Goal: Transaction & Acquisition: Book appointment/travel/reservation

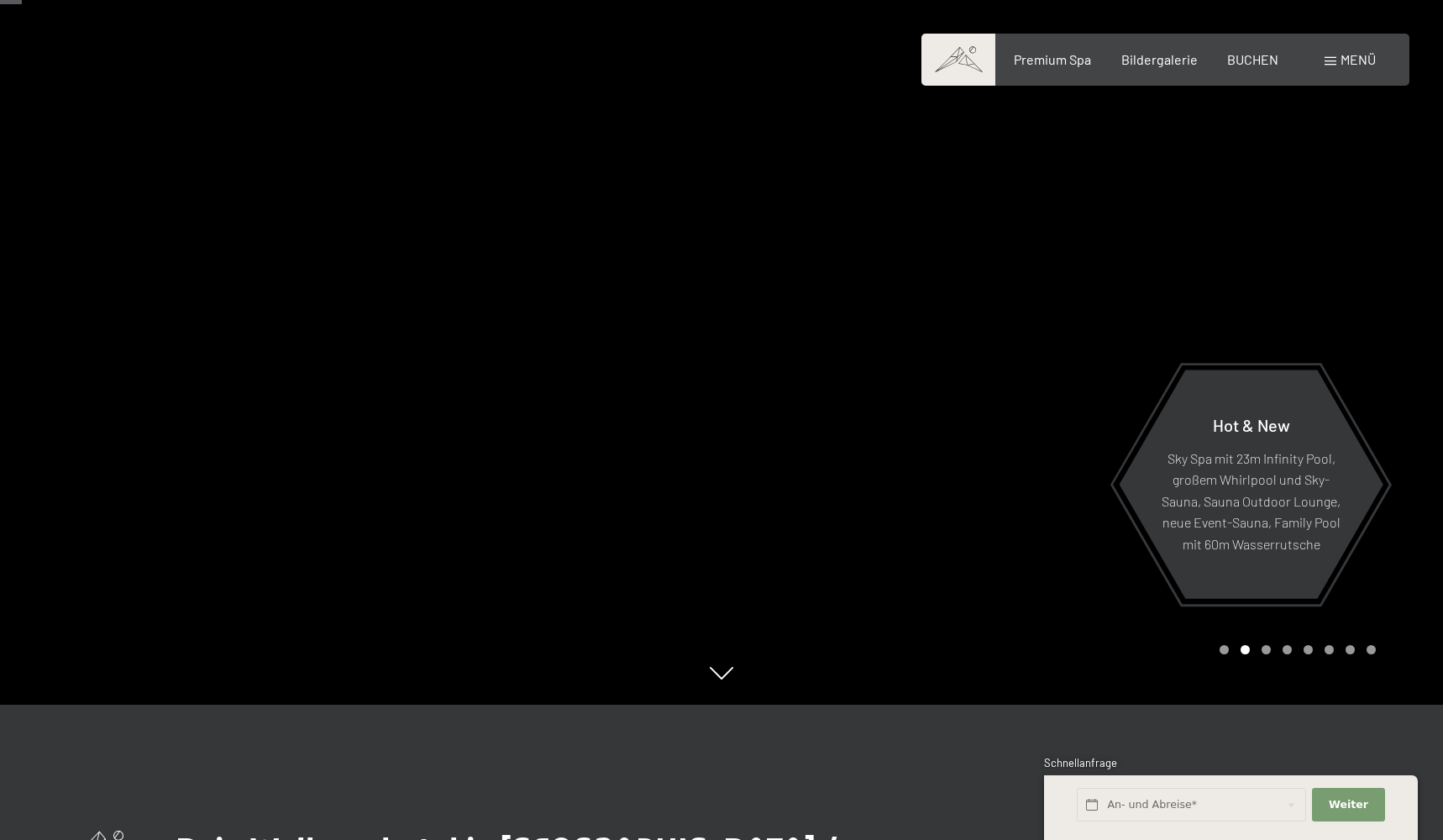
scroll to position [135, 0]
click at [1258, 57] on span "BUCHEN" at bounding box center [1253, 56] width 51 height 16
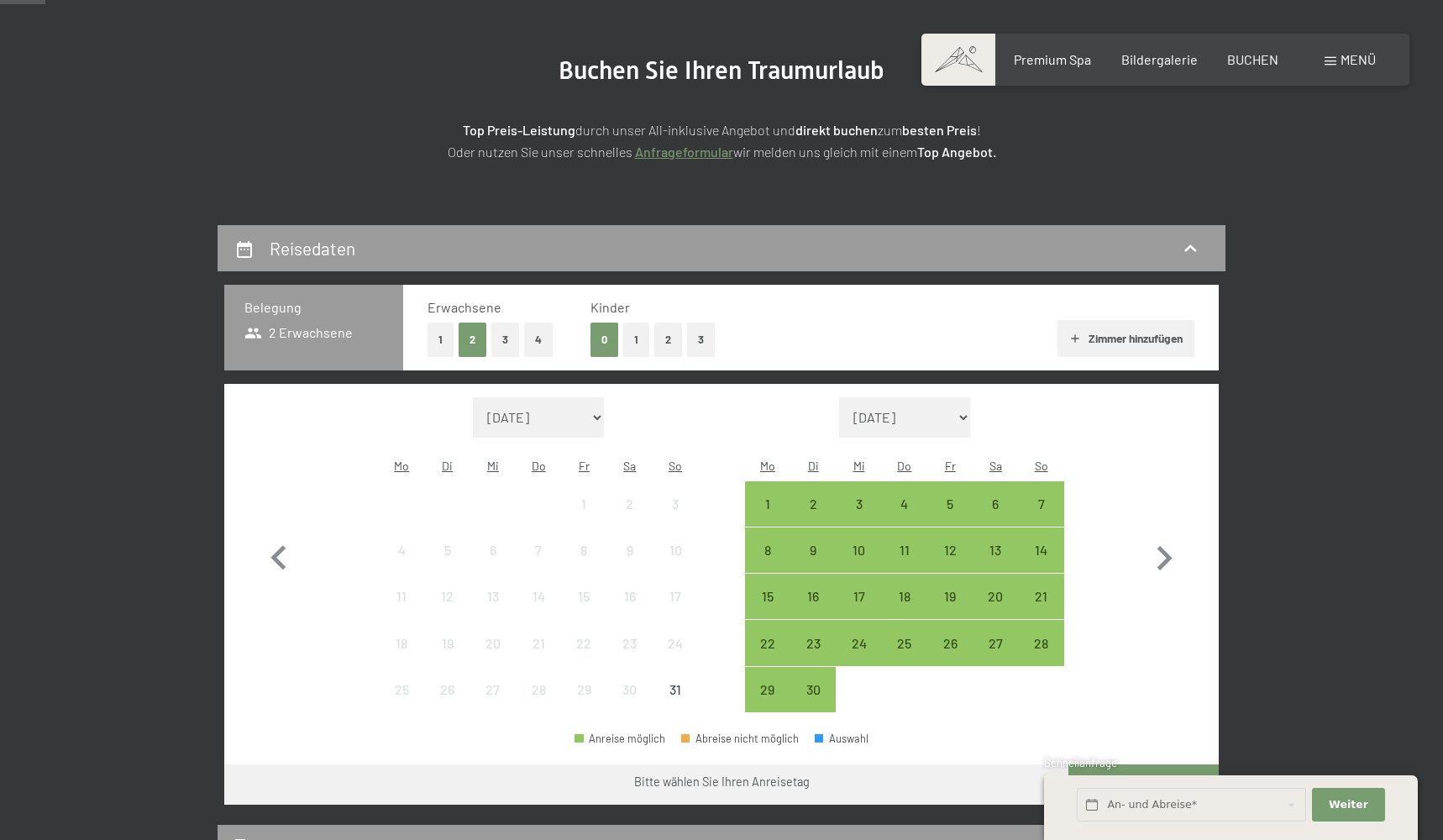
scroll to position [177, 0]
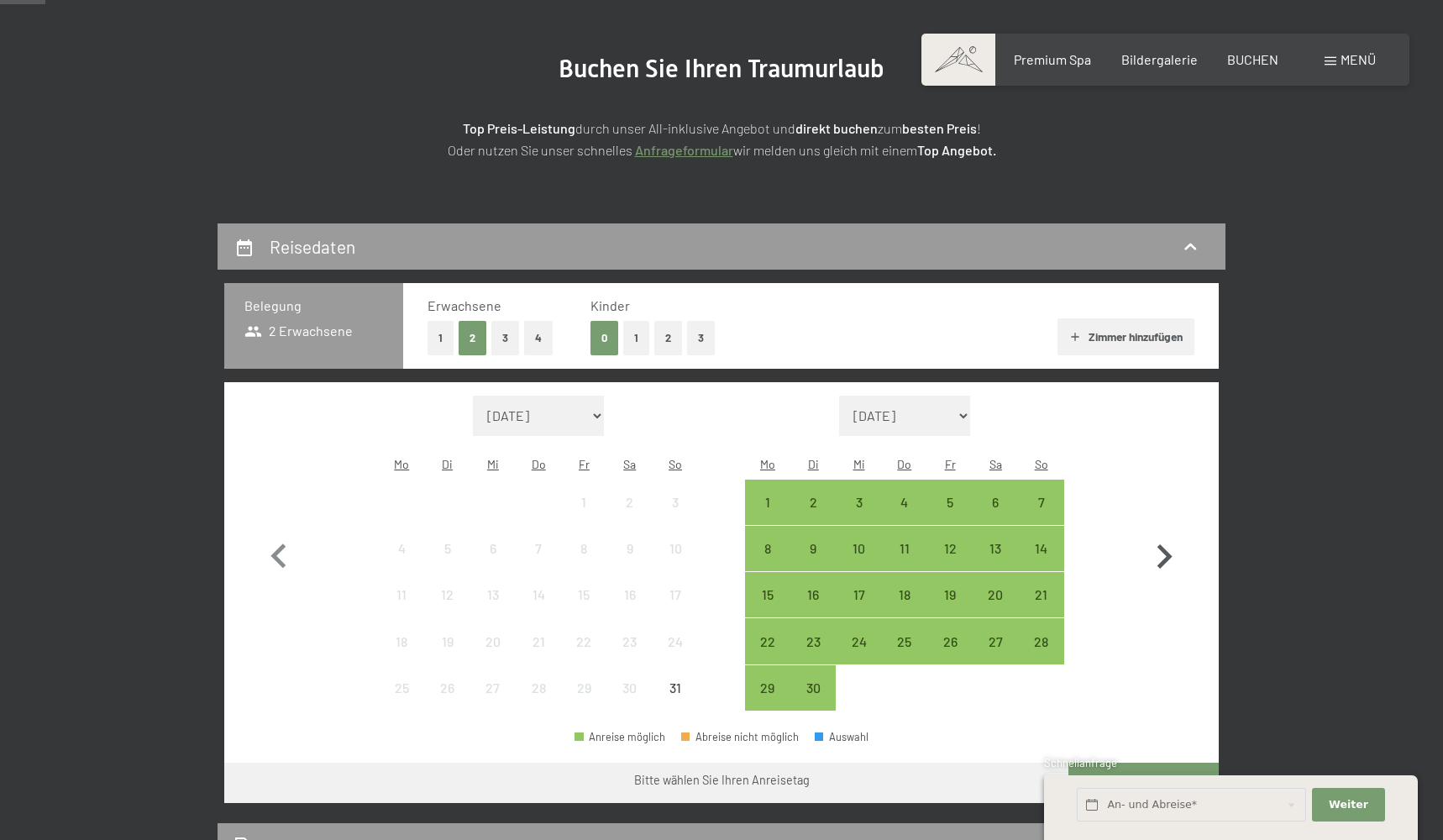
click at [1160, 558] on icon "button" at bounding box center [1164, 557] width 48 height 48
select select "2025-09-01"
select select "2025-10-01"
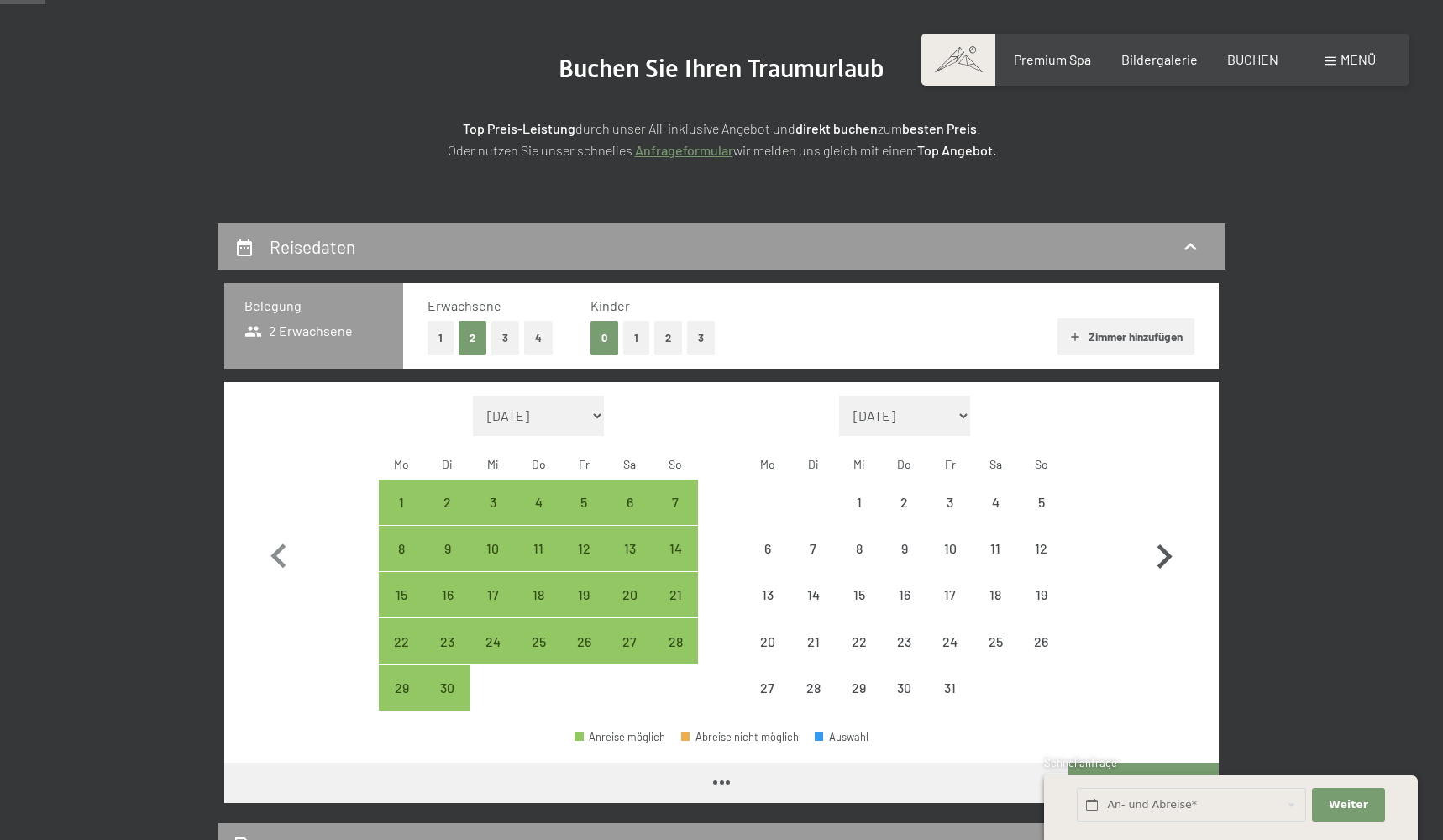
select select "2025-09-01"
select select "2025-10-01"
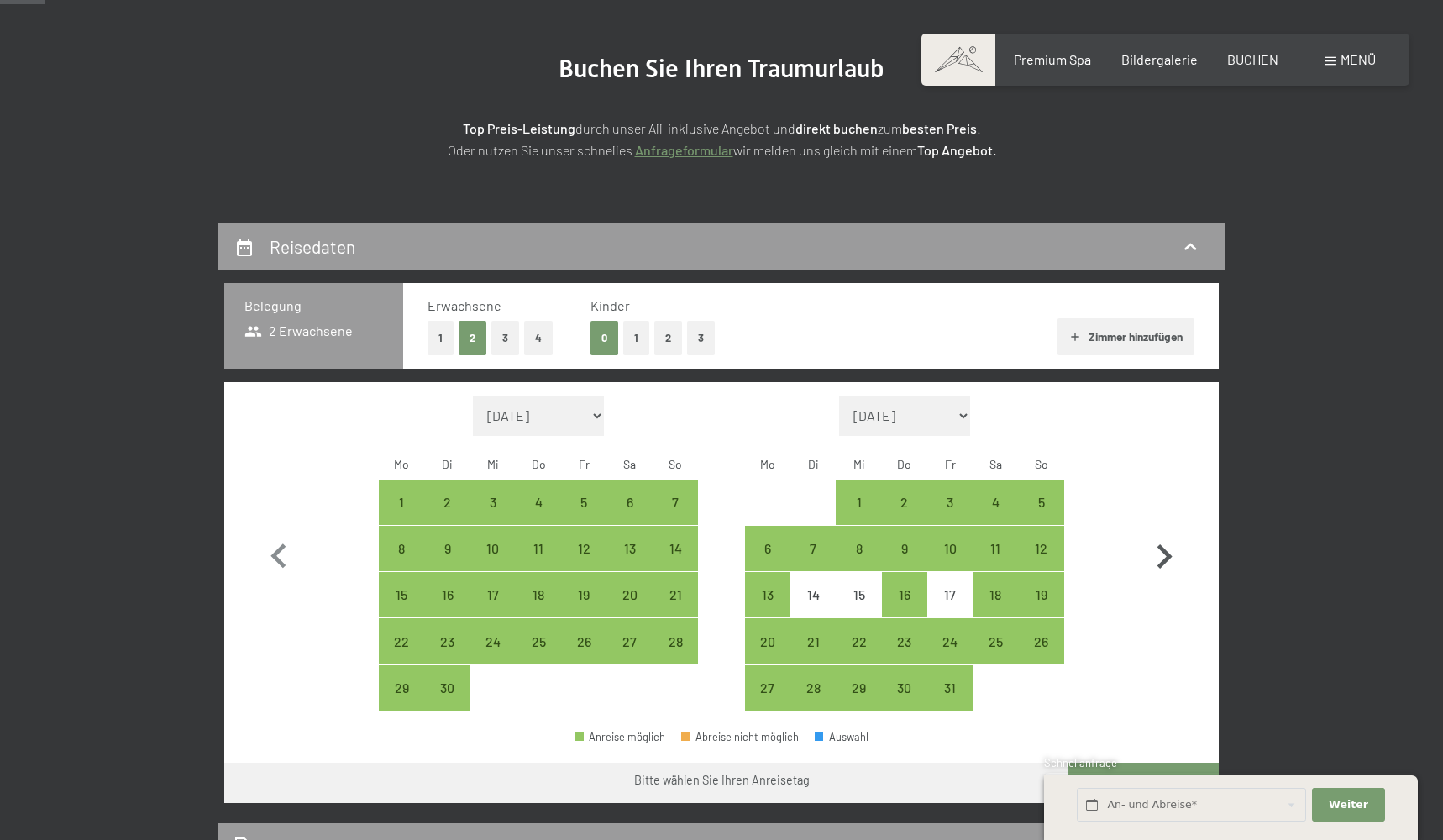
click at [1165, 544] on icon "button" at bounding box center [1165, 556] width 15 height 24
select select "2025-10-01"
select select "2025-11-01"
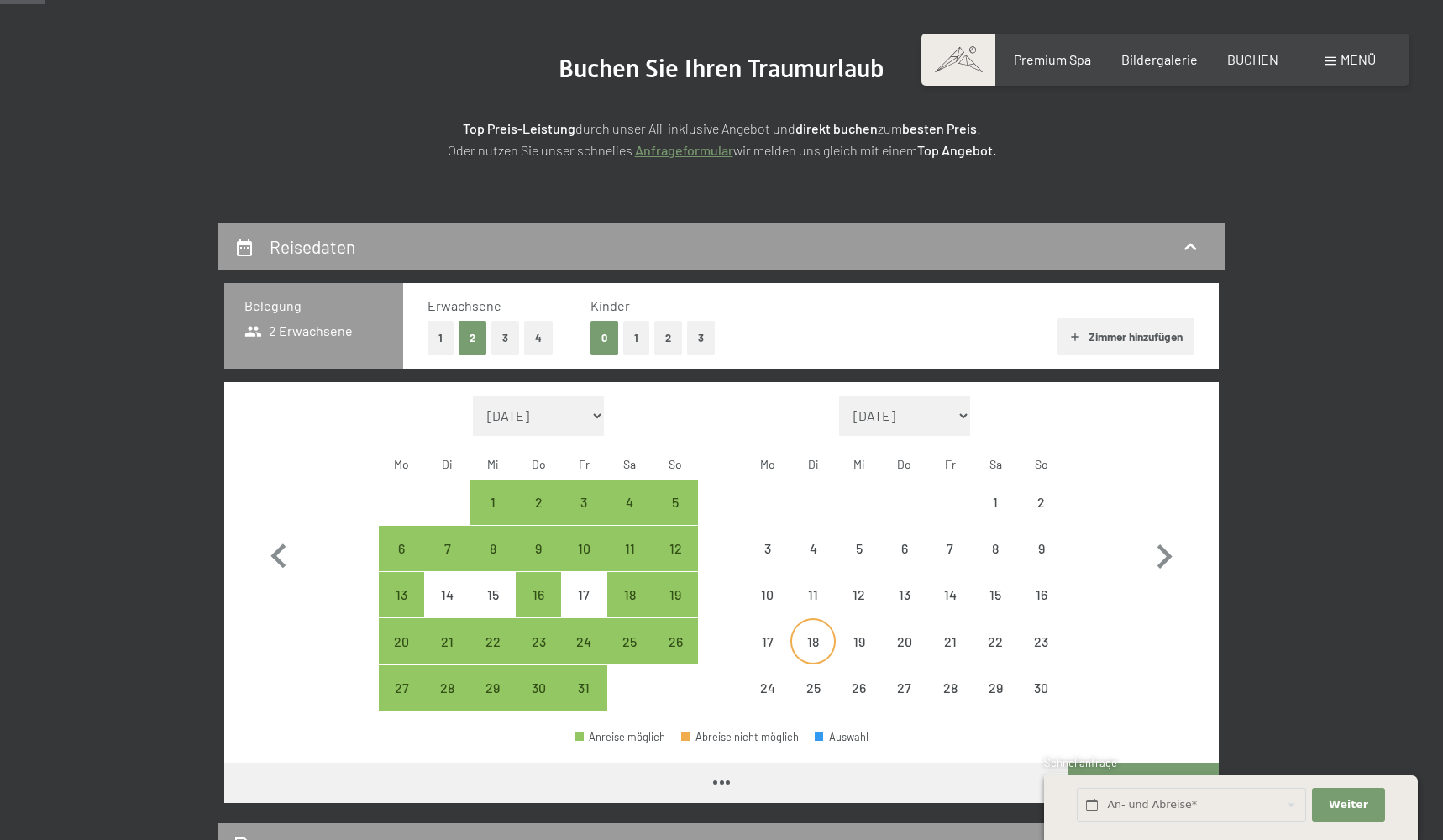
select select "2025-10-01"
select select "2025-11-01"
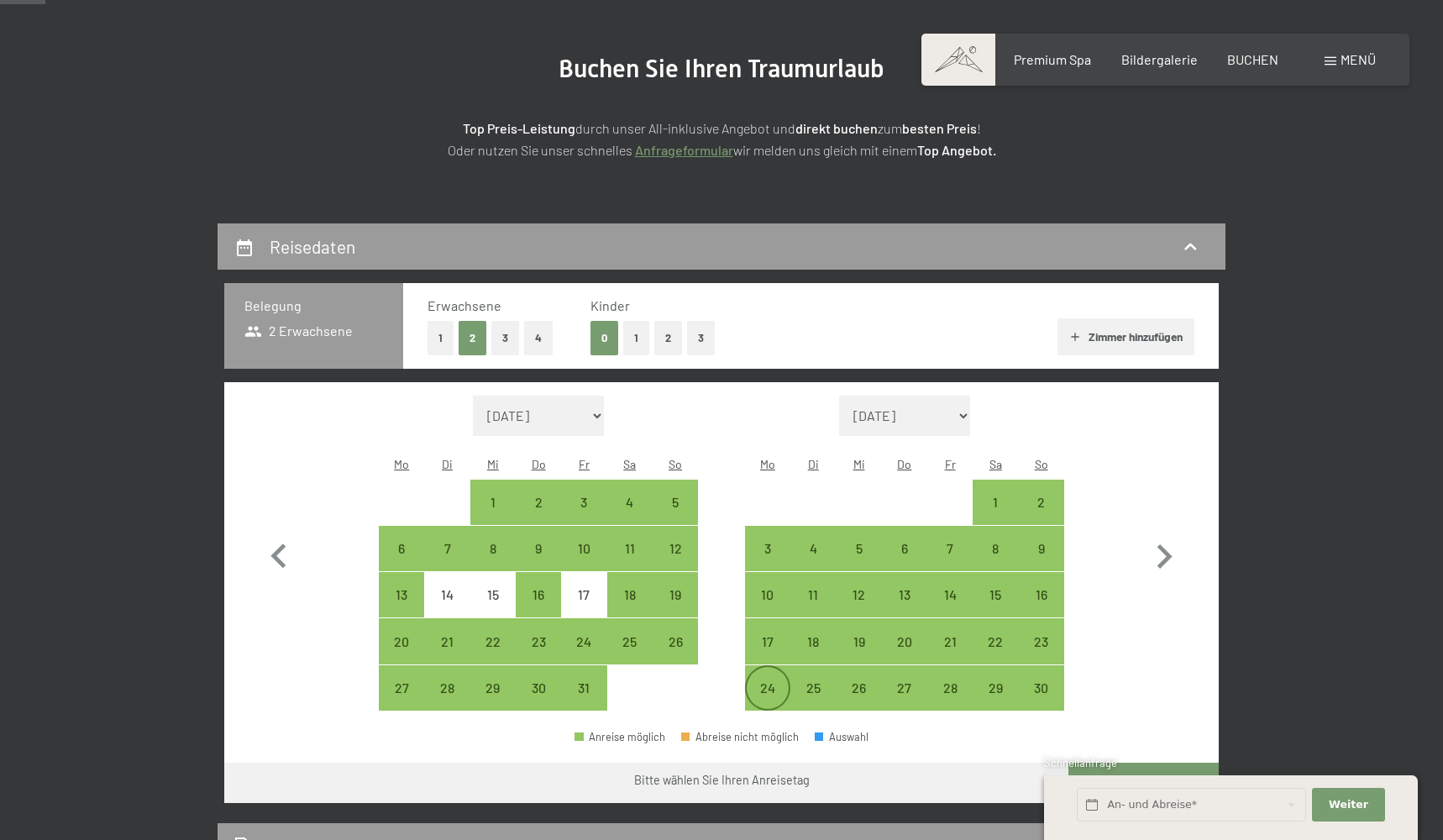
click at [759, 681] on div "24" at bounding box center [767, 701] width 42 height 42
select select "2025-10-01"
select select "2025-11-01"
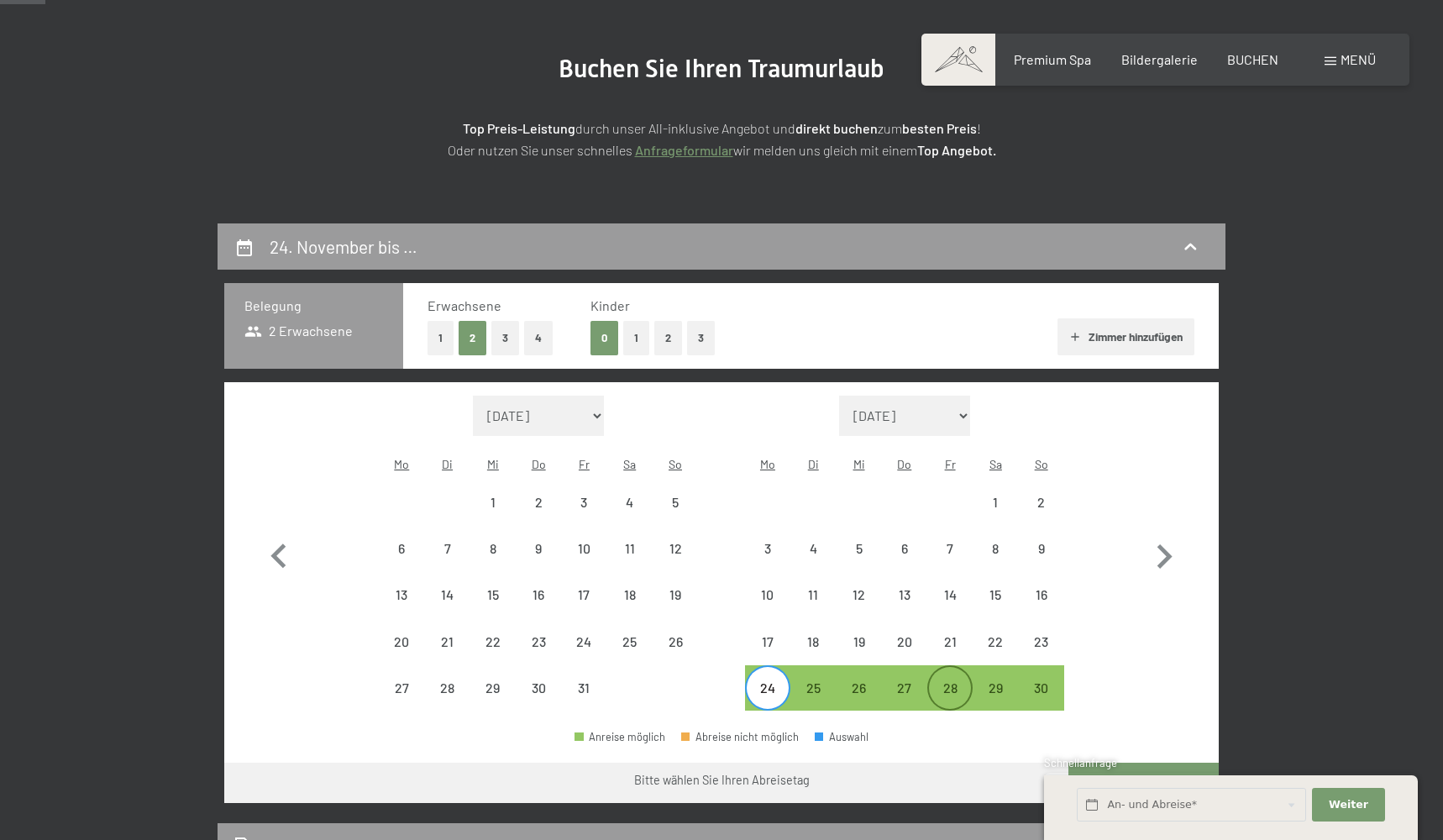
click at [952, 667] on div "28" at bounding box center [949, 687] width 42 height 42
select select "2025-10-01"
select select "2025-11-01"
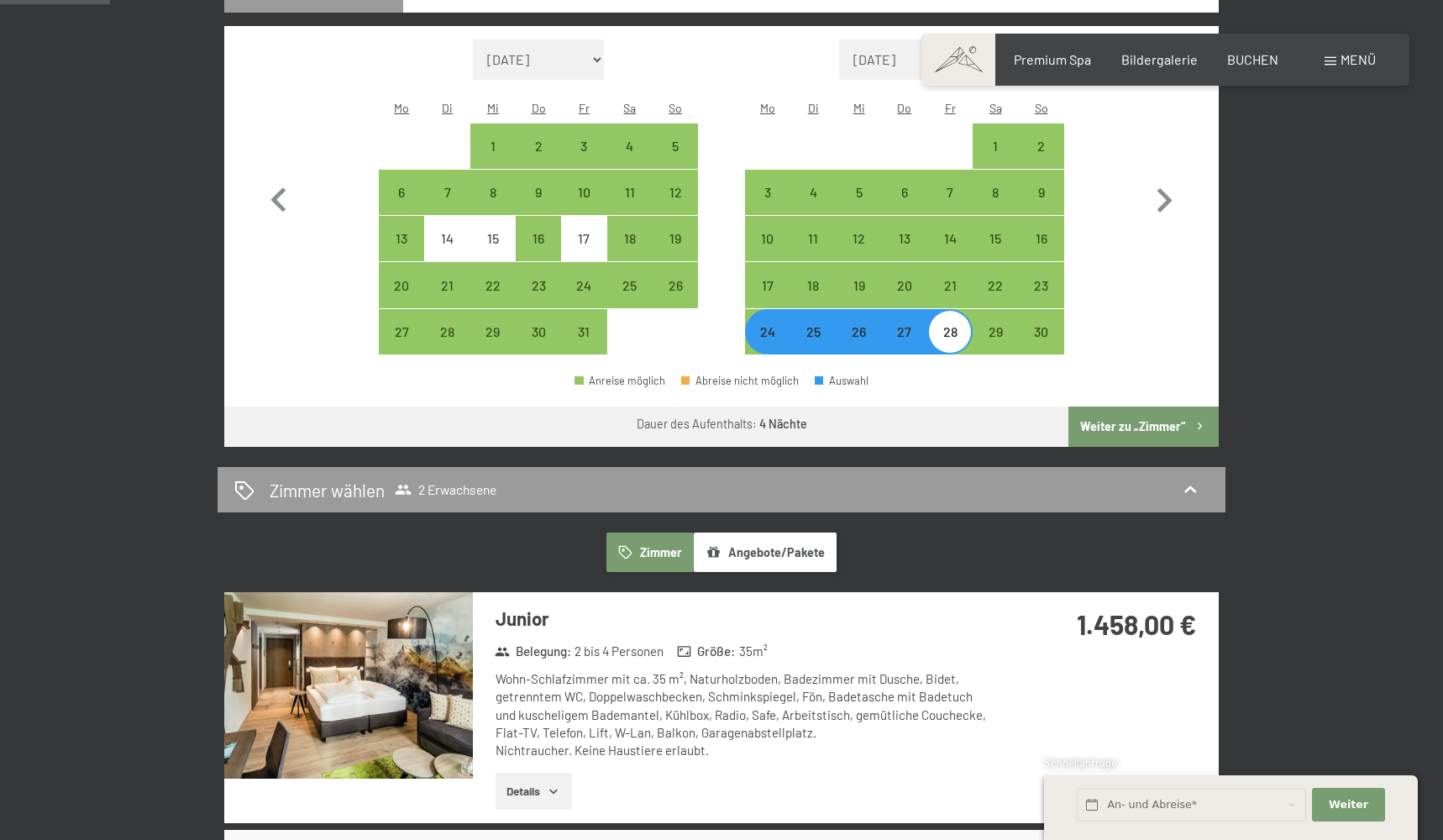
click at [1156, 407] on button "Weiter zu „Zimmer“" at bounding box center [1143, 426] width 150 height 40
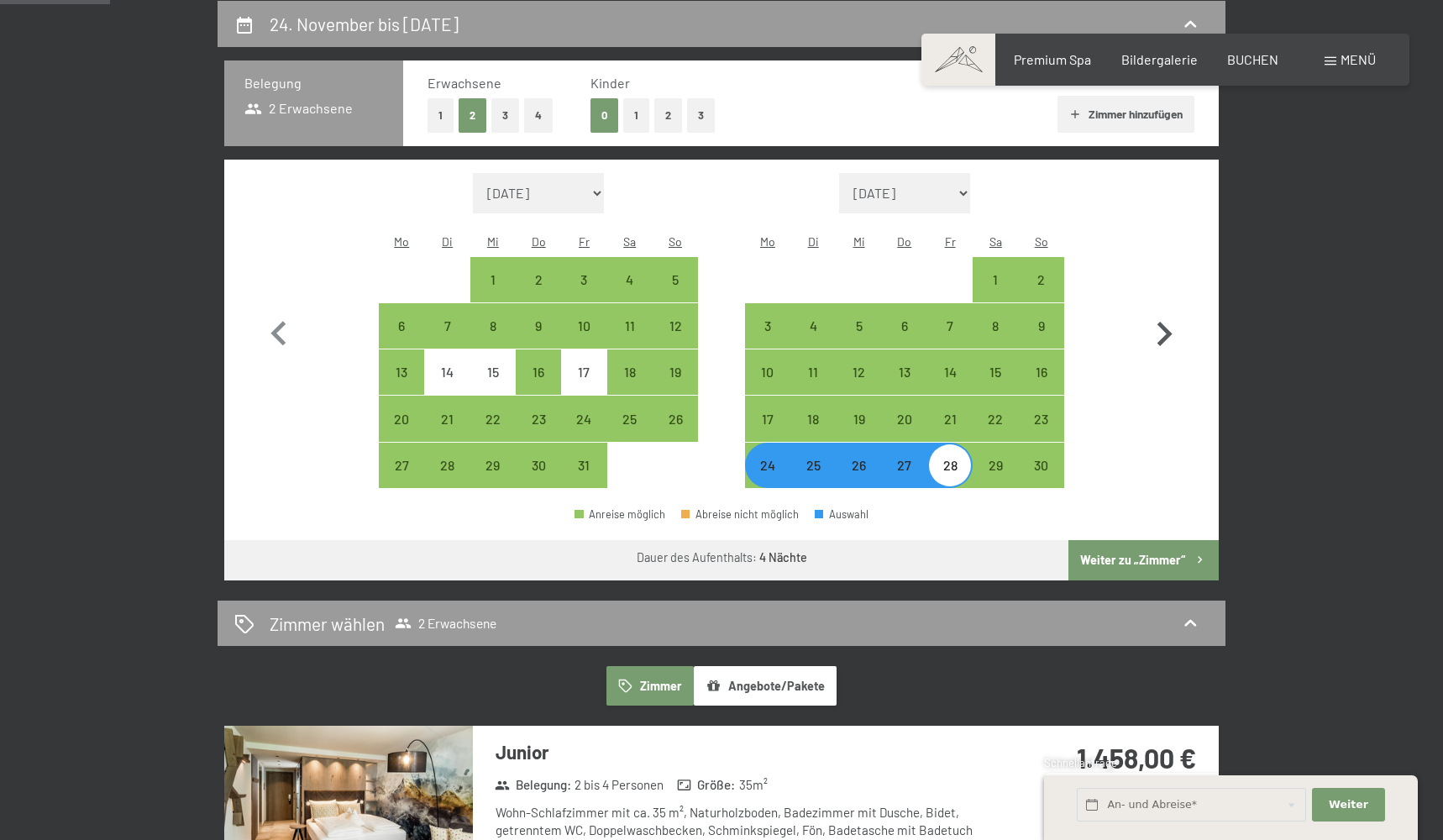
select select "2025-10-01"
select select "2025-11-01"
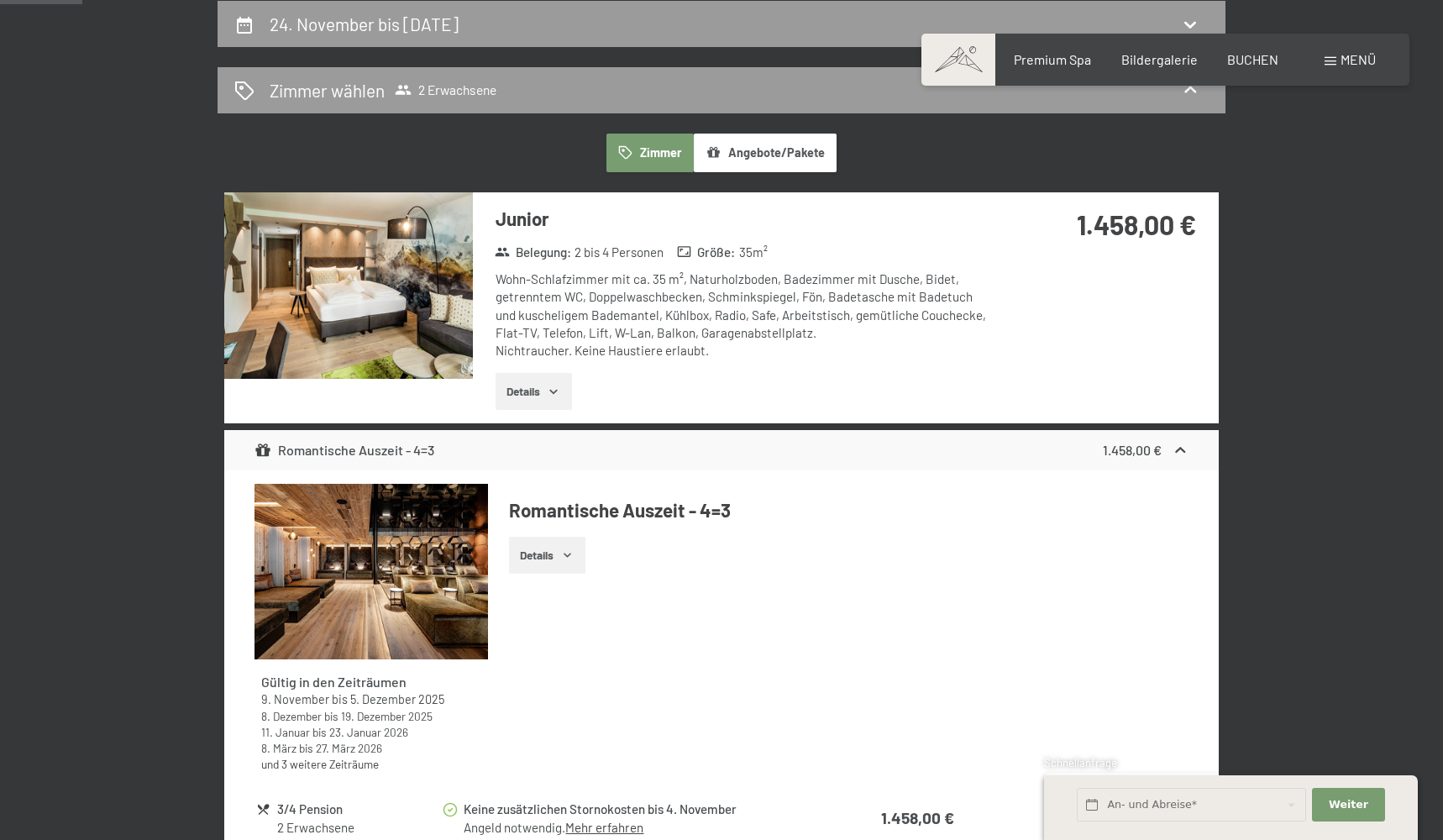
click at [560, 400] on button "Details" at bounding box center [534, 391] width 77 height 37
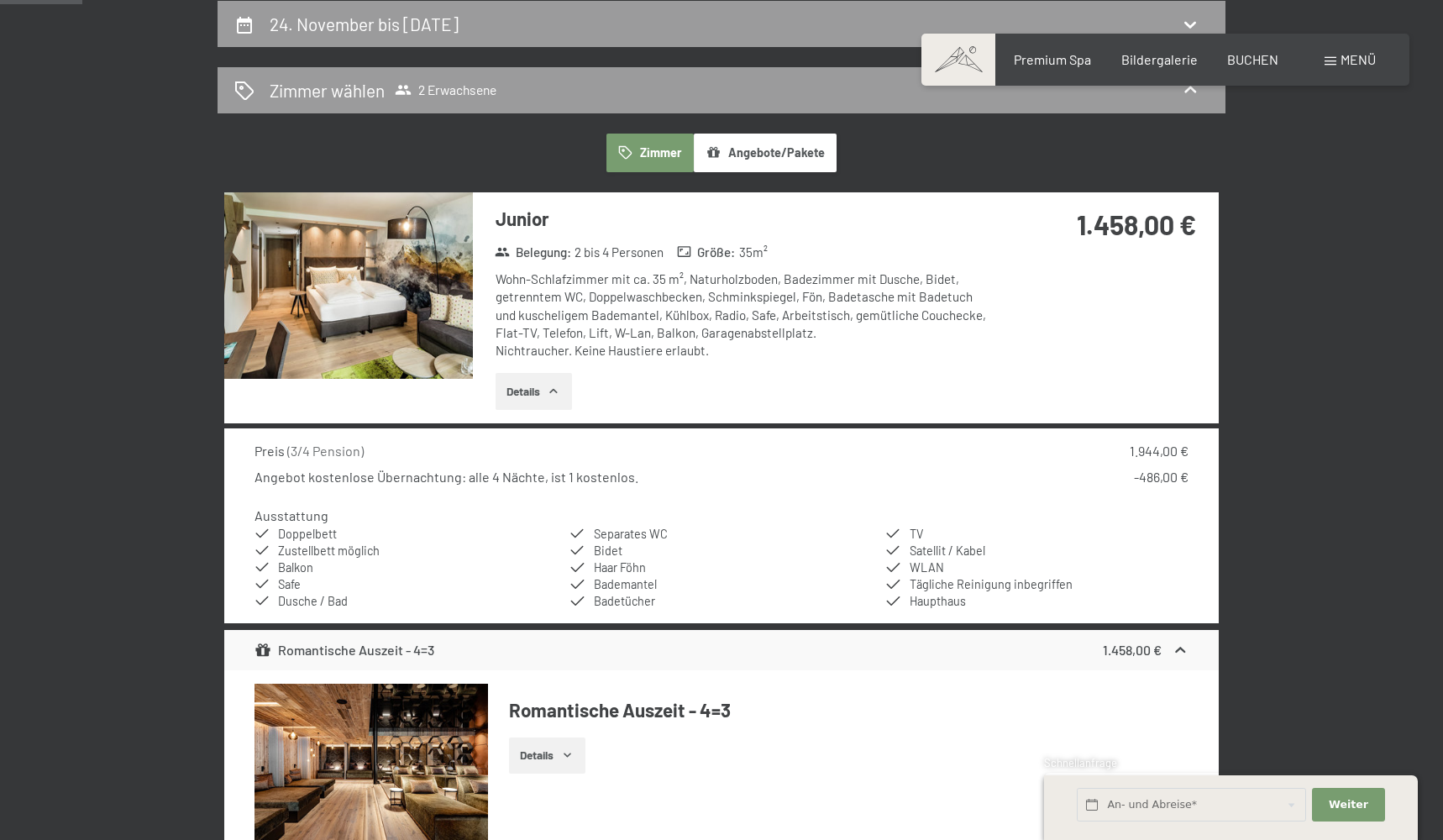
click at [557, 384] on icon "button" at bounding box center [553, 391] width 13 height 13
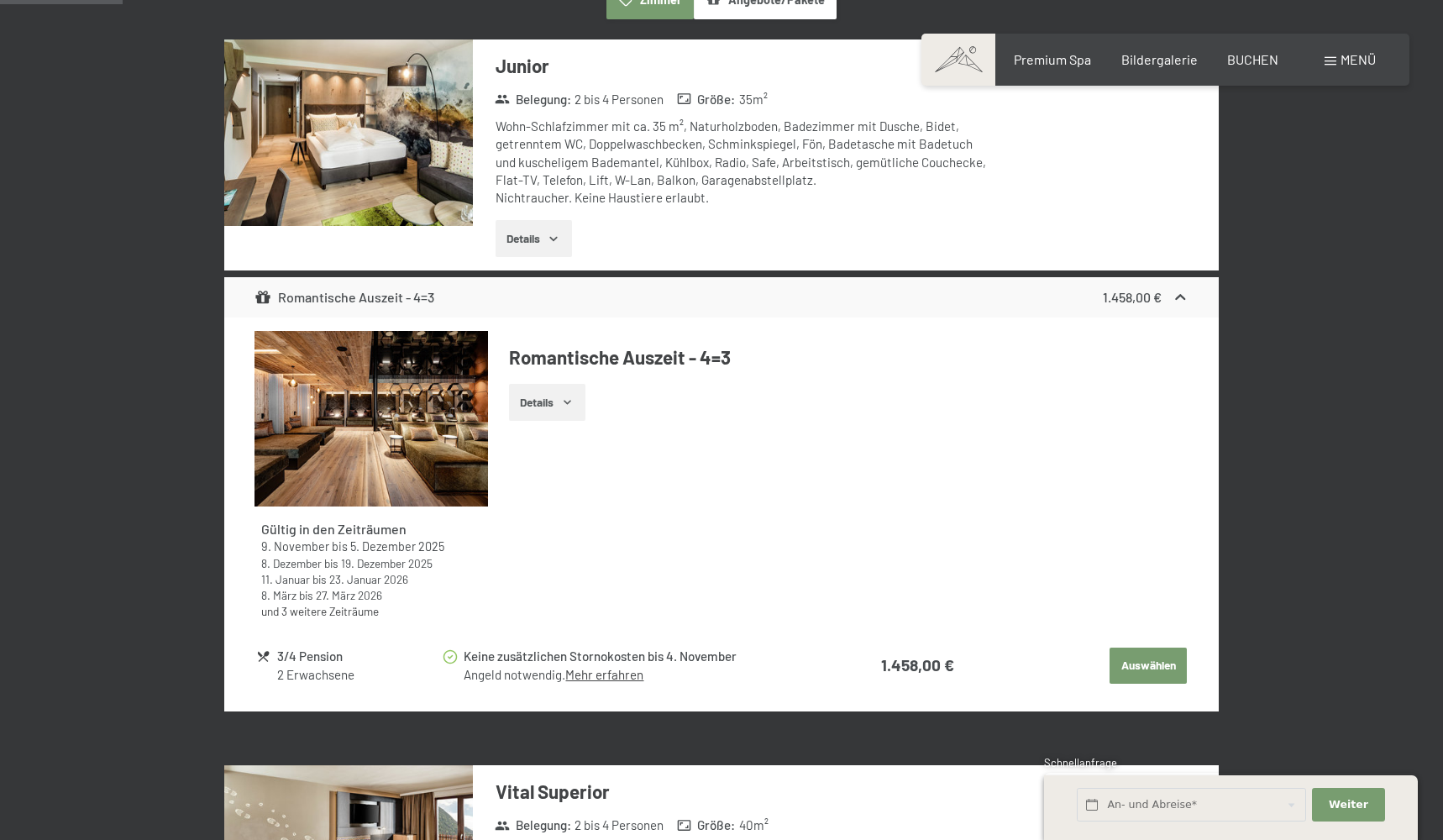
scroll to position [552, 0]
click at [904, 277] on div "Romantische Auszeit - 4=3 1.458,00 €" at bounding box center [722, 297] width 994 height 40
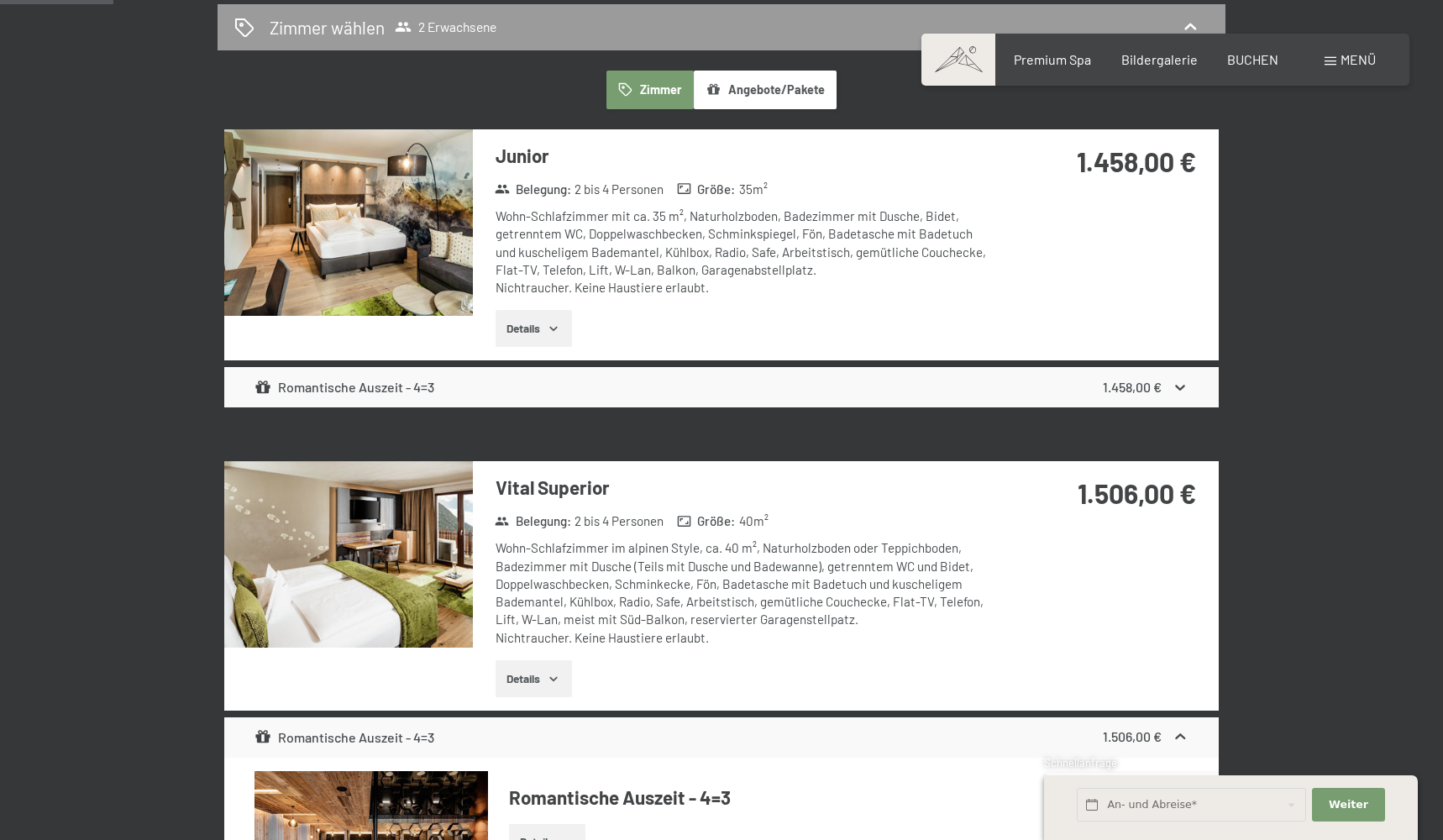
scroll to position [407, 0]
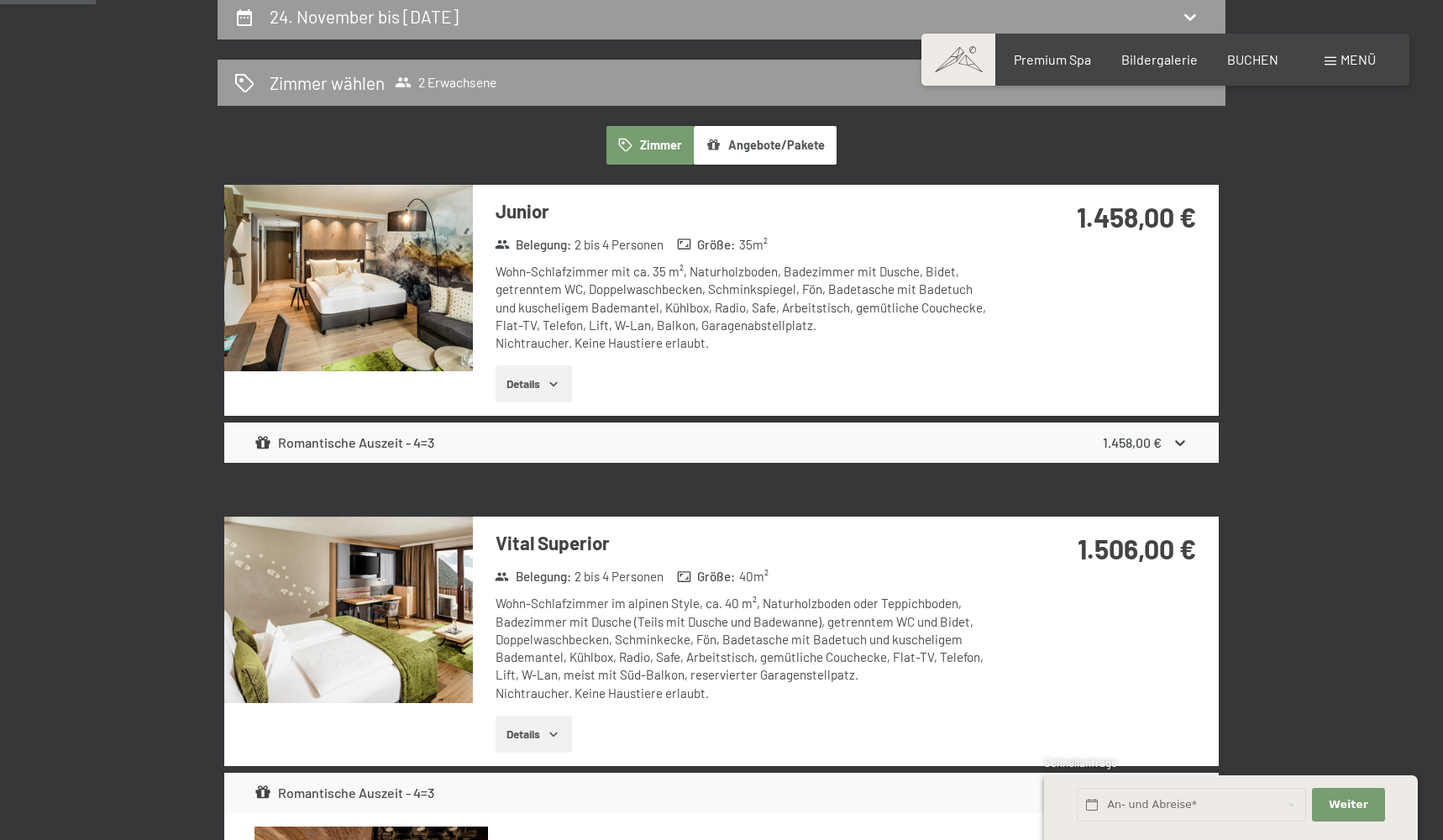
click at [1145, 437] on strong "1.458,00 €" at bounding box center [1133, 442] width 59 height 16
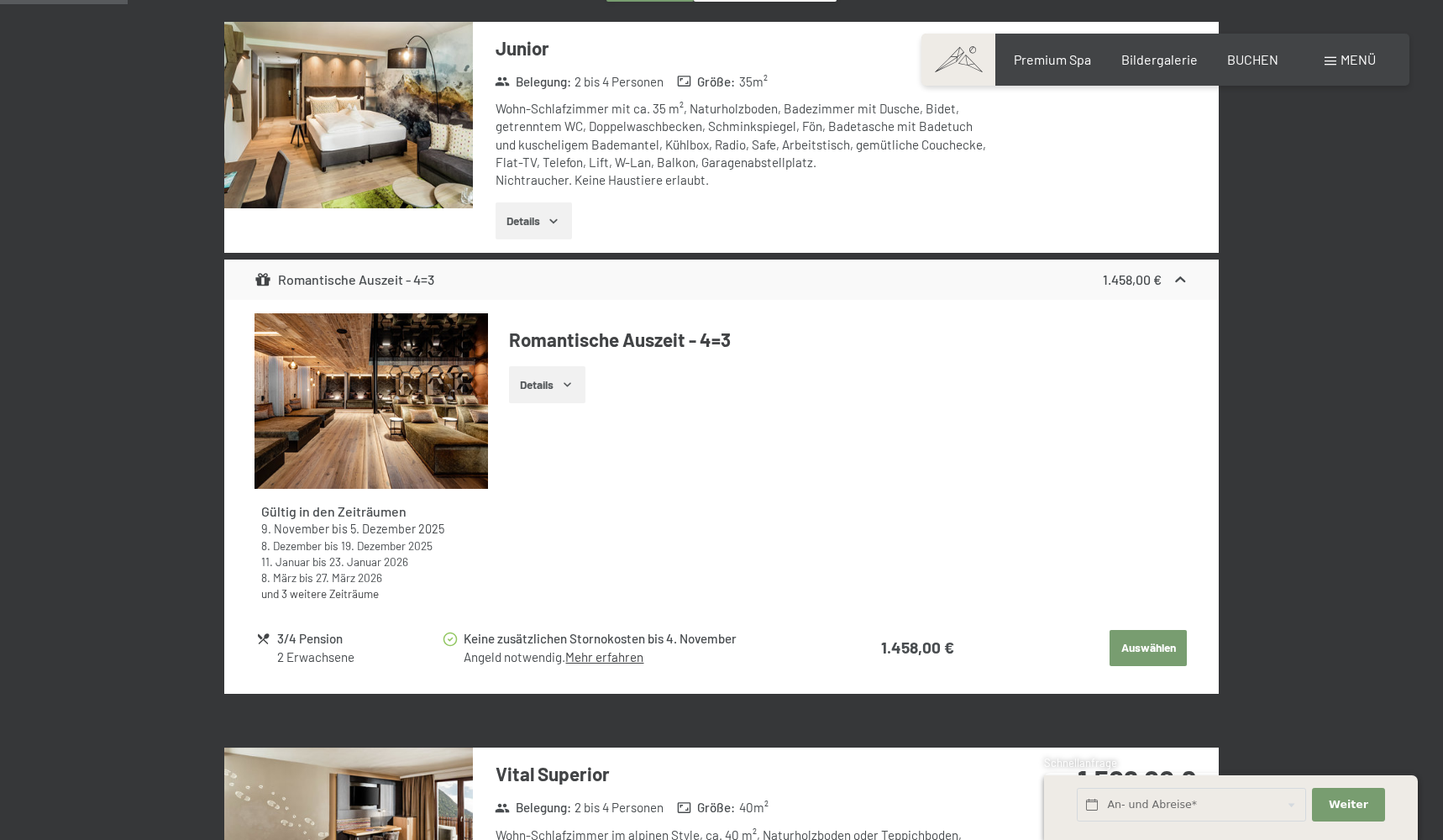
scroll to position [575, 0]
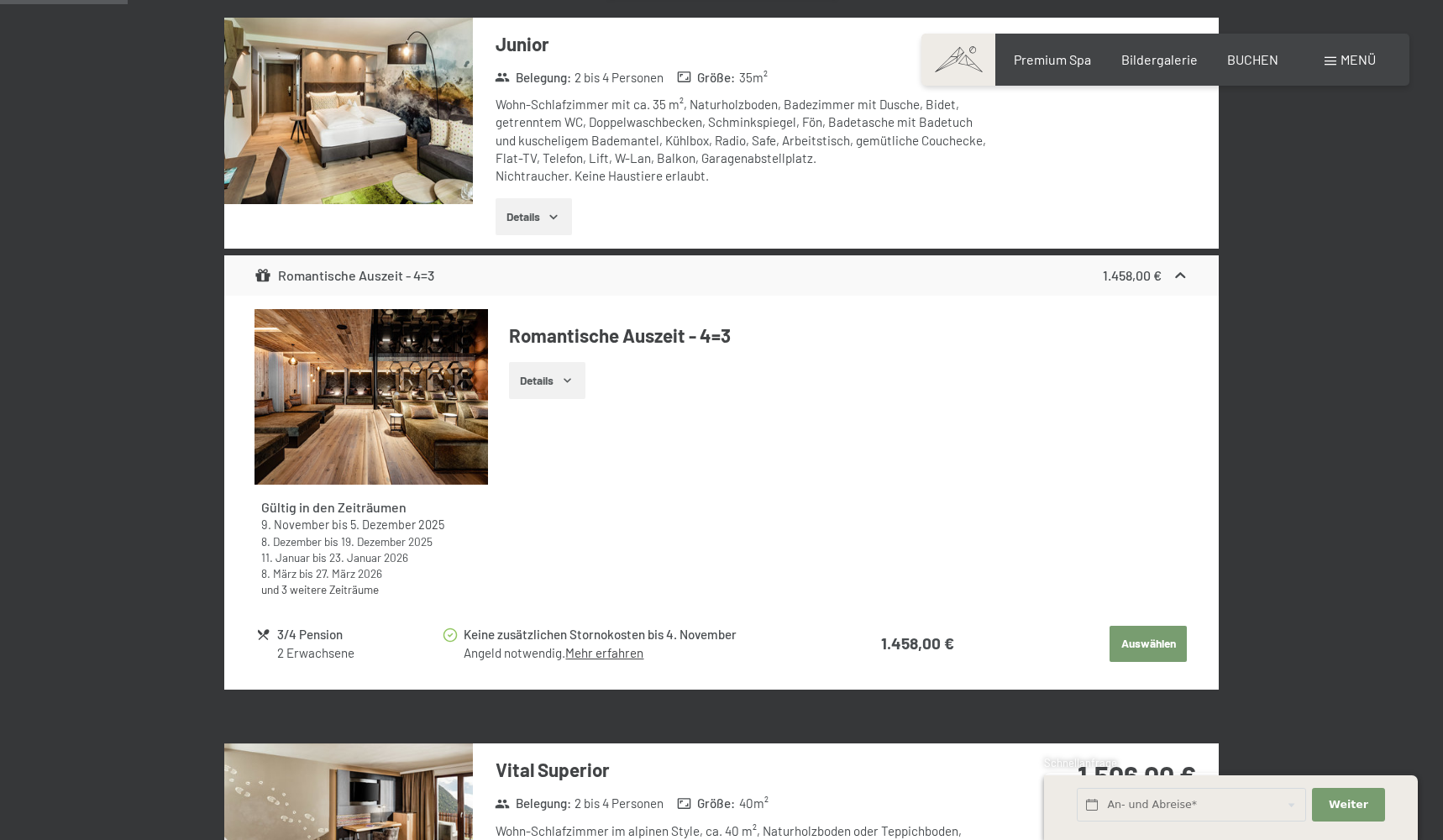
click at [1160, 638] on button "Auswählen" at bounding box center [1148, 643] width 77 height 37
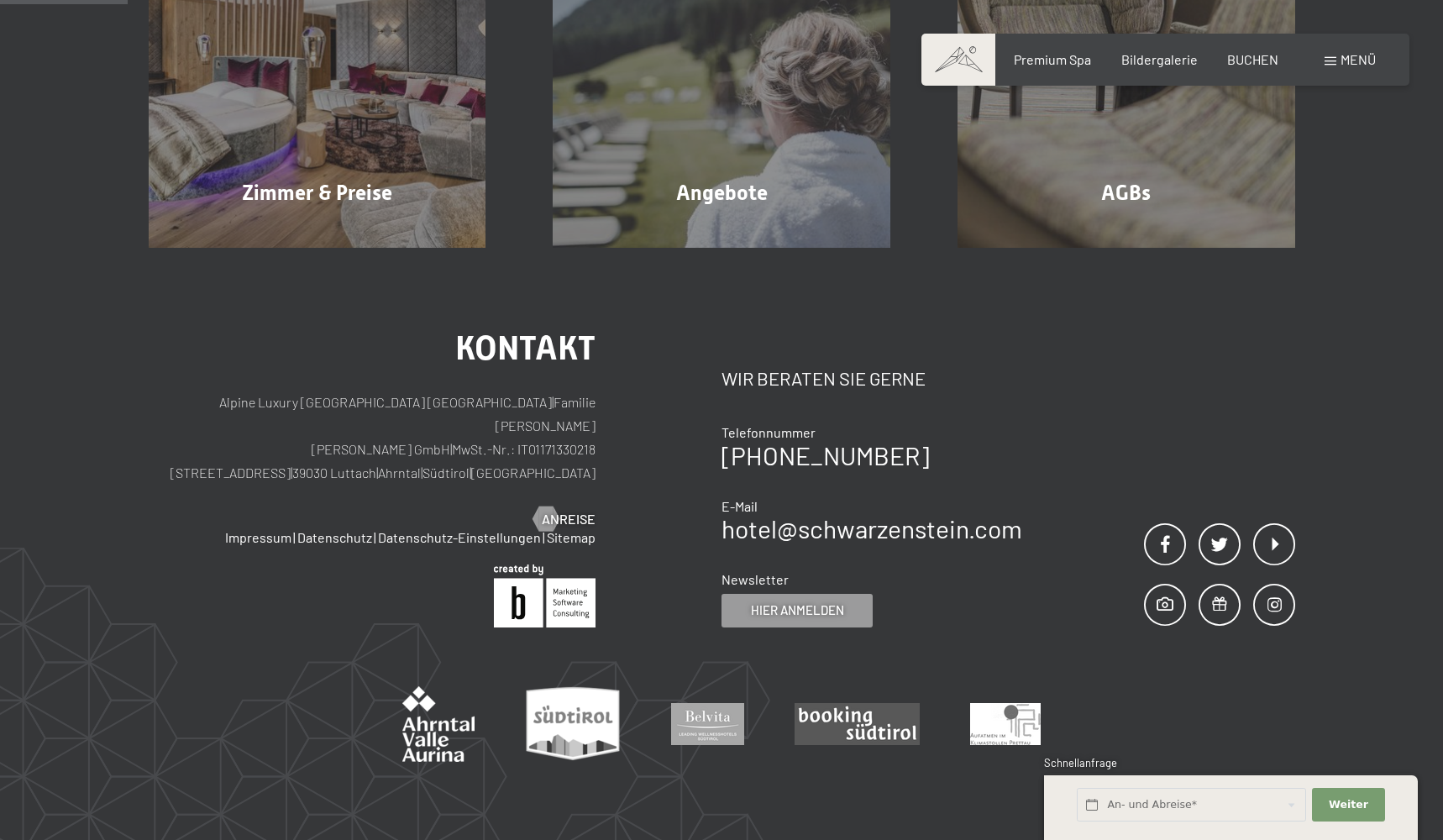
scroll to position [399, 0]
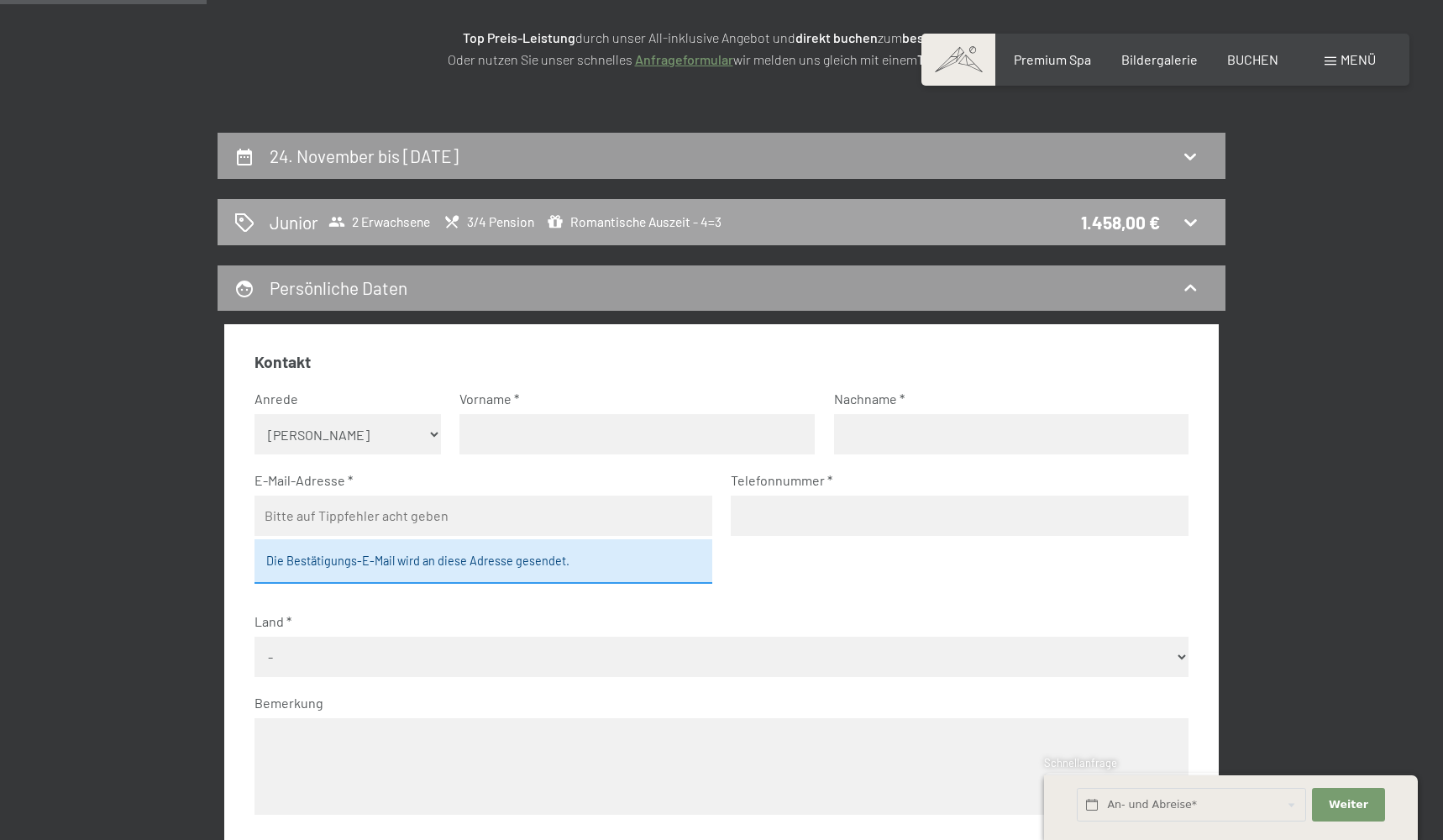
click at [1189, 220] on icon at bounding box center [1190, 222] width 21 height 21
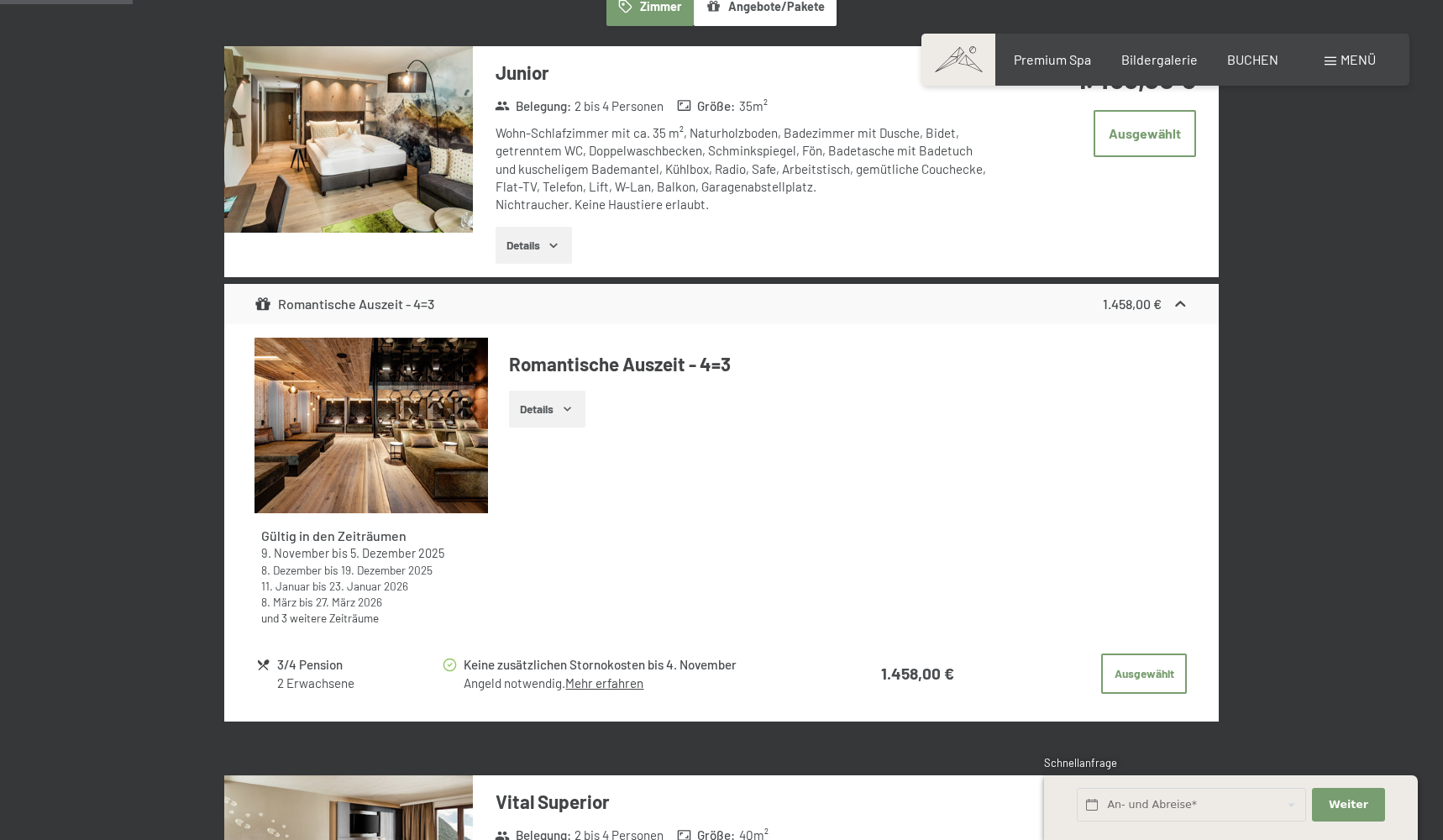
scroll to position [605, 0]
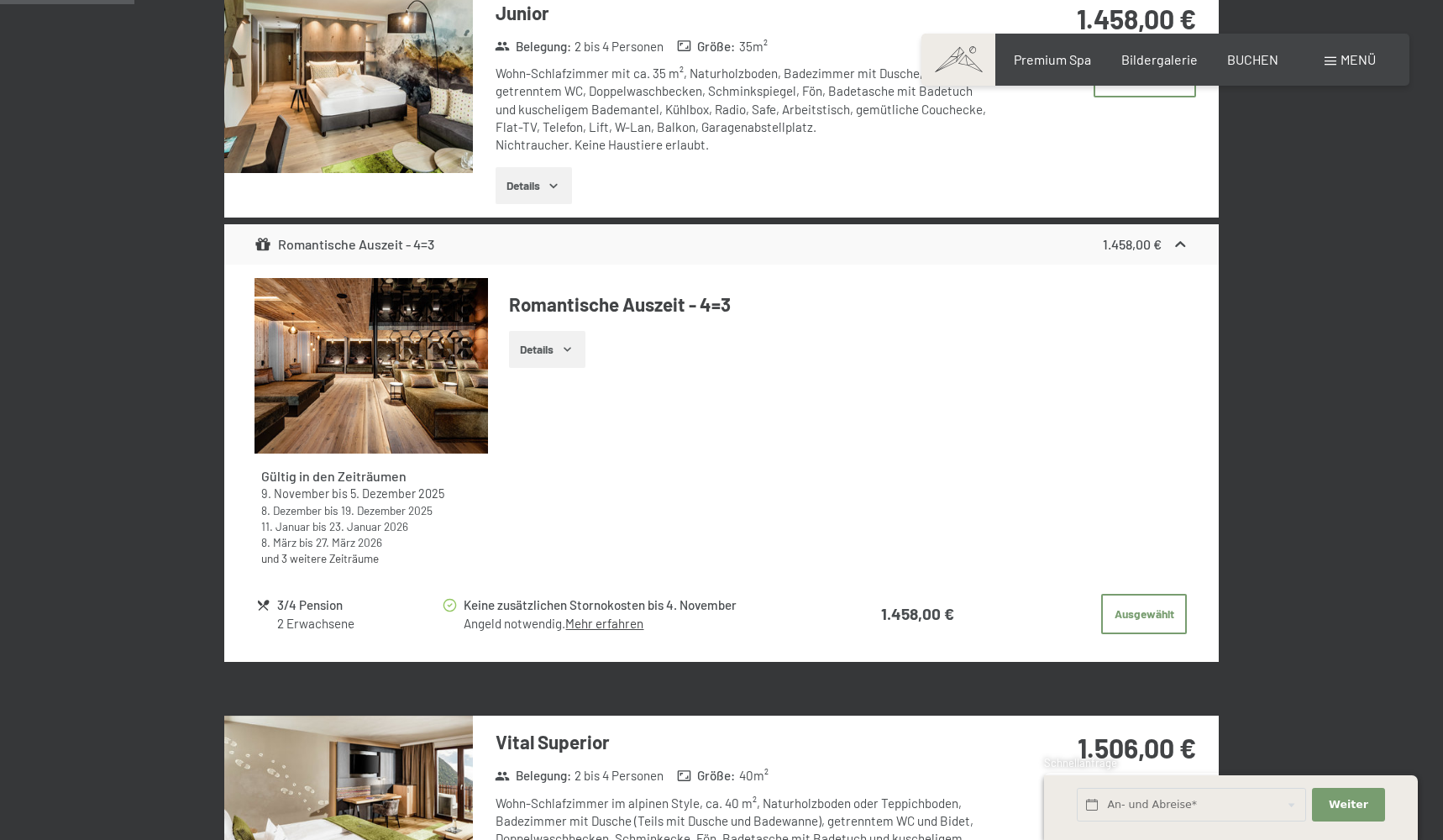
click at [319, 615] on div "2 Erwachsene" at bounding box center [359, 624] width 164 height 18
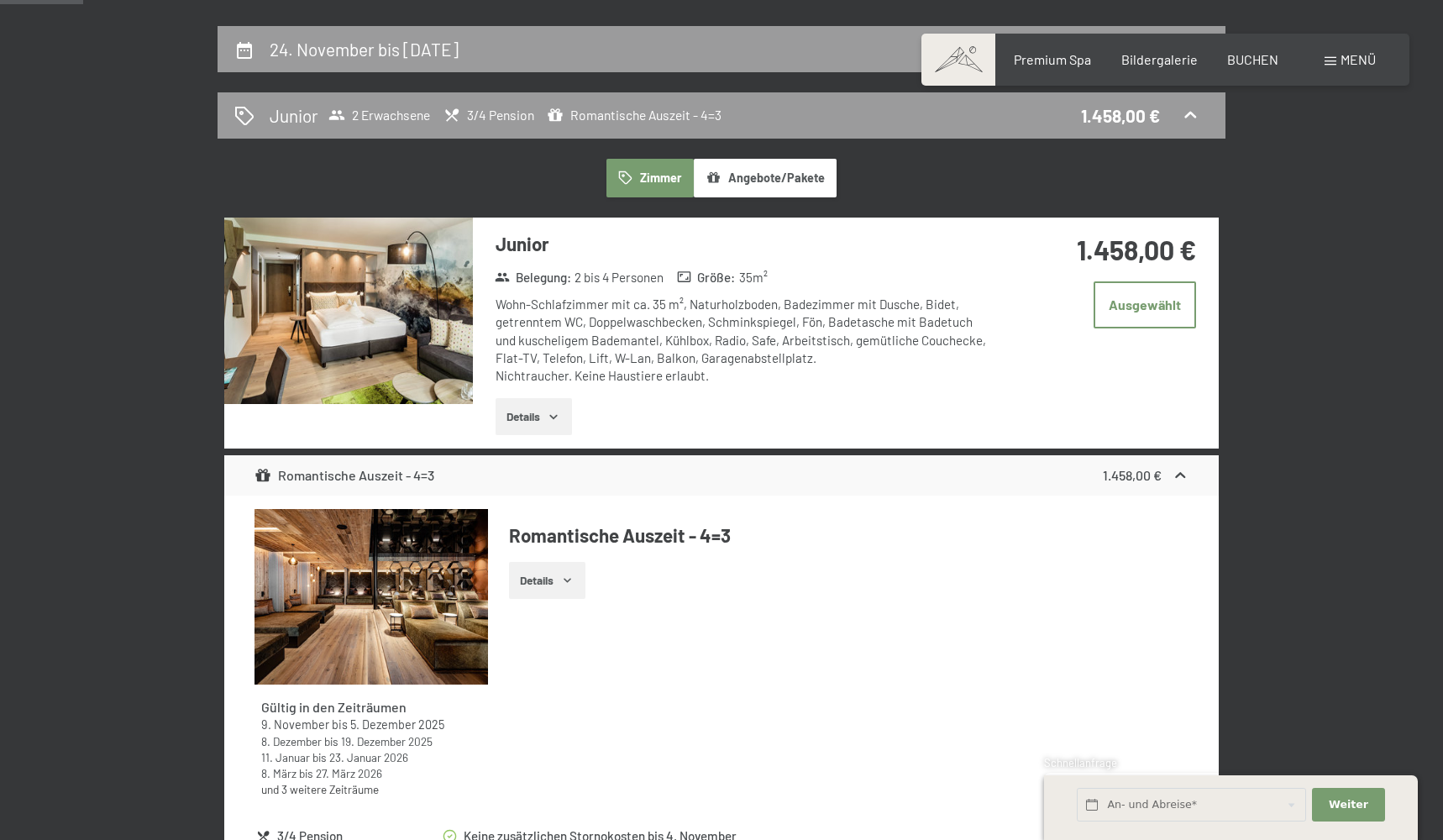
scroll to position [365, 0]
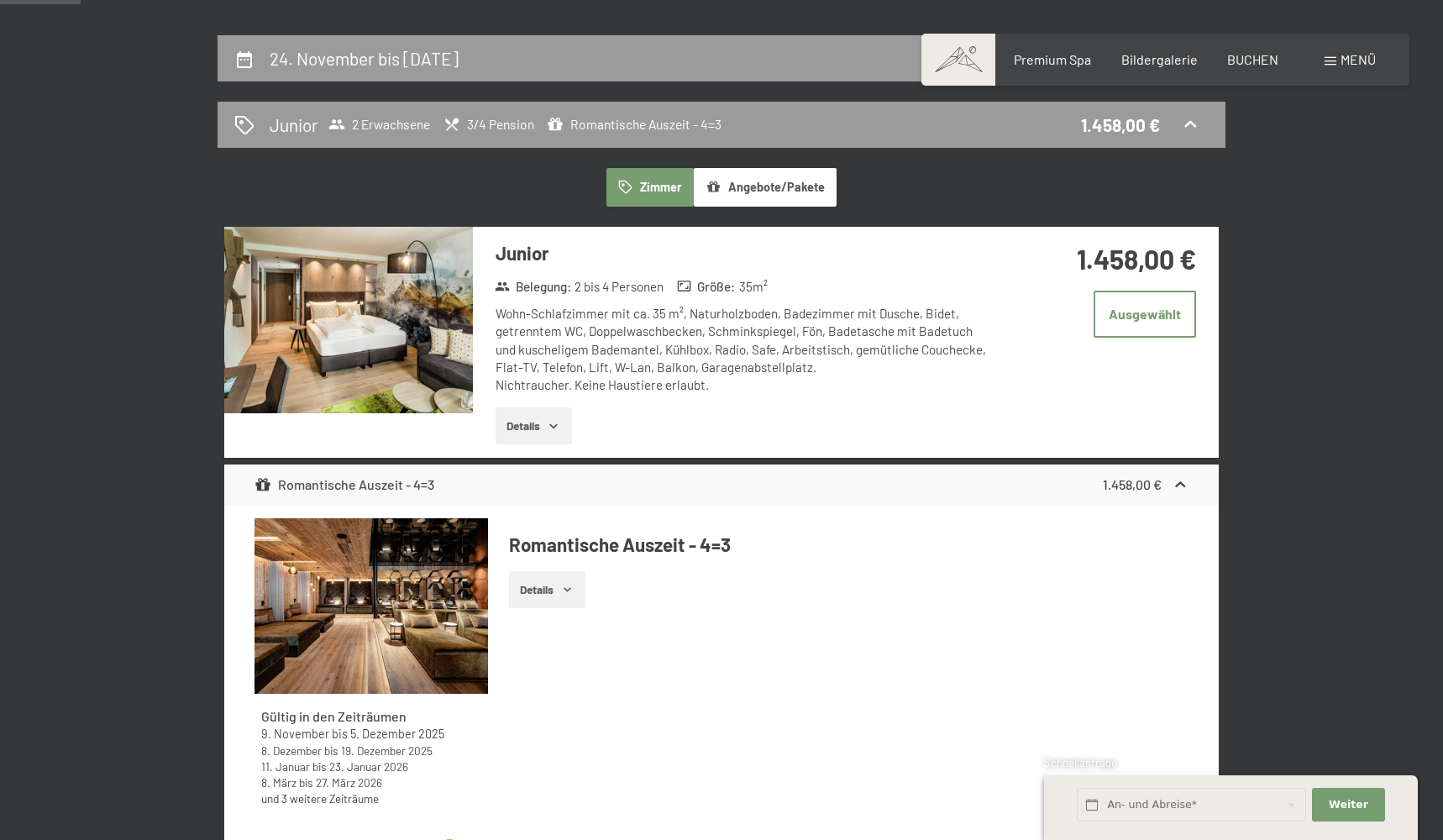
click at [539, 426] on button "Details" at bounding box center [534, 425] width 77 height 37
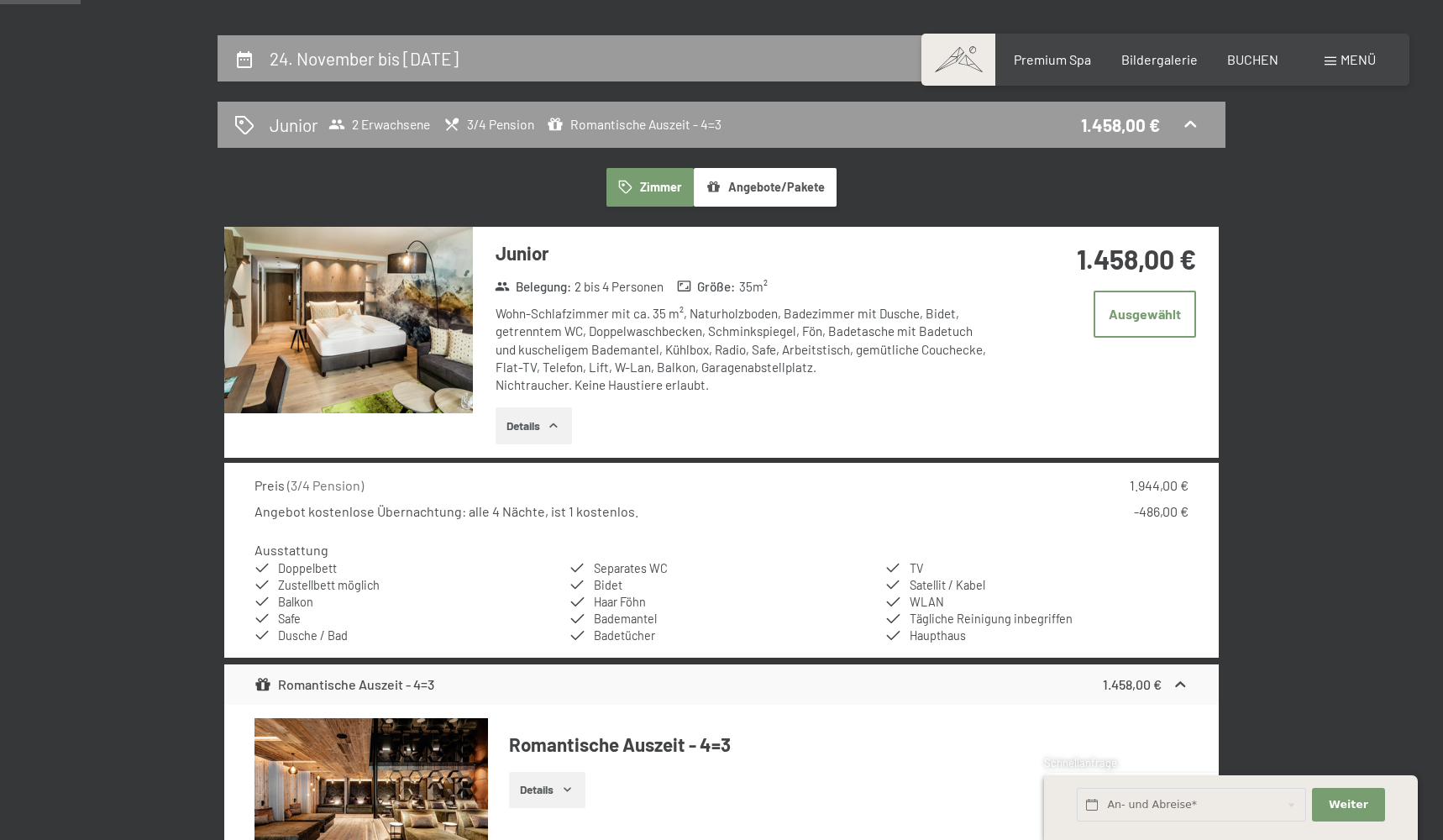
click at [529, 412] on button "Details" at bounding box center [534, 425] width 77 height 37
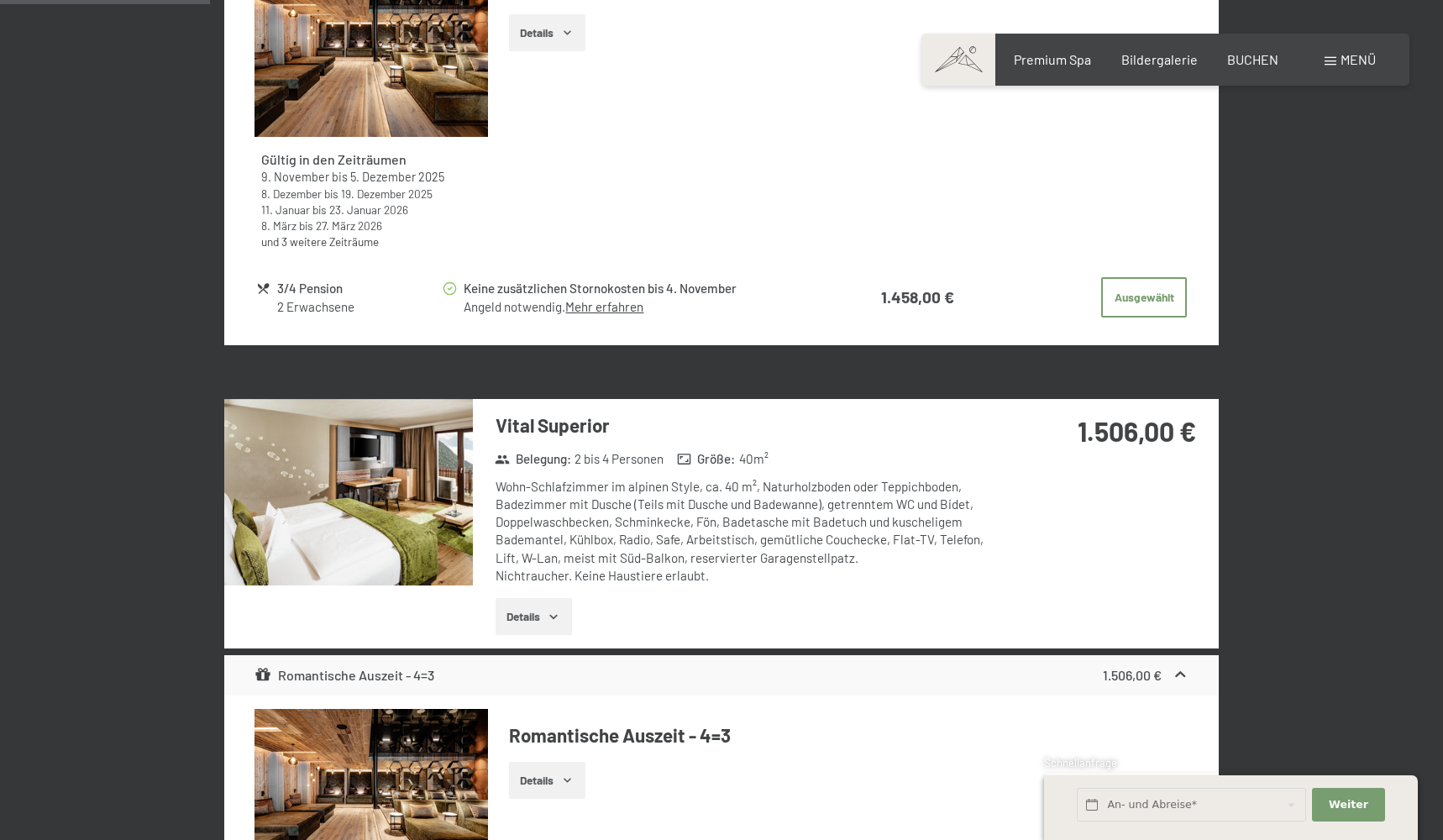
scroll to position [949, 0]
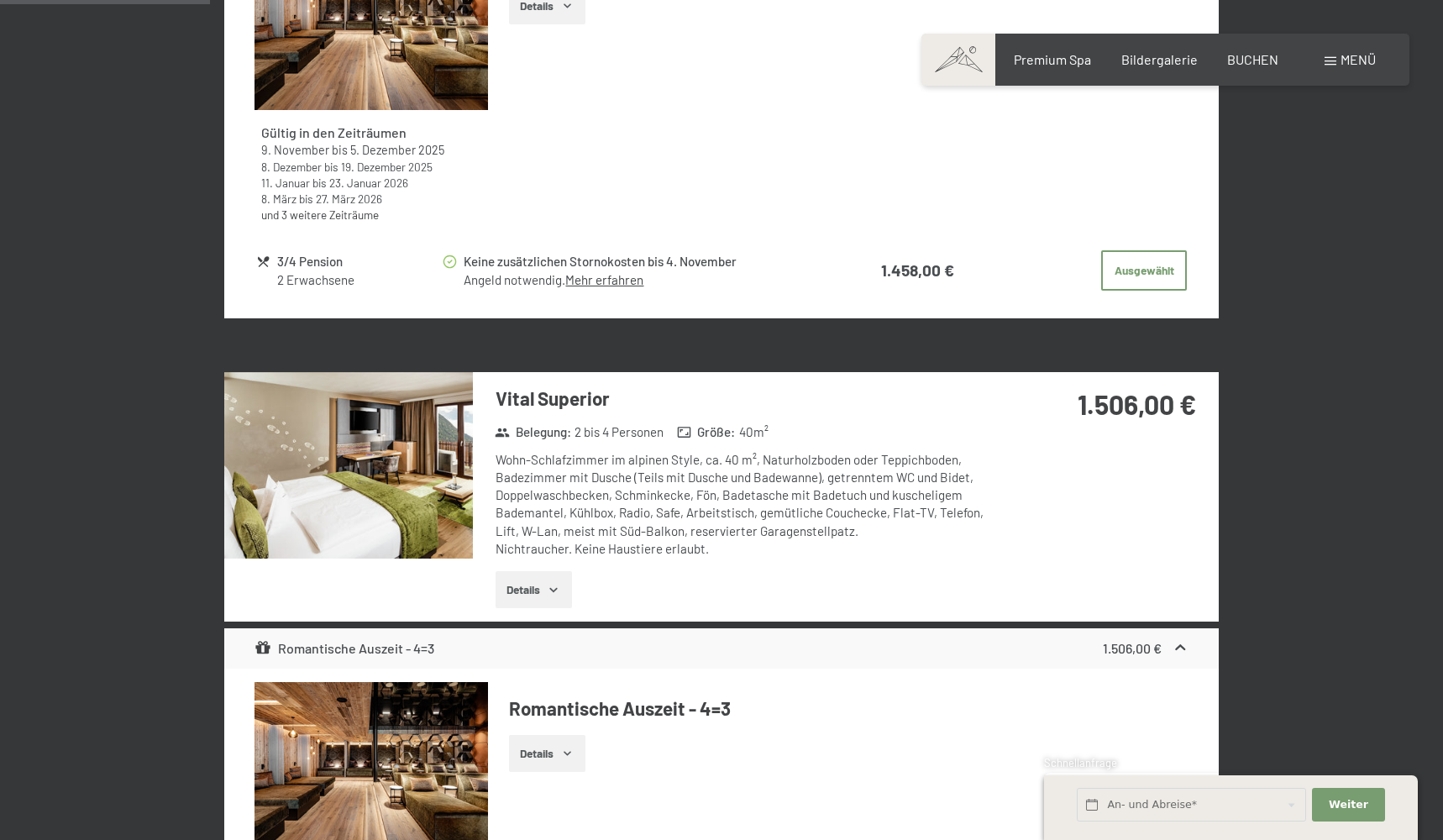
click at [536, 571] on button "Details" at bounding box center [534, 589] width 77 height 37
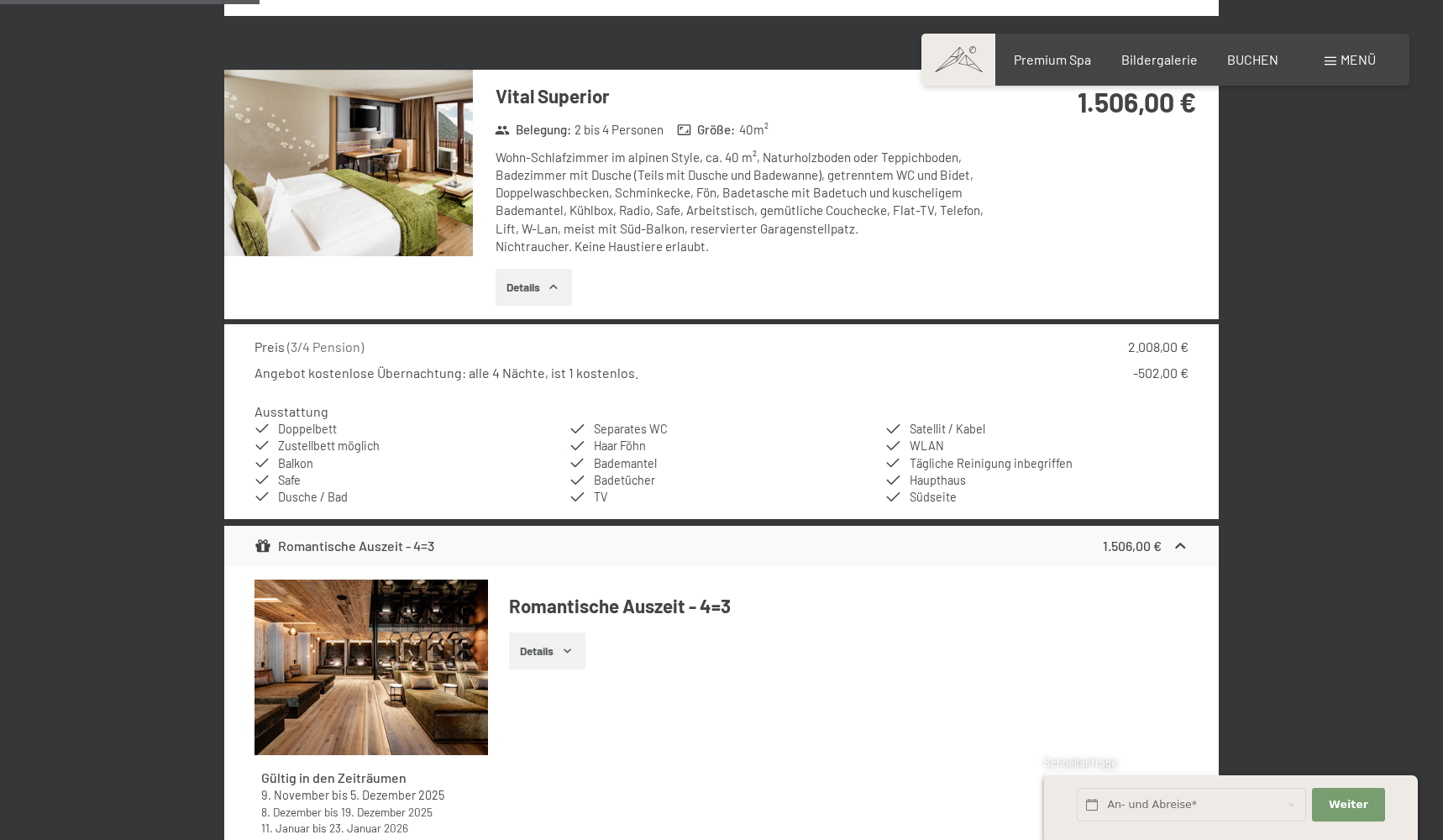
scroll to position [1206, 0]
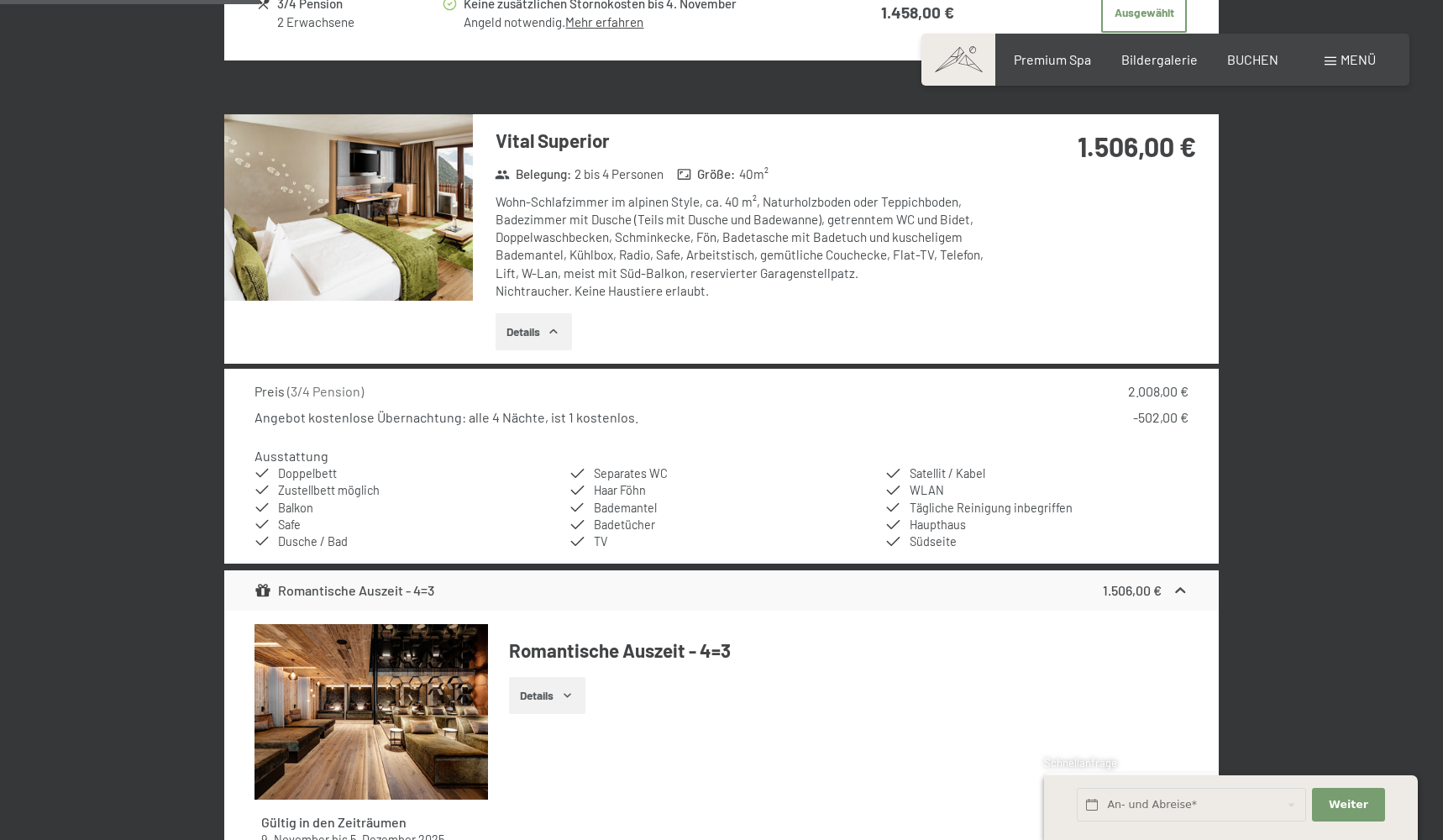
click at [535, 325] on button "Details" at bounding box center [534, 331] width 77 height 37
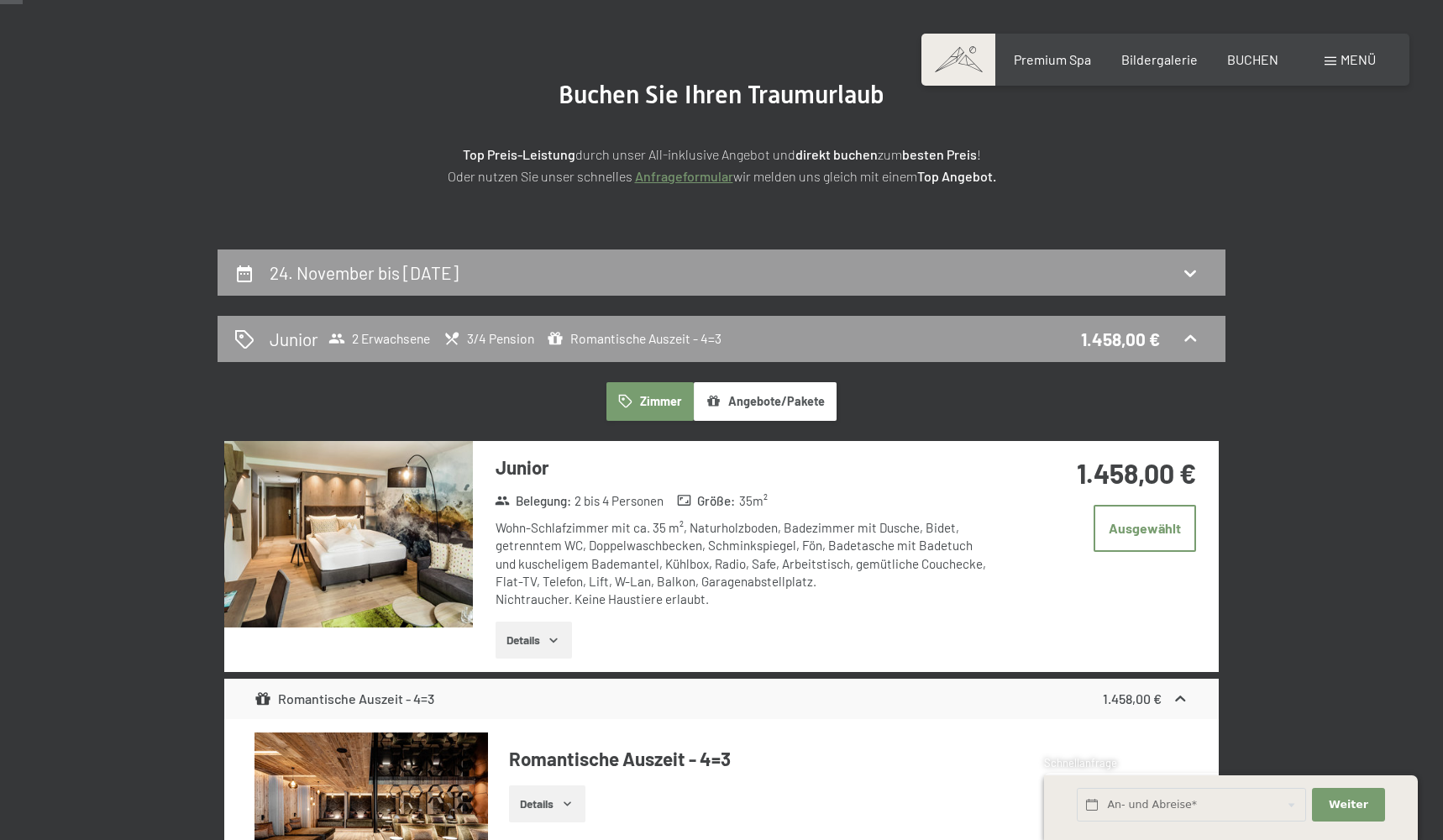
scroll to position [201, 0]
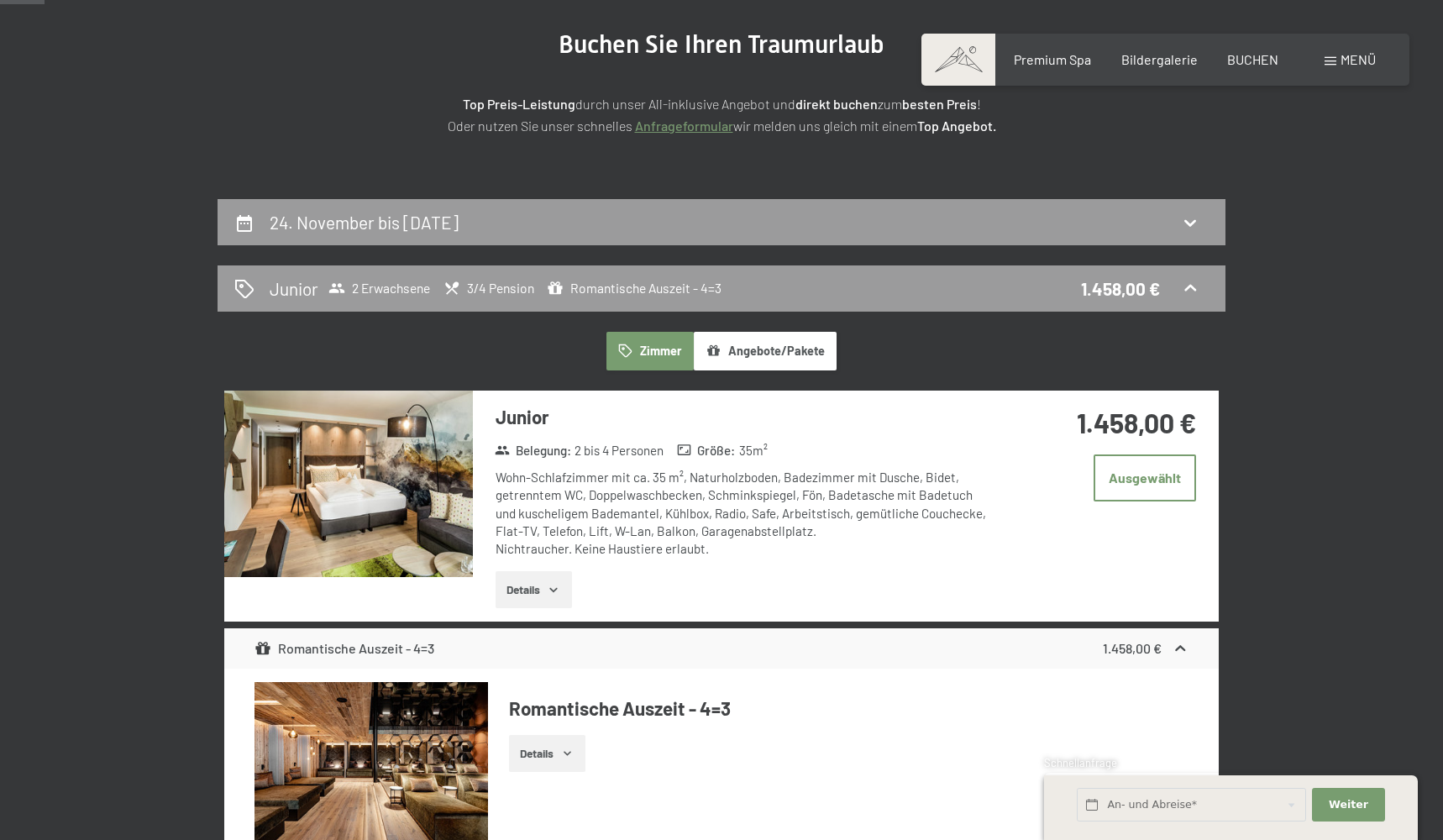
click at [514, 585] on button "Details" at bounding box center [534, 589] width 77 height 37
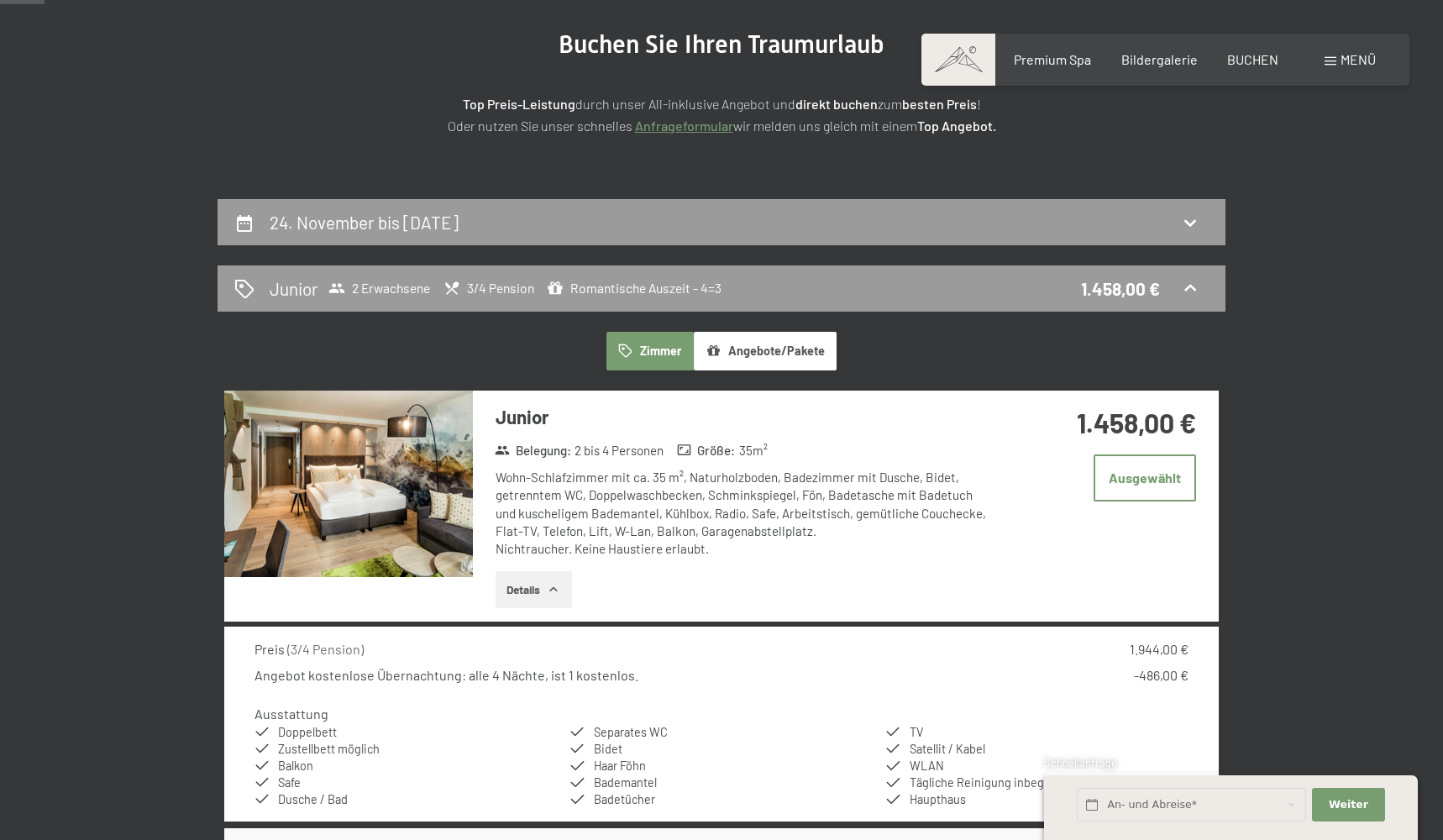
click at [545, 574] on button "Details" at bounding box center [534, 589] width 77 height 37
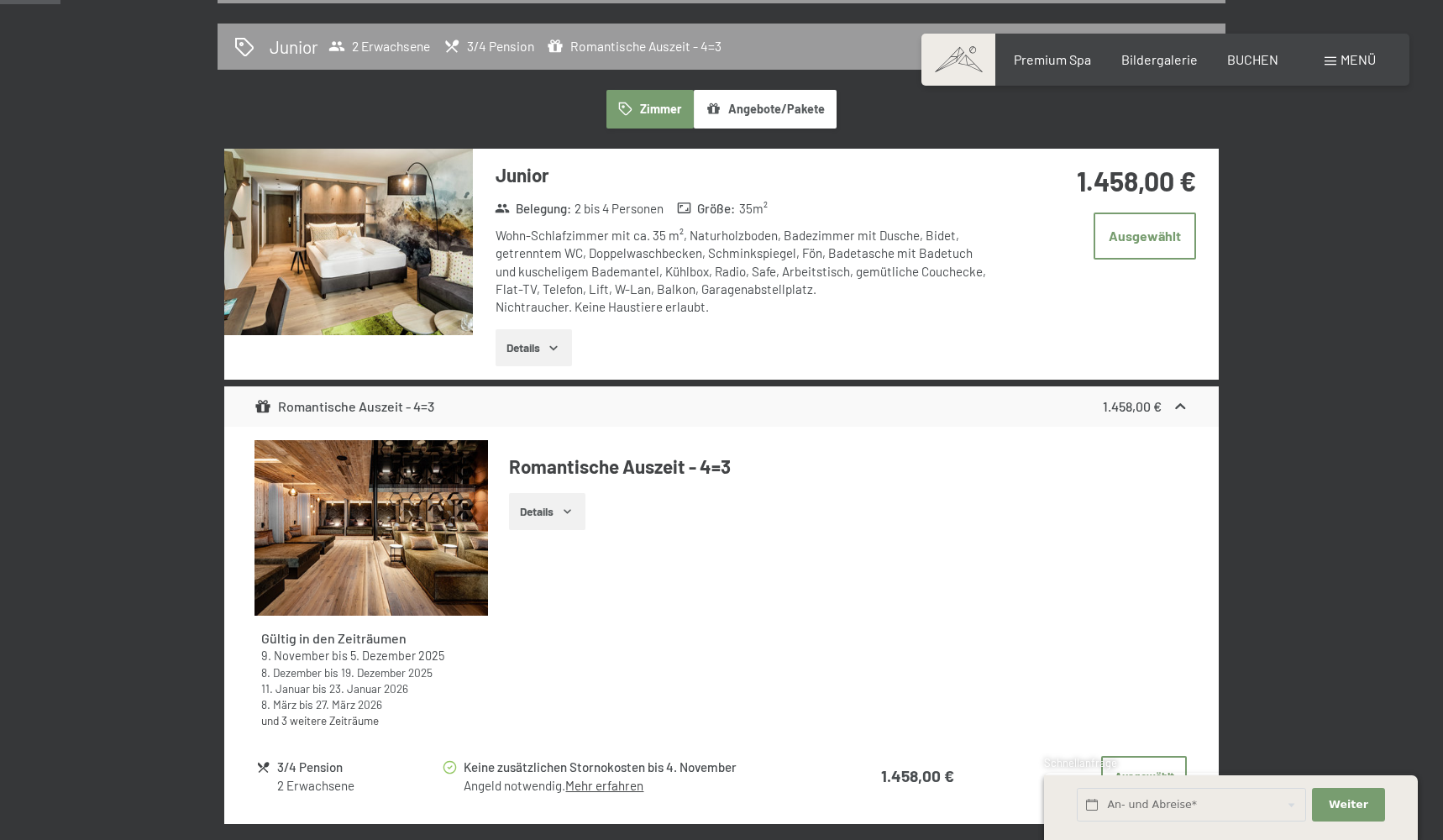
scroll to position [444, 0]
click at [566, 513] on button "Details" at bounding box center [547, 510] width 77 height 37
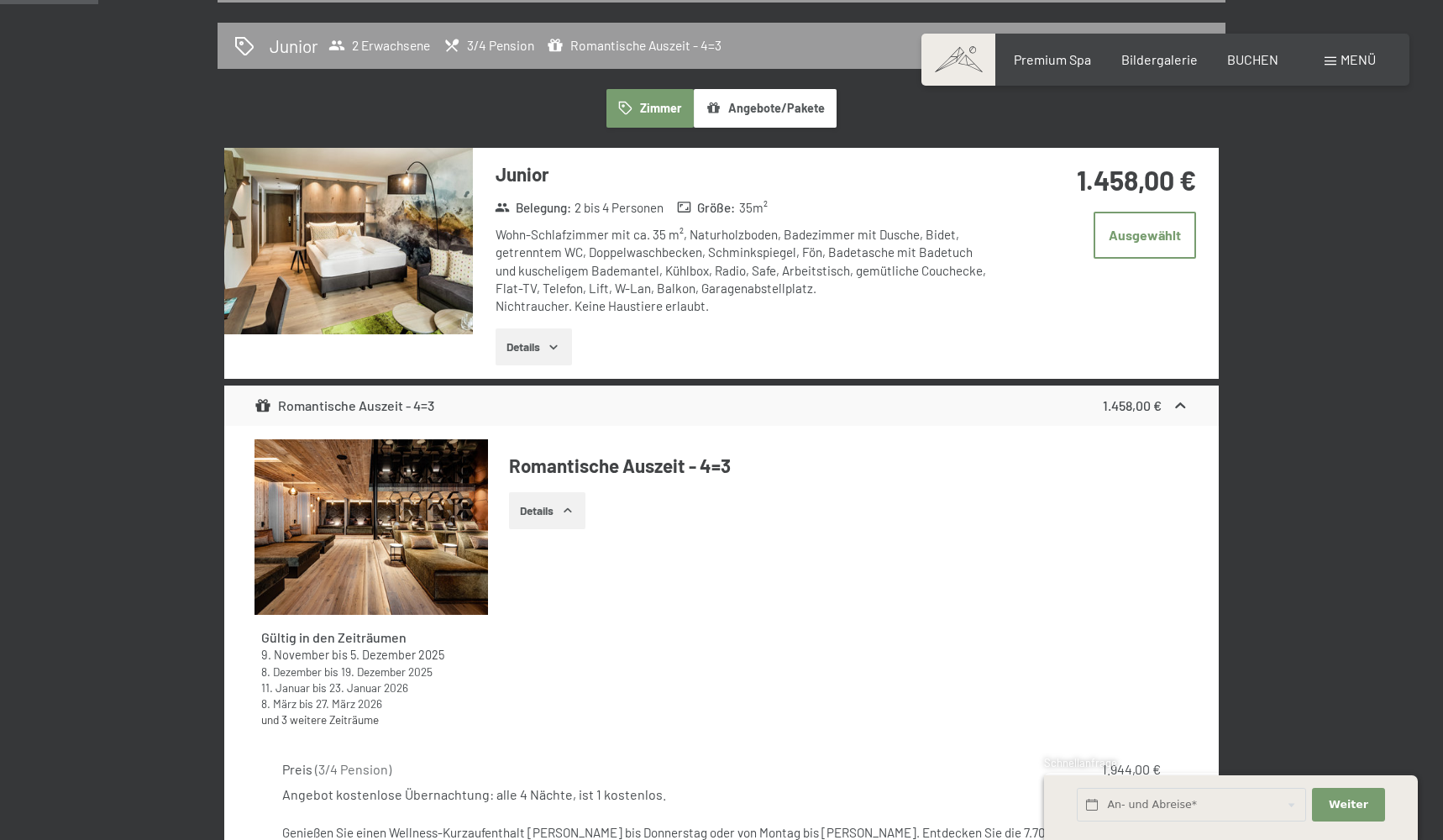
click at [566, 512] on icon "button" at bounding box center [568, 510] width 13 height 13
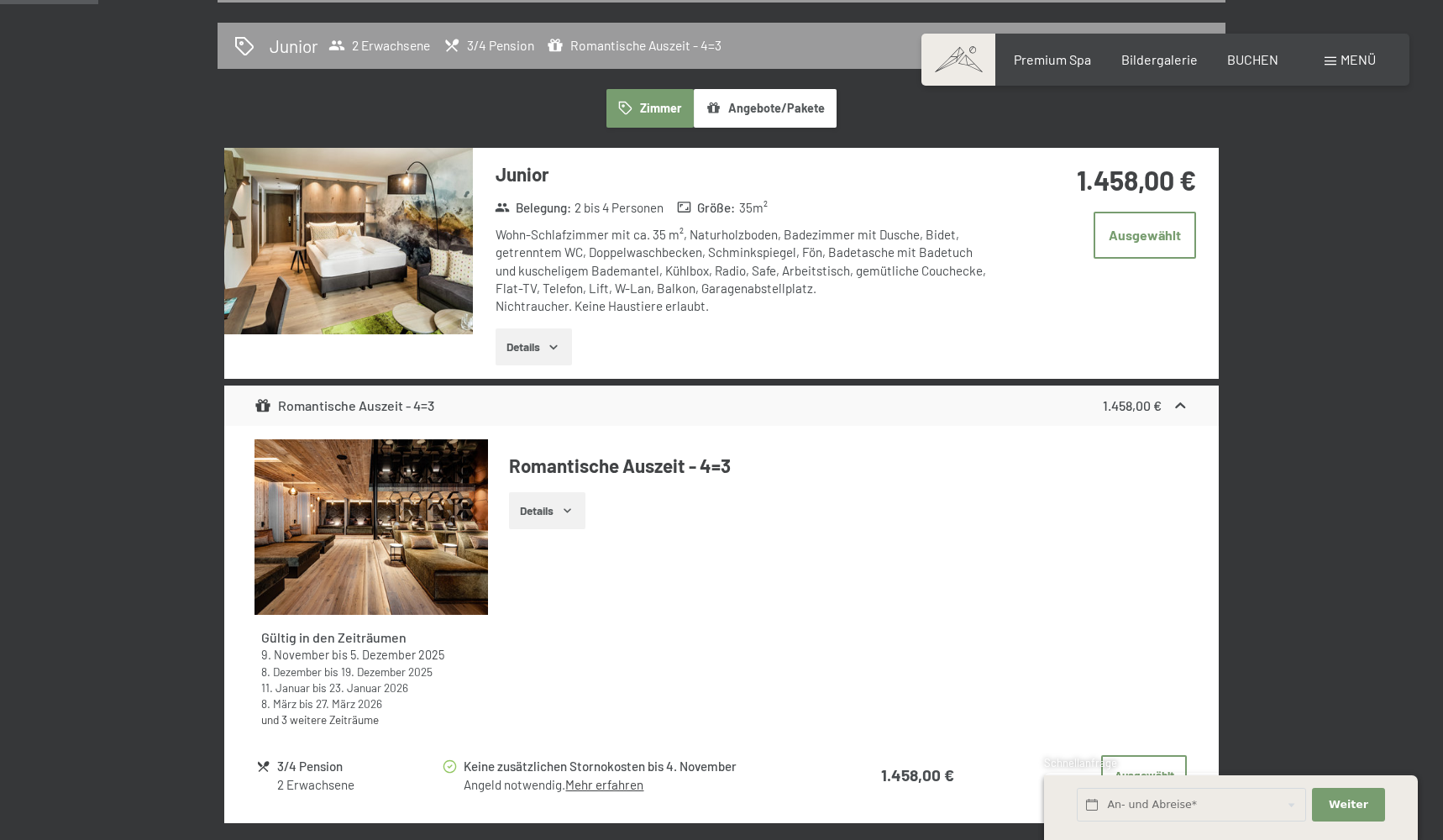
click at [566, 512] on icon "button" at bounding box center [568, 510] width 13 height 13
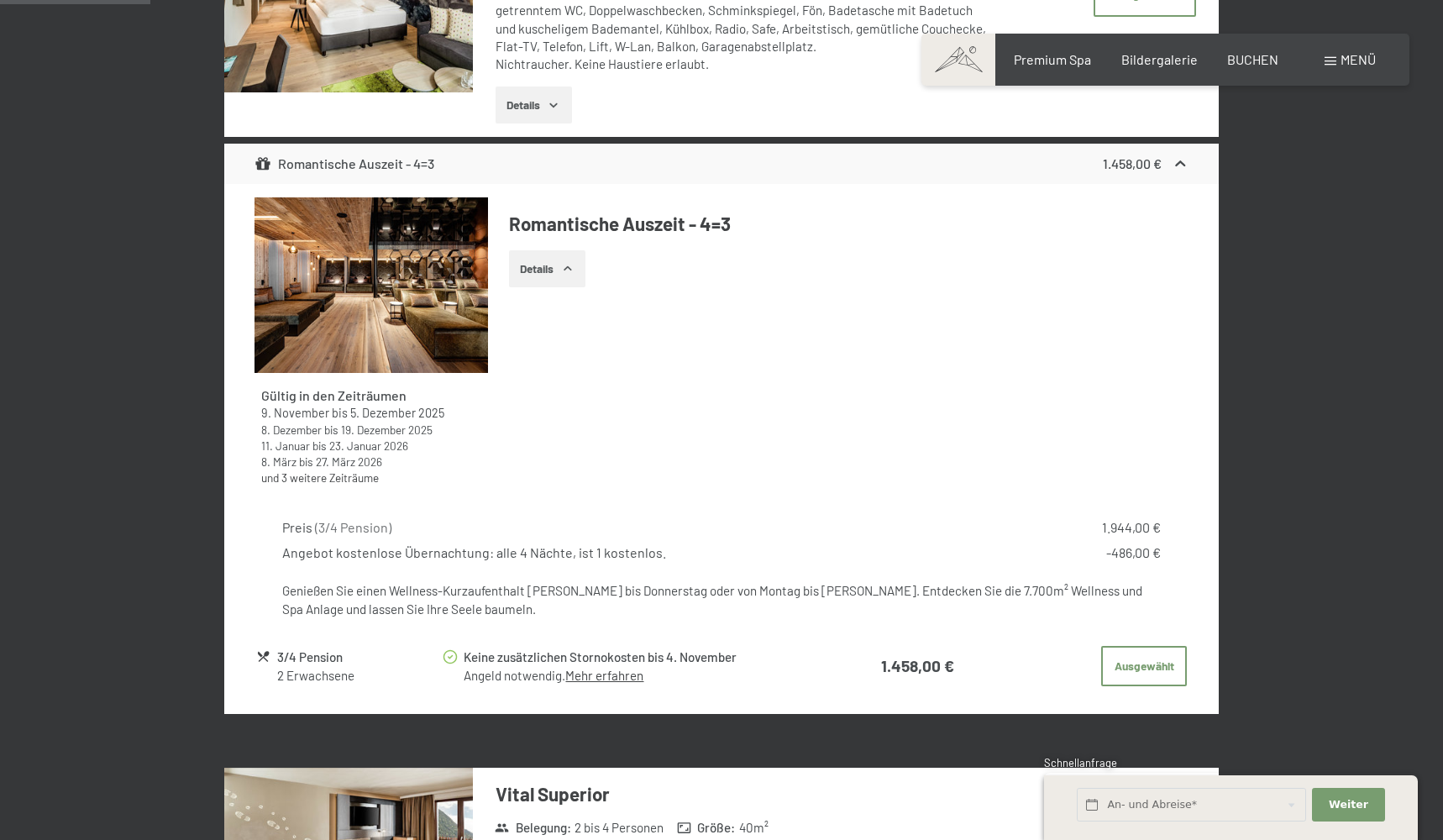
scroll to position [708, 0]
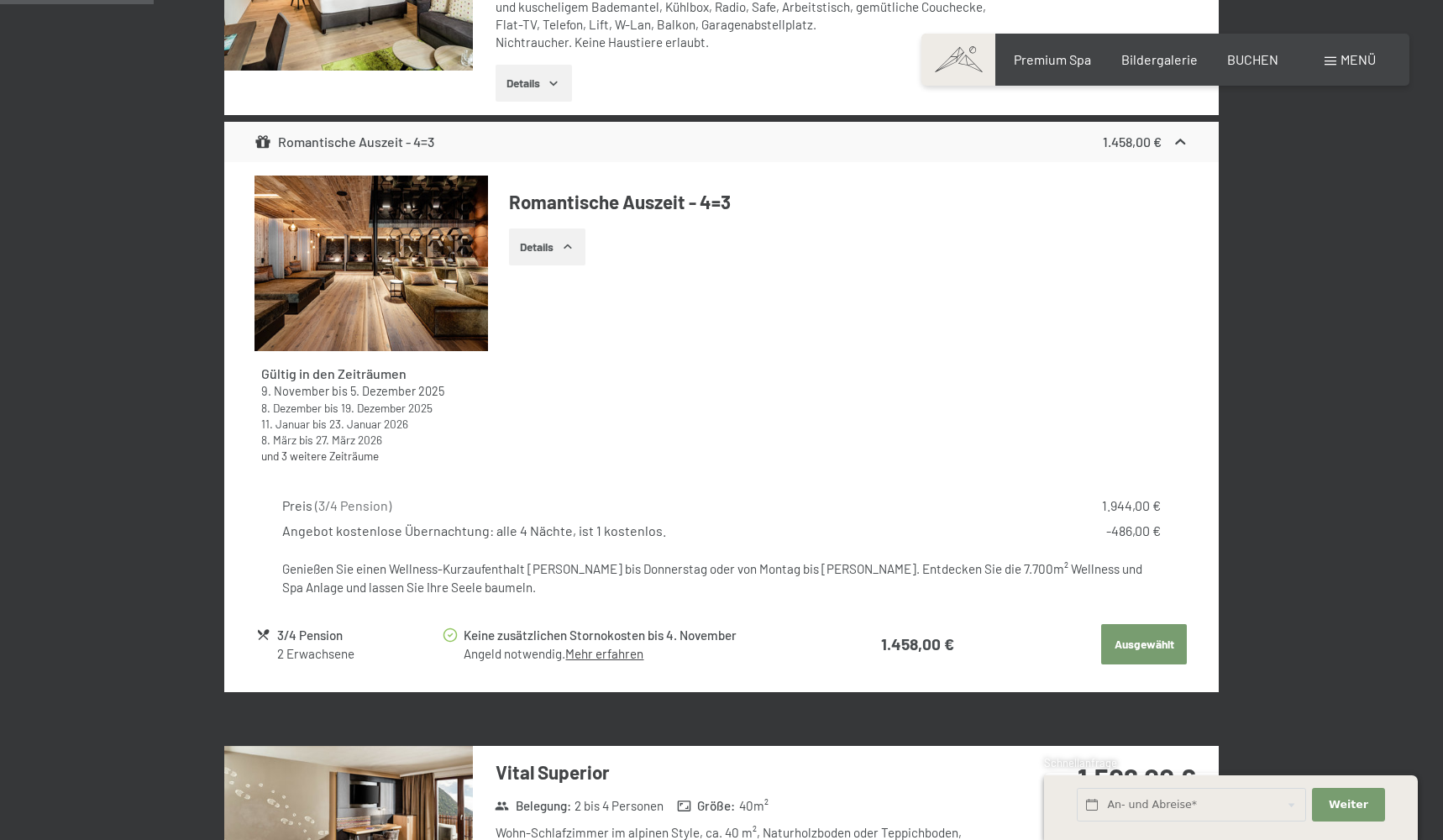
click at [1132, 635] on button "Ausgewählt" at bounding box center [1144, 643] width 86 height 40
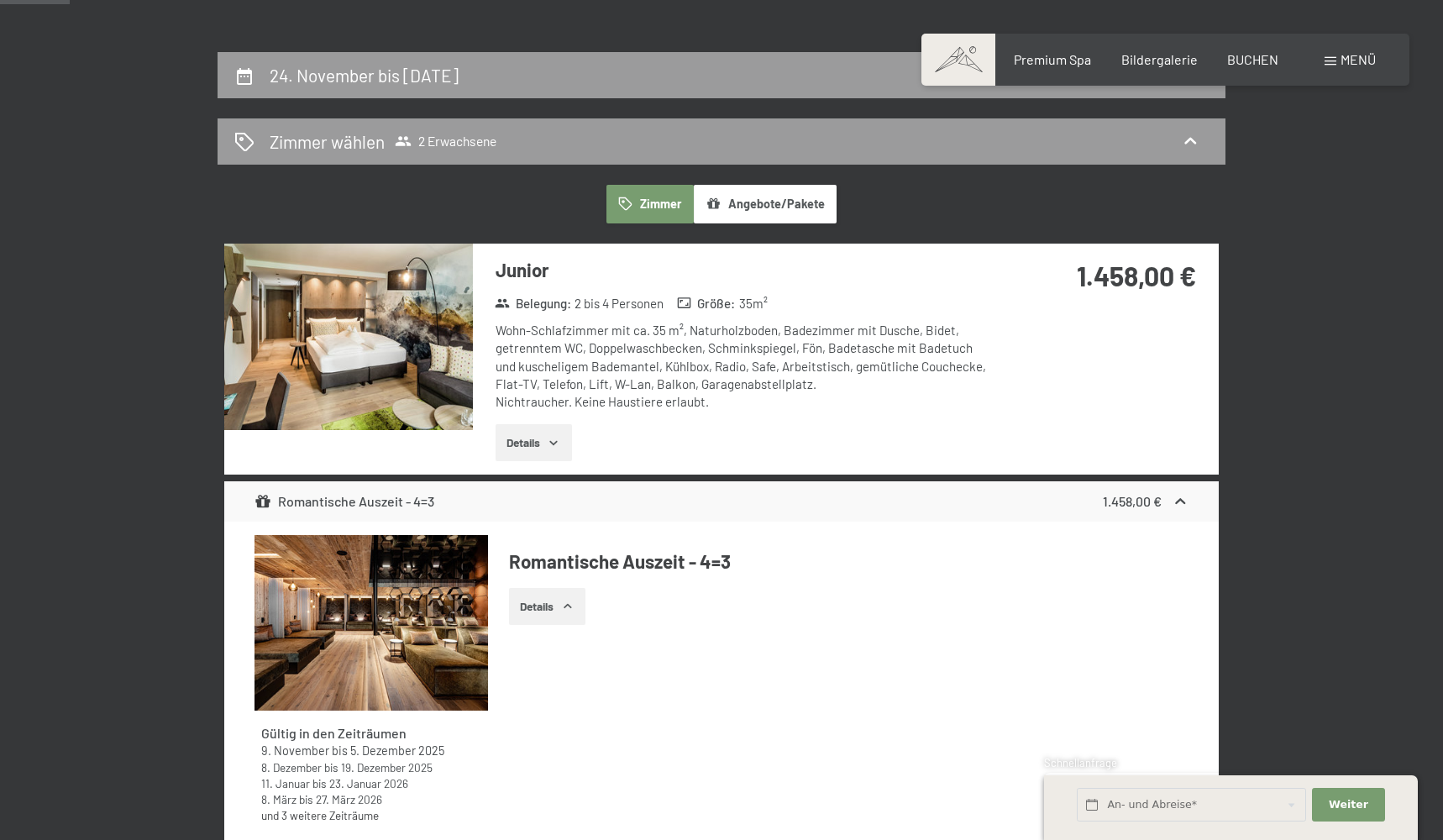
scroll to position [382, 0]
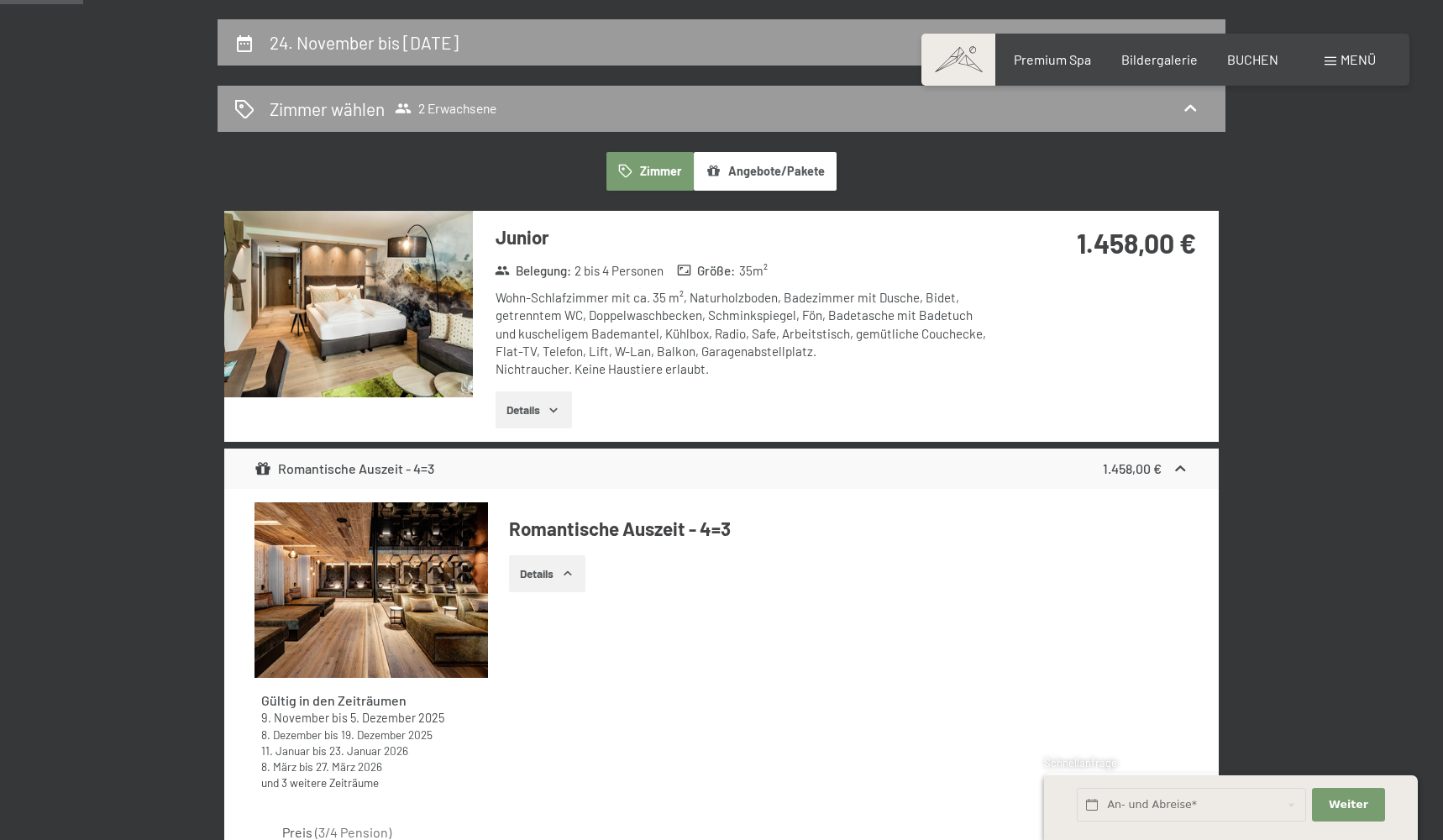
click at [782, 161] on button "Angebote/Pakete" at bounding box center [765, 171] width 143 height 38
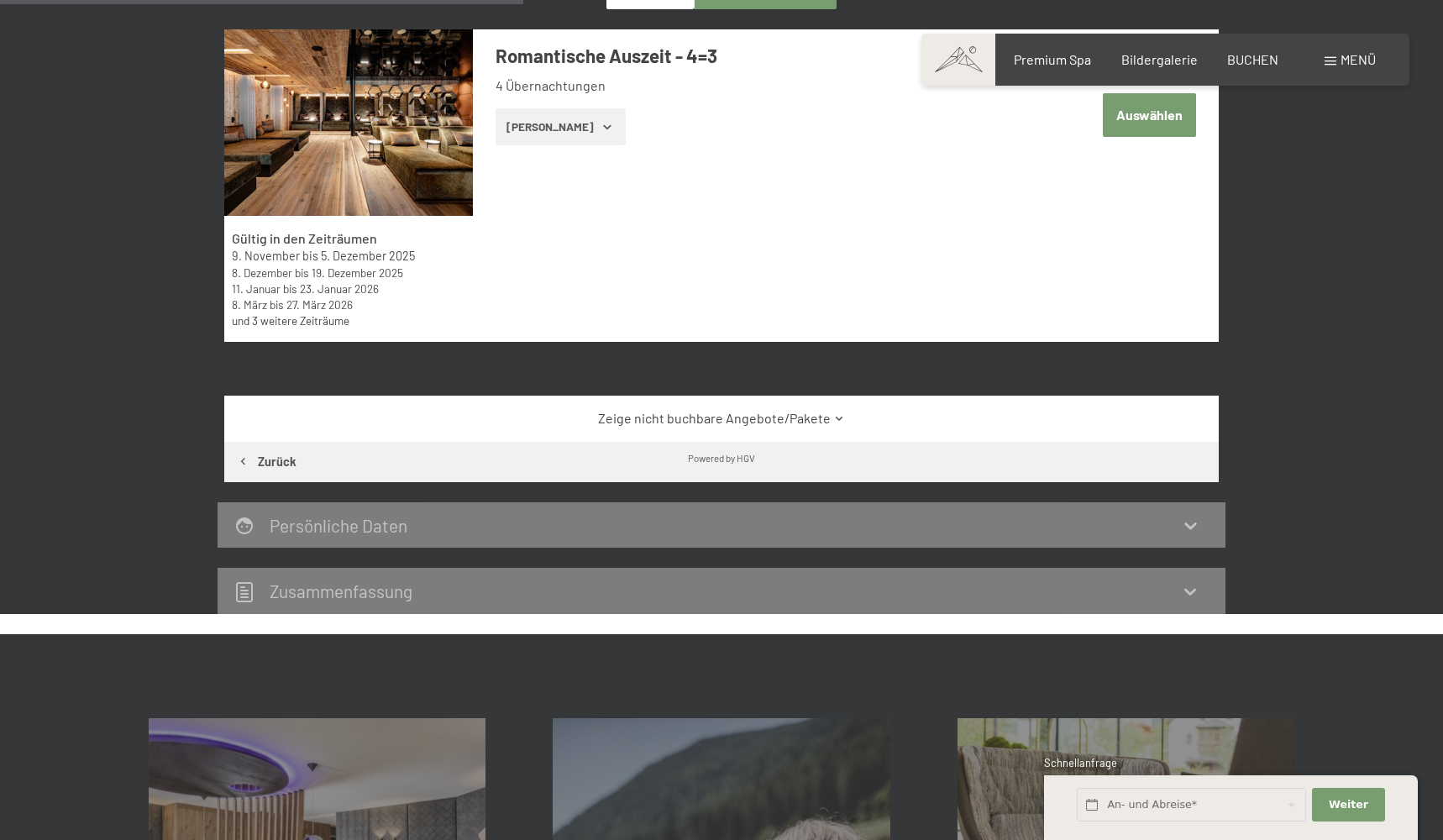
click at [1127, 118] on button "Auswählen" at bounding box center [1150, 114] width 93 height 43
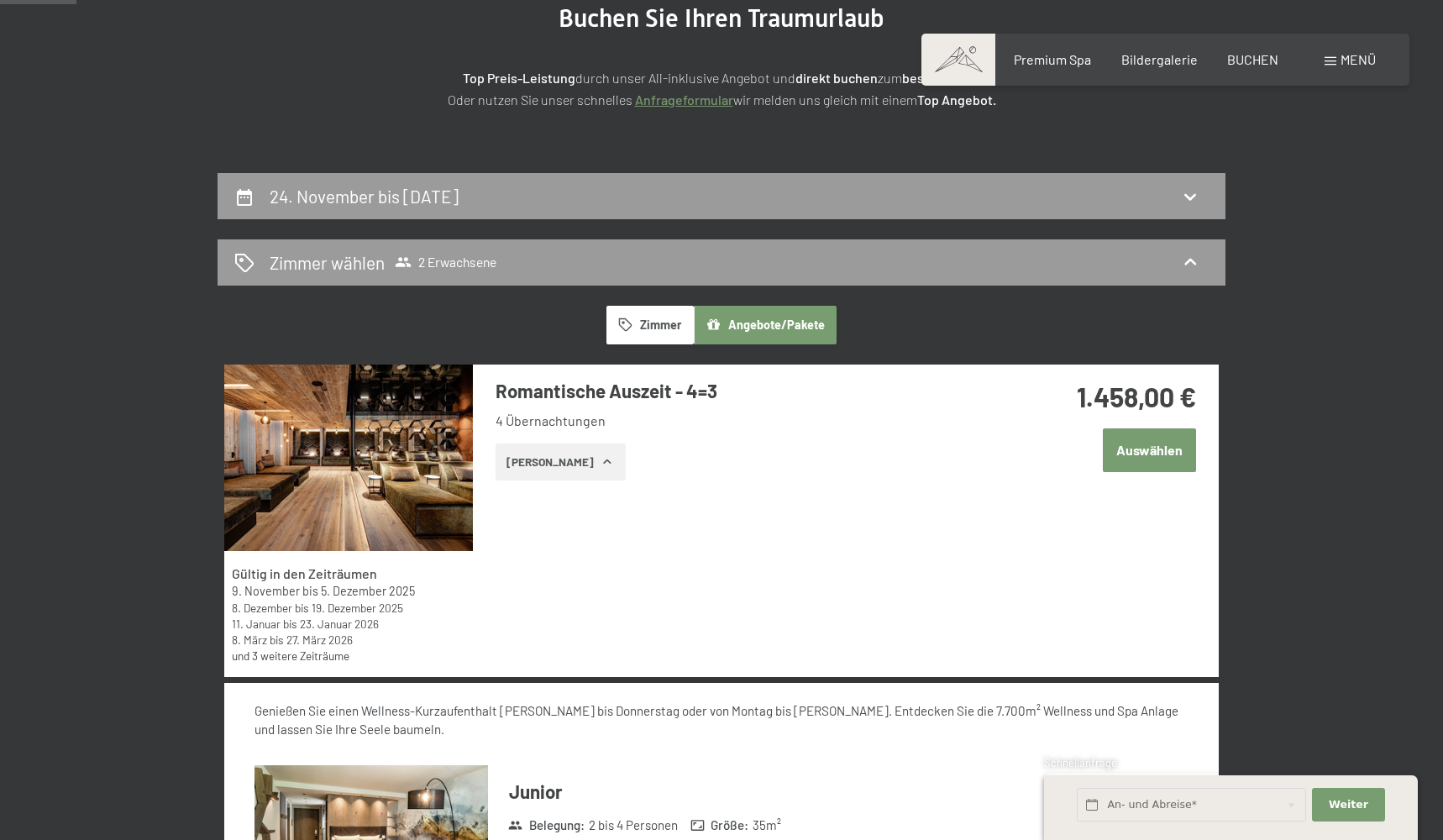
click at [1145, 453] on button "Auswählen" at bounding box center [1150, 449] width 93 height 43
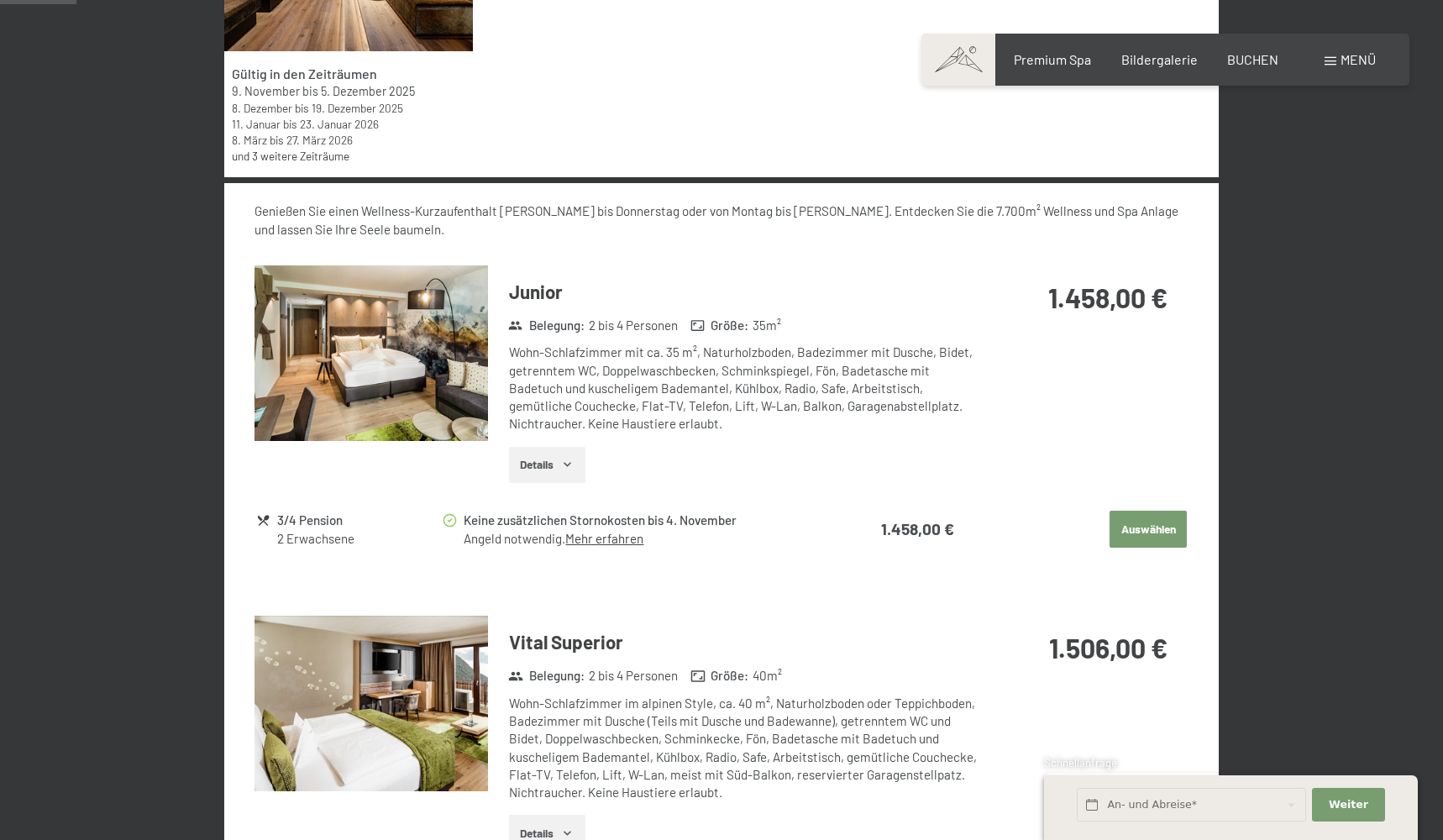
scroll to position [903, 0]
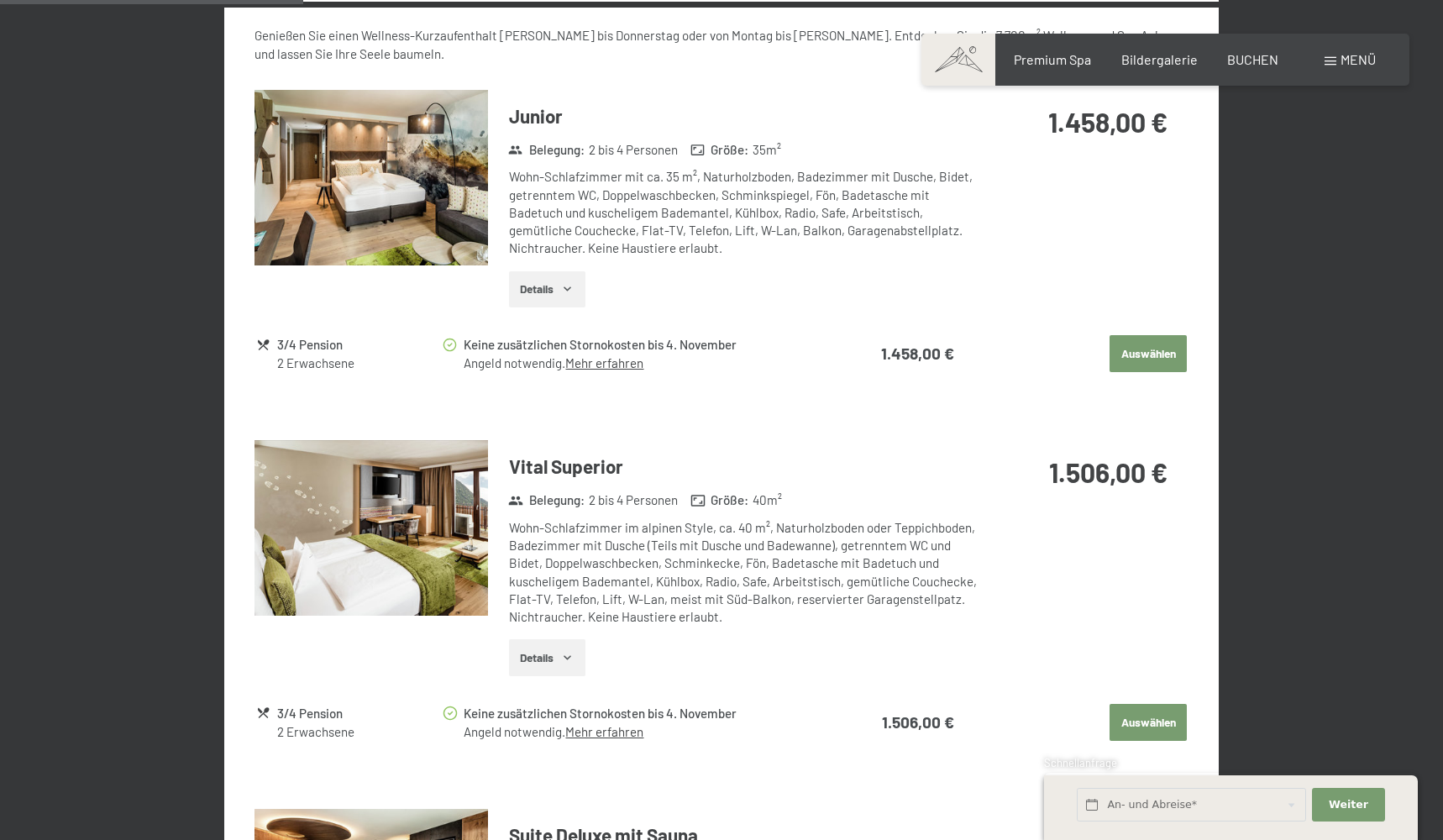
click at [1156, 357] on button "Auswählen" at bounding box center [1148, 353] width 77 height 37
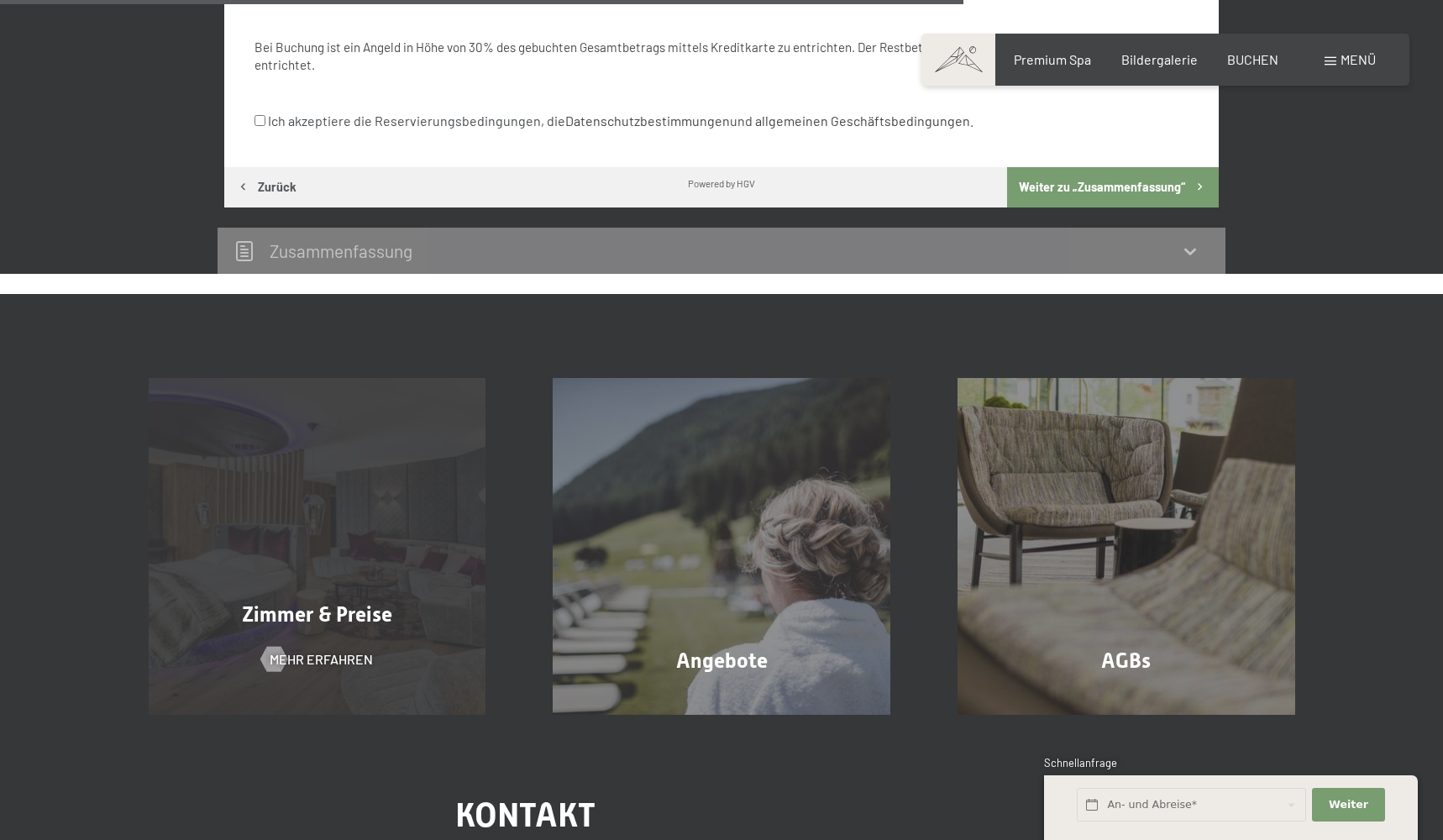
scroll to position [1251, 0]
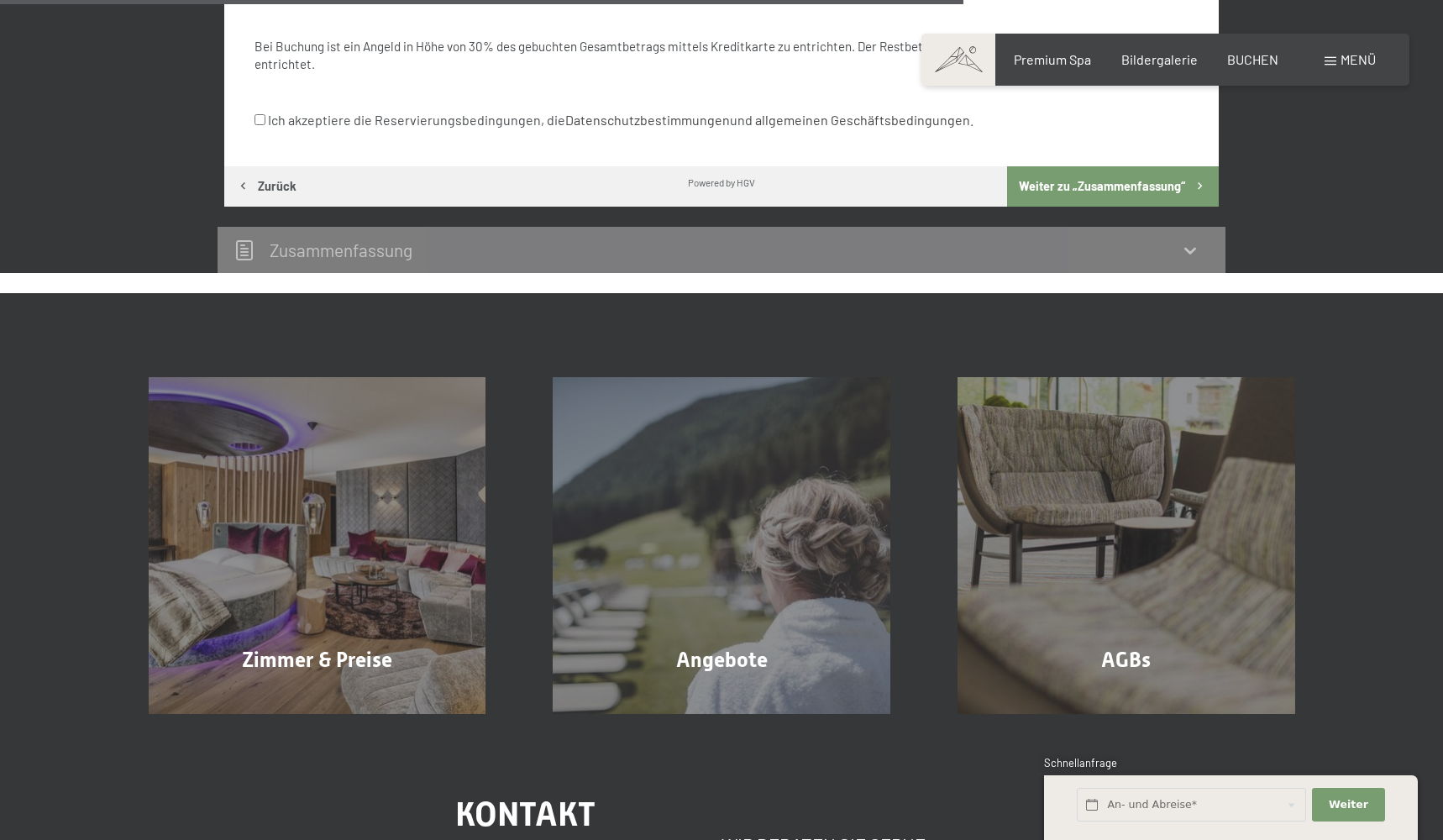
click at [1197, 240] on icon at bounding box center [1190, 250] width 21 height 21
click at [1346, 50] on div "Buchen Anfragen Premium Spa Bildergalerie BUCHEN Menü DE IT EN Gutschein Bilder…" at bounding box center [1165, 59] width 421 height 19
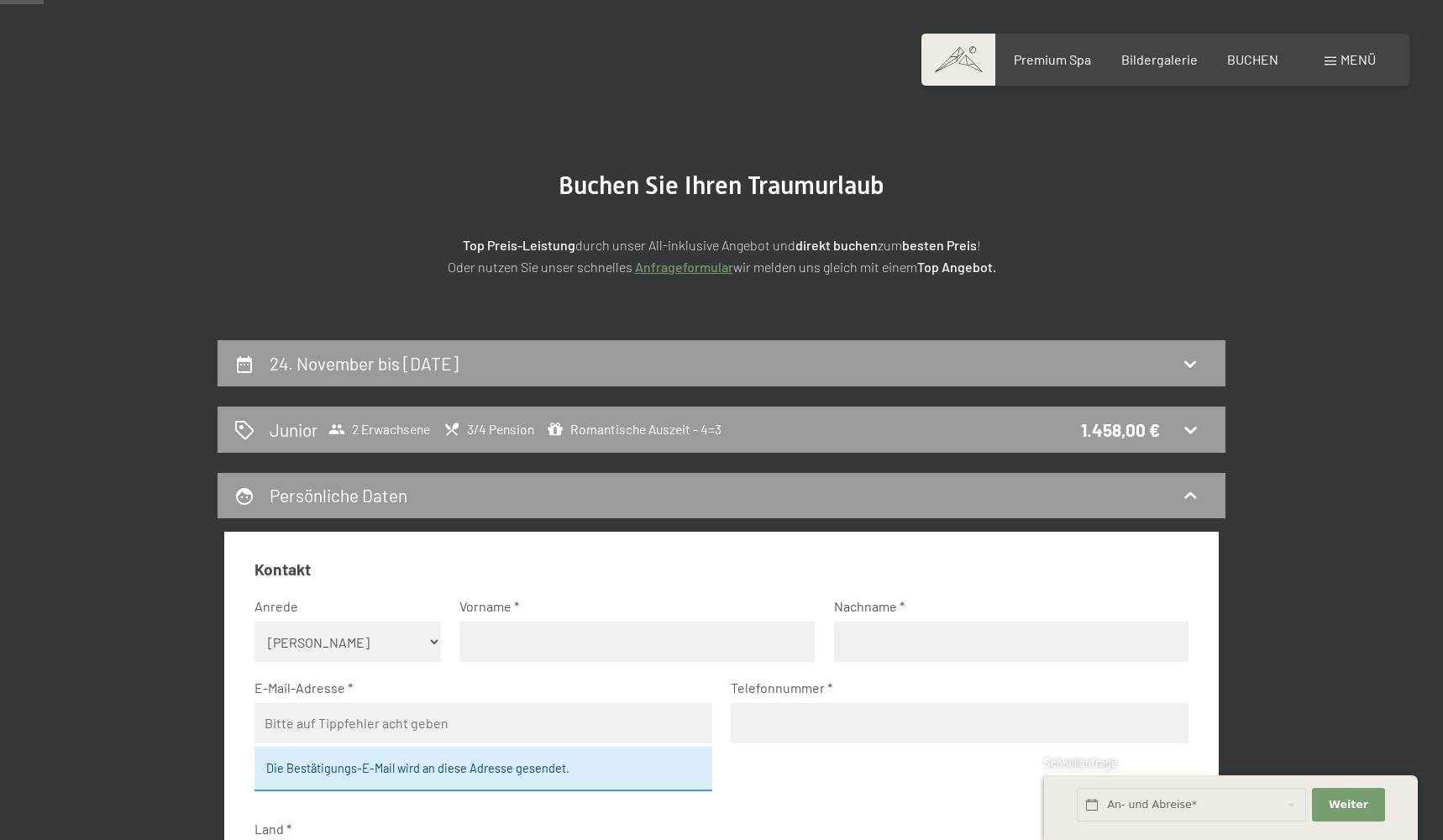
scroll to position [46, 0]
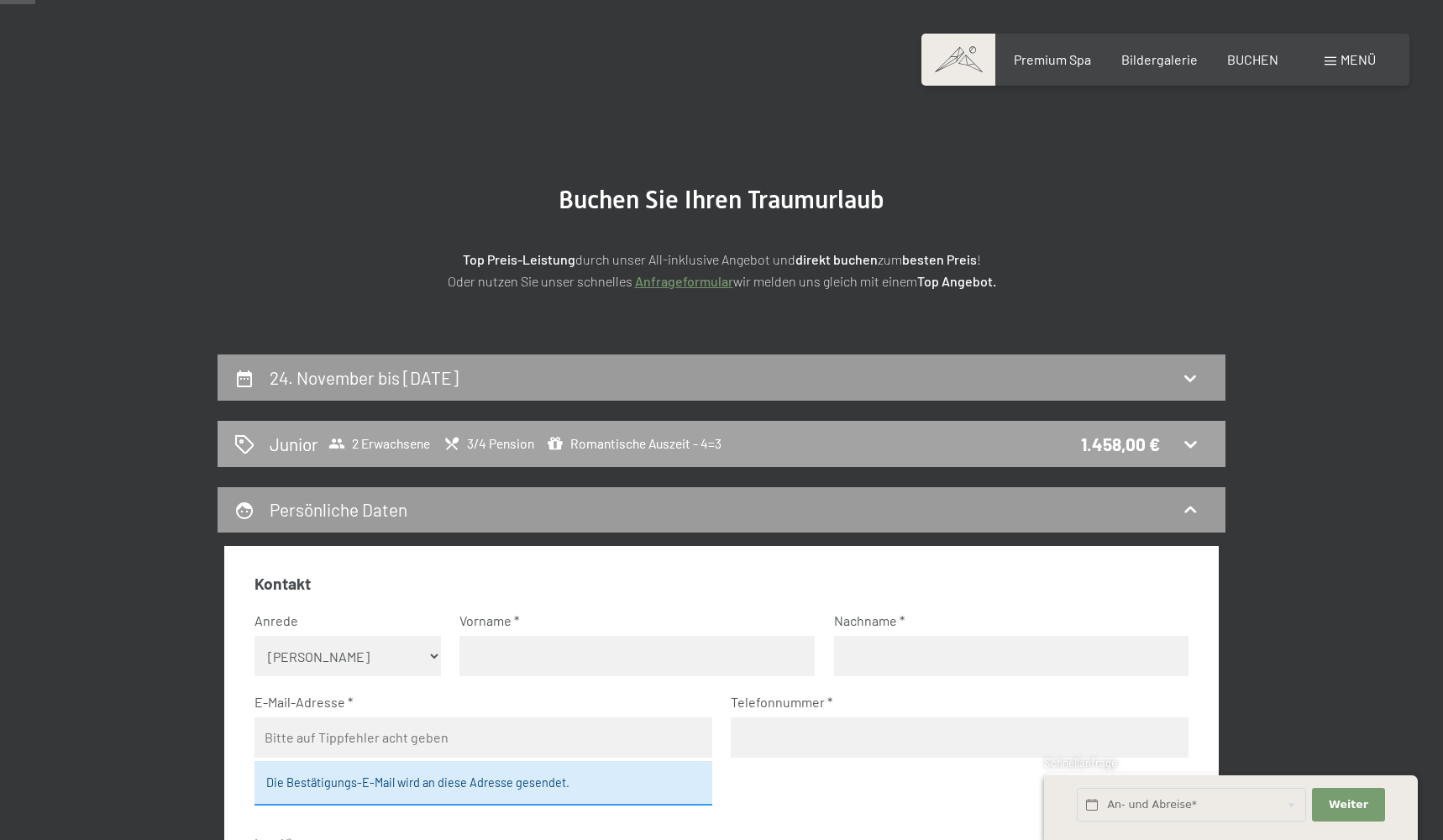
click at [1186, 438] on icon at bounding box center [1190, 443] width 21 height 21
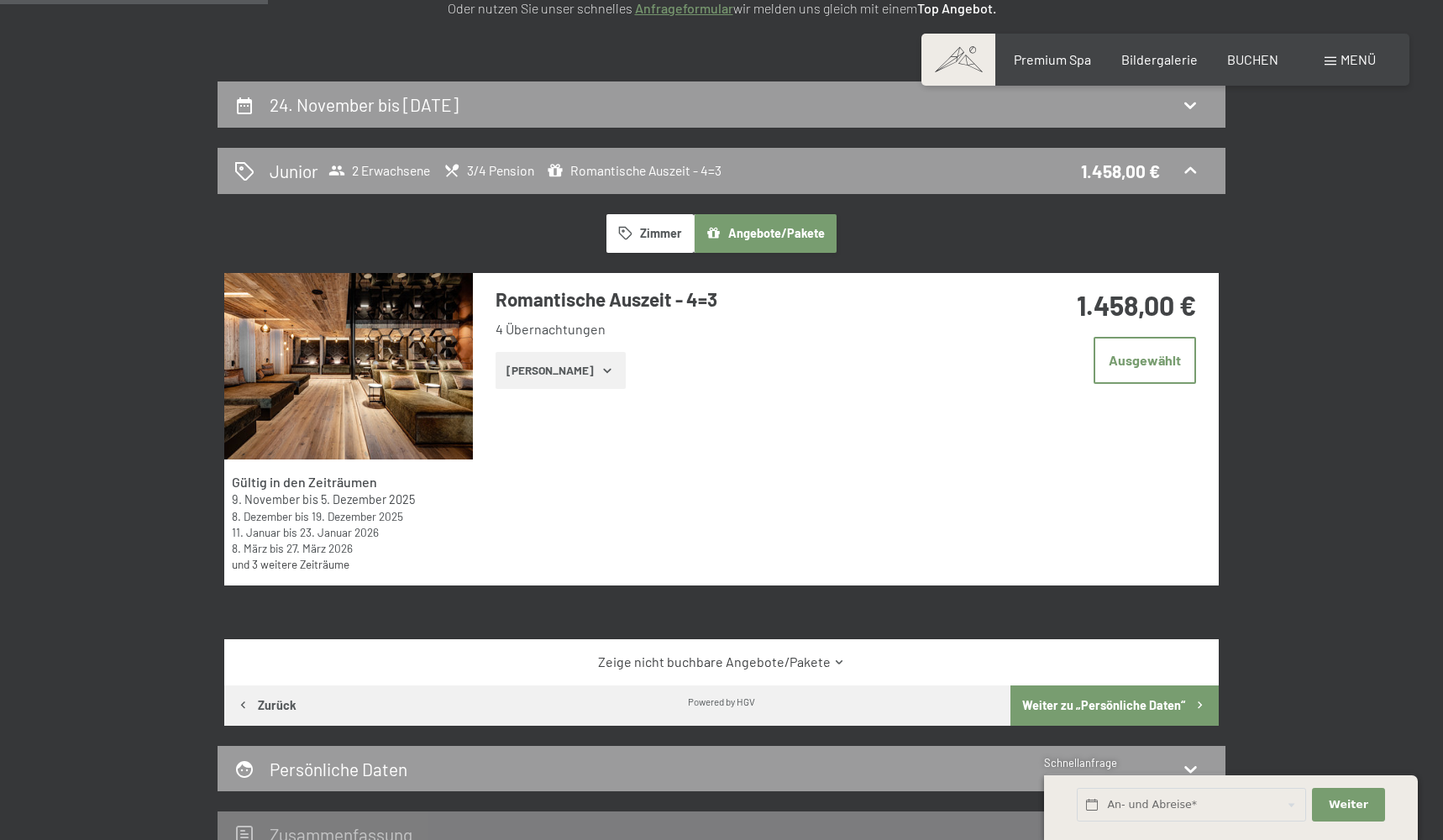
scroll to position [288, 0]
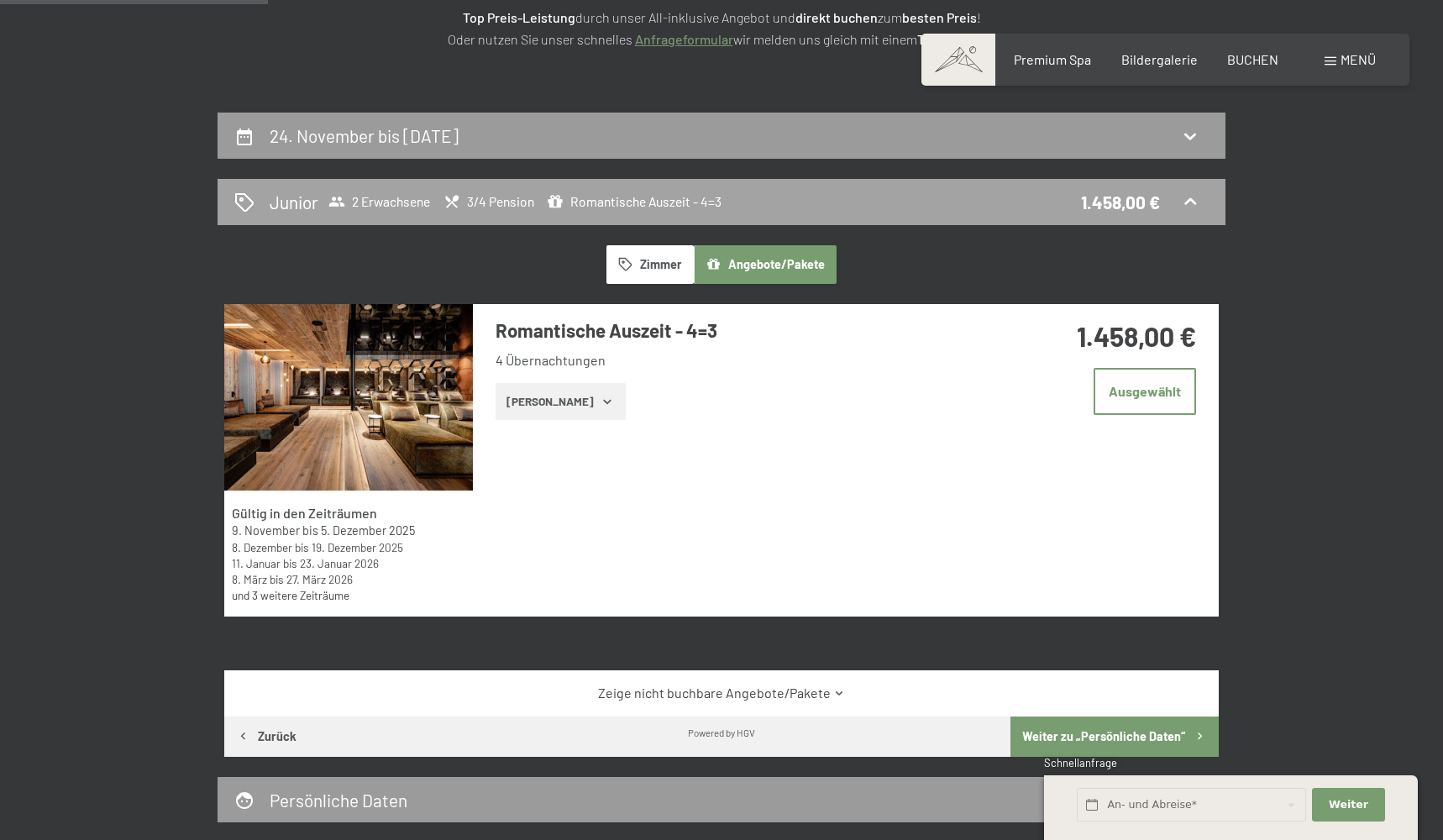
click at [1172, 190] on div "Junior 2 Erwachsene 3/4 Pension Romantische Auszeit - 4=3 1.458,00 €" at bounding box center [722, 201] width 975 height 24
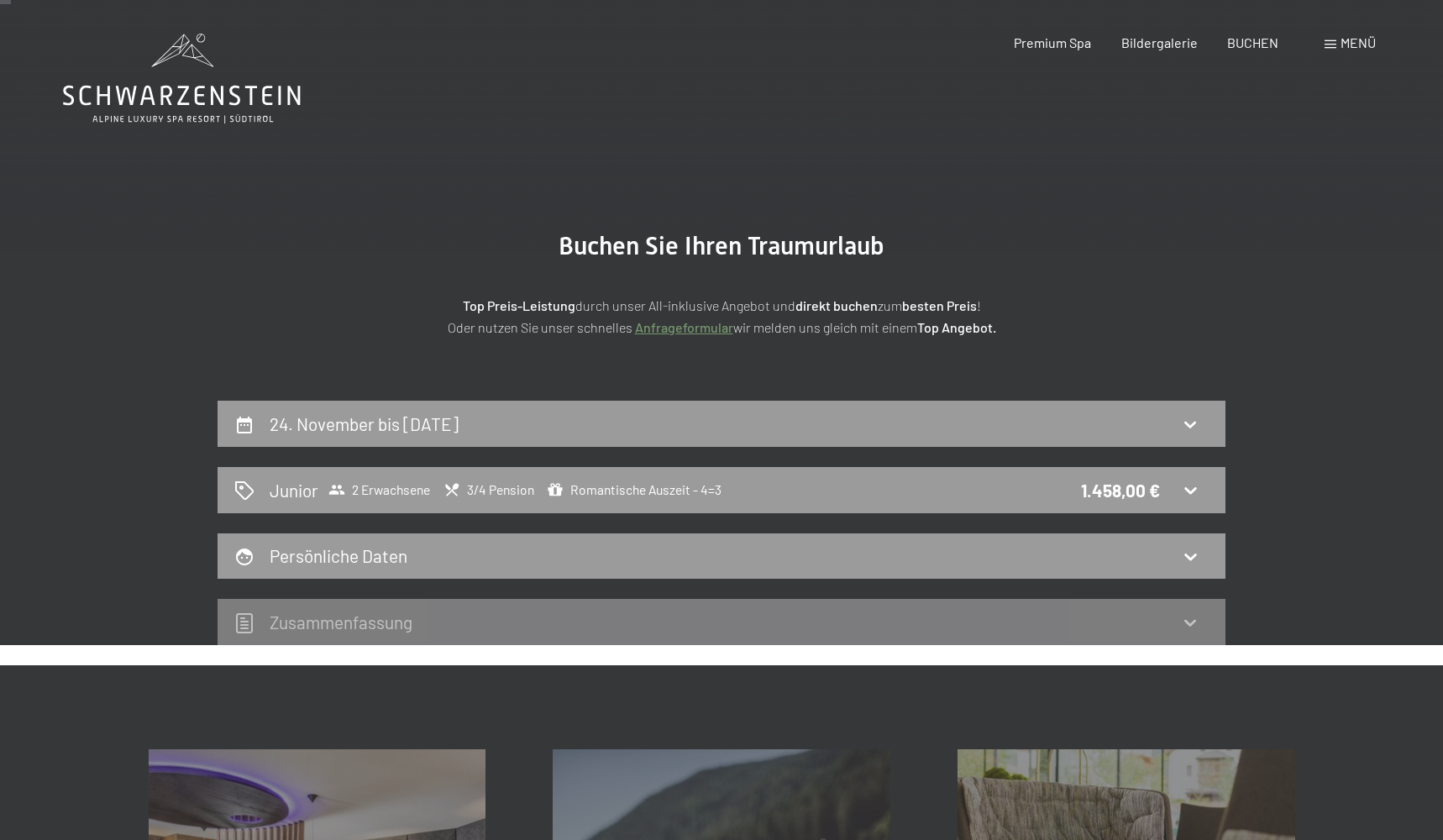
scroll to position [0, 0]
click at [1188, 490] on icon at bounding box center [1190, 491] width 12 height 7
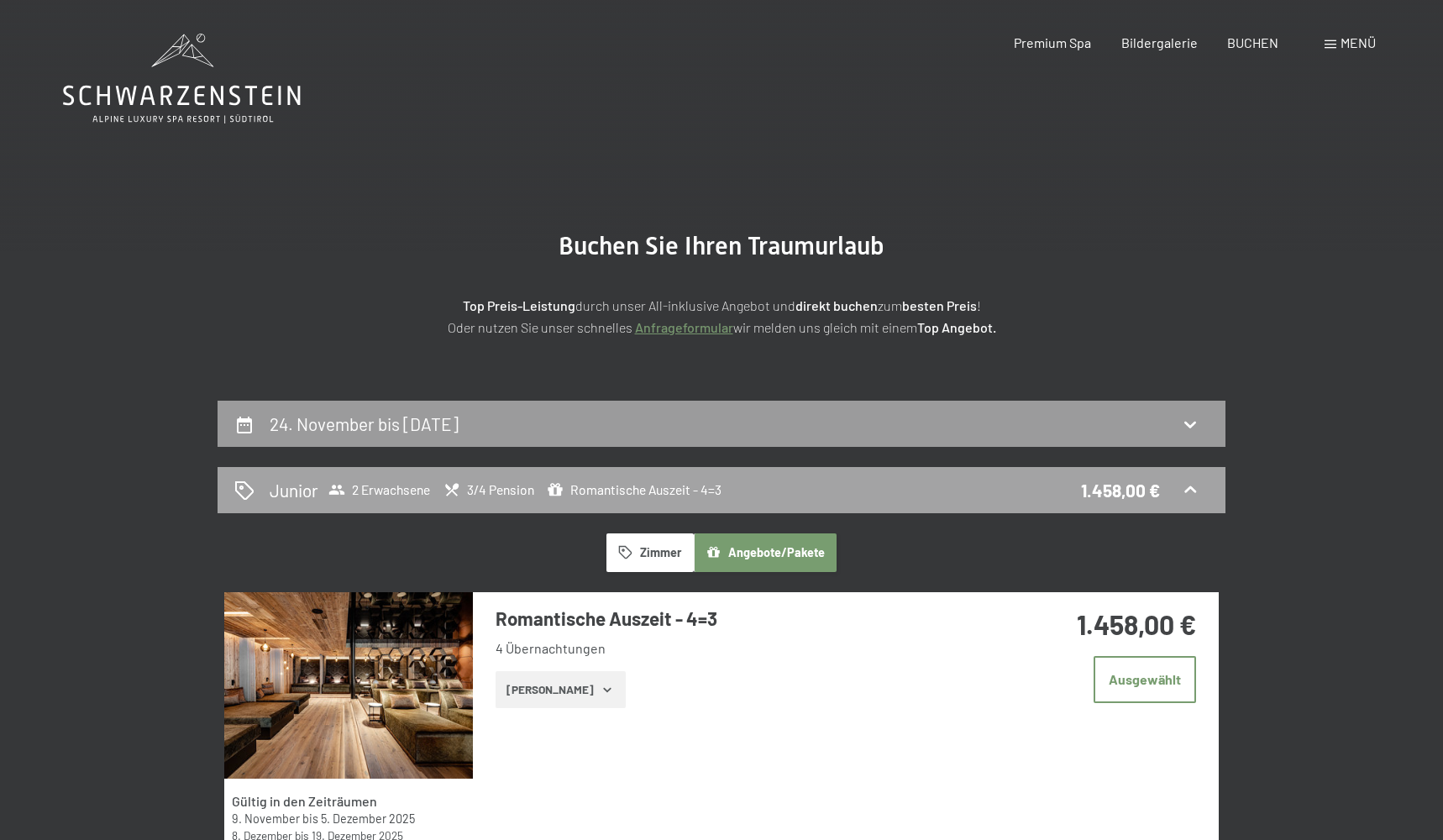
click at [1188, 490] on icon at bounding box center [1190, 490] width 12 height 7
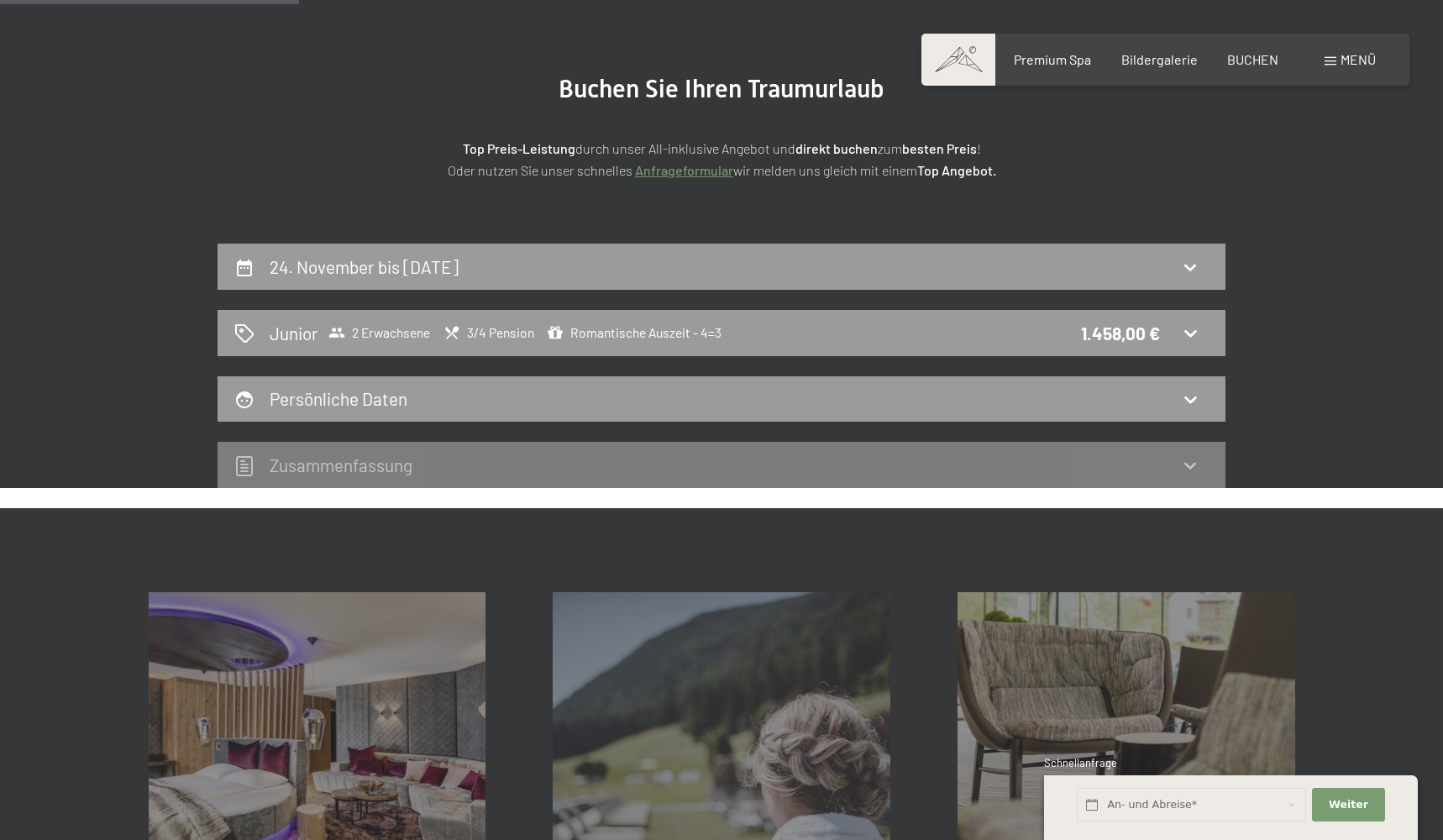
scroll to position [212, 0]
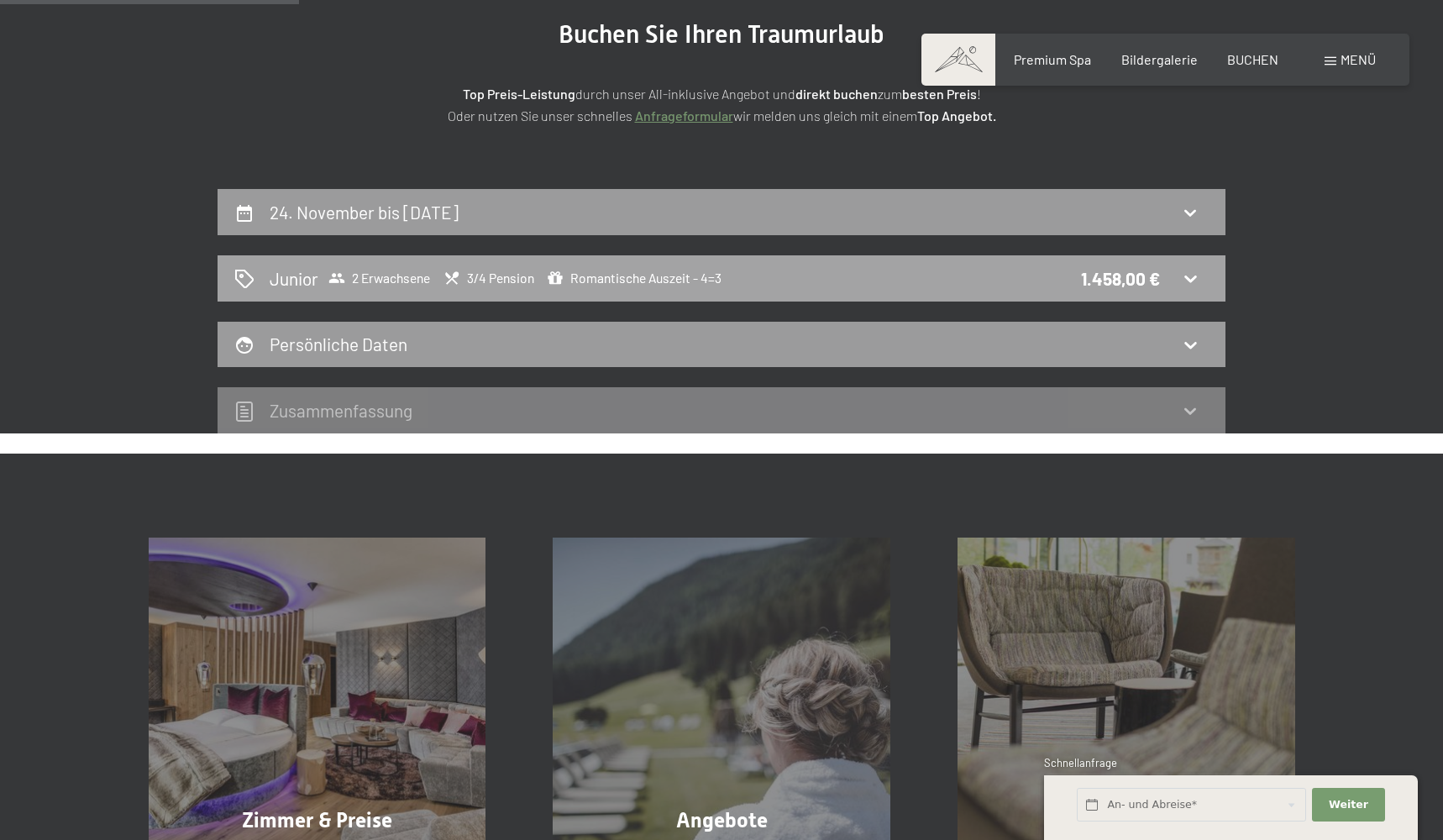
click at [1191, 266] on div "Junior 2 Erwachsene 3/4 Pension Romantische Auszeit - 4=3 1.458,00 €" at bounding box center [722, 278] width 975 height 24
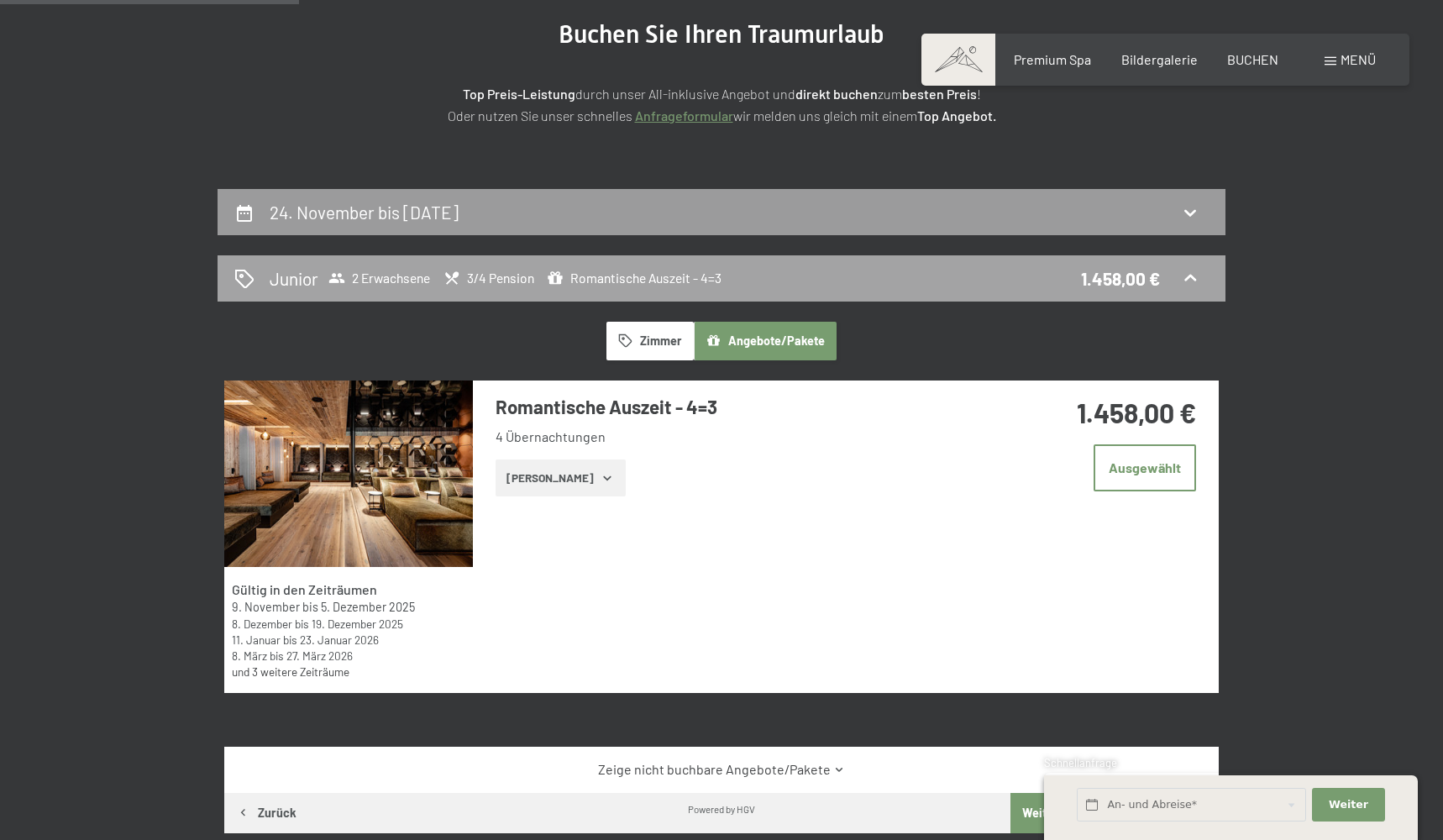
click at [1191, 266] on div "Junior 2 Erwachsene 3/4 Pension Romantische Auszeit - 4=3 1.458,00 €" at bounding box center [722, 278] width 975 height 24
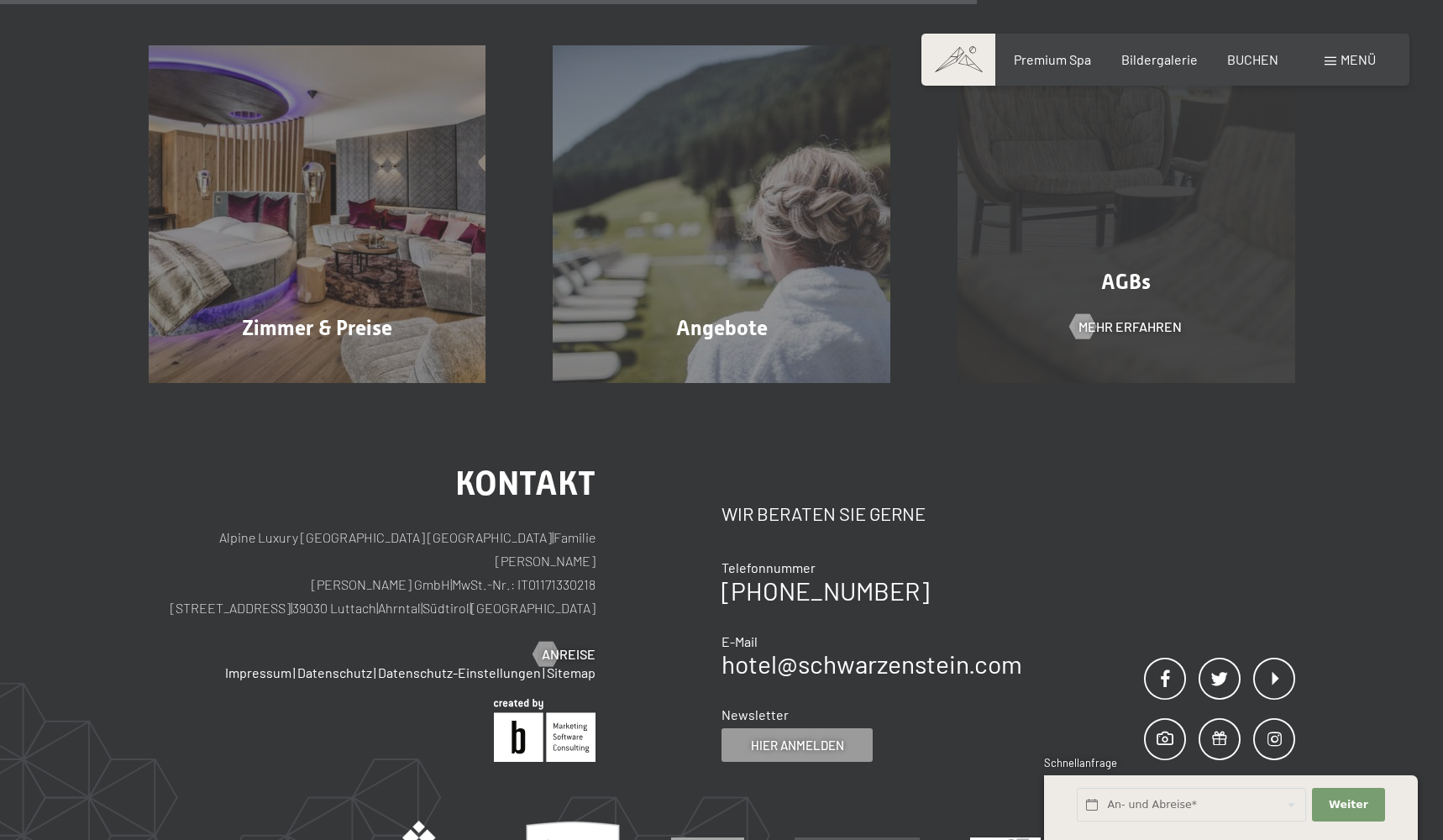
scroll to position [705, 0]
click at [1112, 225] on div "AGBs Mehr erfahren" at bounding box center [1127, 213] width 405 height 338
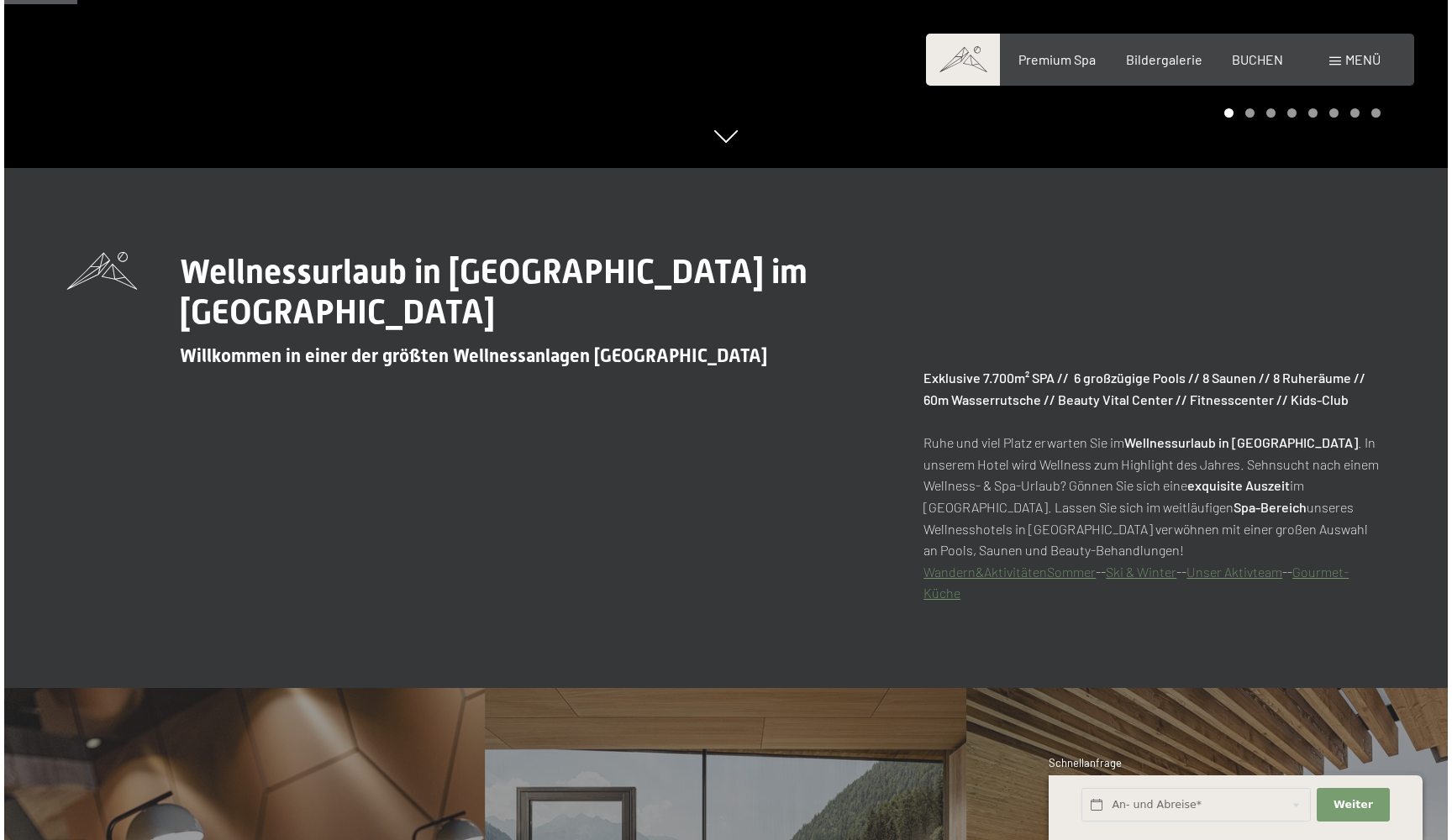
scroll to position [420, 0]
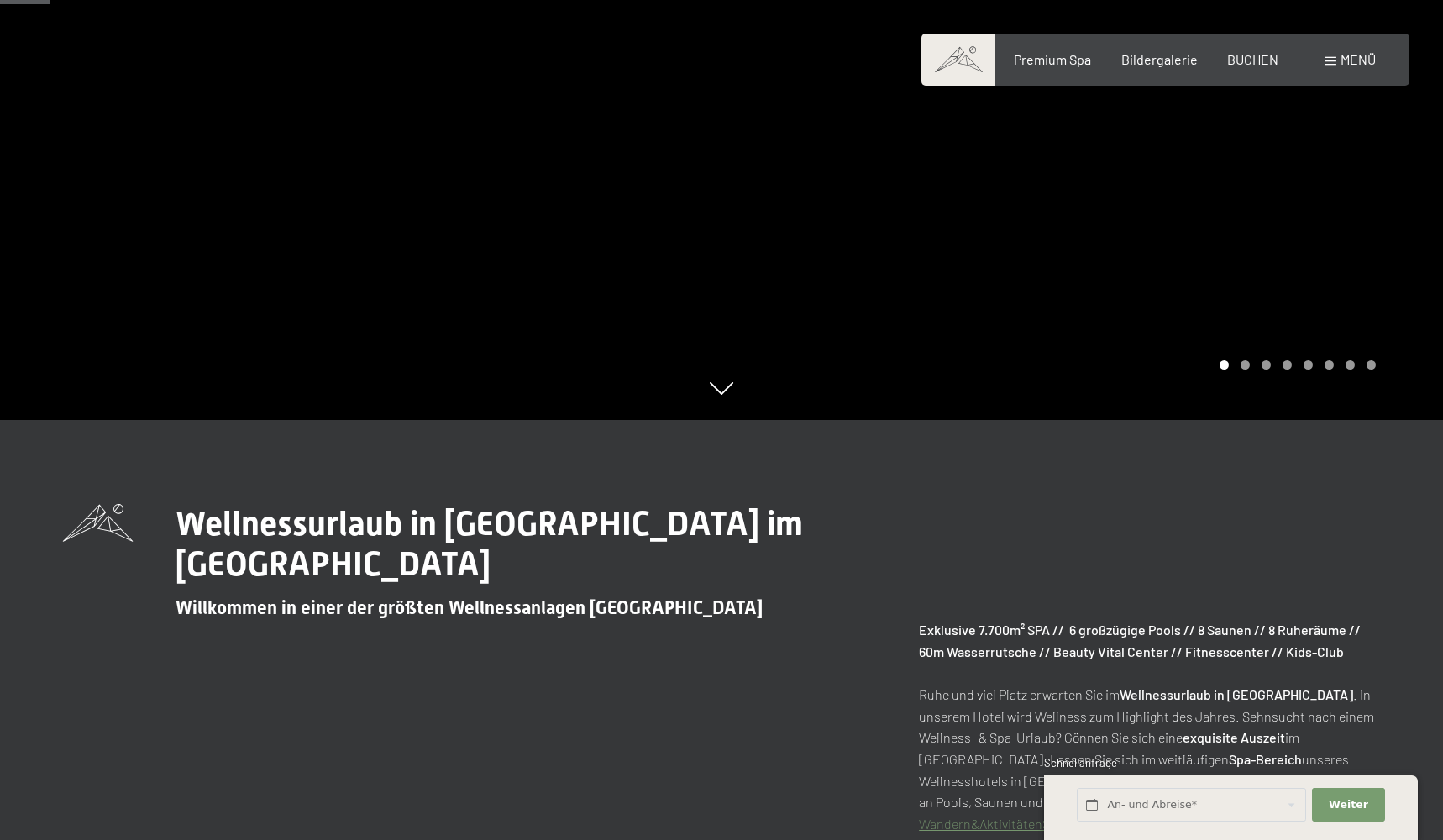
click at [1307, 4] on div at bounding box center [722, 2] width 1443 height 4
click at [1354, 61] on span "Menü" at bounding box center [1358, 59] width 35 height 16
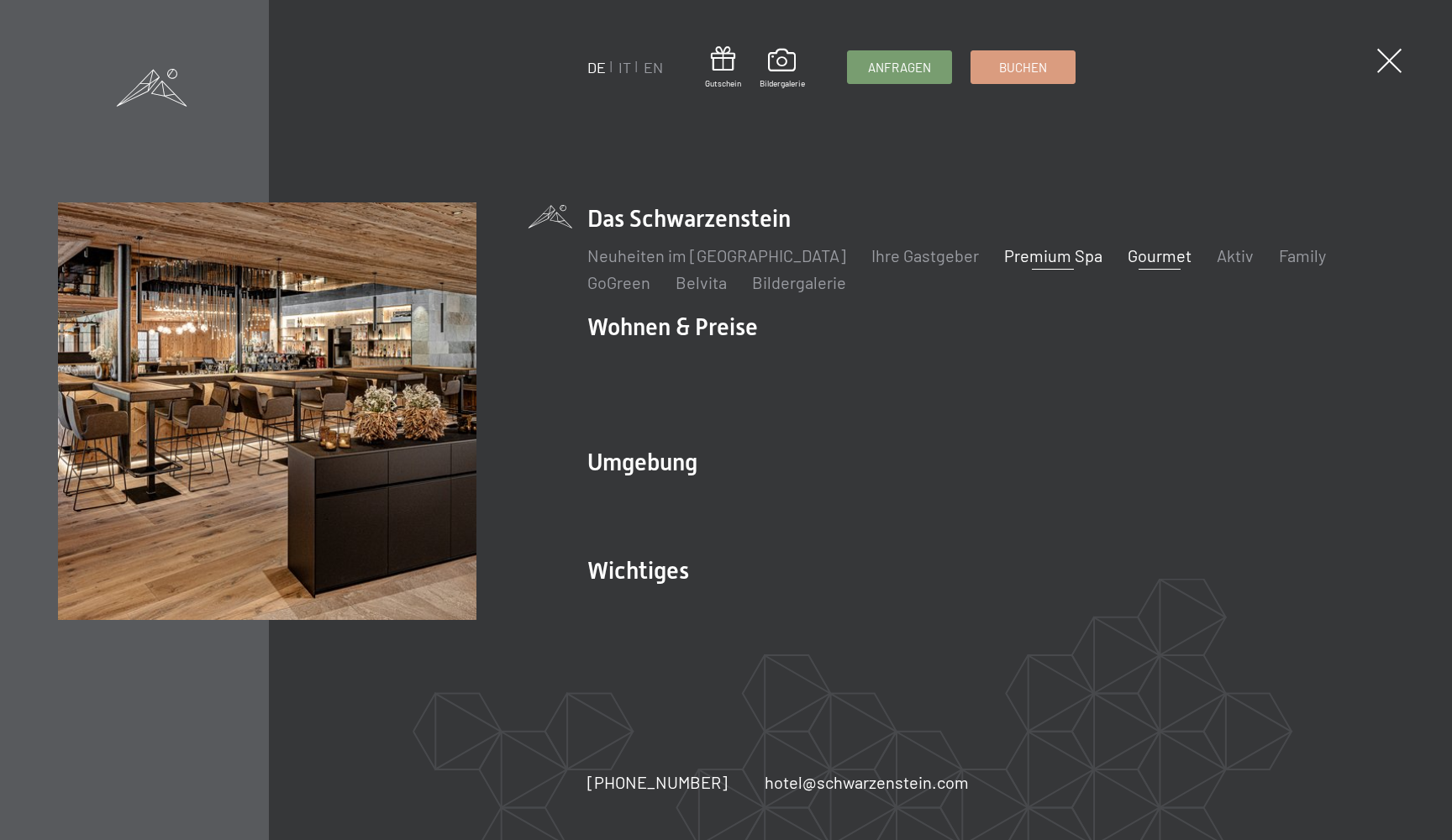
click at [1134, 265] on link "Gourmet" at bounding box center [1159, 255] width 63 height 21
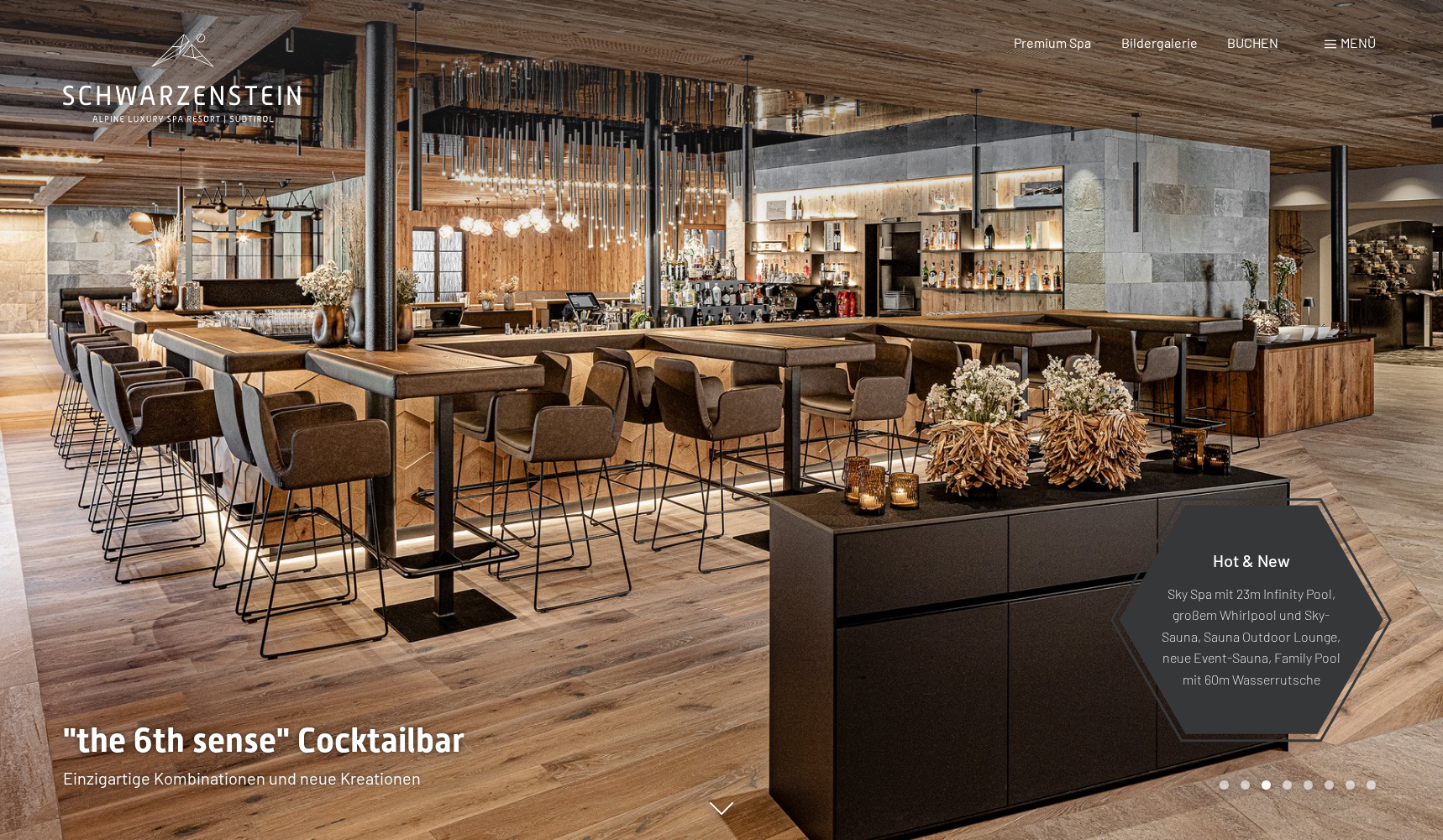
click at [187, 75] on icon at bounding box center [181, 79] width 238 height 90
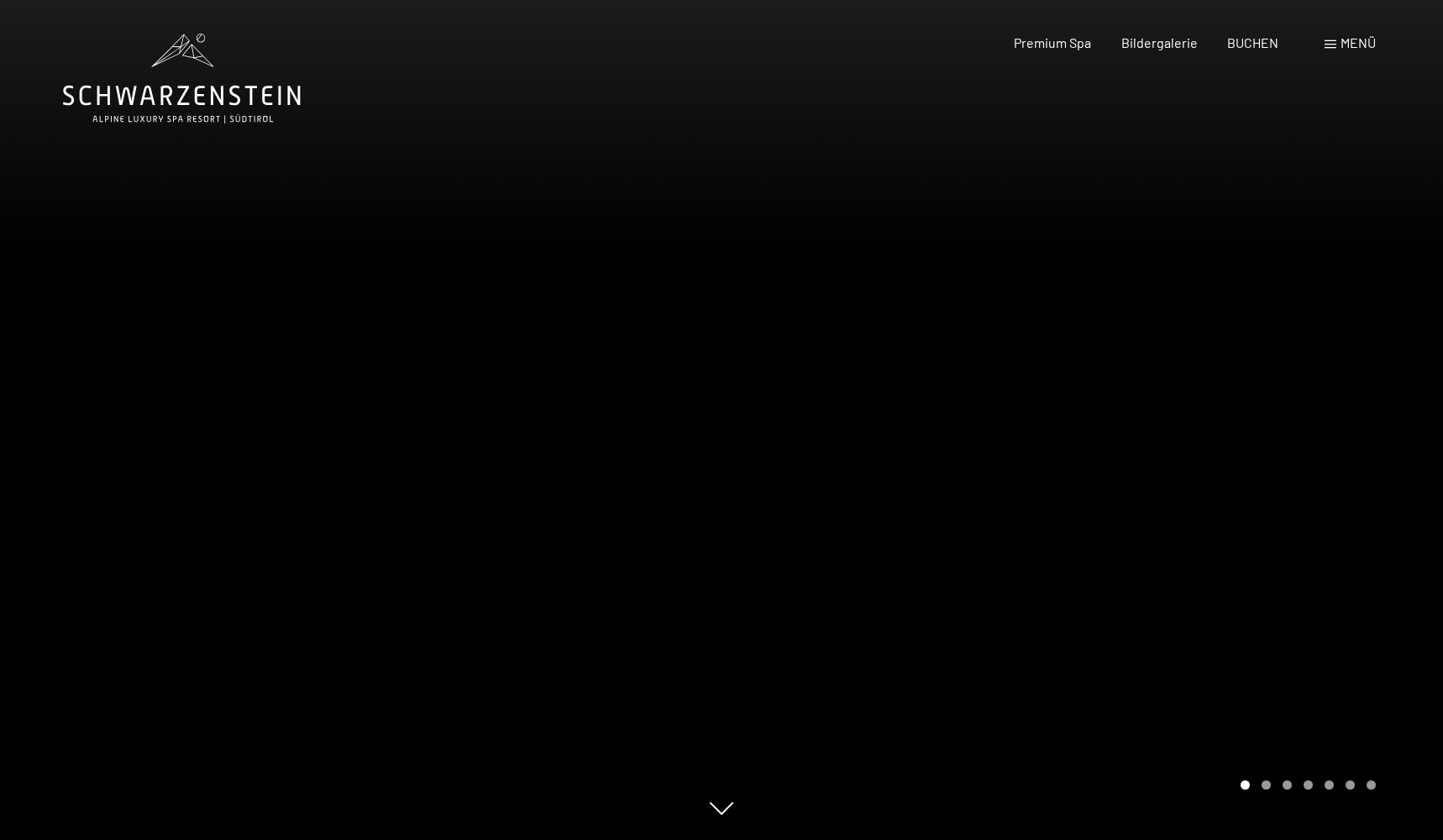
click at [1341, 40] on span "Menü" at bounding box center [1358, 43] width 35 height 16
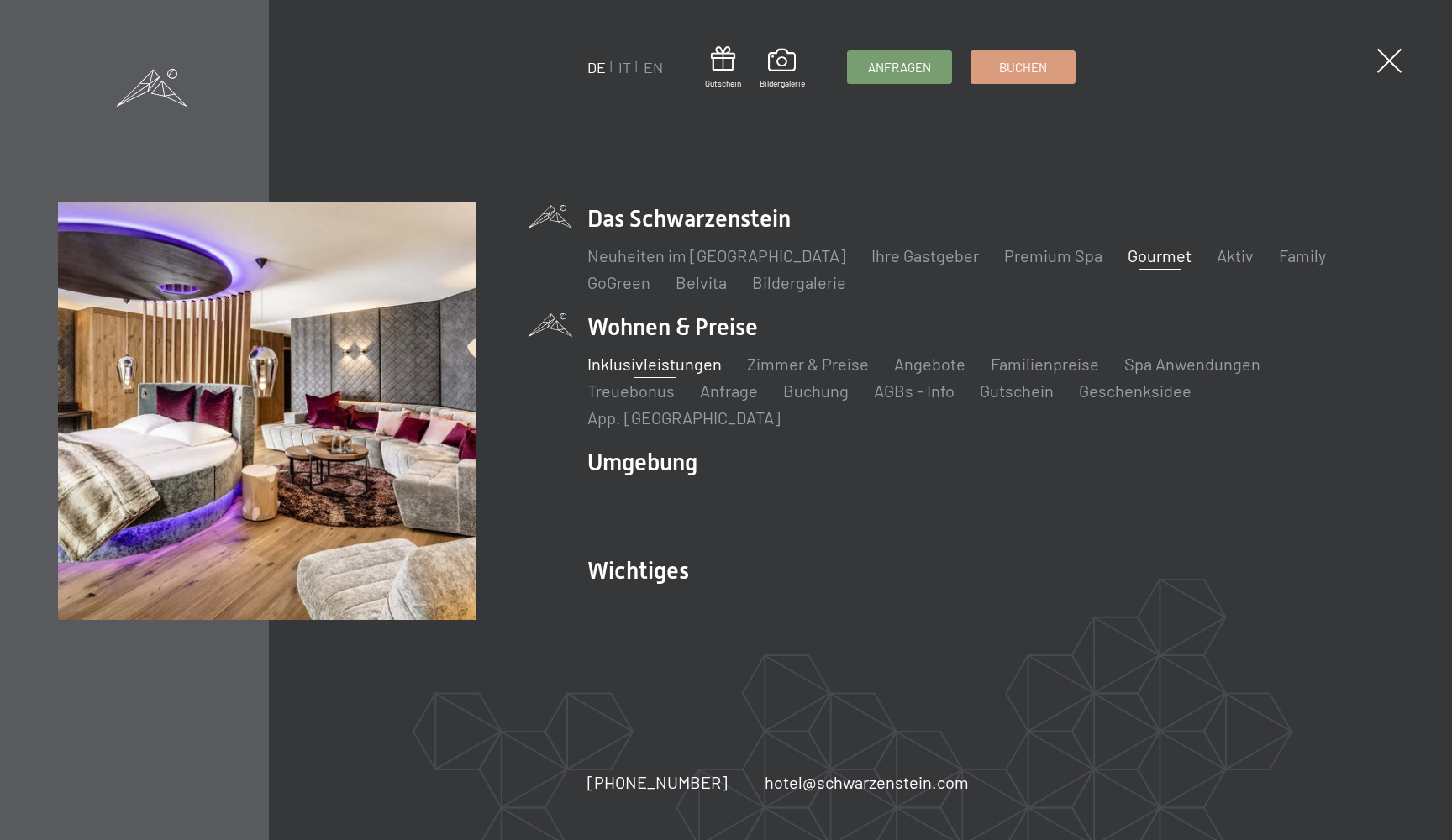
click at [696, 366] on link "Inklusivleistungen" at bounding box center [654, 364] width 134 height 21
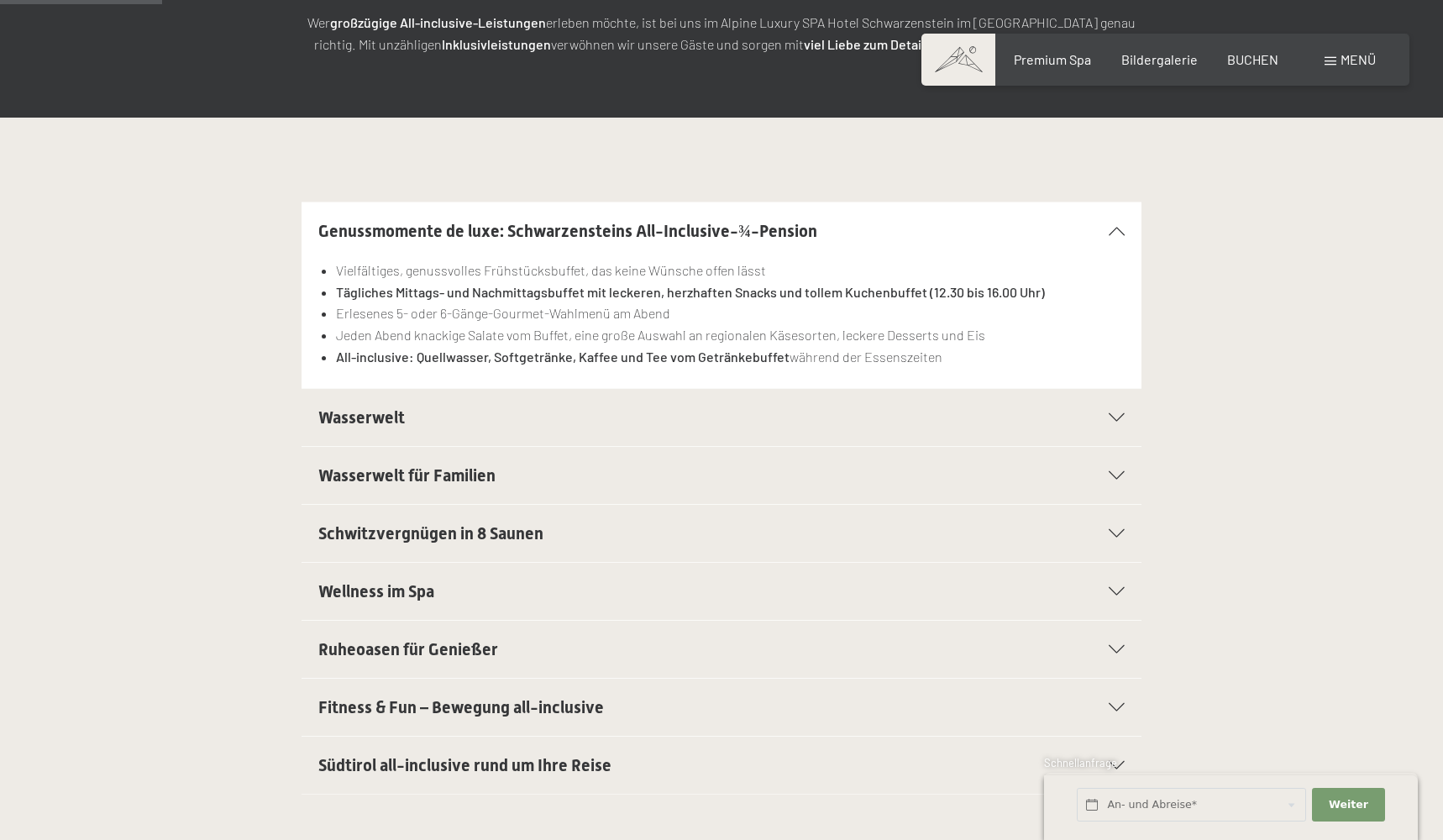
scroll to position [378, 0]
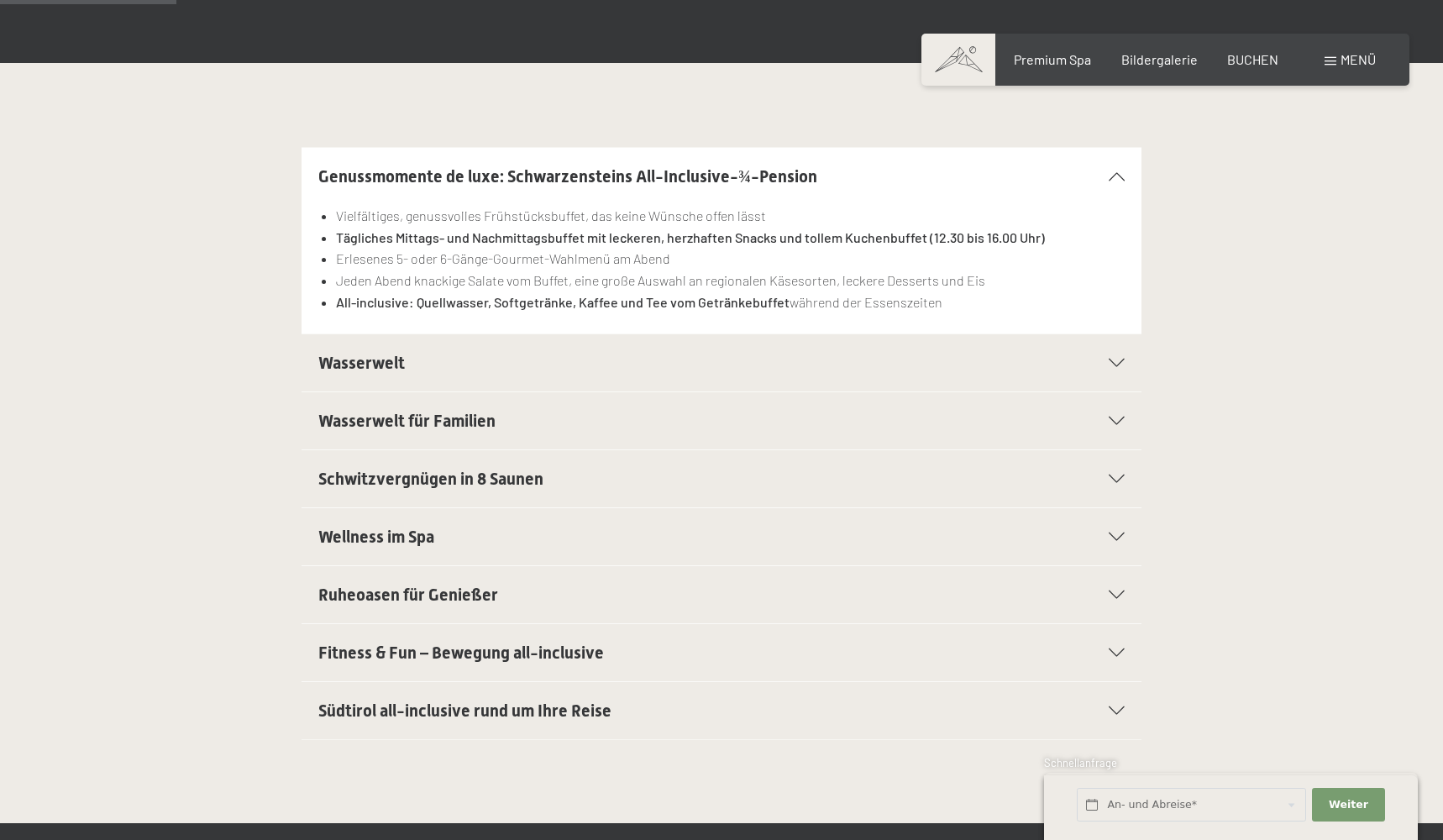
click at [1097, 369] on div "Wasserwelt" at bounding box center [722, 363] width 806 height 57
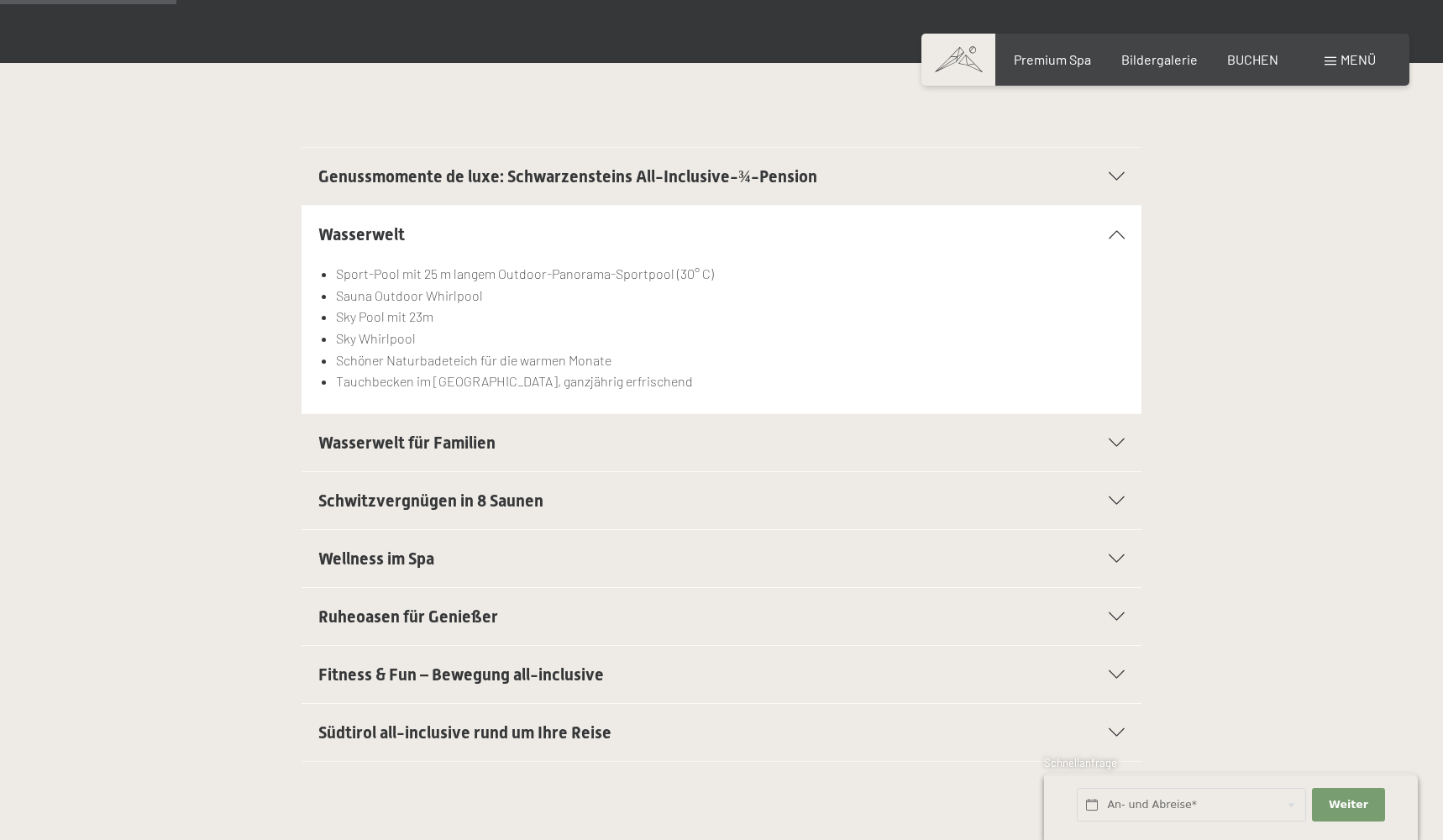
click at [1114, 230] on div at bounding box center [1106, 233] width 37 height 8
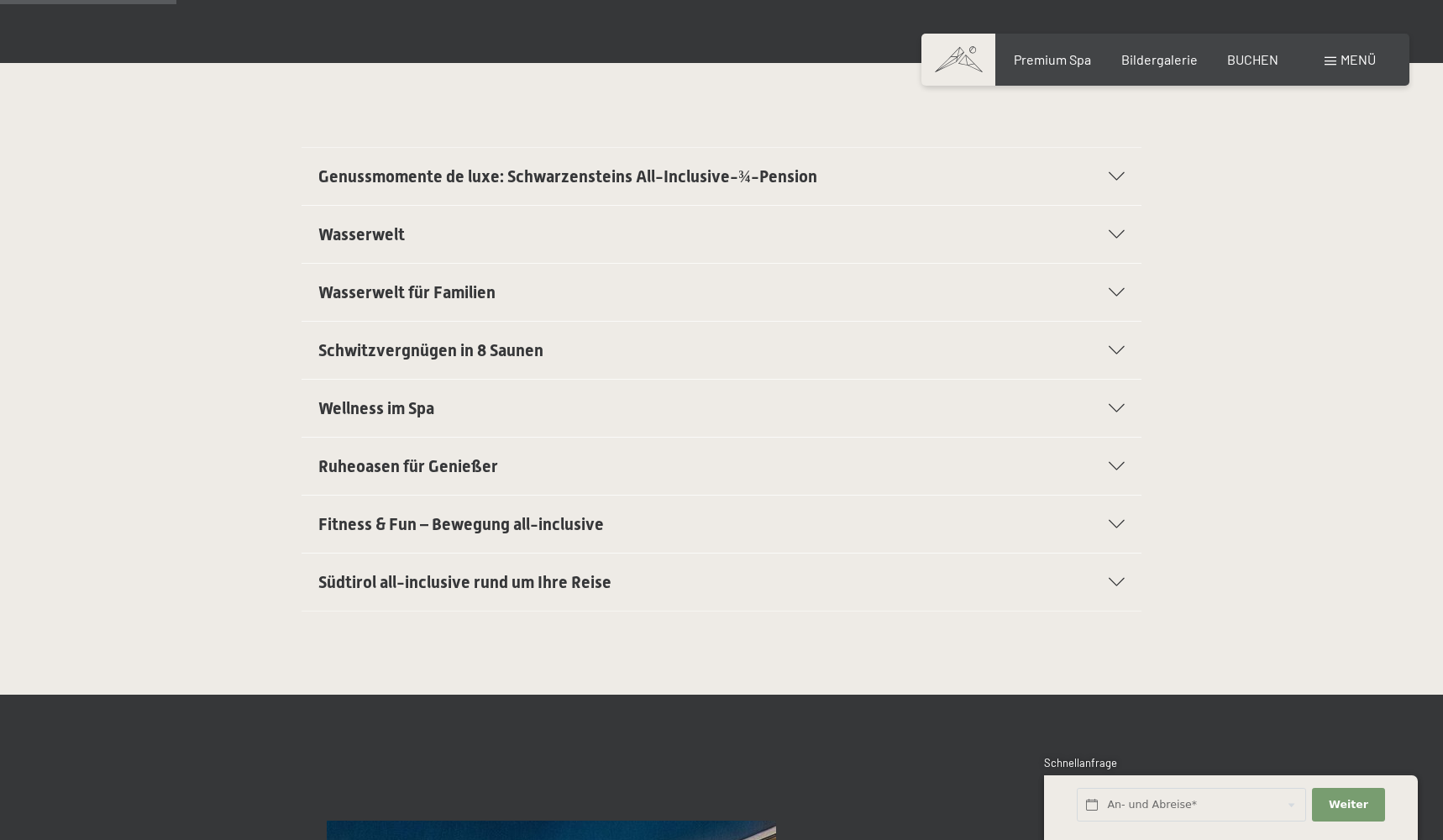
click at [1109, 273] on div "Wasserwelt für Familien" at bounding box center [722, 292] width 806 height 57
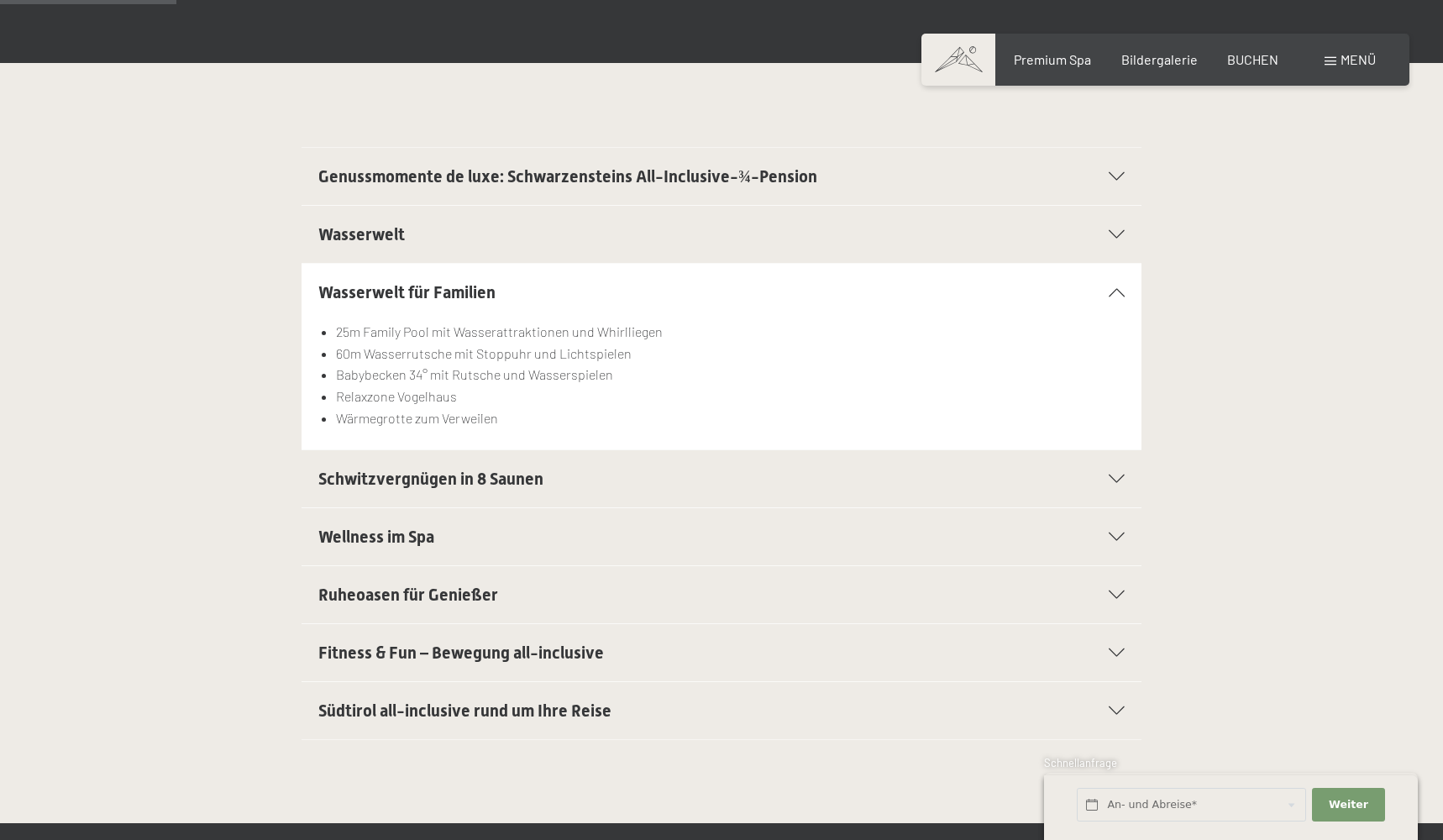
click at [1106, 273] on div "Wasserwelt für Familien" at bounding box center [722, 292] width 806 height 57
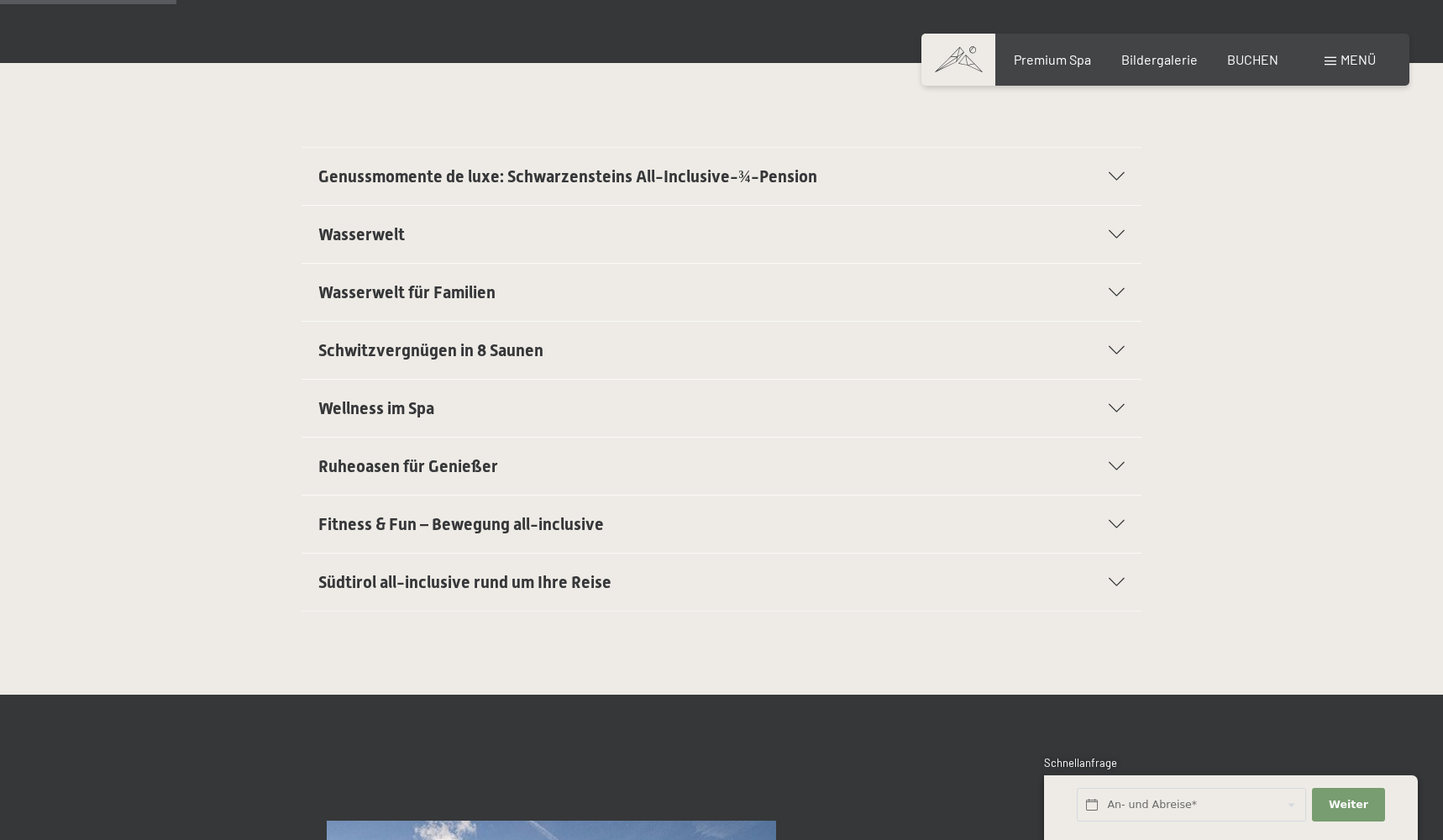
click at [1114, 348] on icon at bounding box center [1117, 349] width 16 height 8
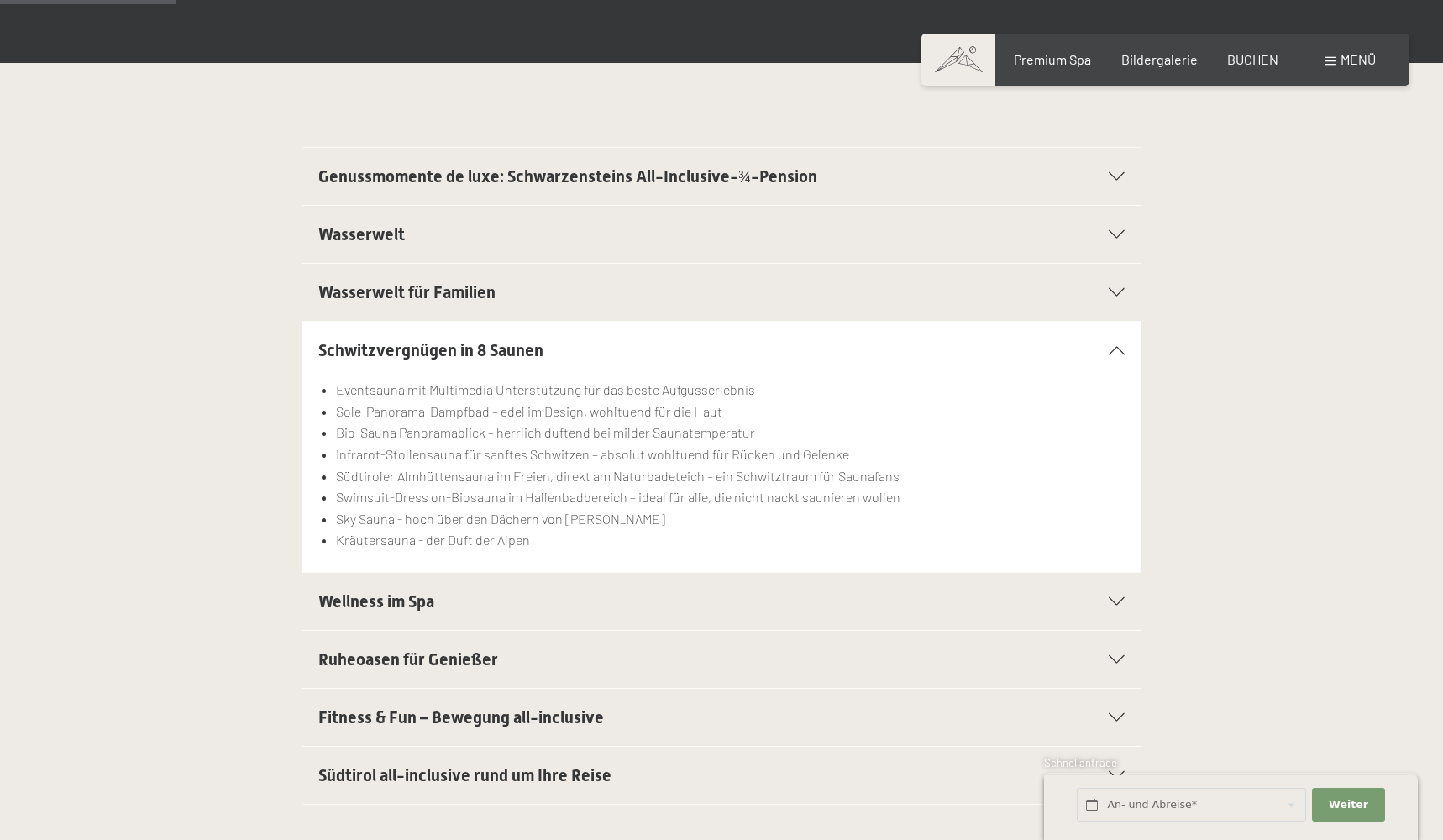
click at [1114, 348] on icon at bounding box center [1117, 349] width 16 height 8
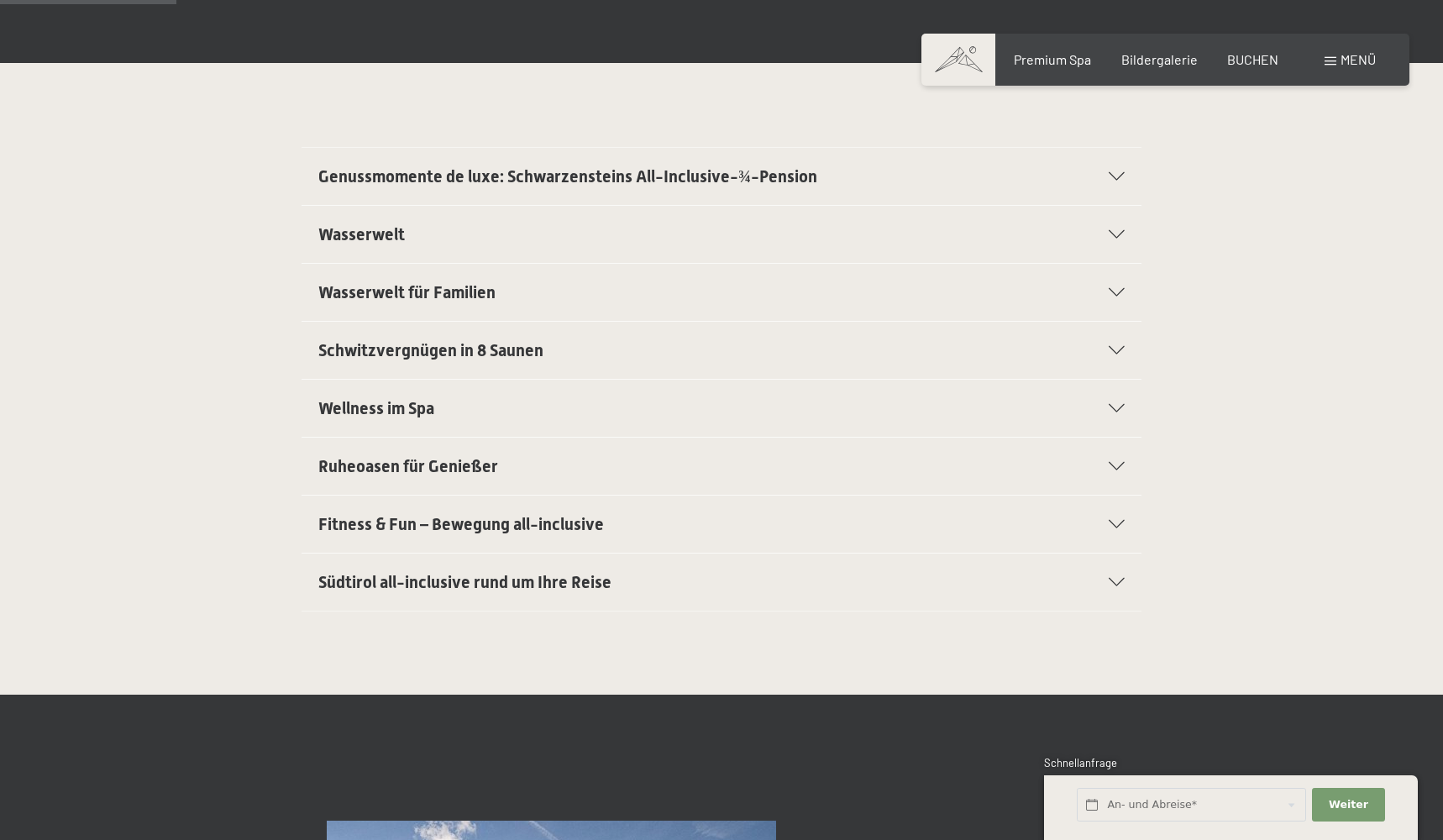
click at [1110, 398] on div "Wellness im Spa" at bounding box center [722, 408] width 806 height 57
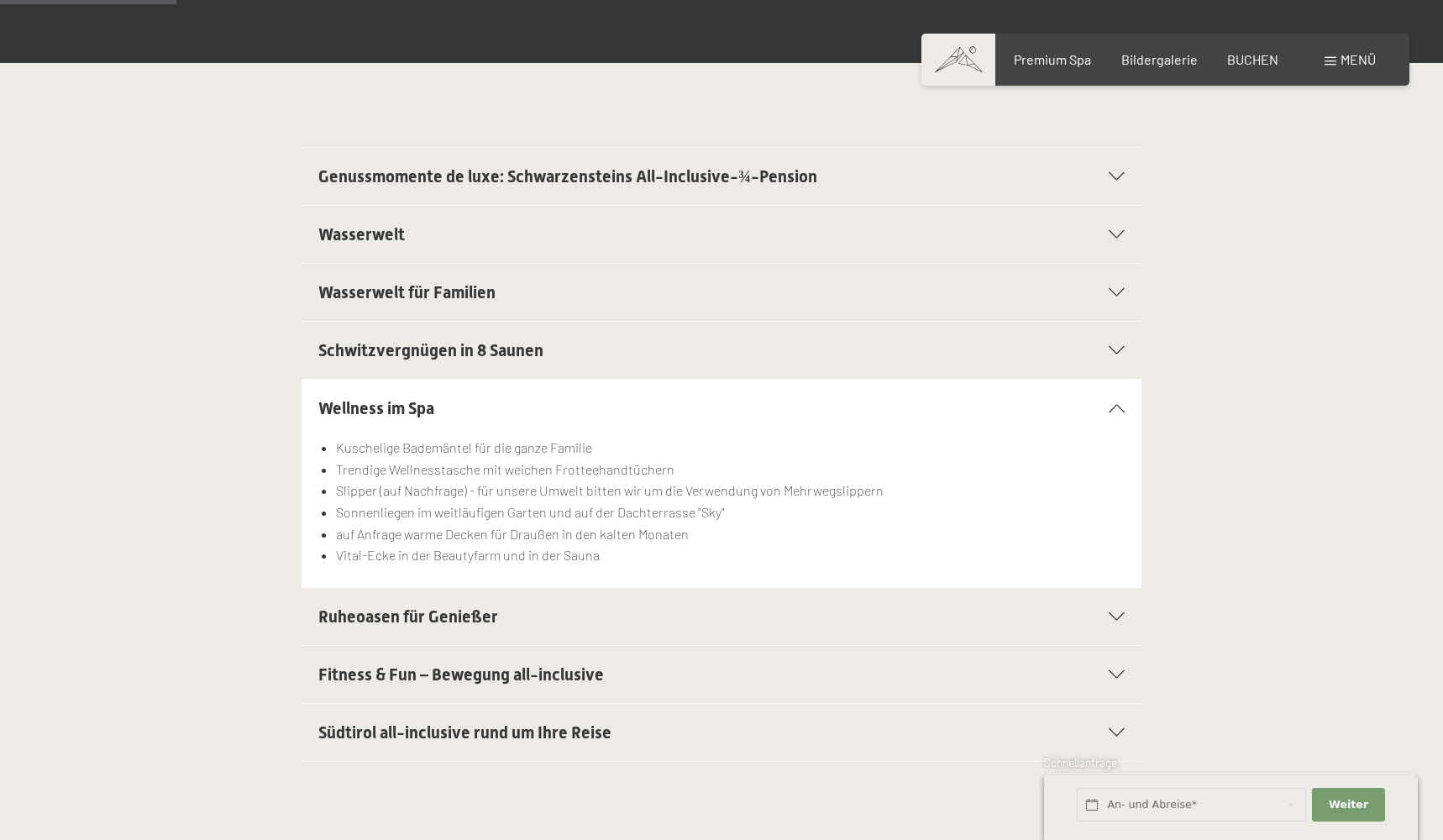
click at [1110, 398] on div "Wellness im Spa" at bounding box center [722, 408] width 806 height 57
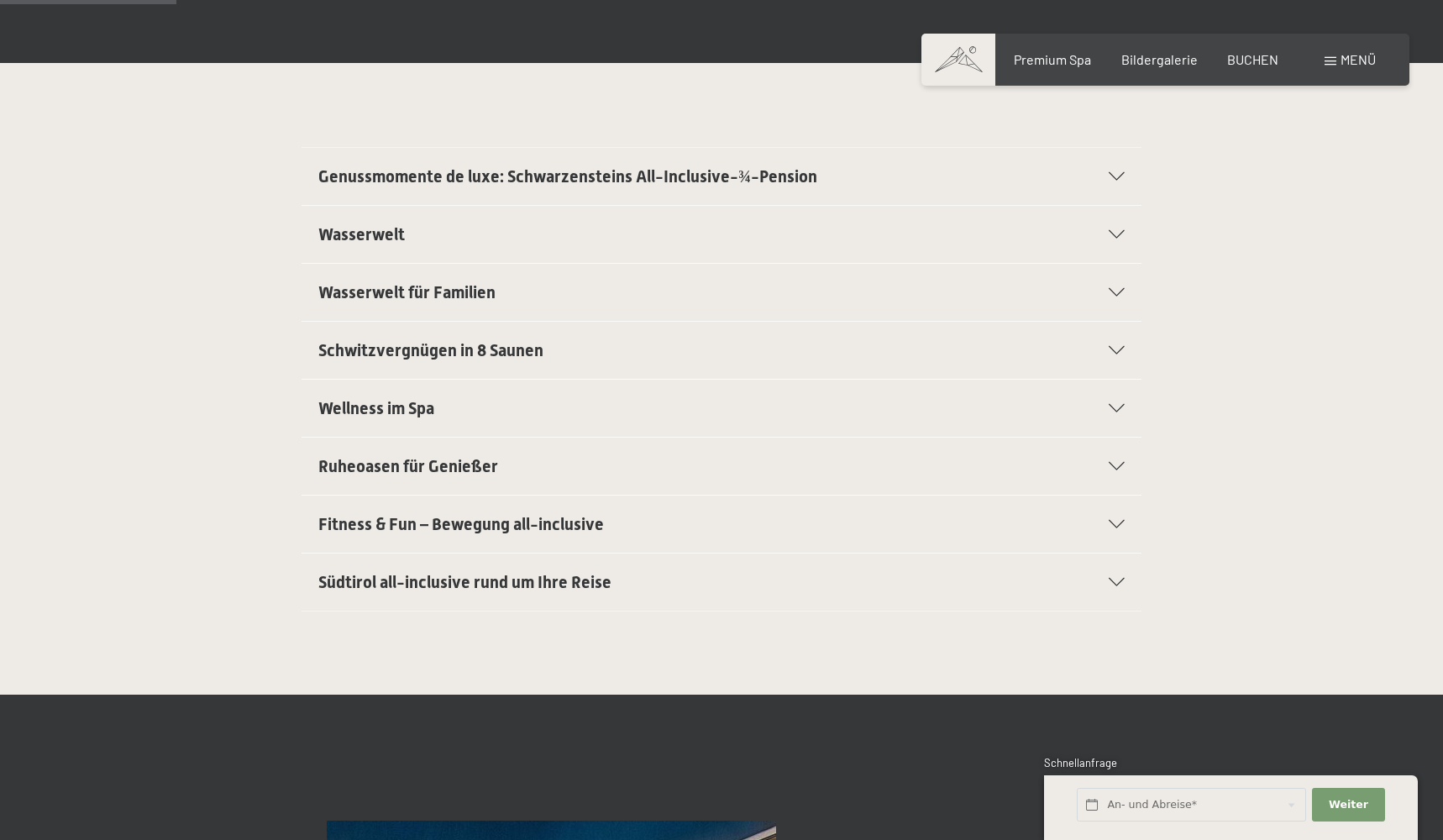
click at [1101, 453] on div "Ruheoasen für Genießer" at bounding box center [722, 466] width 806 height 57
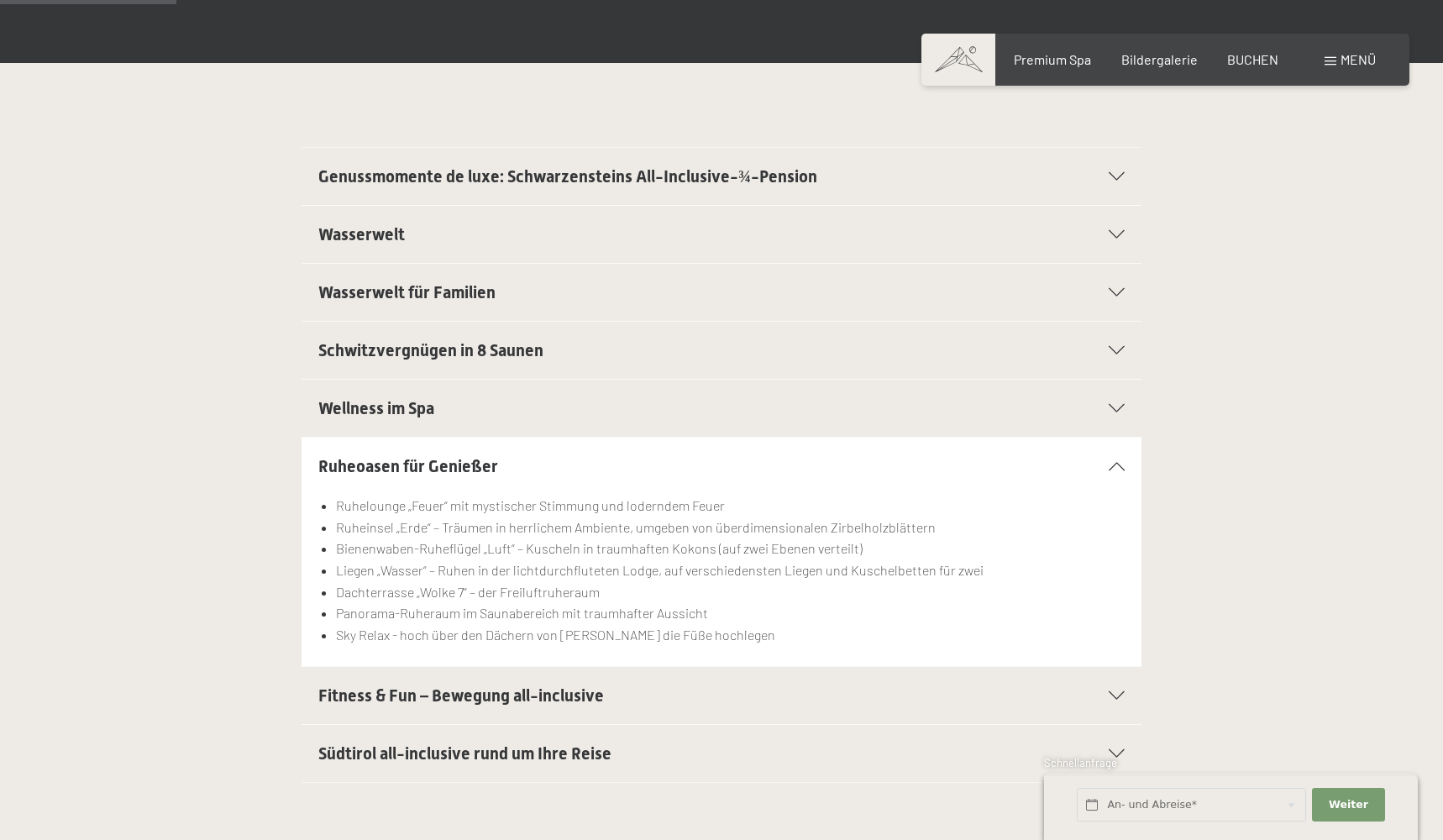
click at [1101, 452] on div "Ruheoasen für Genießer" at bounding box center [722, 466] width 806 height 57
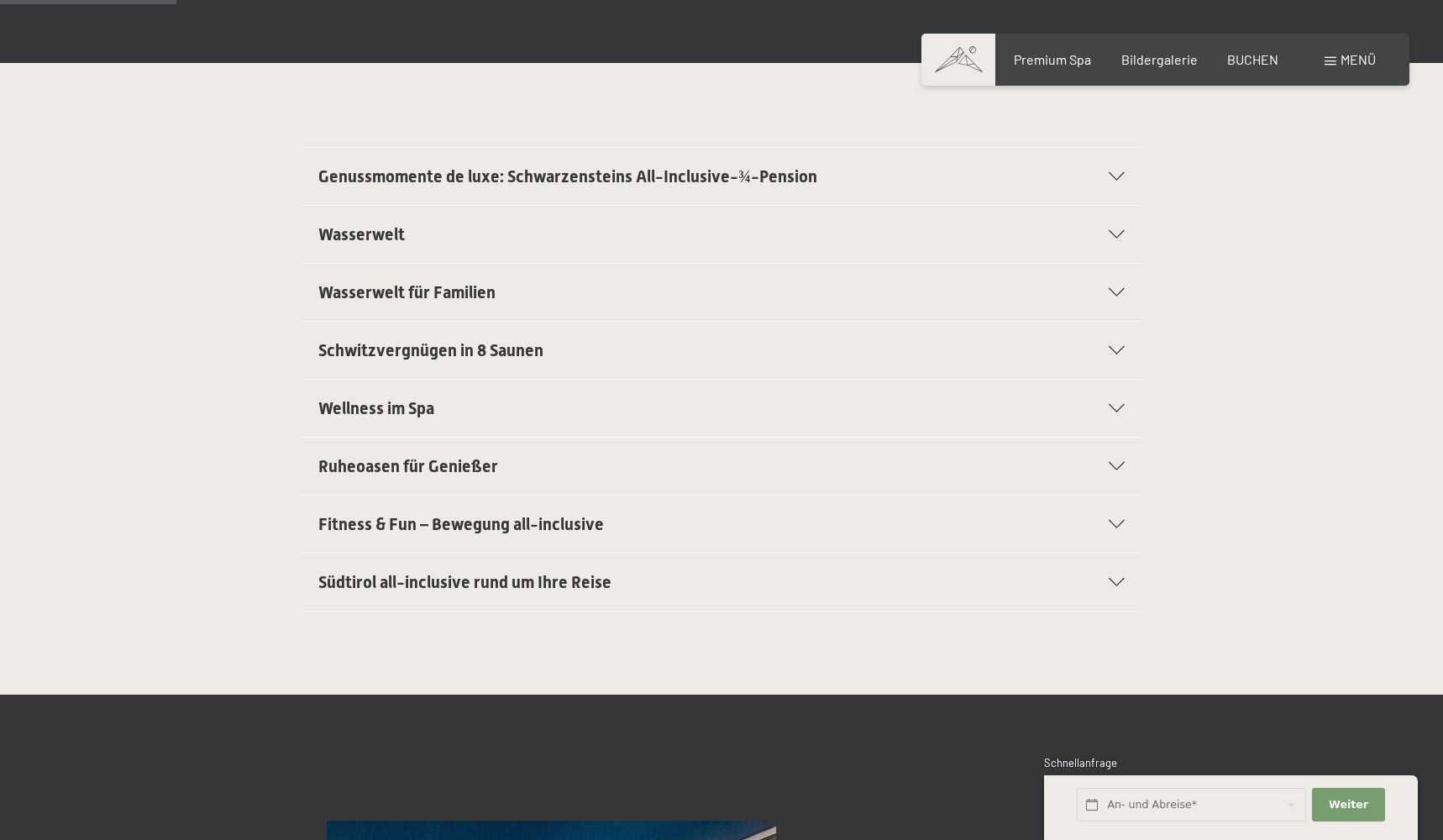
click at [1100, 506] on div "Fitness & Fun – Bewegung all-inclusive" at bounding box center [722, 524] width 806 height 57
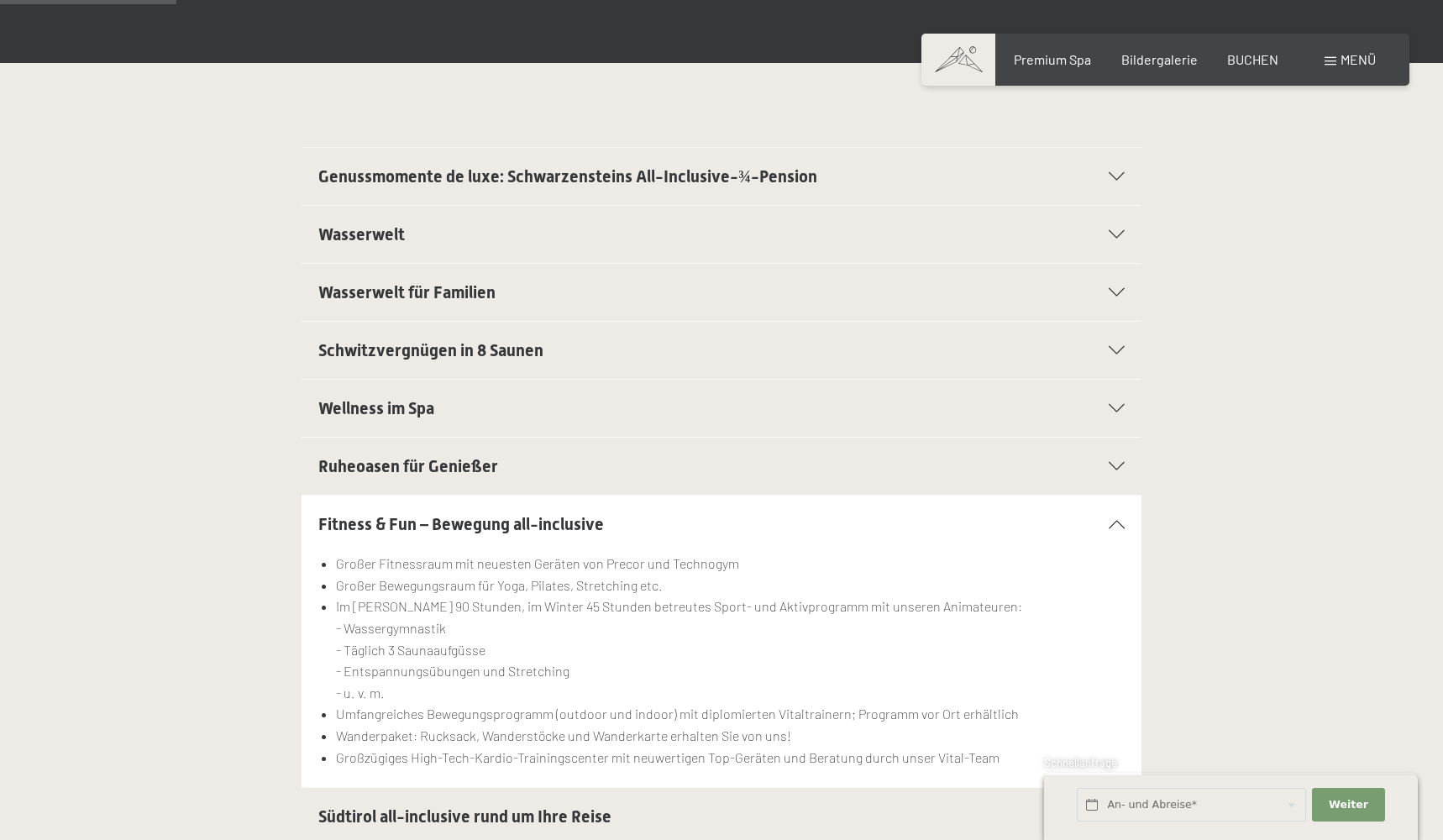
click at [1100, 506] on div "Fitness & Fun – Bewegung all-inclusive" at bounding box center [722, 524] width 806 height 57
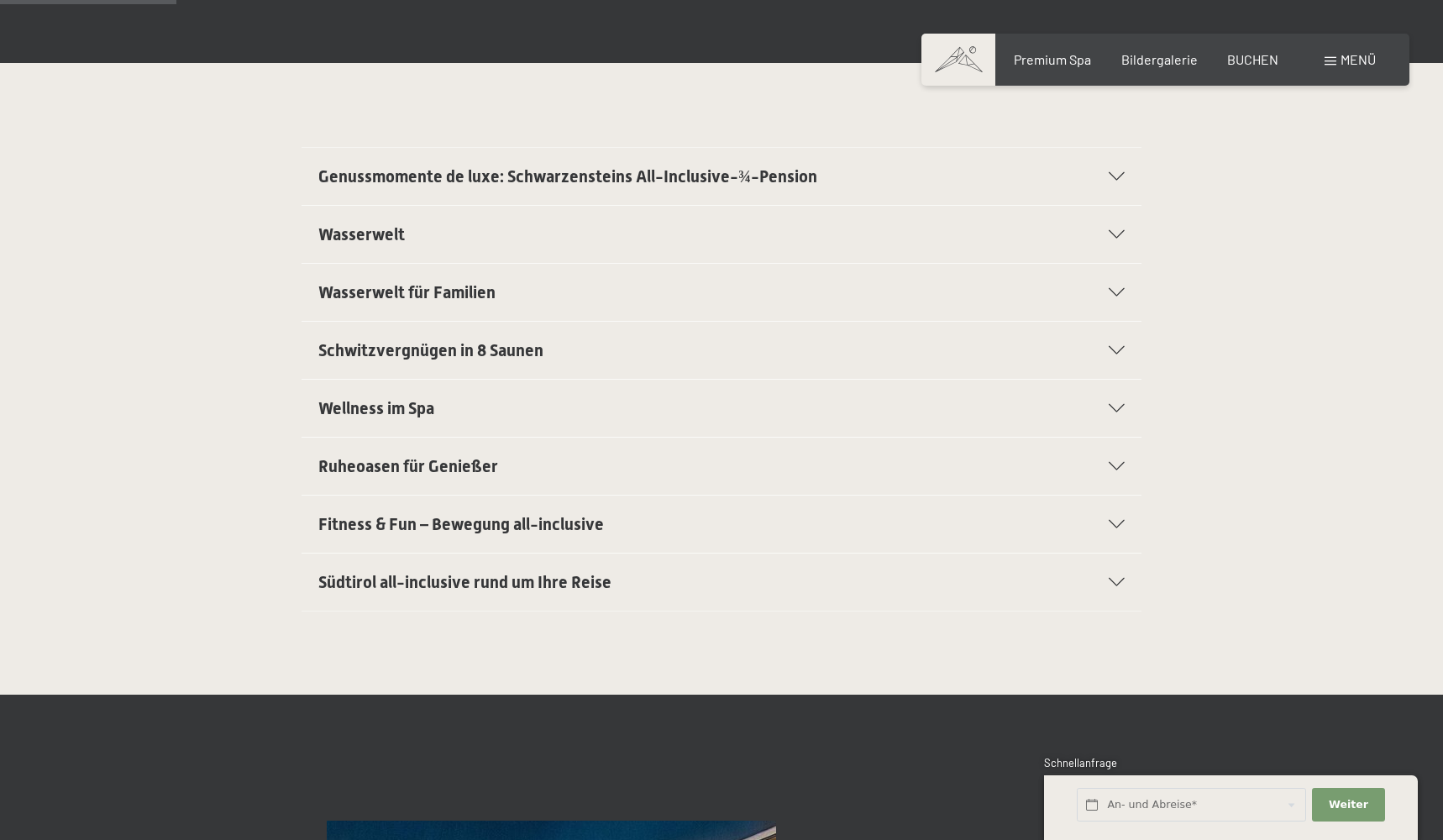
click at [1096, 549] on div "Fitness & Fun – Bewegung all-inclusive" at bounding box center [722, 524] width 806 height 57
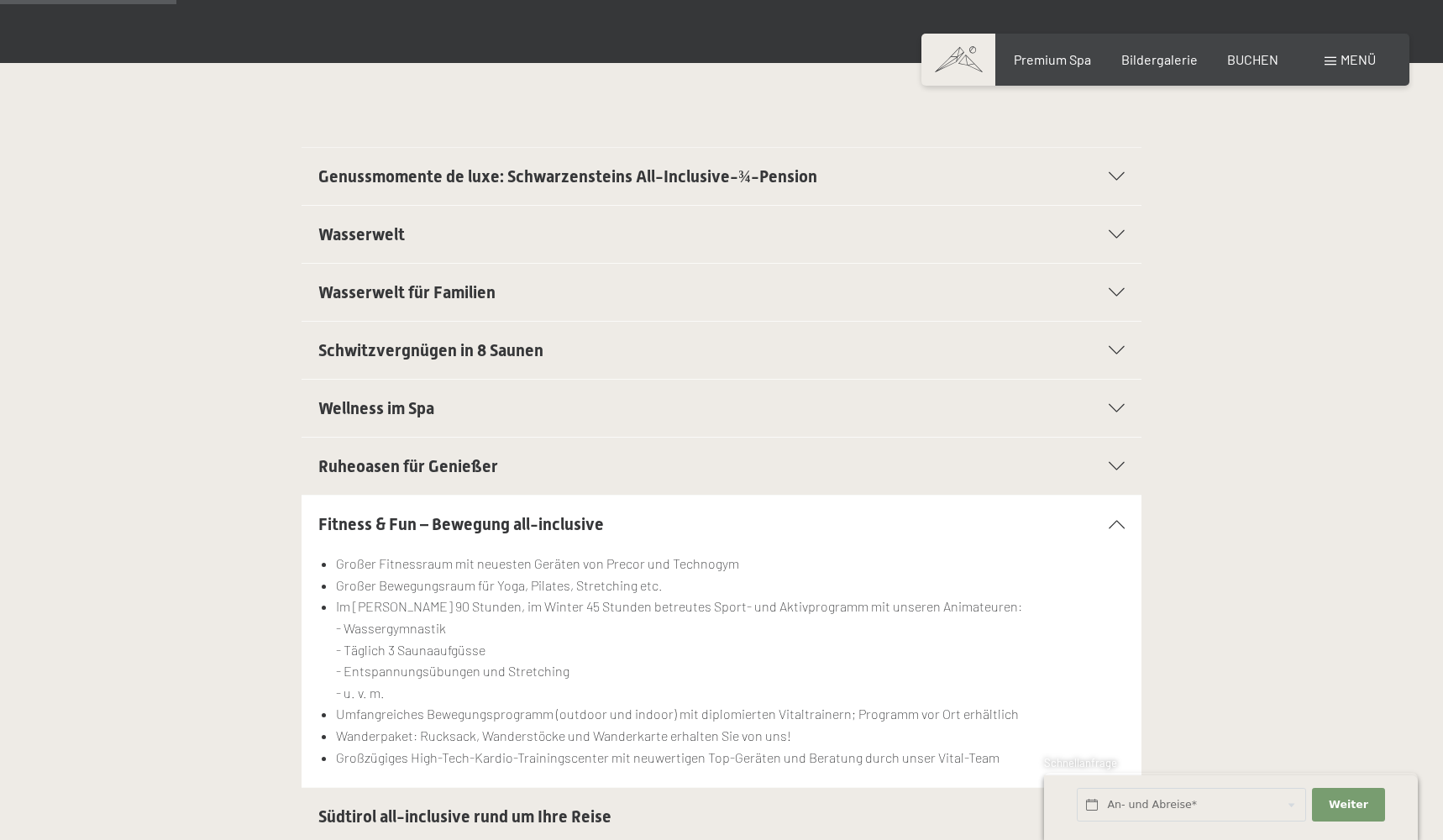
click at [1115, 479] on div "Ruheoasen für Genießer" at bounding box center [722, 466] width 806 height 57
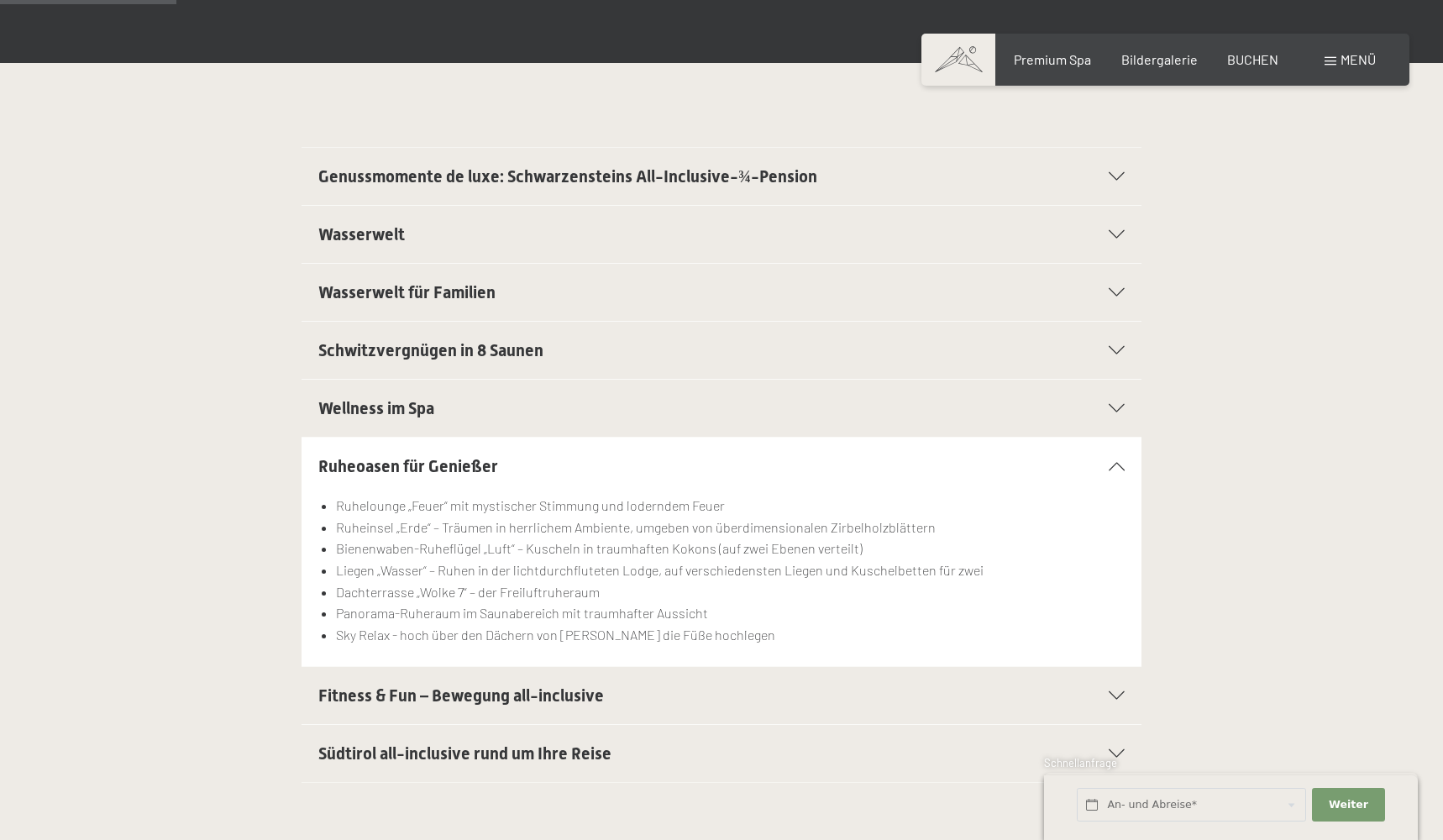
click at [1118, 440] on div "Ruheoasen für Genießer" at bounding box center [722, 466] width 806 height 57
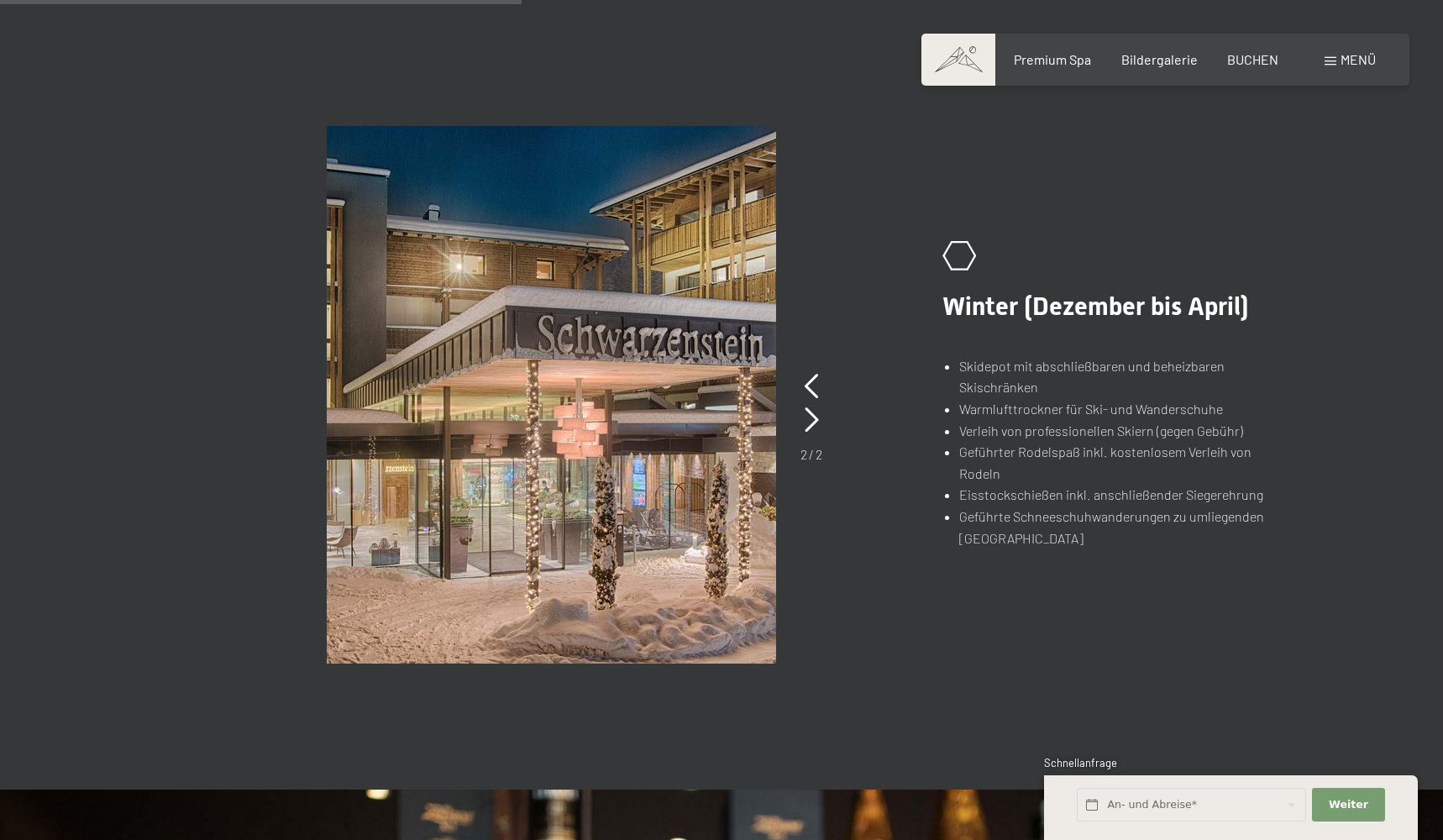
scroll to position [1068, 0]
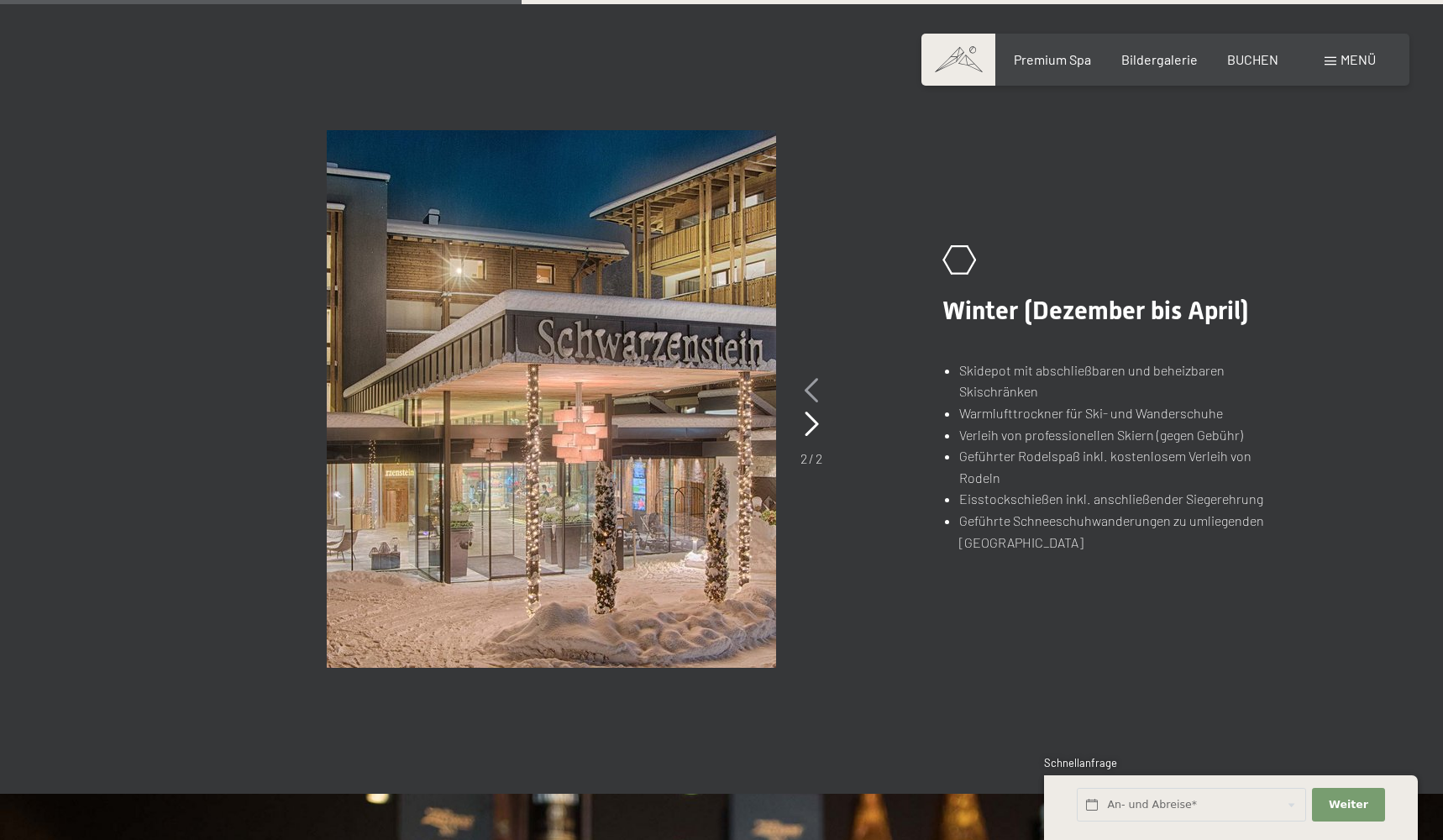
click at [811, 393] on icon at bounding box center [812, 391] width 14 height 25
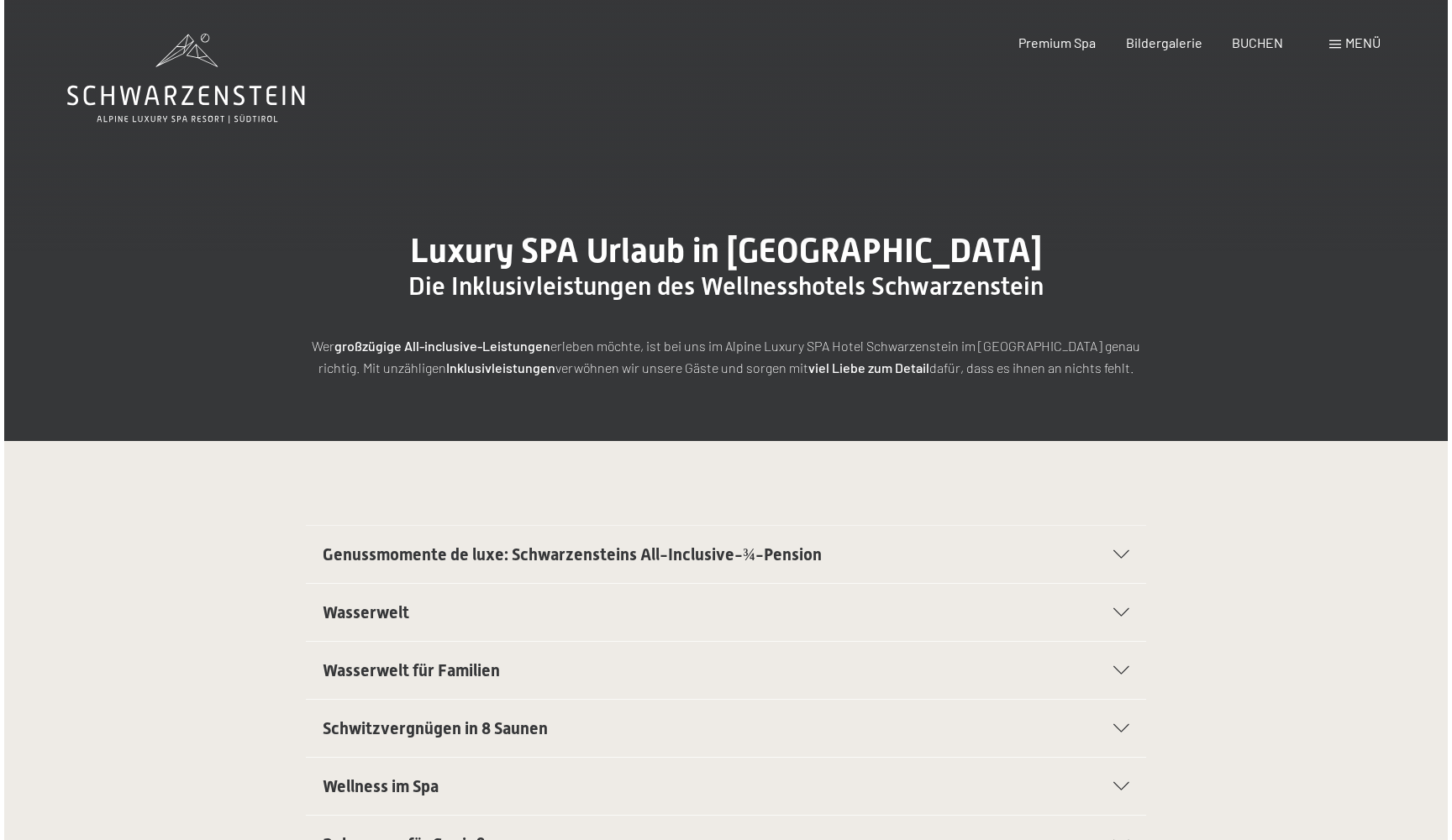
scroll to position [0, 0]
click at [1321, 38] on div "Buchen Anfragen Premium Spa Bildergalerie BUCHEN Menü DE IT EN Gutschein Bilder…" at bounding box center [1165, 43] width 421 height 19
click at [1341, 44] on span "Menü" at bounding box center [1358, 43] width 35 height 16
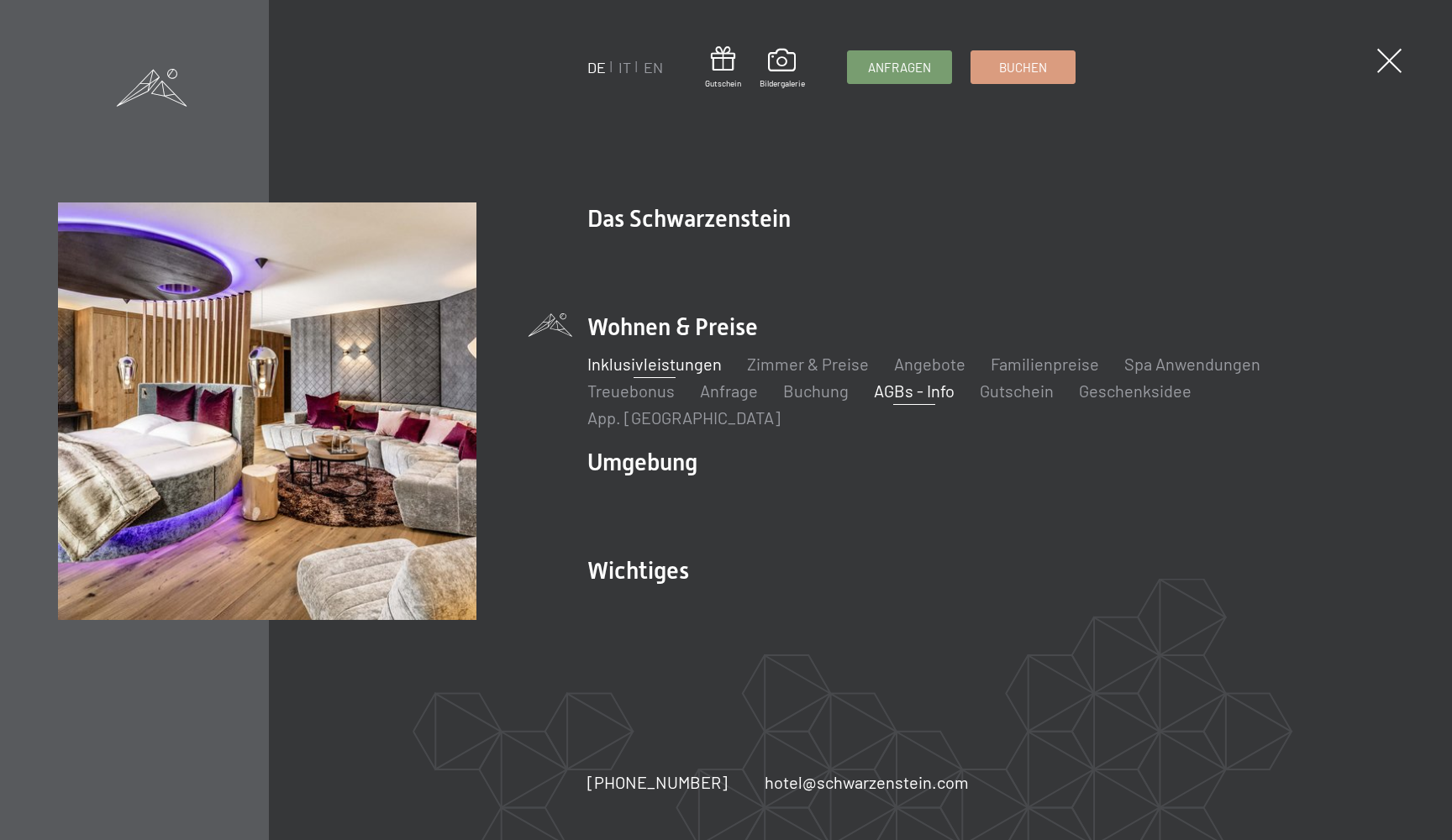
click at [874, 399] on link "AGBs - Info" at bounding box center [914, 391] width 80 height 21
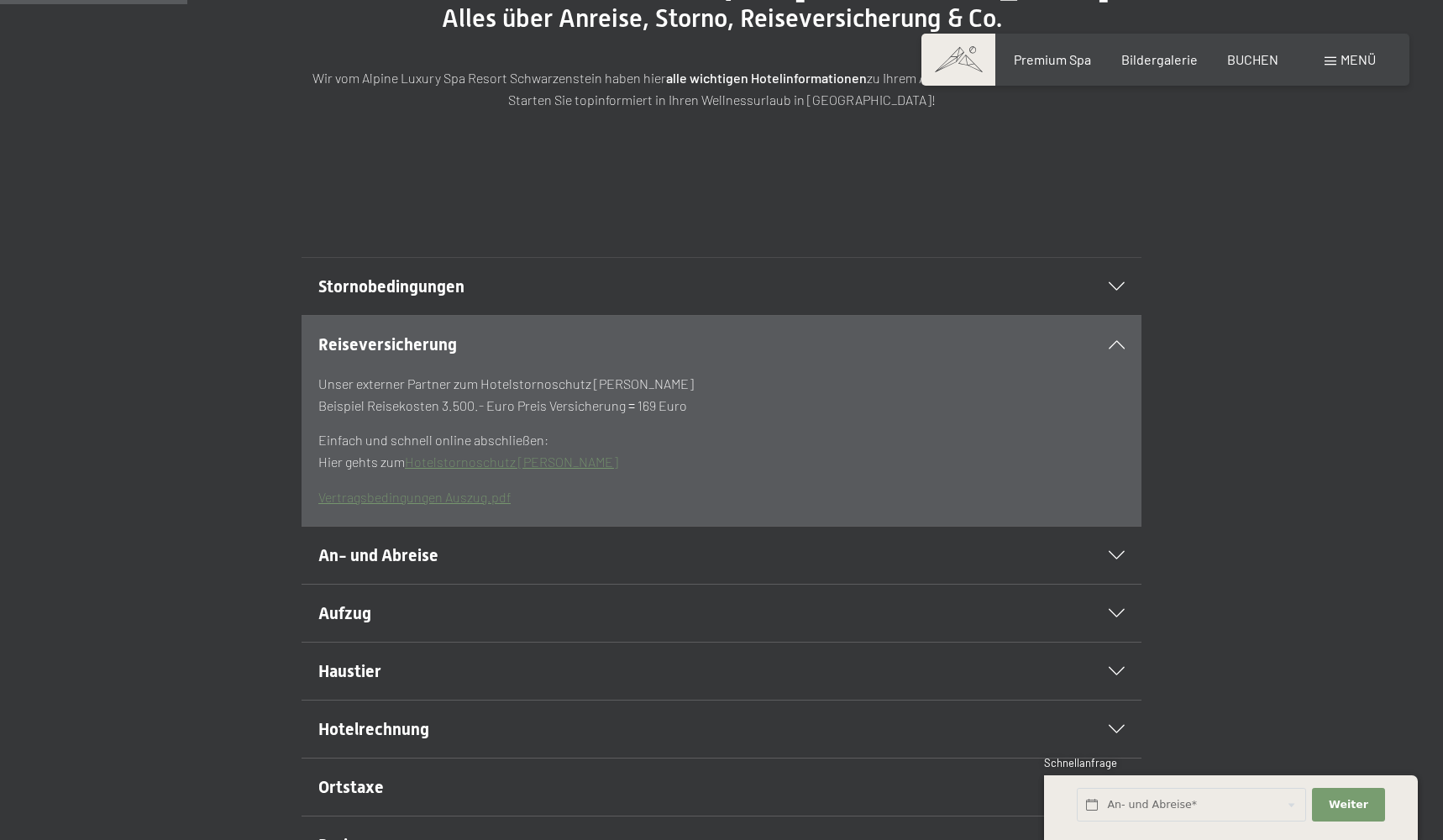
scroll to position [270, 0]
click at [934, 582] on div "An- und Abreise" at bounding box center [722, 553] width 806 height 57
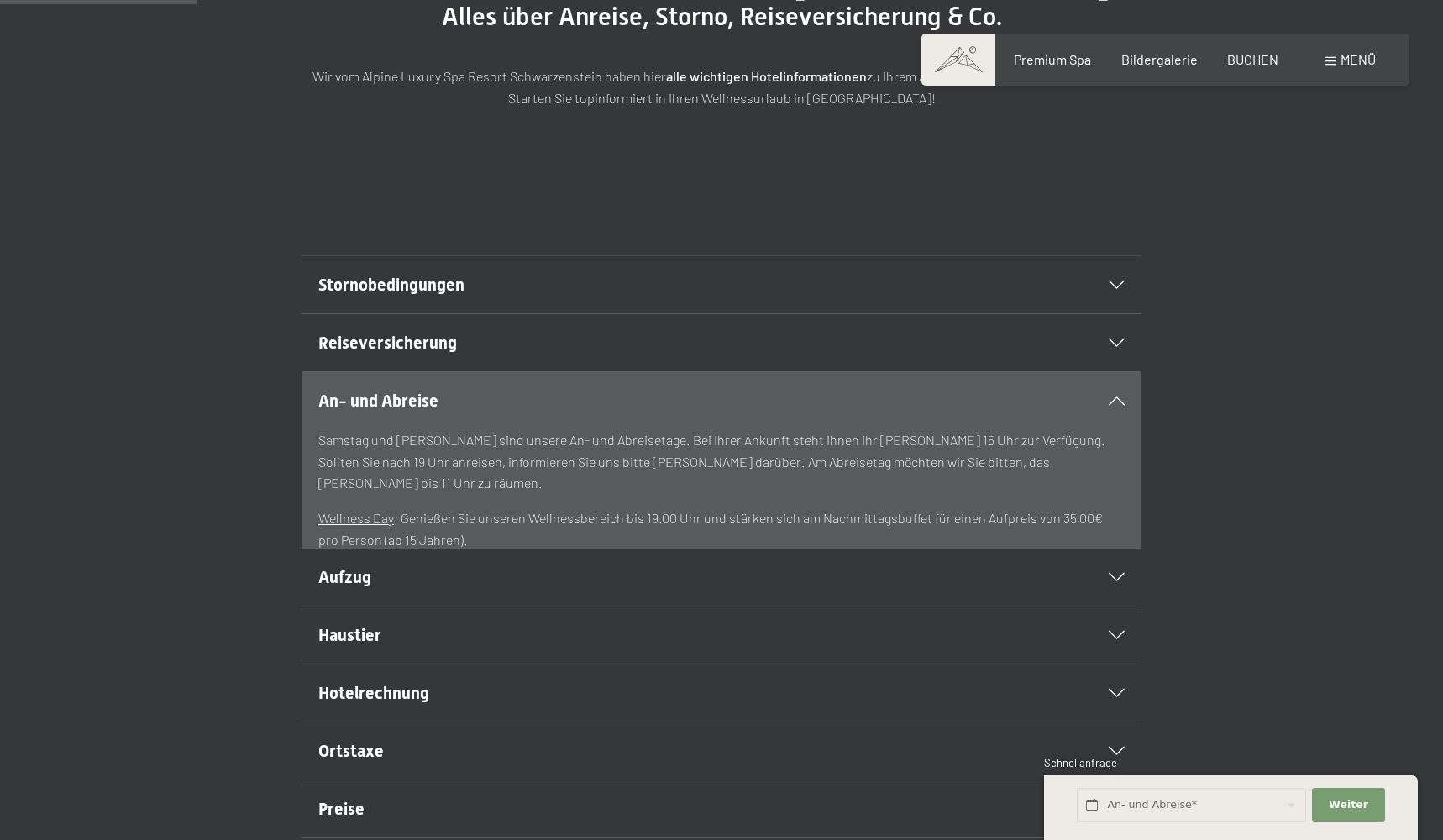
click at [932, 412] on h2 "An- und Abreise" at bounding box center [681, 400] width 726 height 23
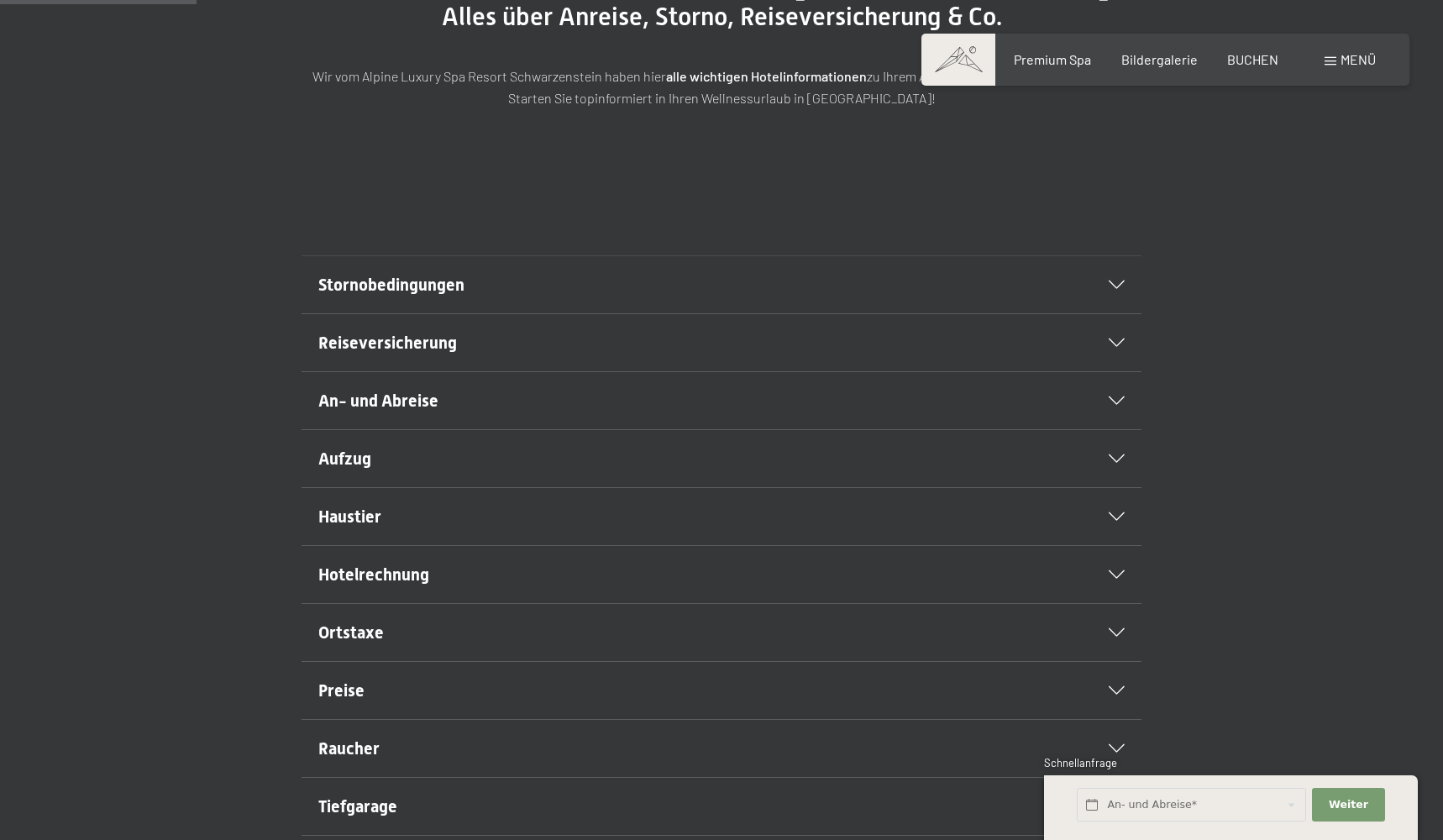
click at [947, 302] on div "Stornobedingungen" at bounding box center [722, 285] width 806 height 57
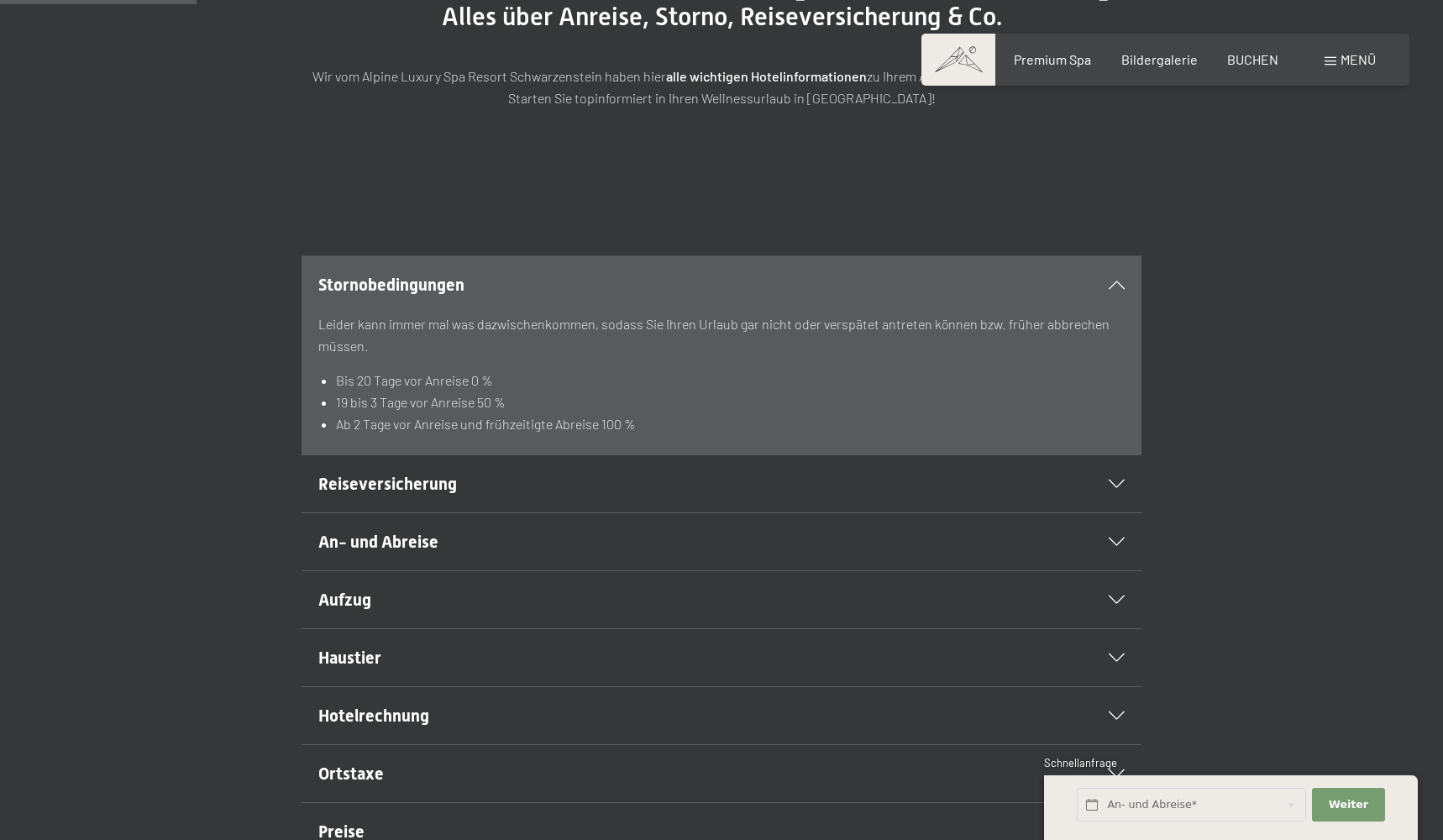
click at [939, 297] on h2 "Stornobedingungen" at bounding box center [681, 284] width 726 height 23
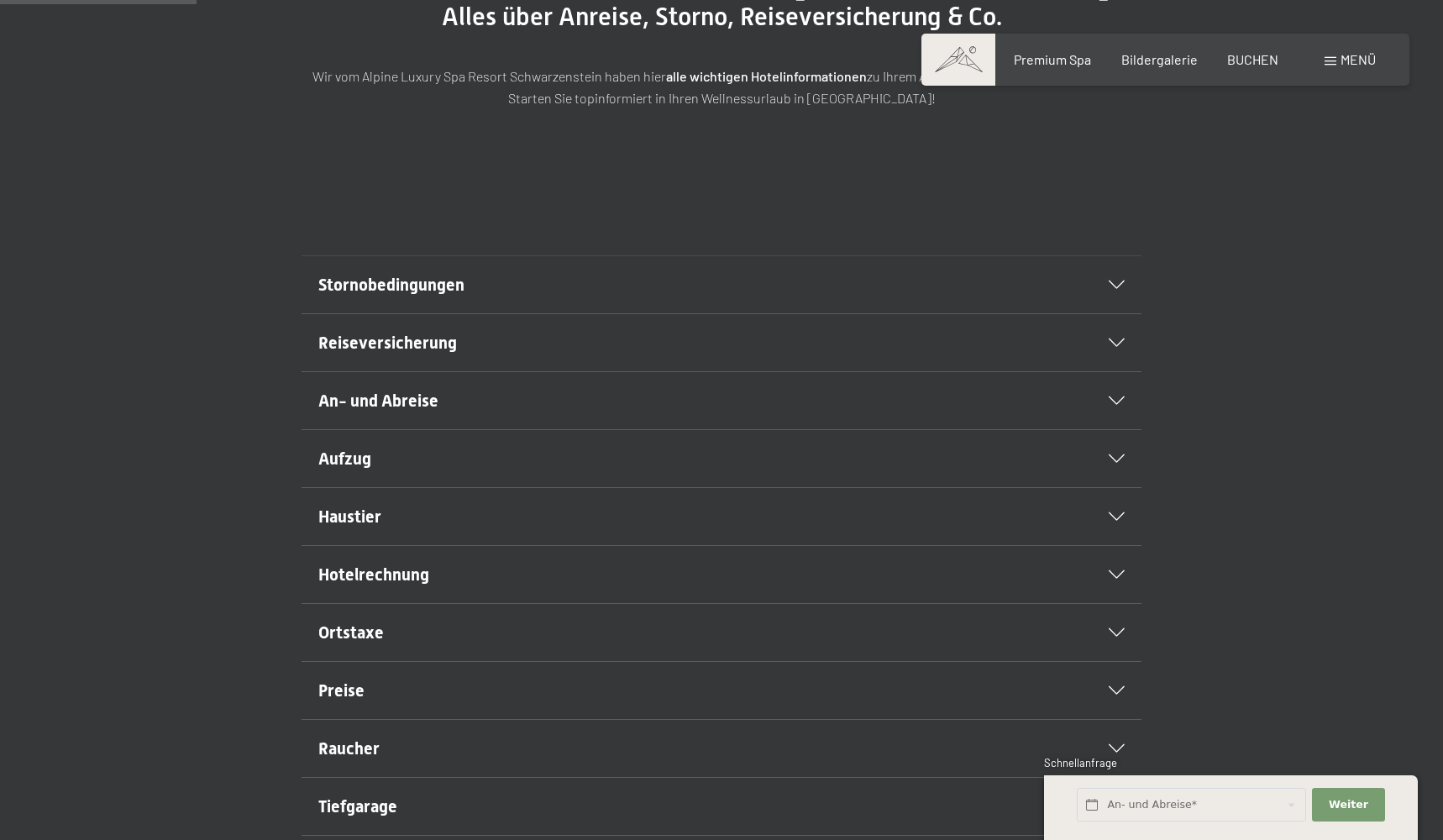
click at [831, 487] on div "Aufzug" at bounding box center [722, 458] width 806 height 57
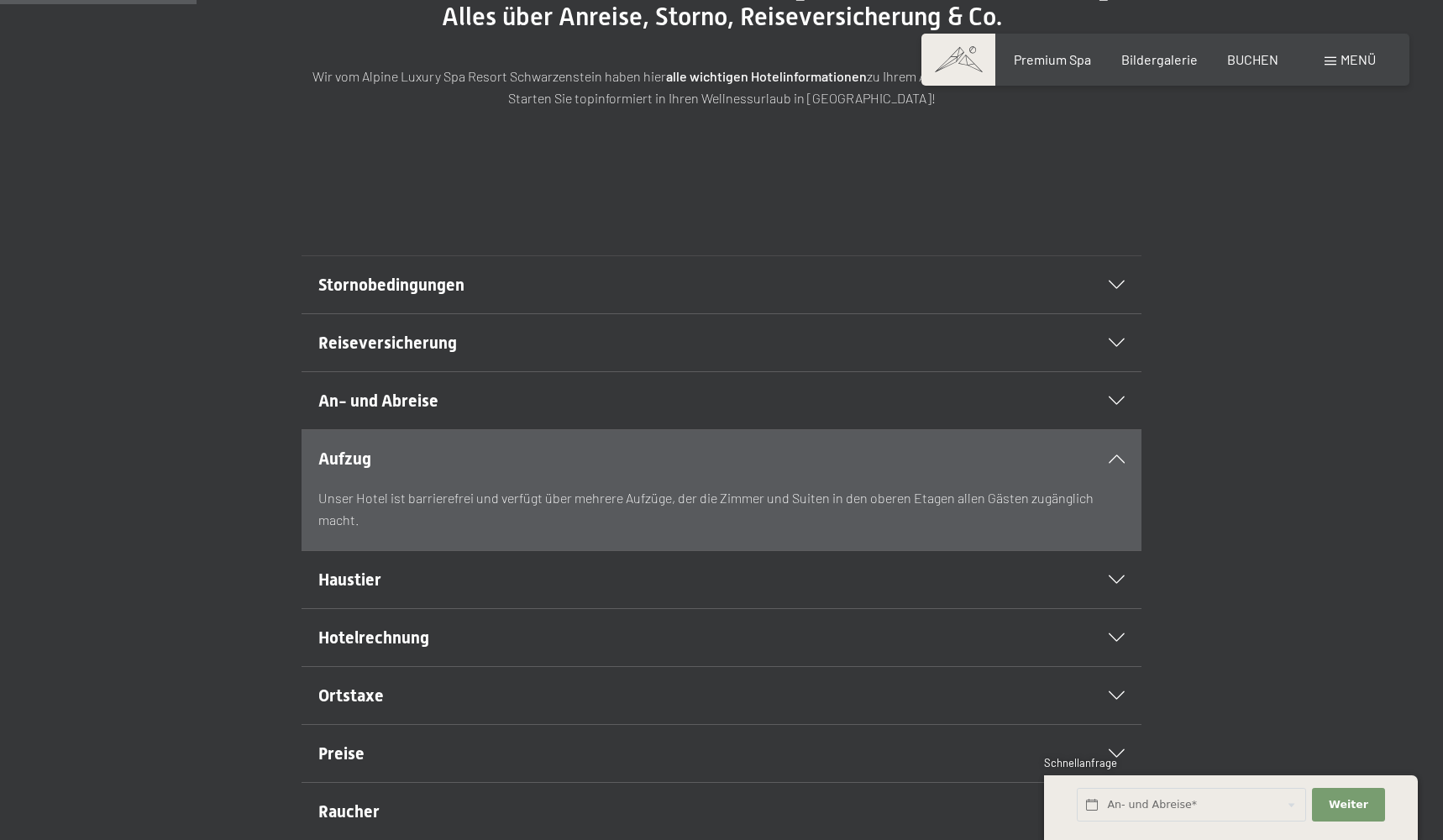
click at [831, 487] on div "Aufzug" at bounding box center [722, 458] width 806 height 57
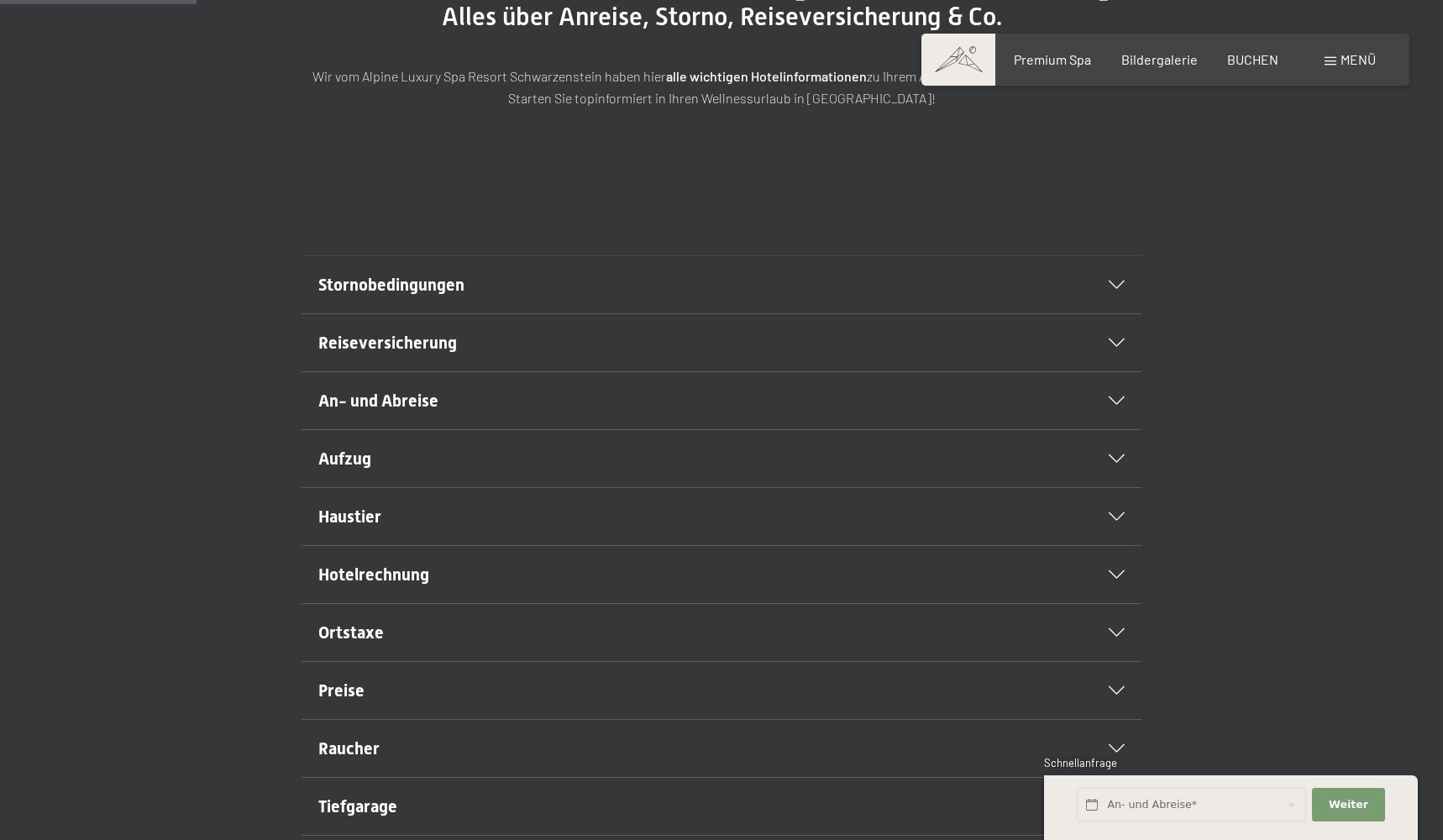
click at [829, 528] on h2 "Haustier" at bounding box center [681, 517] width 726 height 23
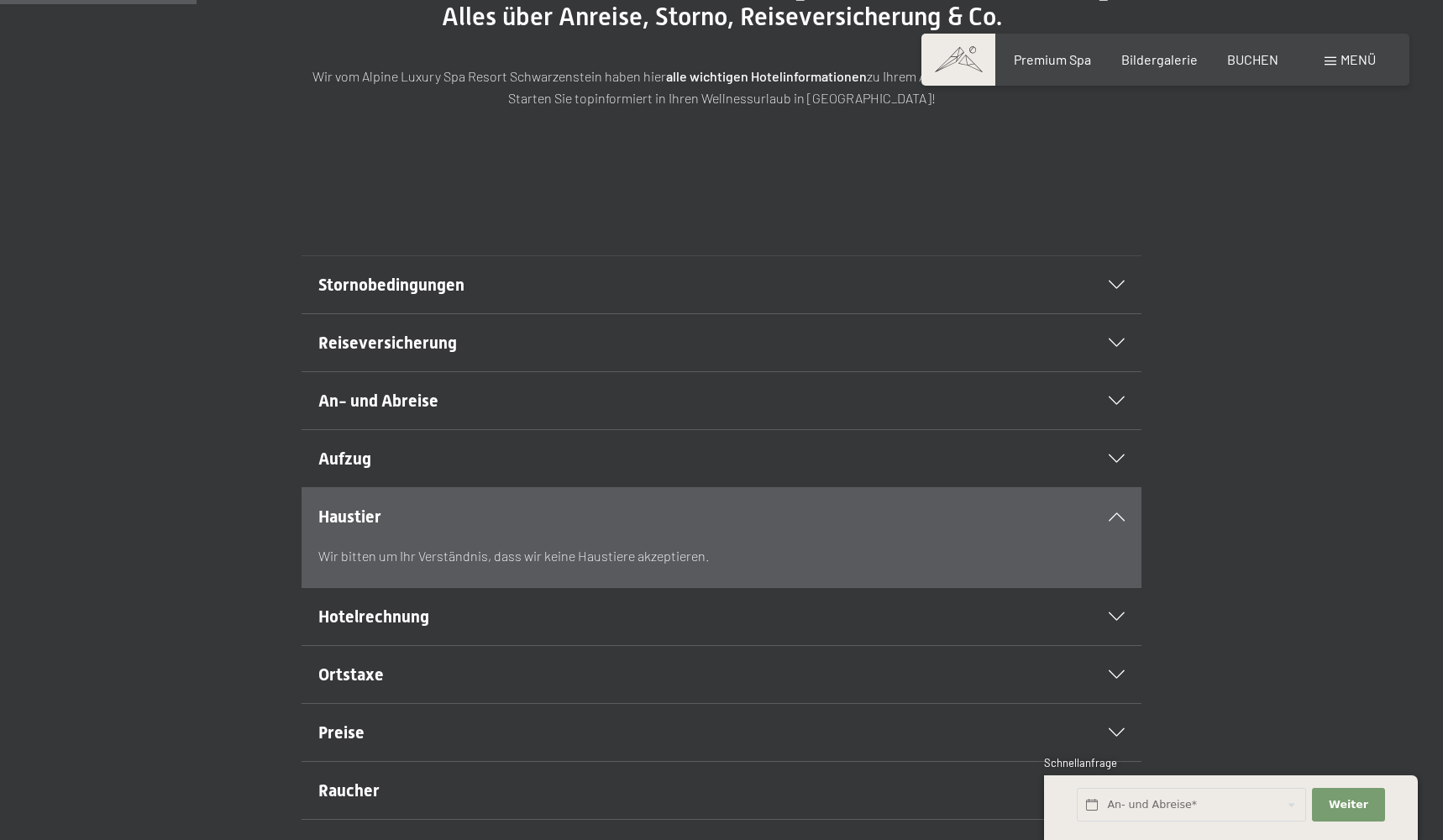
click at [829, 528] on h2 "Haustier" at bounding box center [681, 517] width 726 height 23
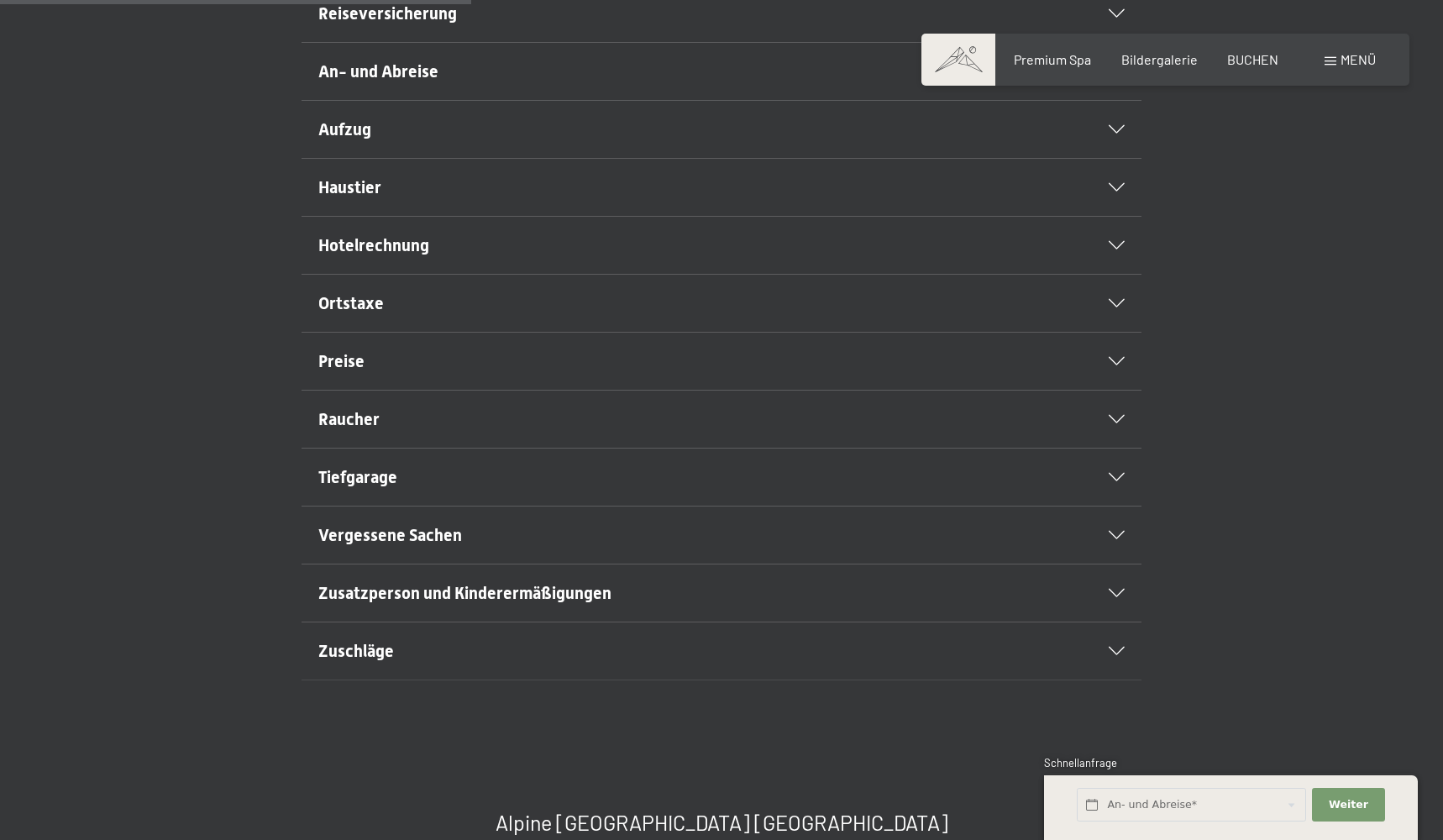
scroll to position [620, 0]
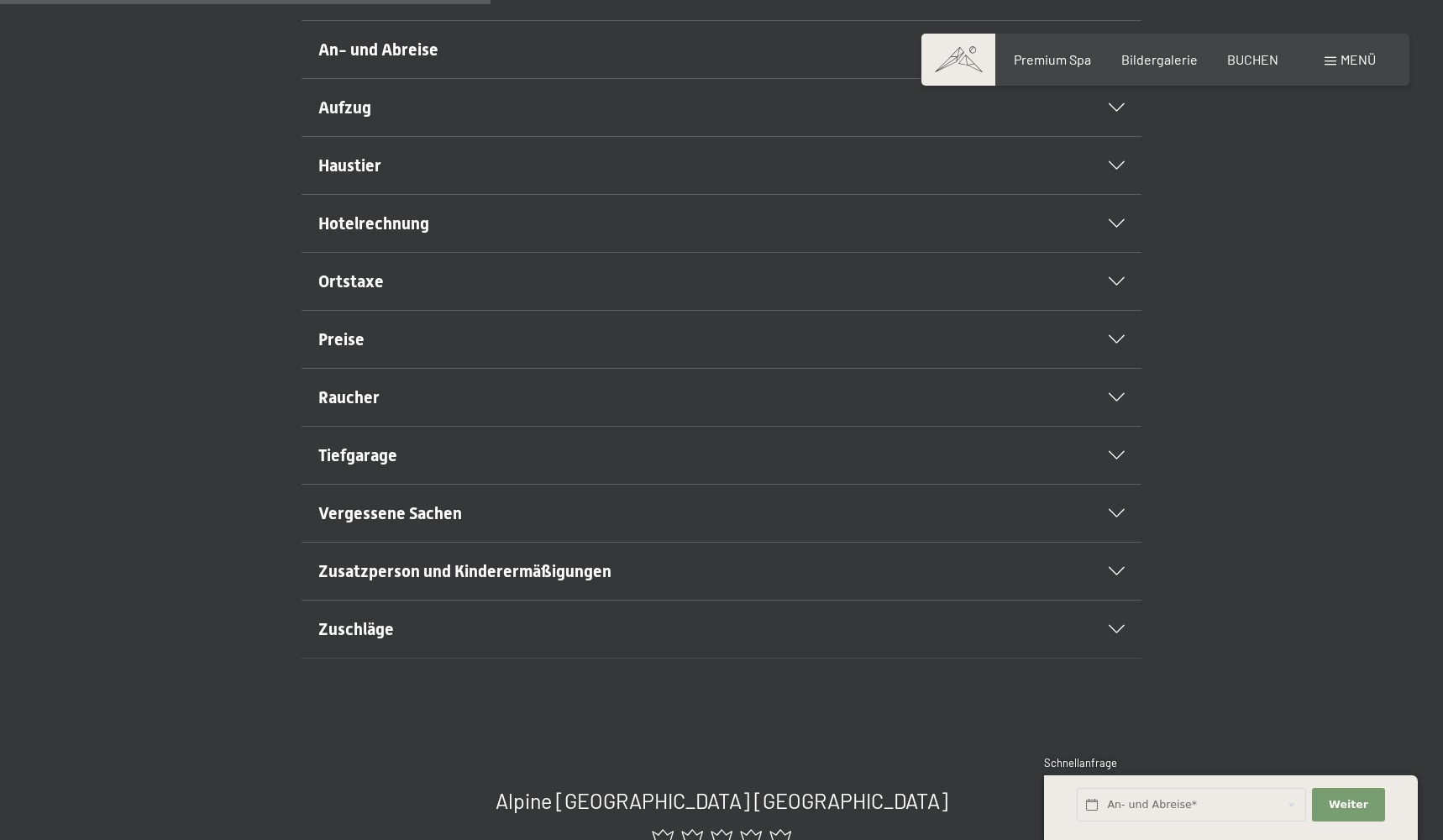
click at [612, 235] on h2 "Hotelrechnung" at bounding box center [681, 223] width 726 height 23
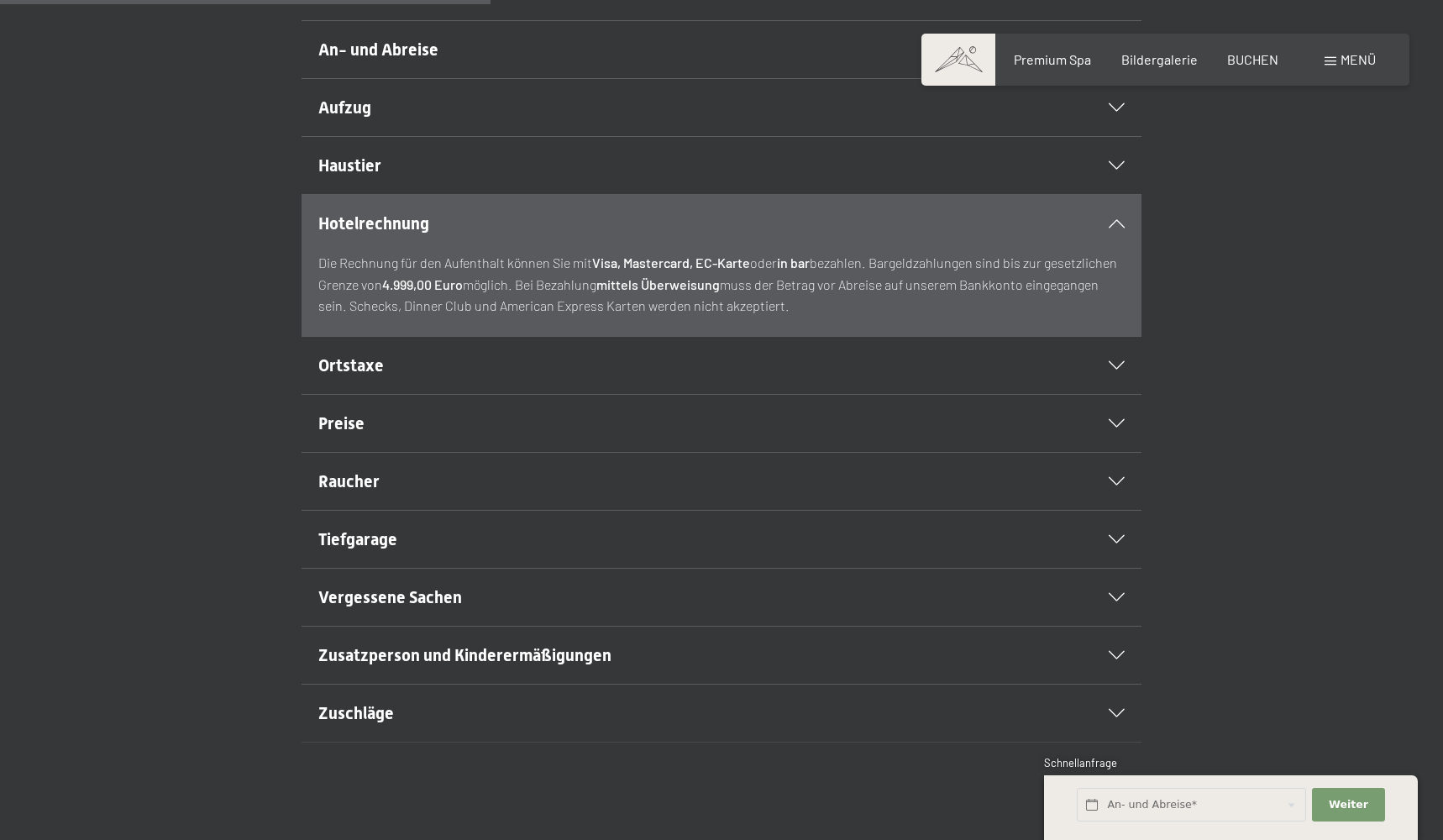
click at [613, 235] on h2 "Hotelrechnung" at bounding box center [681, 223] width 726 height 23
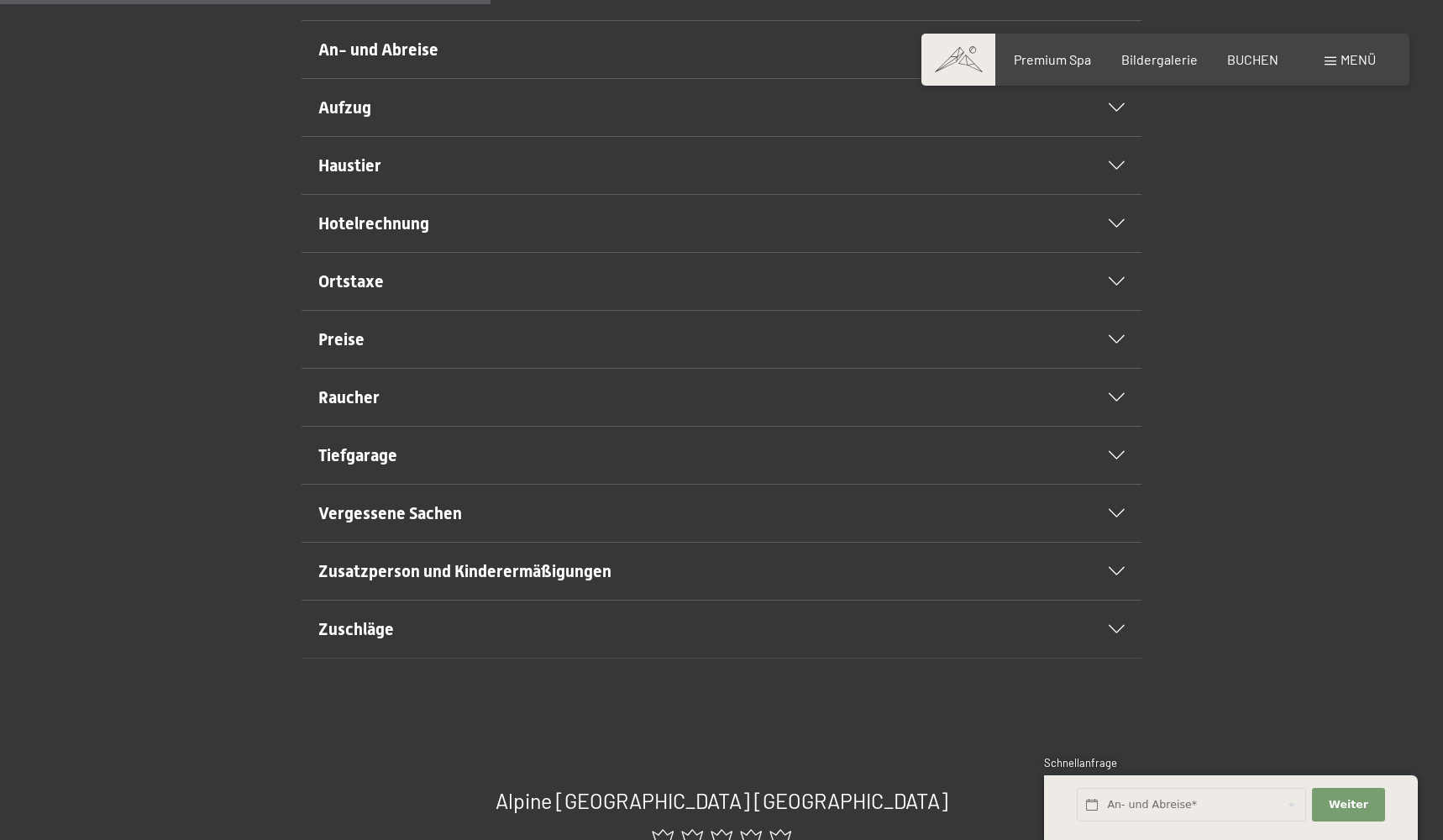
click at [608, 300] on div "Ortstaxe" at bounding box center [722, 281] width 806 height 57
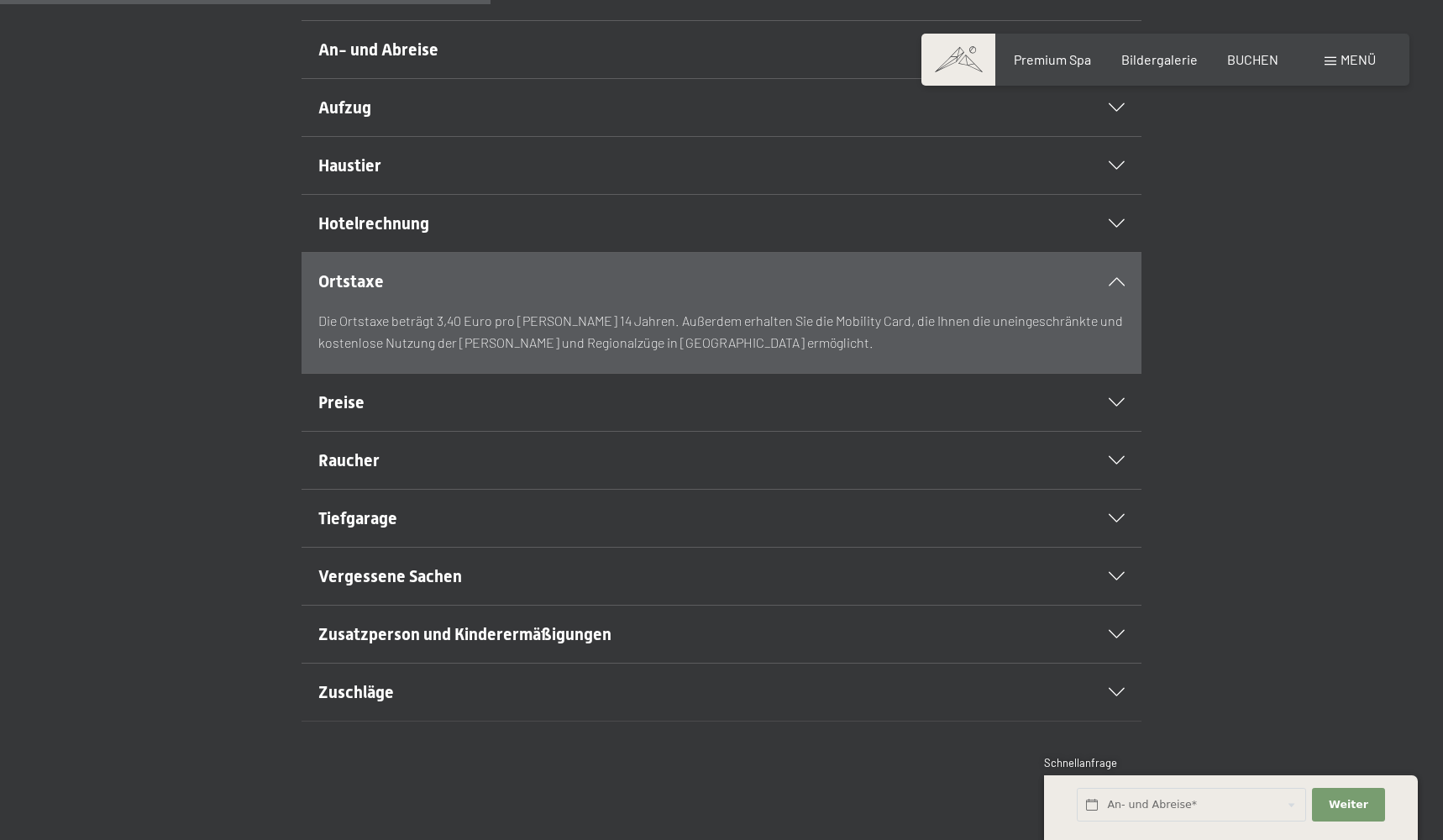
click at [608, 300] on div "Ortstaxe" at bounding box center [722, 281] width 806 height 57
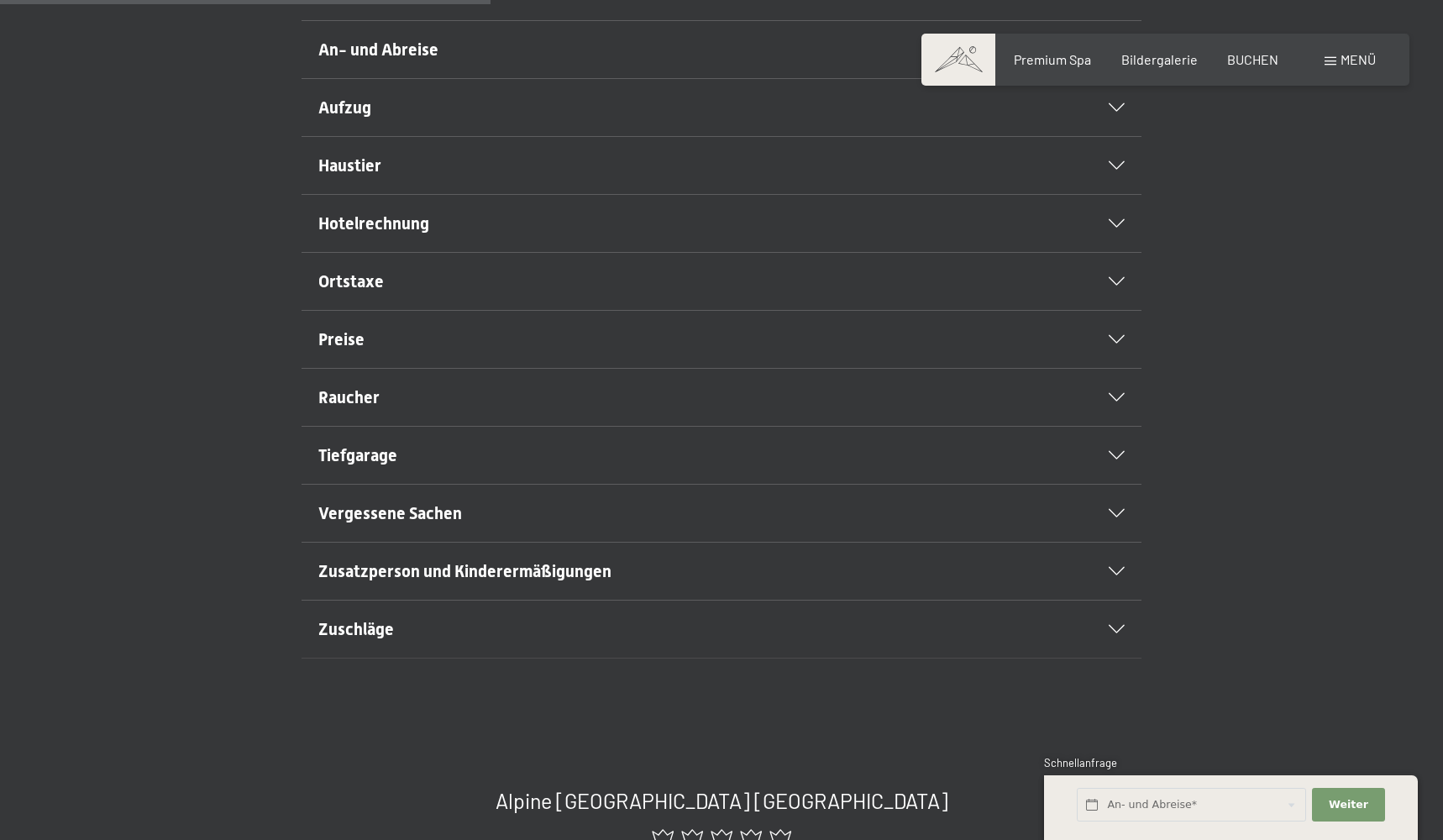
click at [591, 366] on div "Preise" at bounding box center [722, 340] width 806 height 57
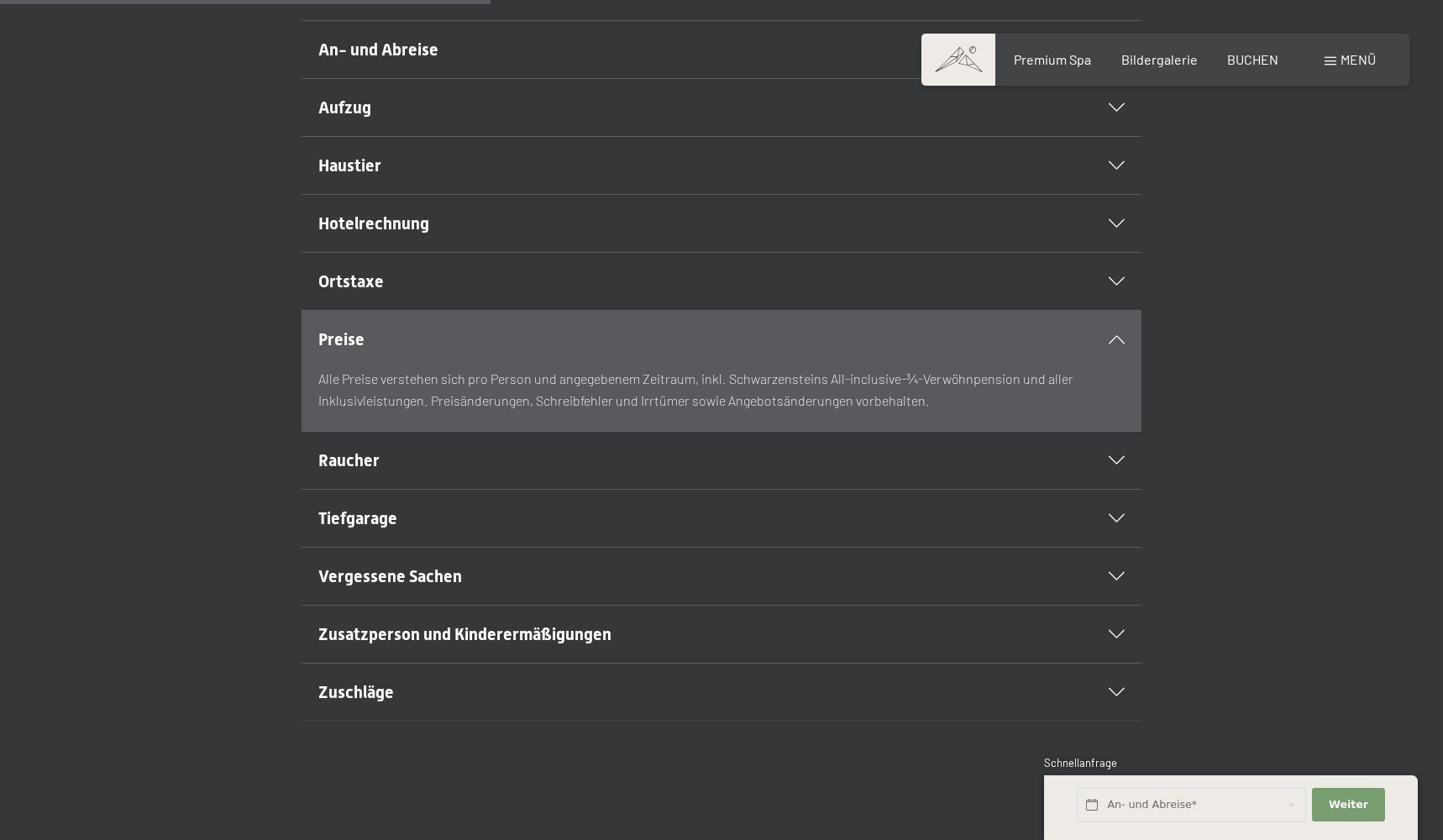
click at [591, 365] on div "Preise" at bounding box center [722, 340] width 806 height 57
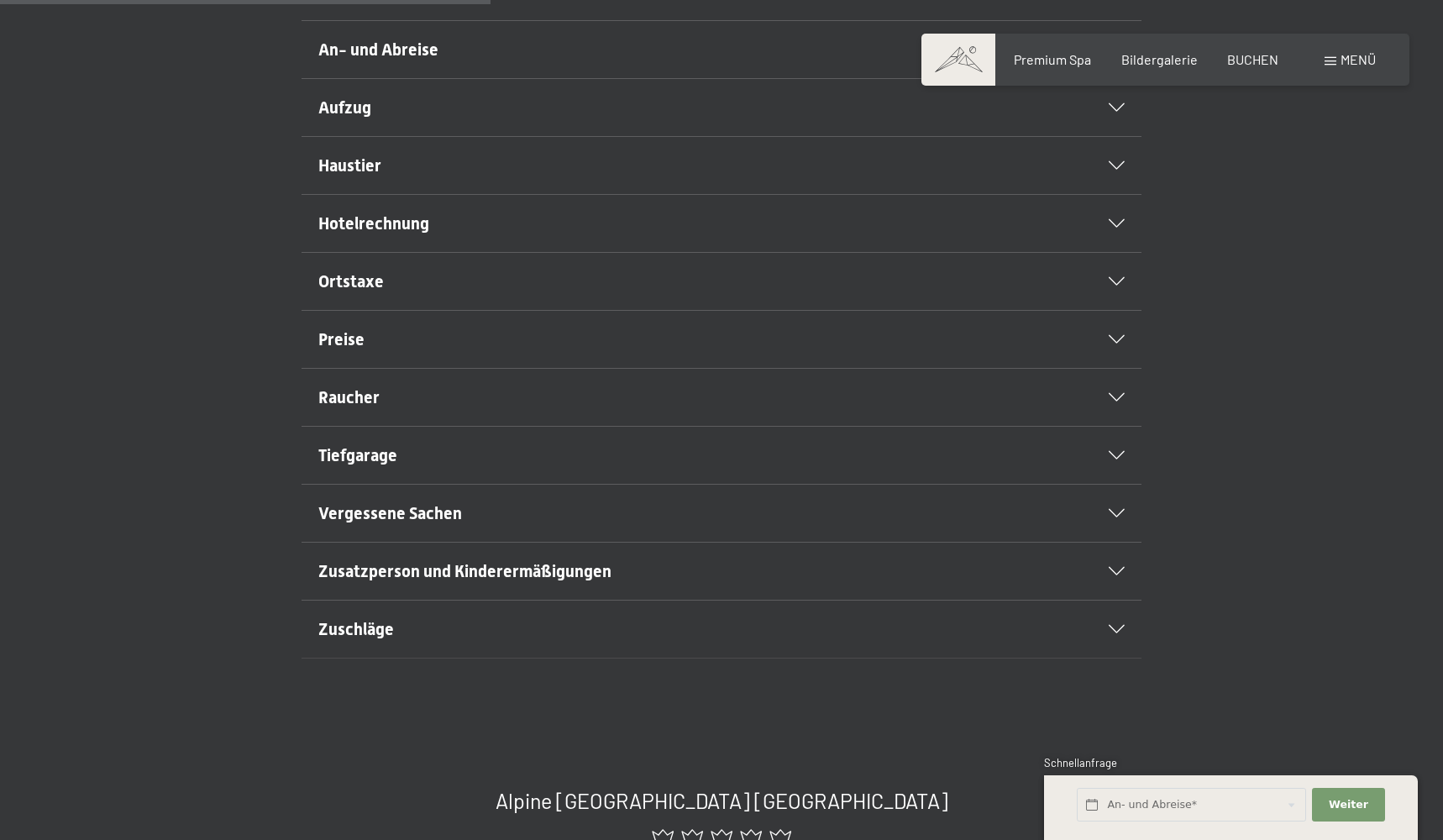
click at [590, 409] on h2 "Raucher" at bounding box center [681, 397] width 726 height 23
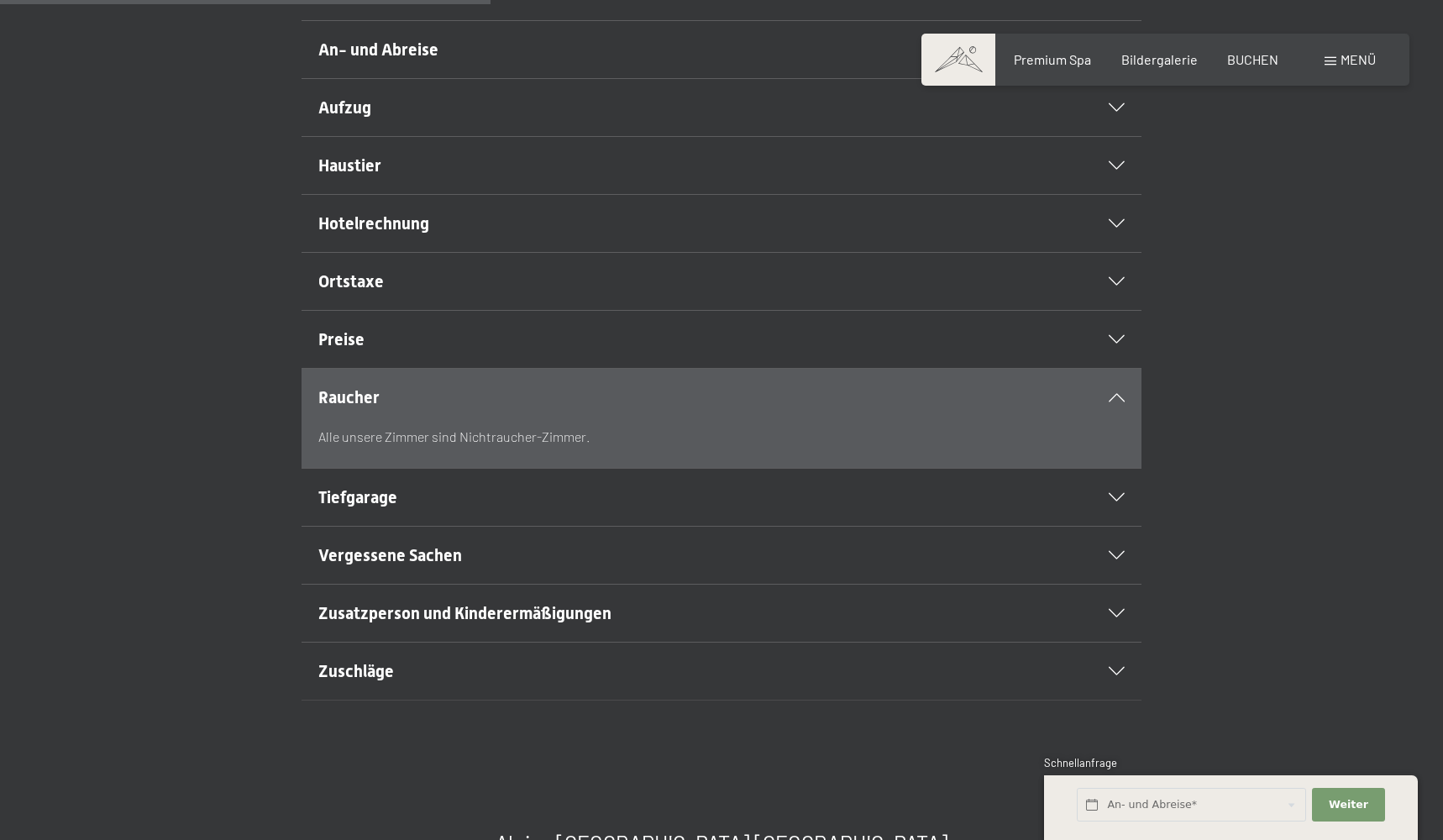
click at [590, 409] on h2 "Raucher" at bounding box center [681, 397] width 726 height 23
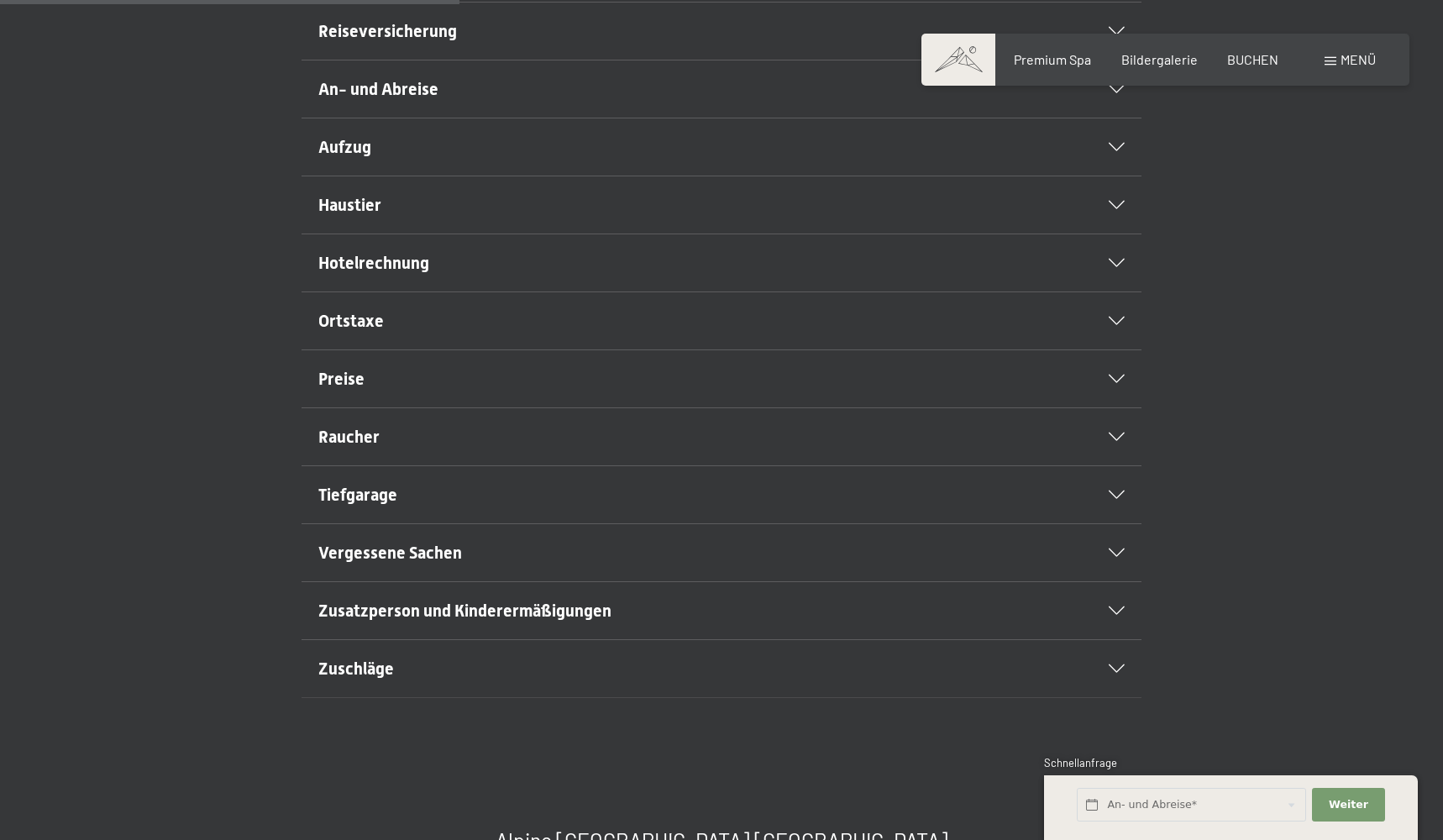
scroll to position [581, 0]
click at [566, 507] on h2 "Tiefgarage" at bounding box center [681, 494] width 726 height 23
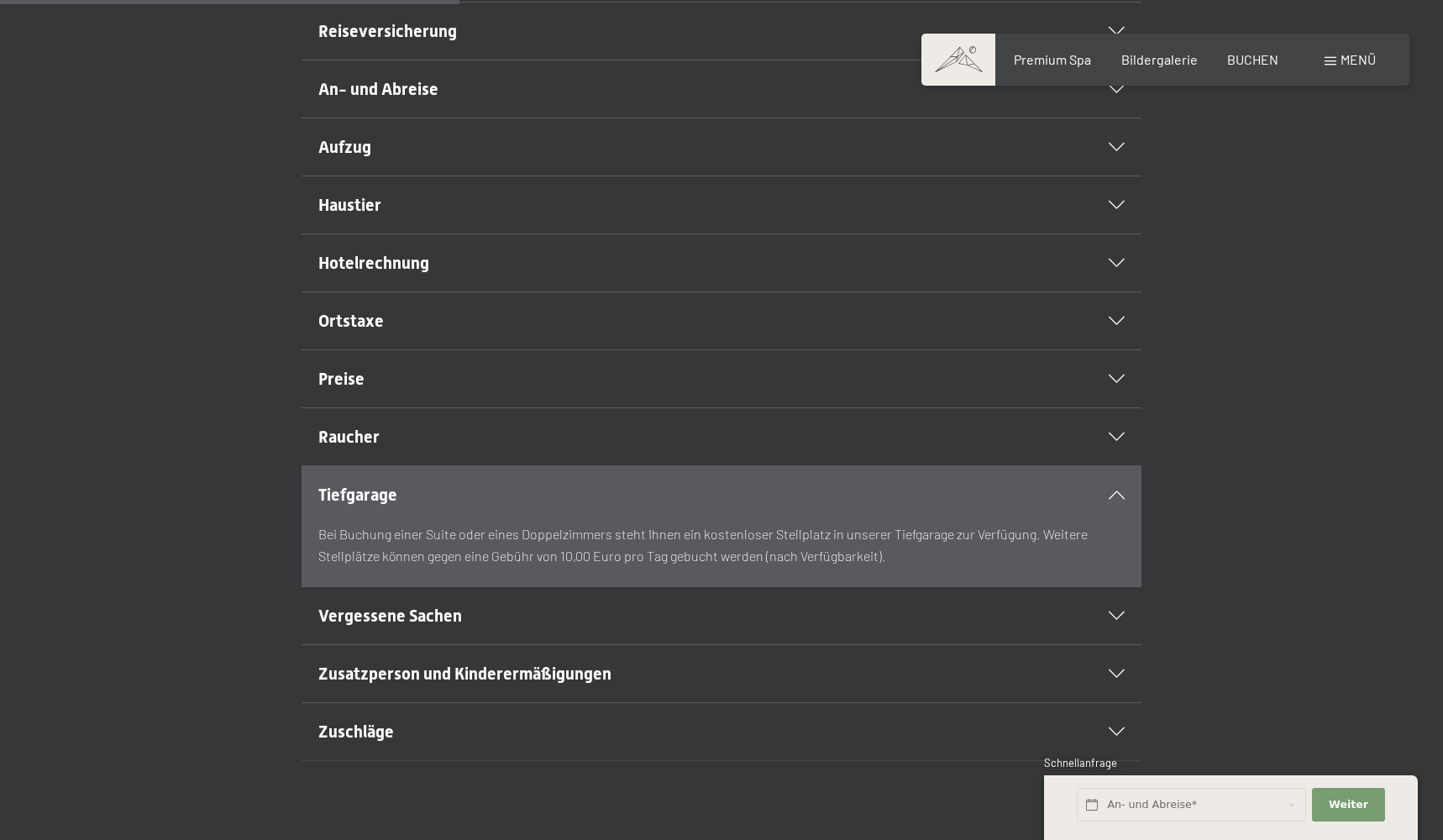
click at [566, 507] on h2 "Tiefgarage" at bounding box center [681, 494] width 726 height 23
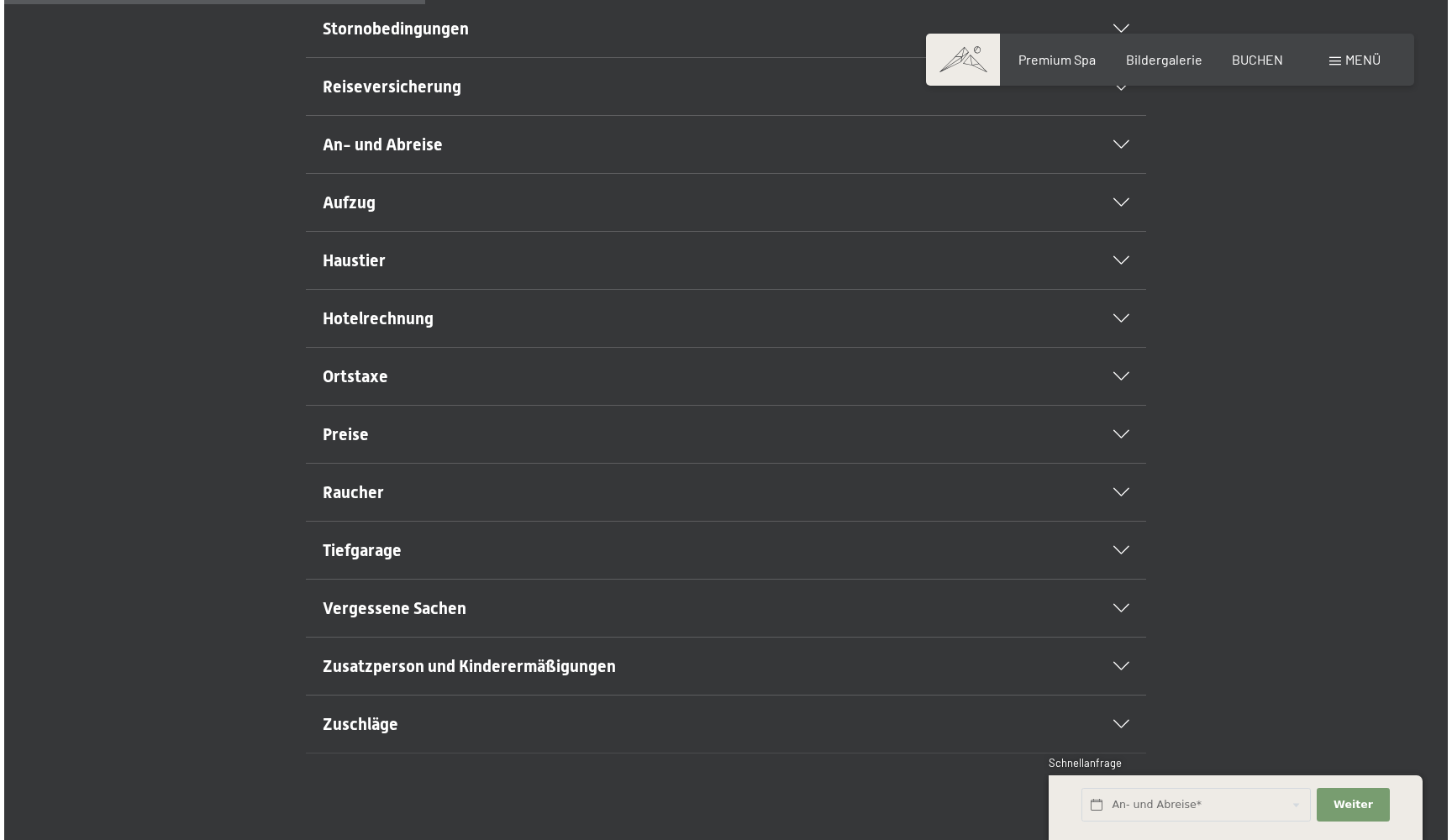
scroll to position [534, 0]
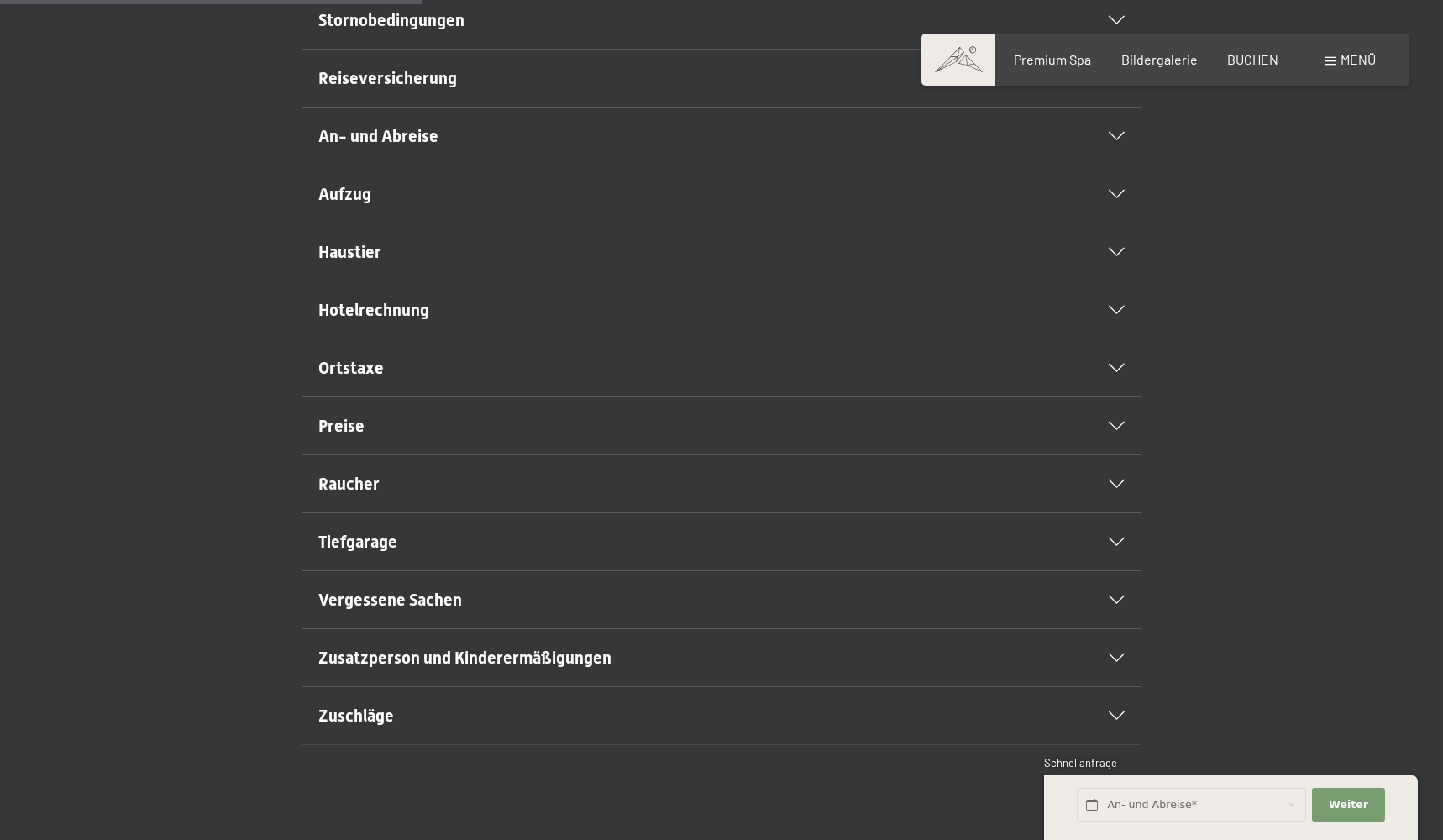
click at [573, 438] on h2 "Preise" at bounding box center [681, 425] width 726 height 23
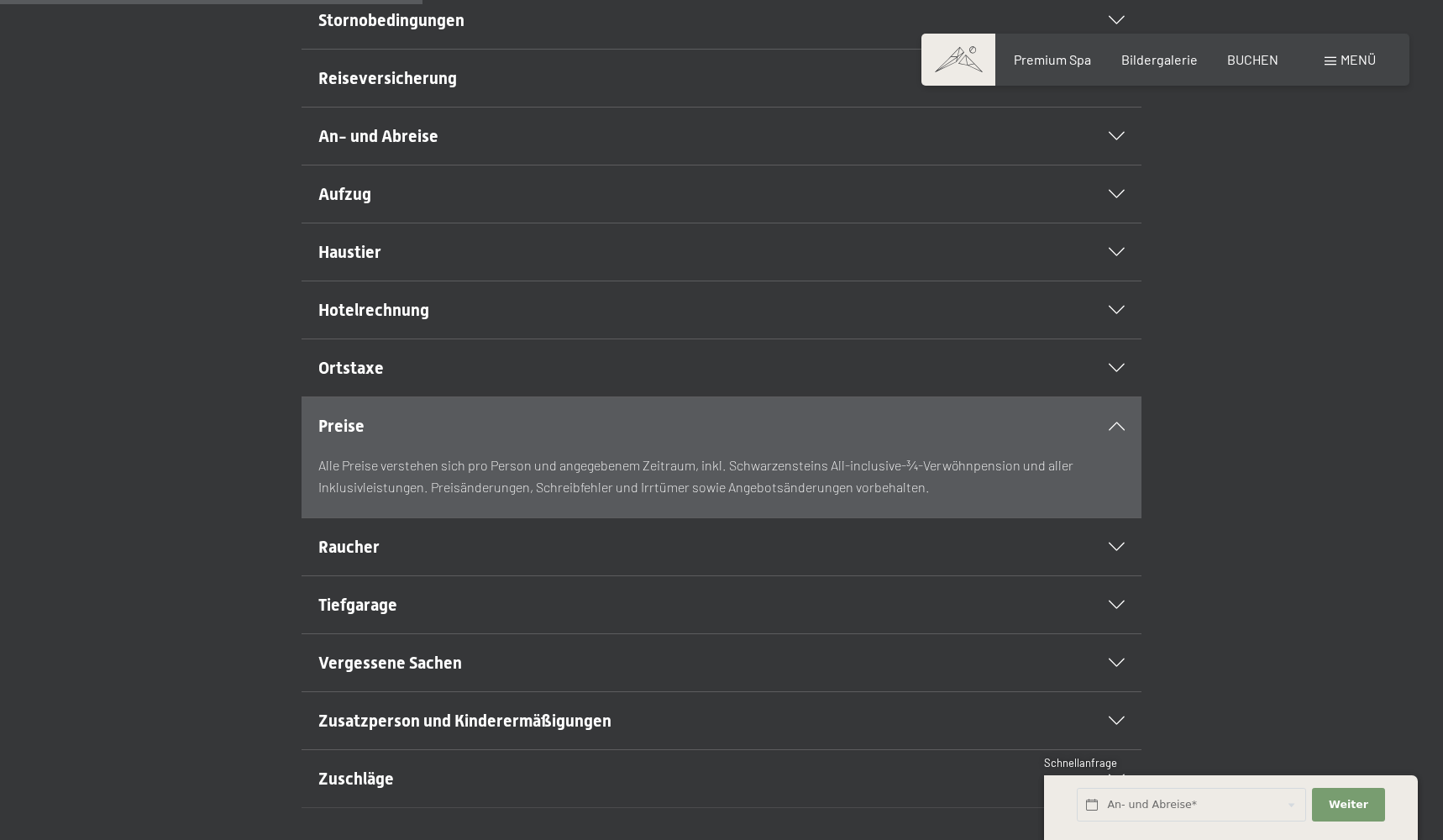
click at [1344, 52] on span "Menü" at bounding box center [1358, 59] width 35 height 16
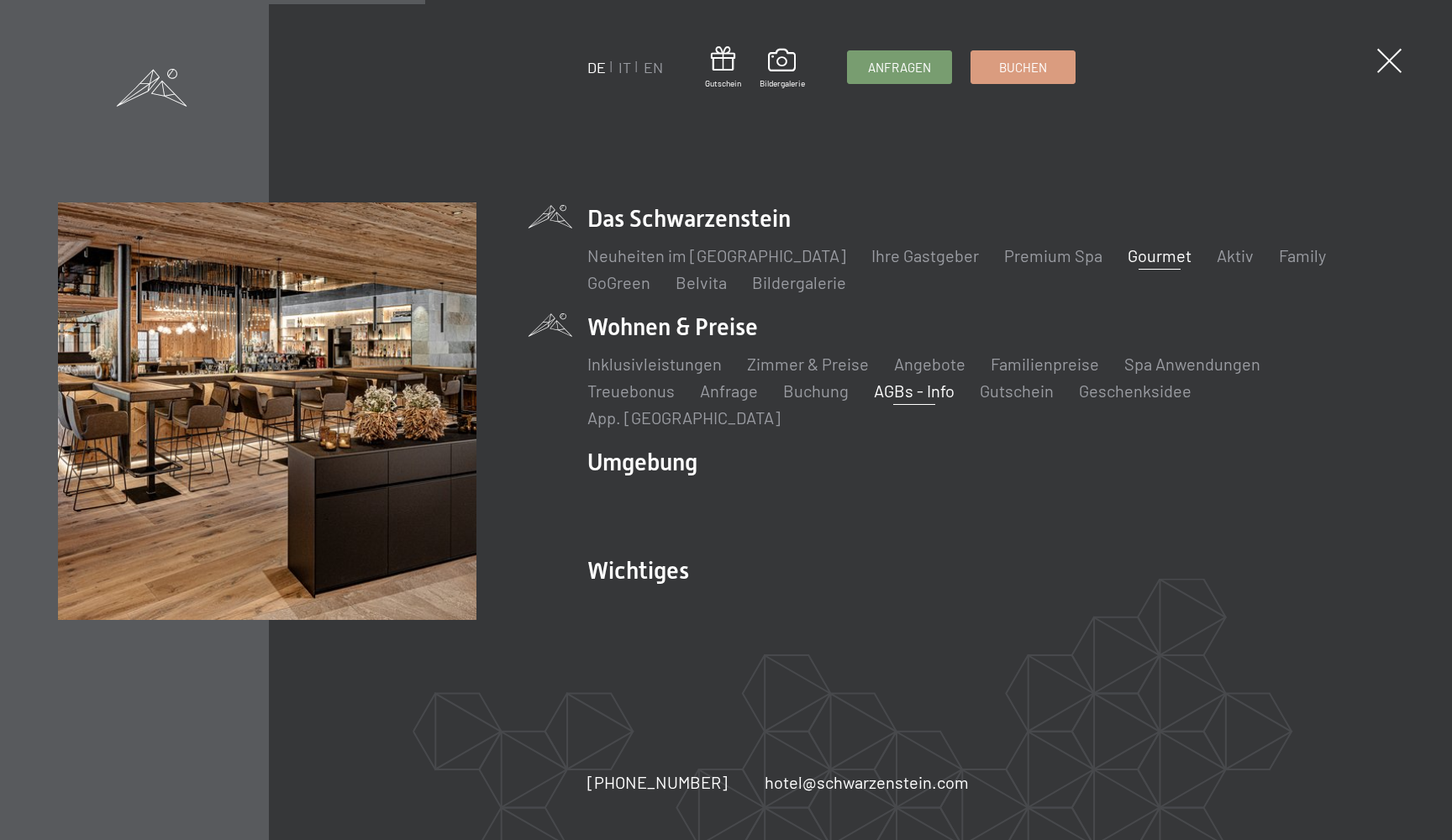
click at [1127, 260] on link "Gourmet" at bounding box center [1159, 255] width 63 height 21
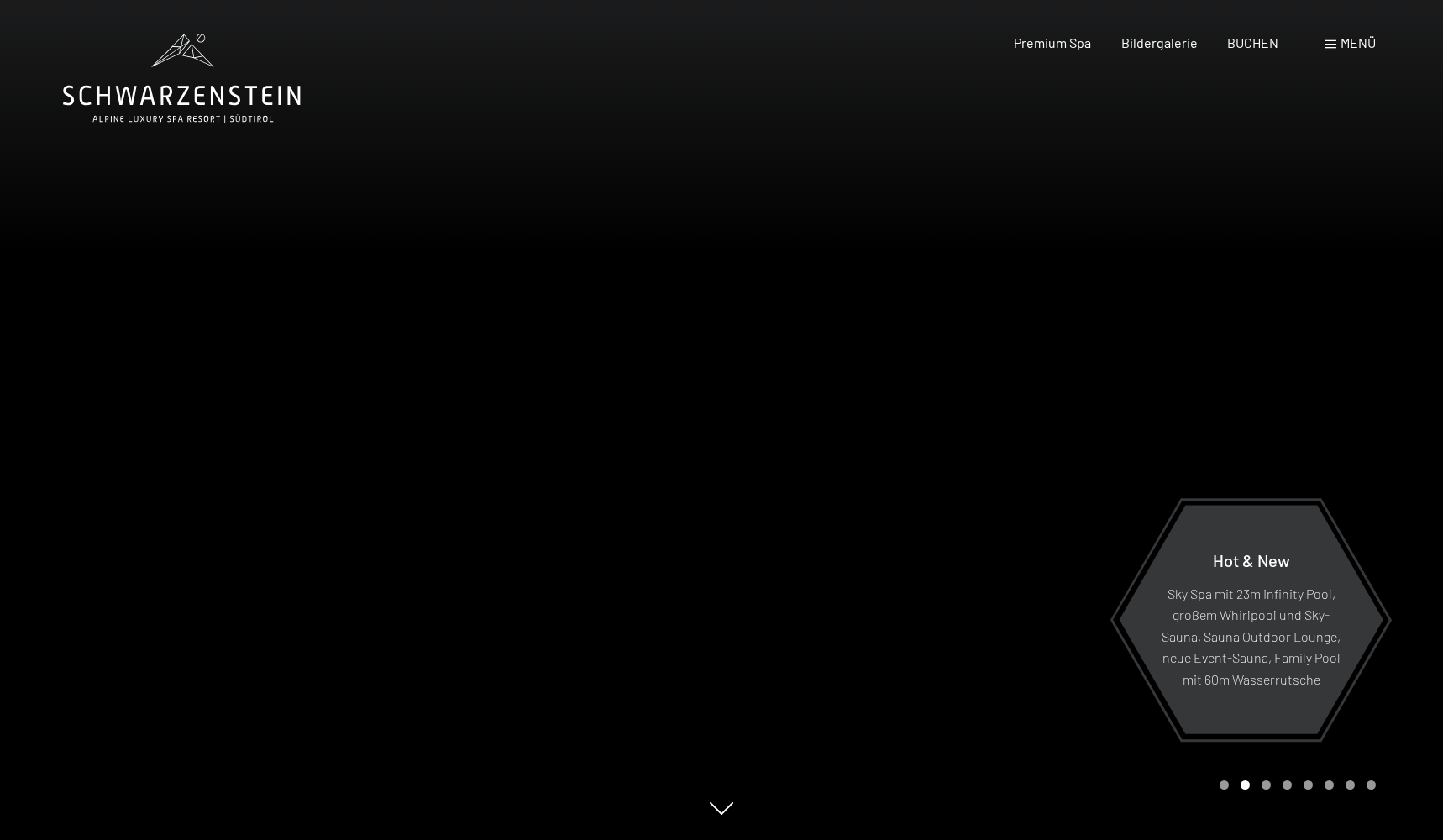
click at [896, 445] on div at bounding box center [1082, 420] width 722 height 840
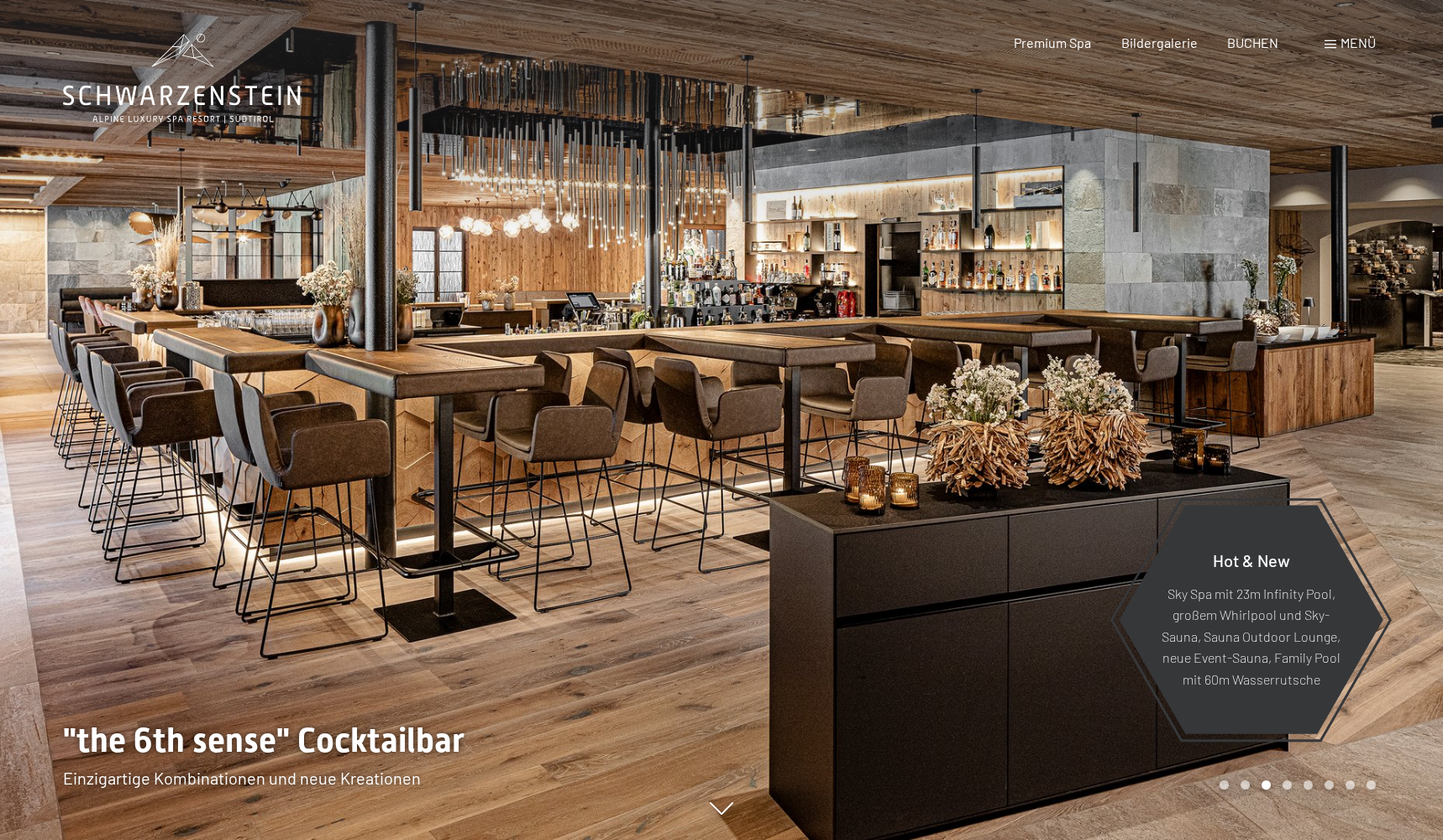
click at [896, 445] on div at bounding box center [1082, 420] width 722 height 840
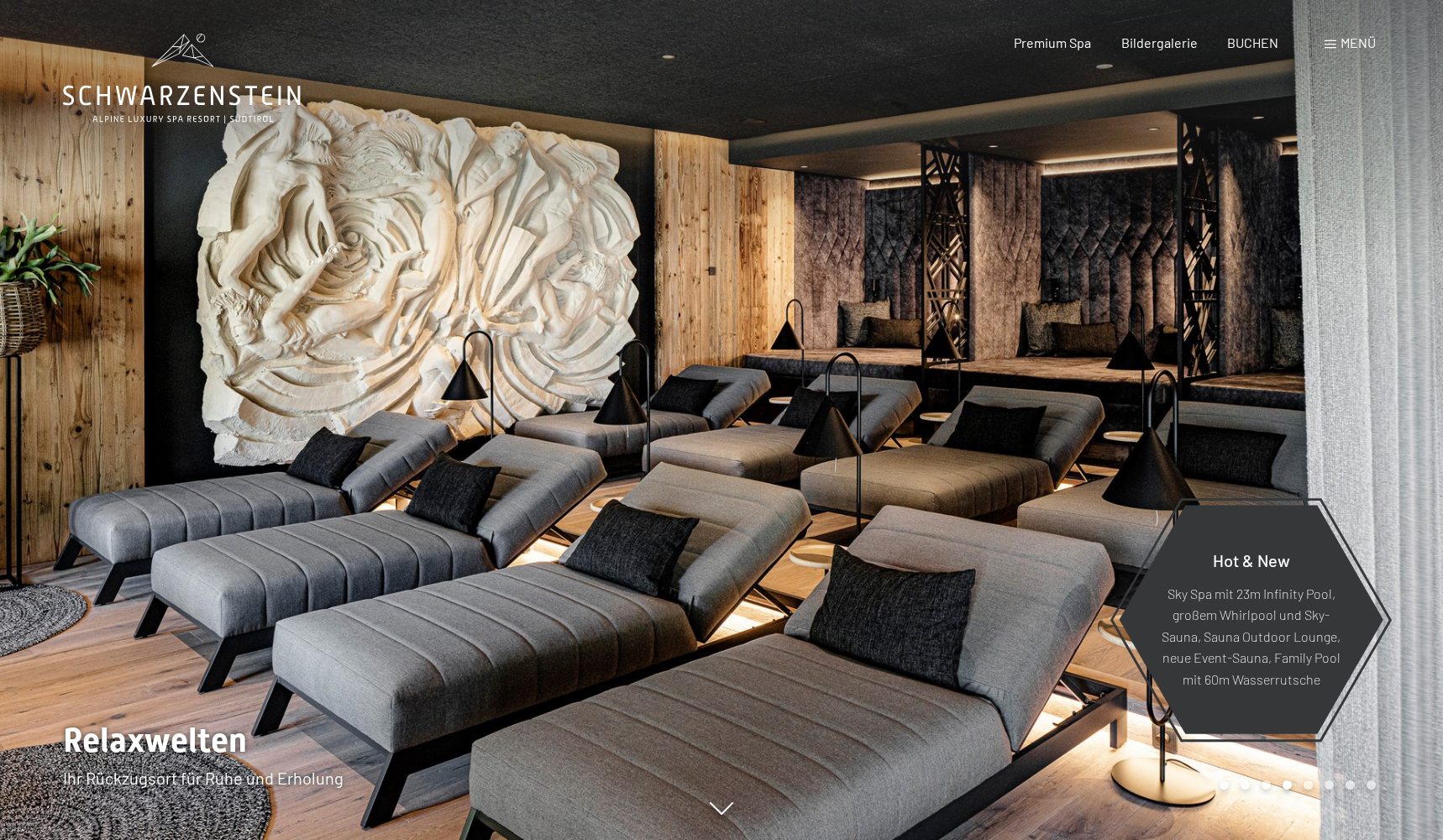
click at [896, 445] on div at bounding box center [1082, 420] width 722 height 840
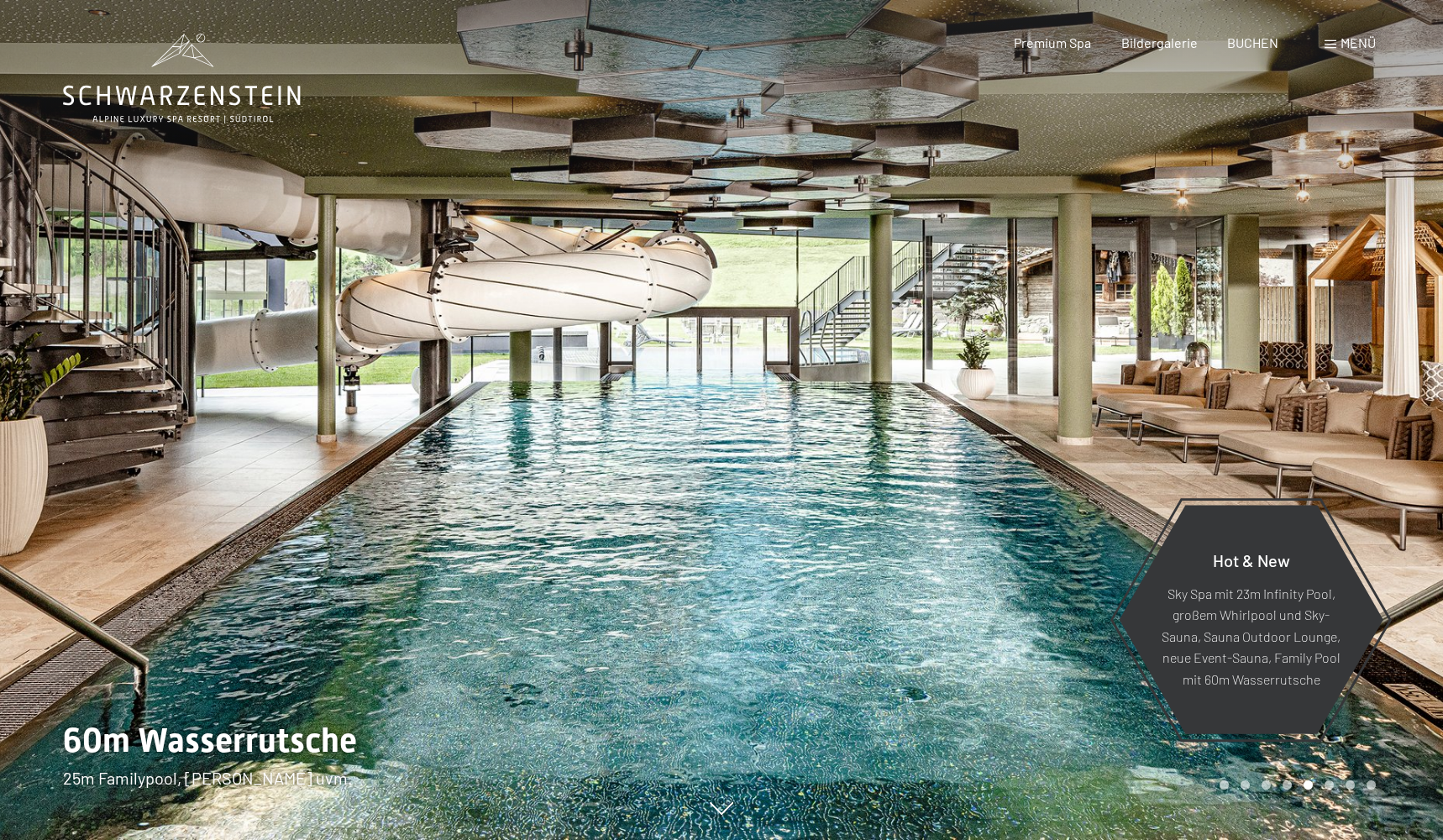
click at [897, 440] on div at bounding box center [1082, 420] width 722 height 840
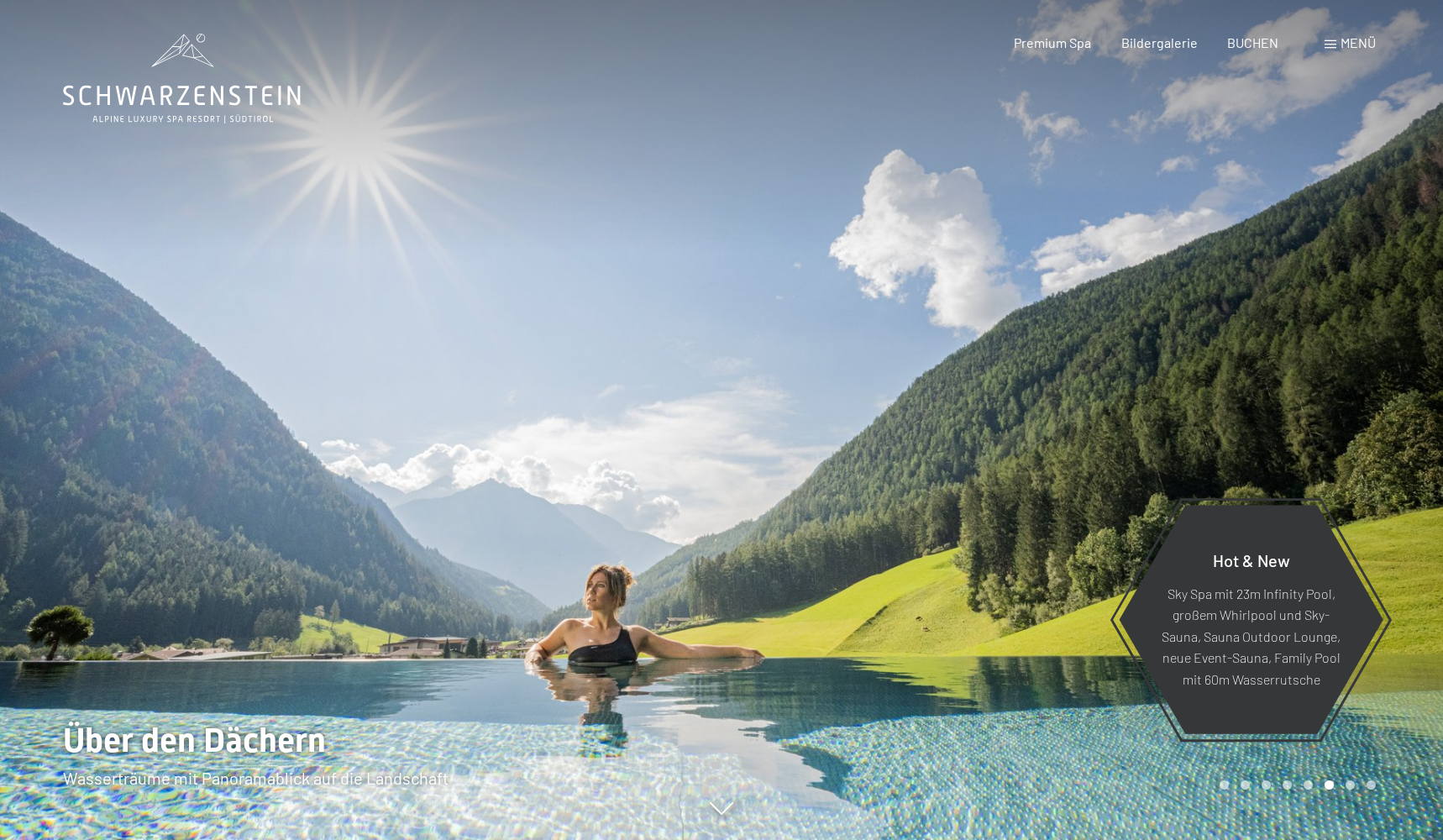
click at [897, 440] on div at bounding box center [1082, 420] width 722 height 840
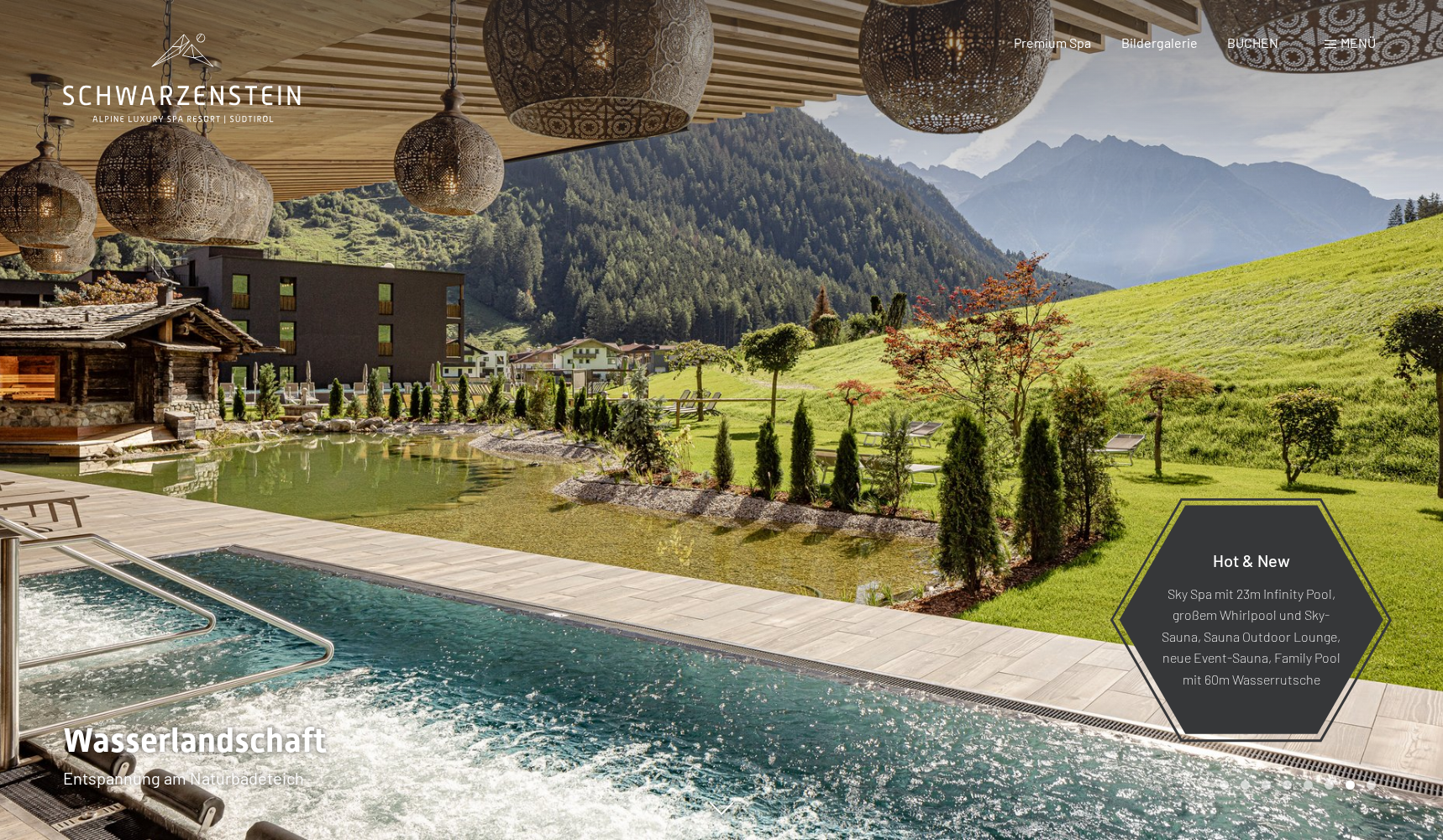
click at [897, 440] on div at bounding box center [1082, 420] width 722 height 840
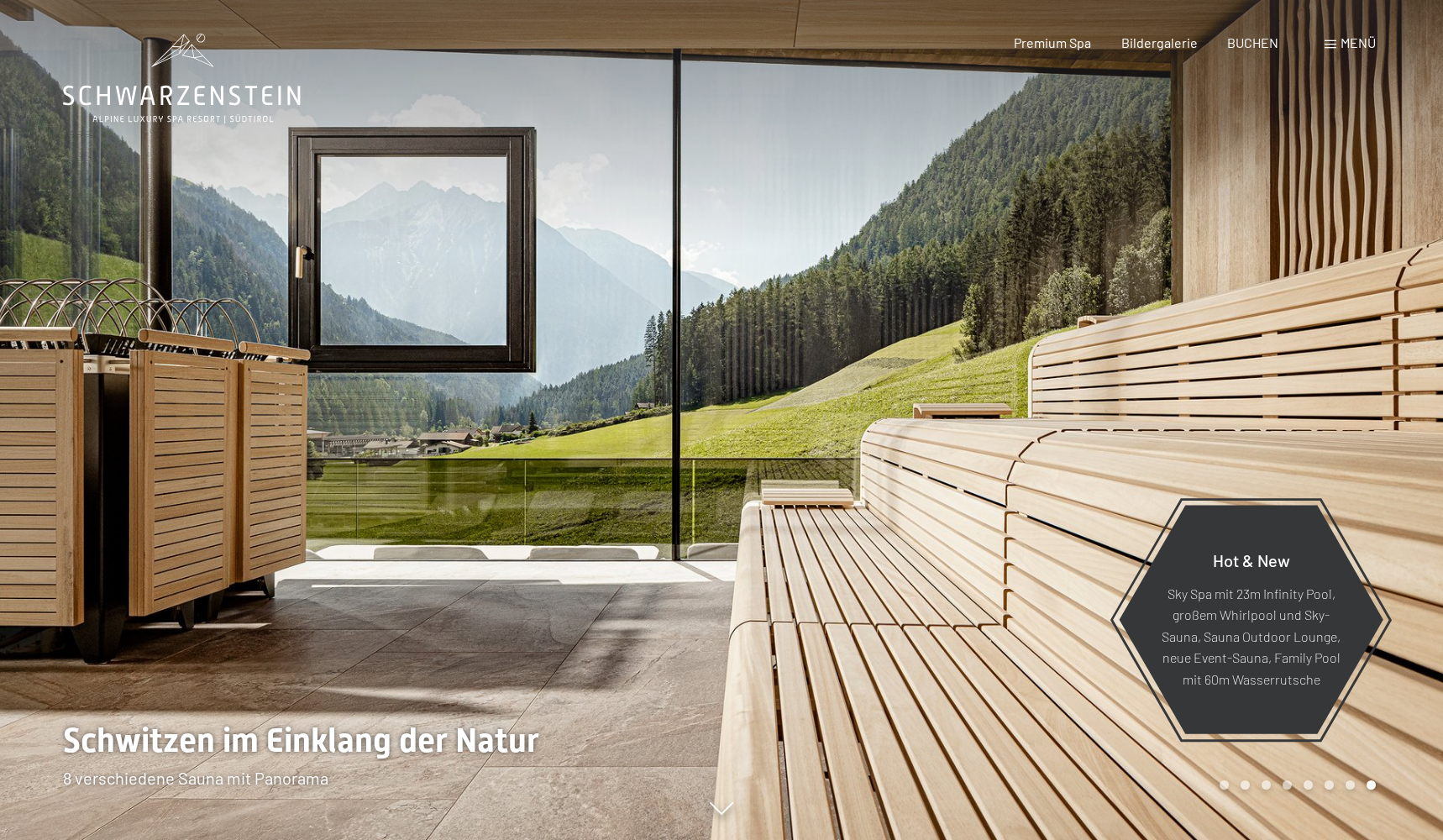
click at [894, 440] on div at bounding box center [1082, 420] width 722 height 840
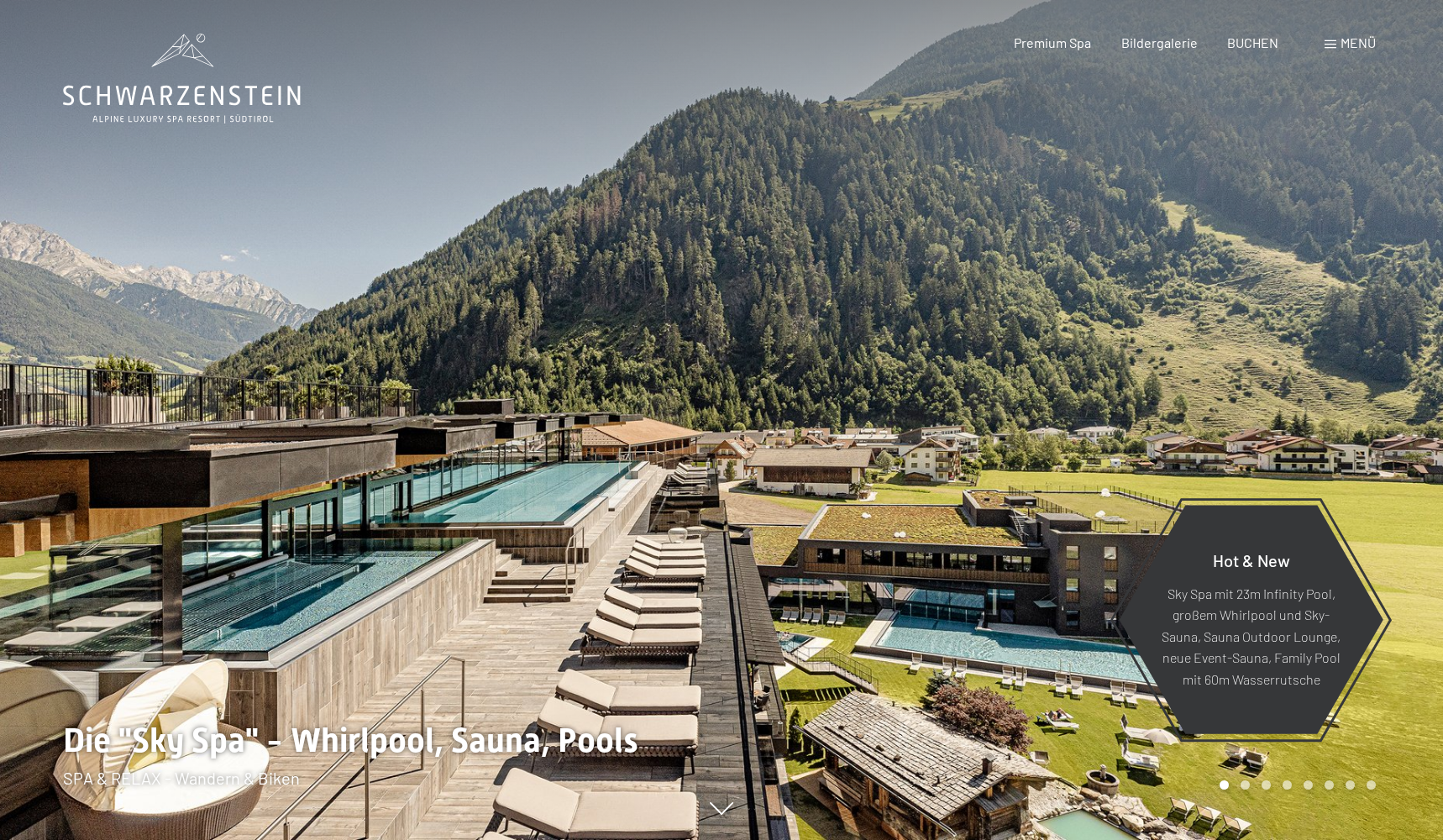
click at [1034, 497] on div at bounding box center [1082, 420] width 722 height 840
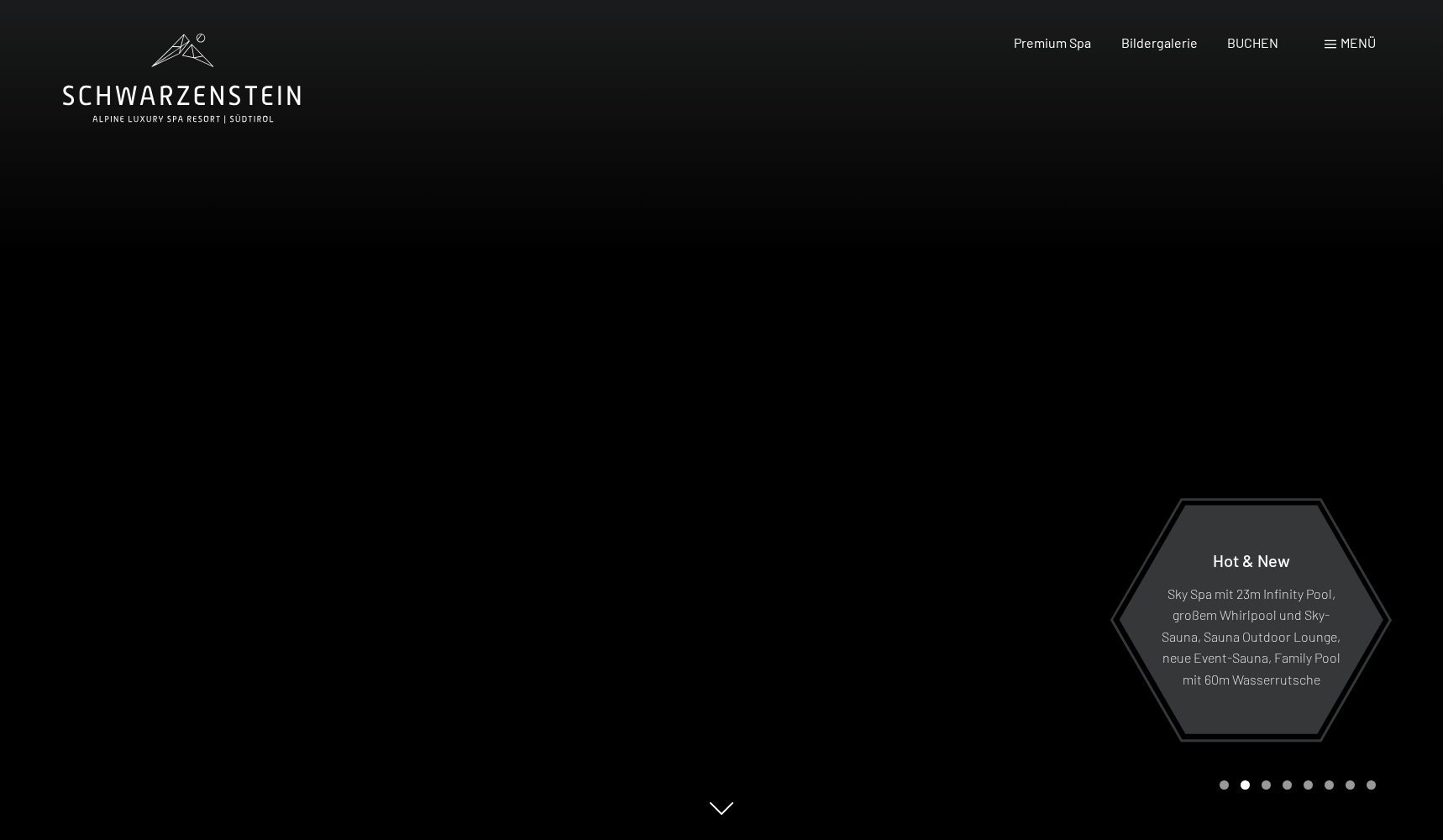
click at [1034, 497] on div at bounding box center [1082, 420] width 722 height 840
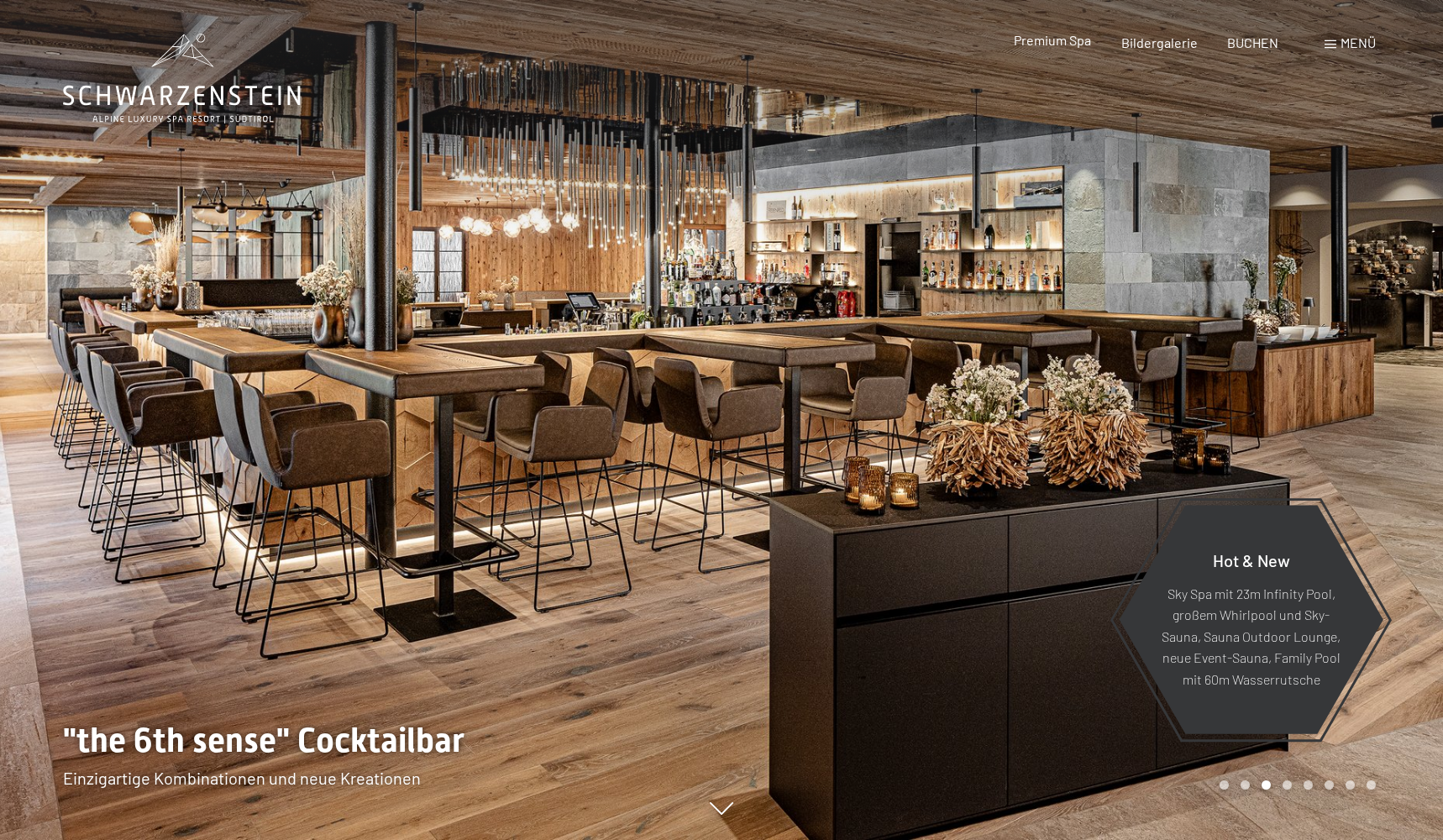
click at [1050, 42] on span "Premium Spa" at bounding box center [1052, 40] width 77 height 16
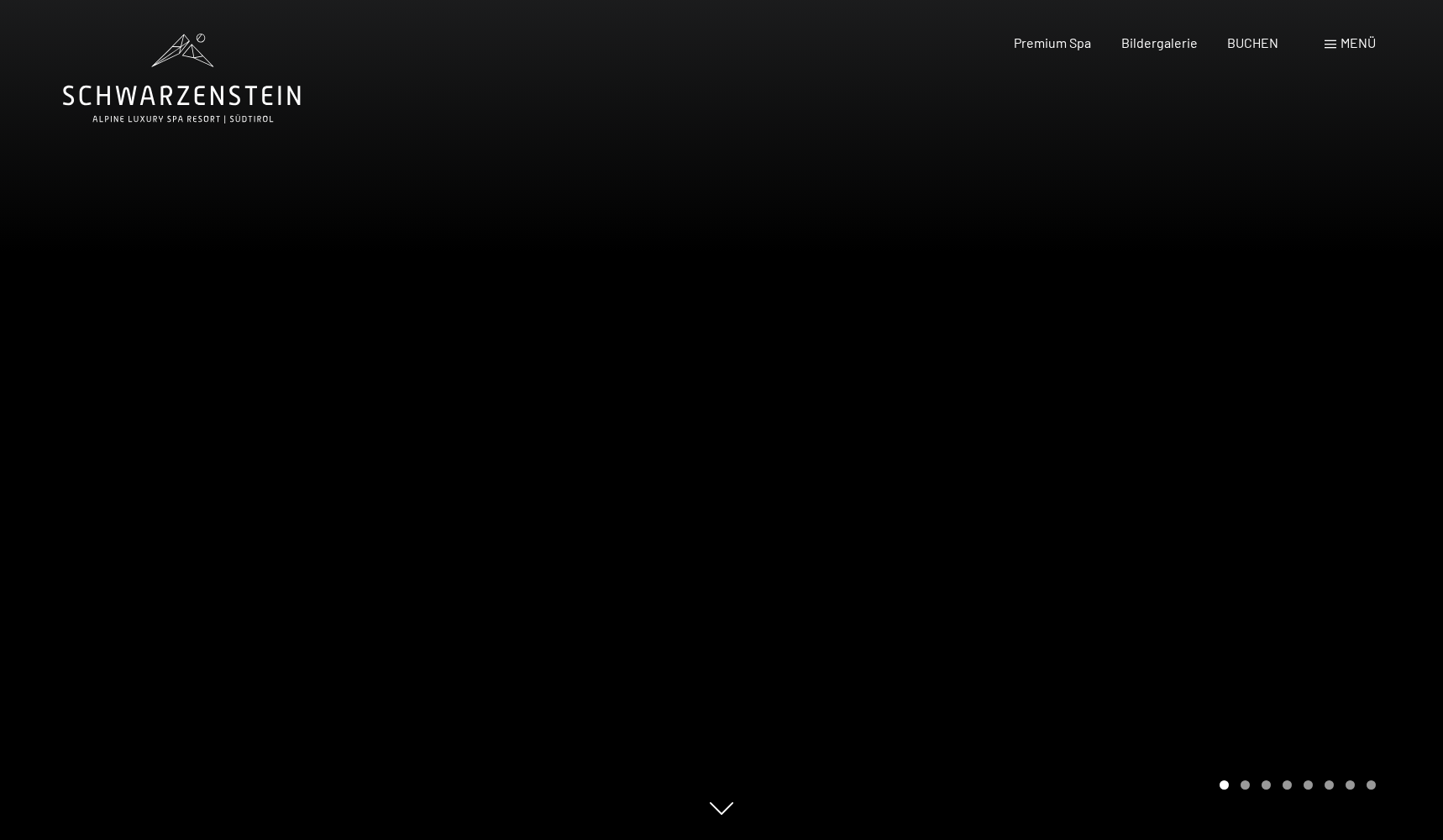
click at [1095, 465] on div at bounding box center [1082, 420] width 722 height 840
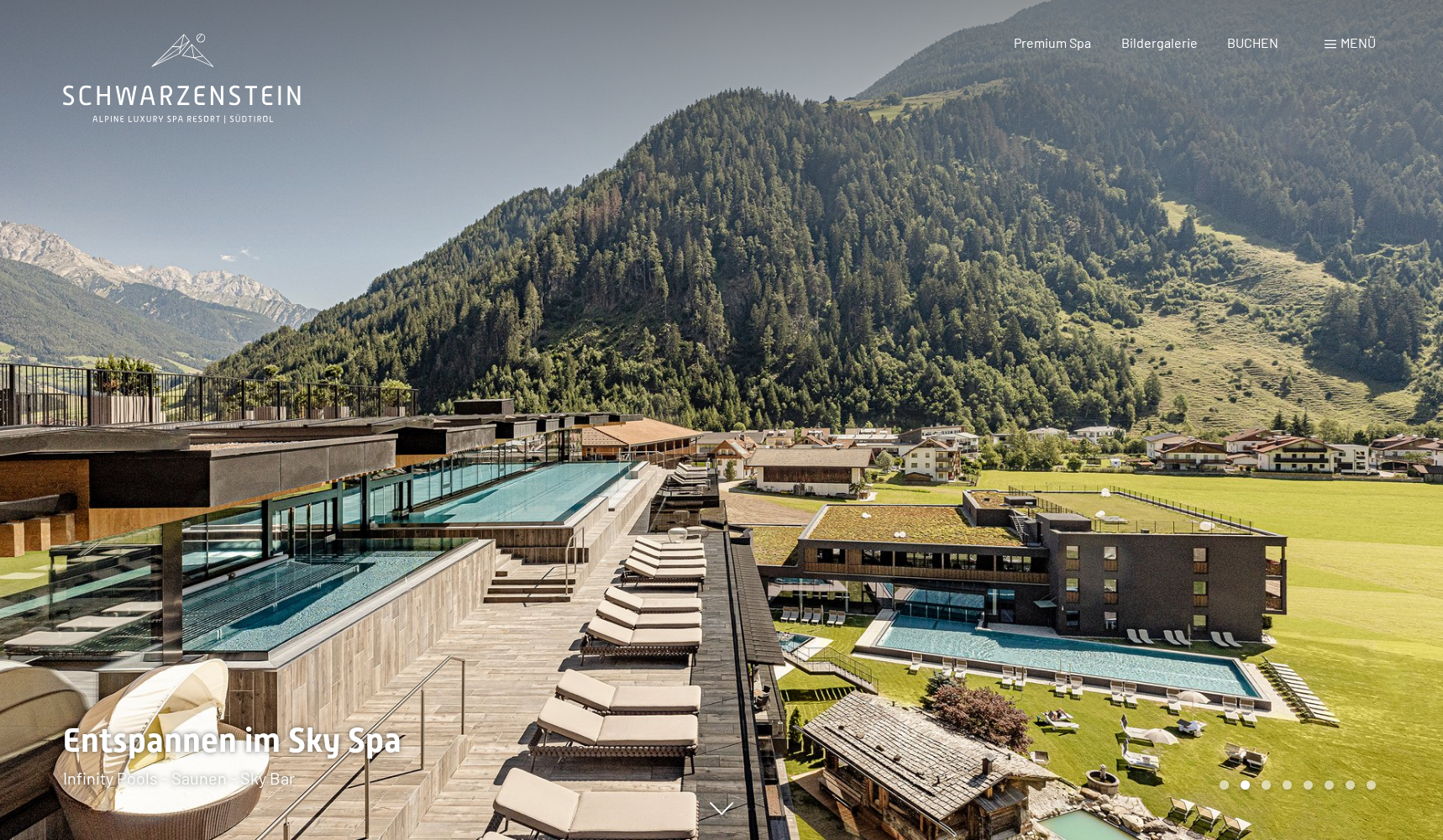
click at [1095, 465] on div at bounding box center [1082, 420] width 722 height 840
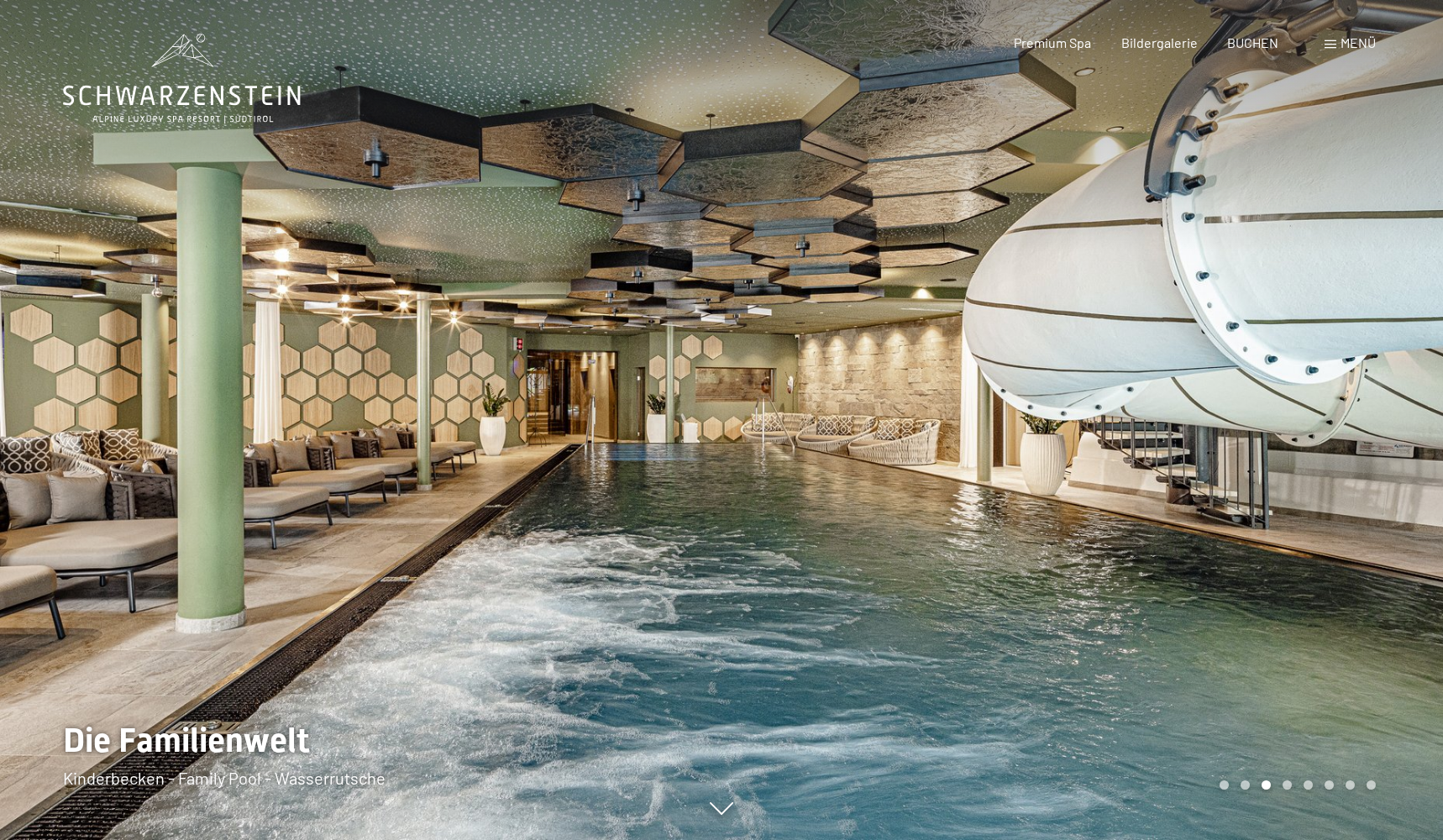
click at [1095, 465] on div at bounding box center [1082, 420] width 722 height 840
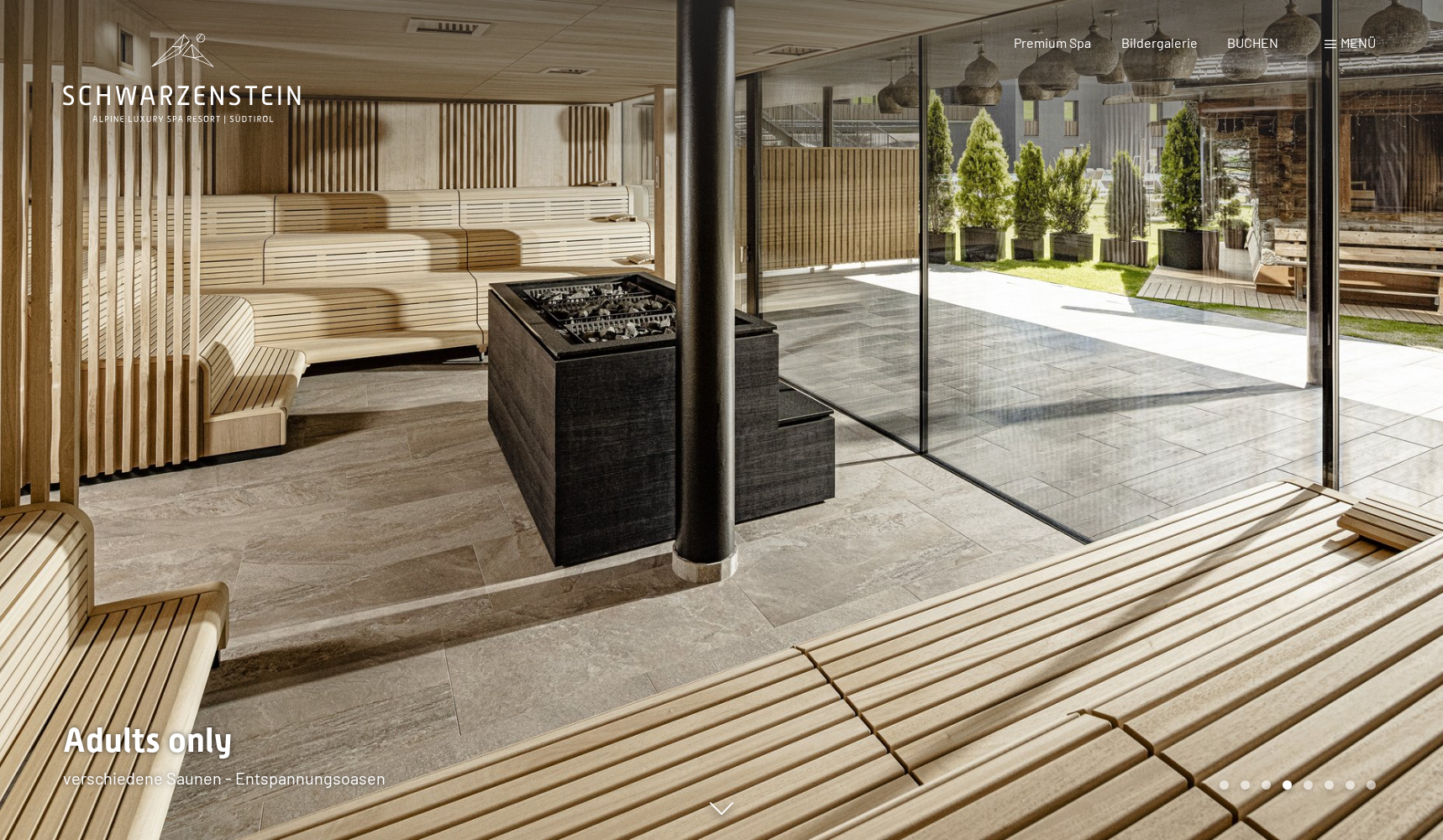
click at [1095, 465] on div at bounding box center [1082, 420] width 722 height 840
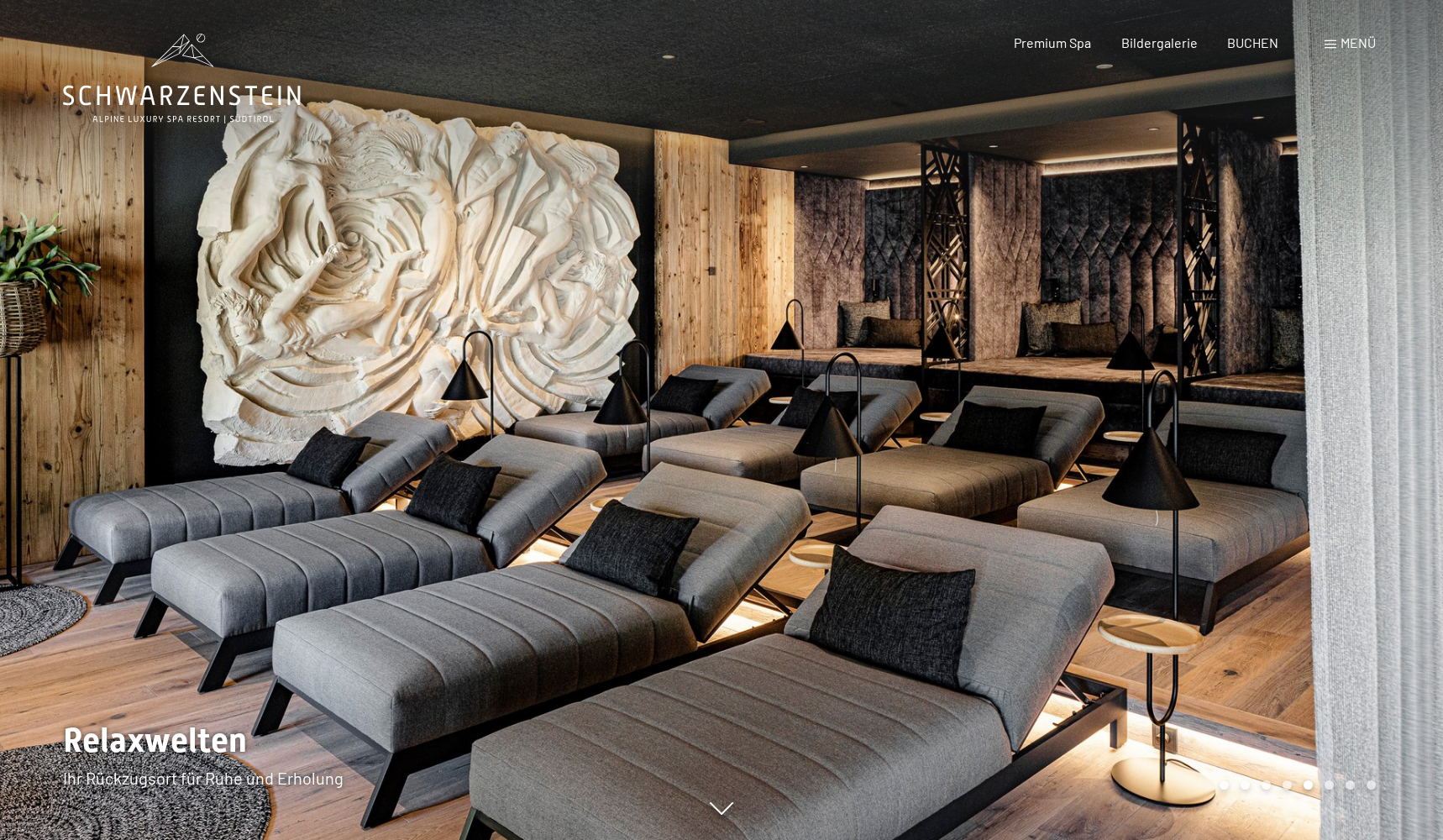
click at [1095, 465] on div at bounding box center [1082, 420] width 722 height 840
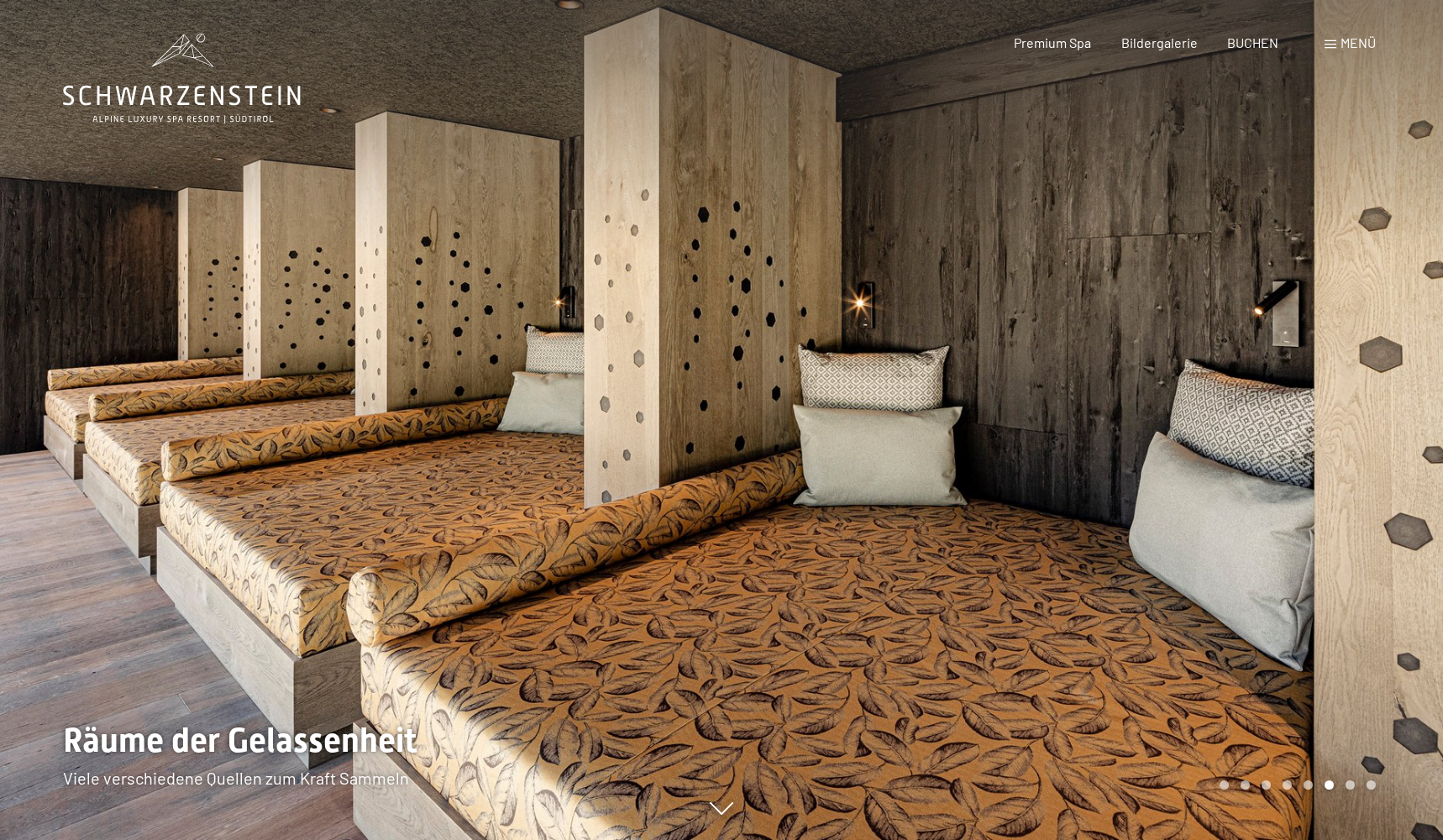
click at [1095, 465] on div at bounding box center [1082, 420] width 722 height 840
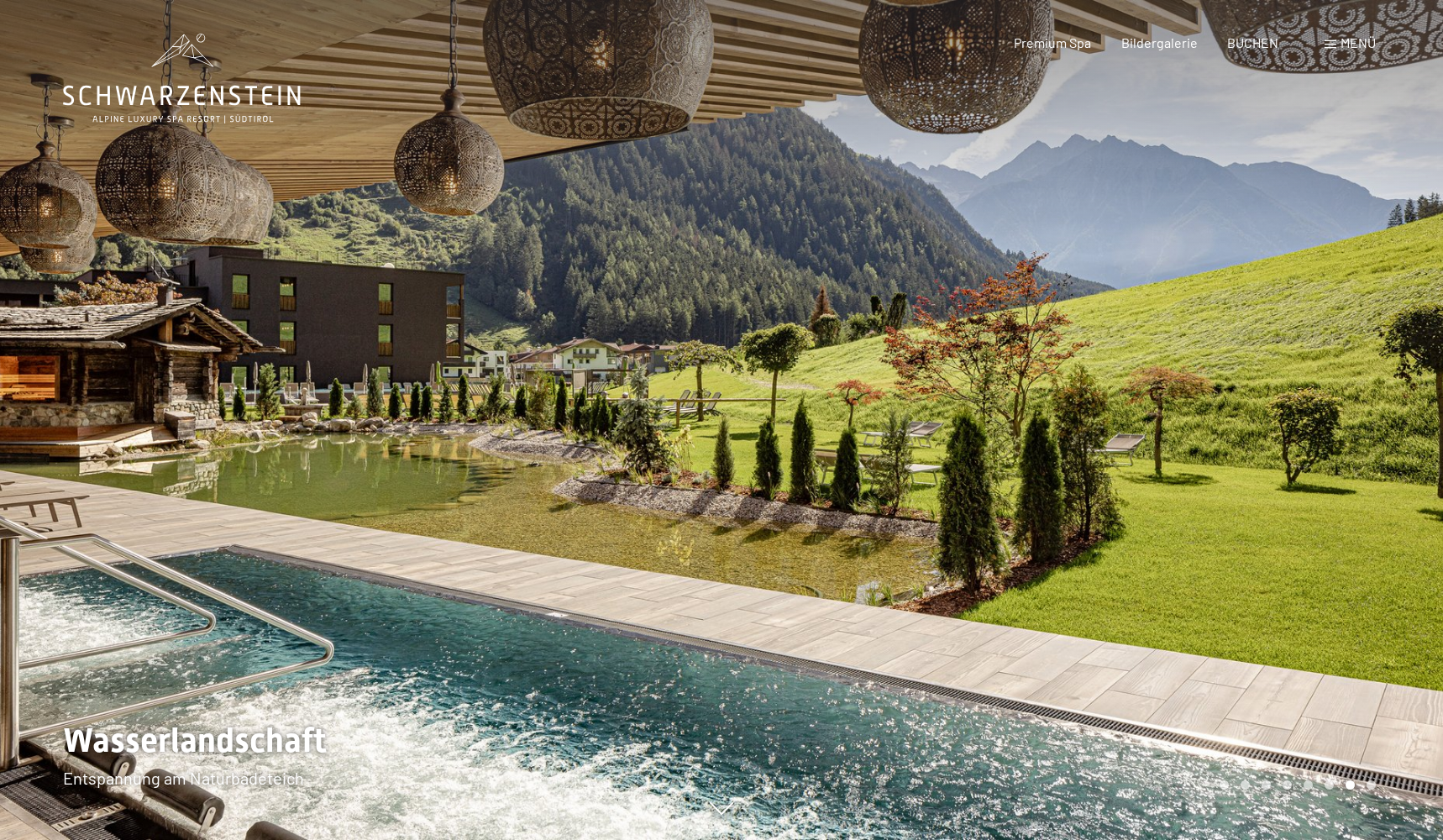
click at [1095, 465] on div at bounding box center [1082, 420] width 722 height 840
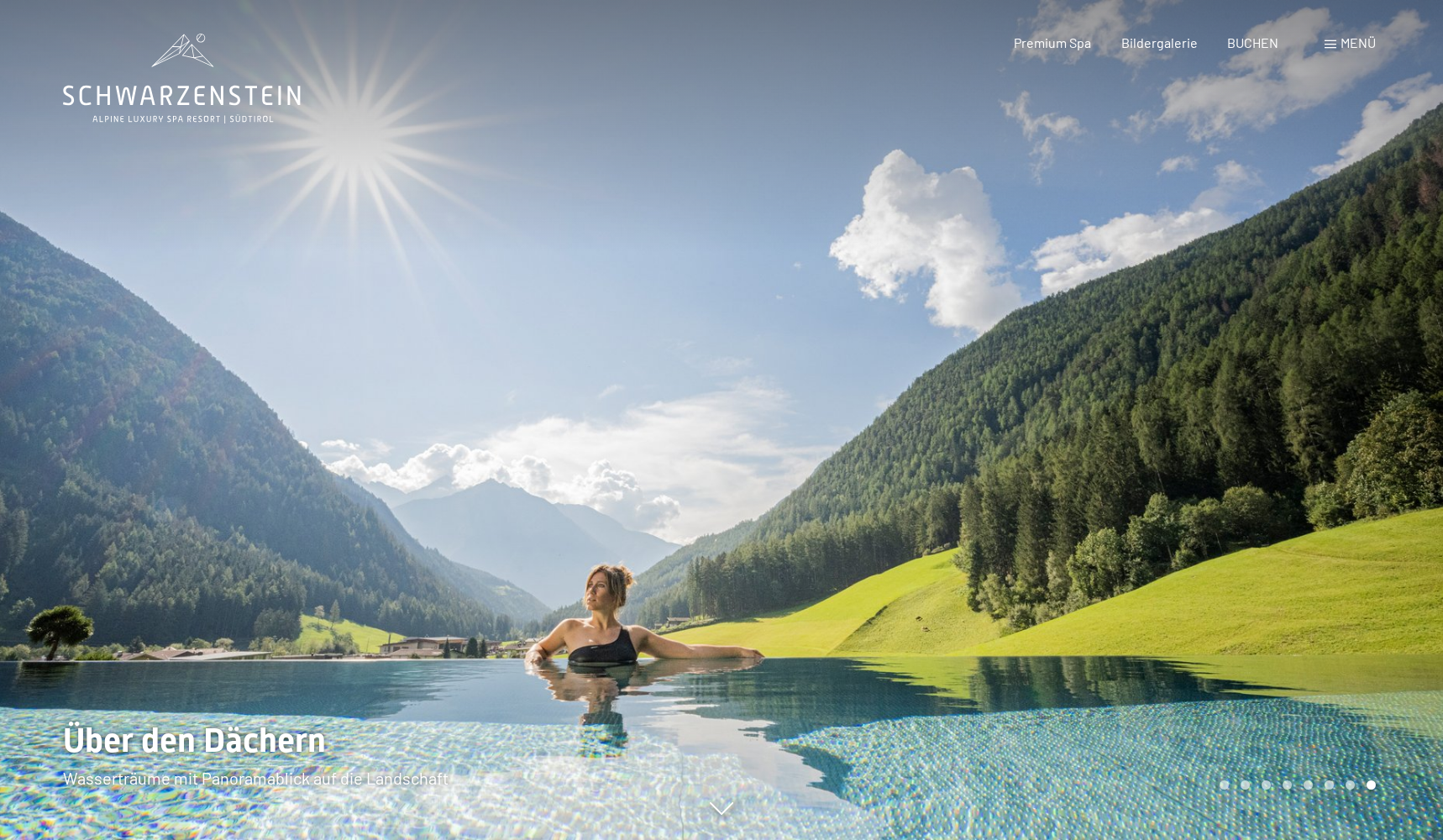
click at [1095, 465] on div at bounding box center [1082, 420] width 722 height 840
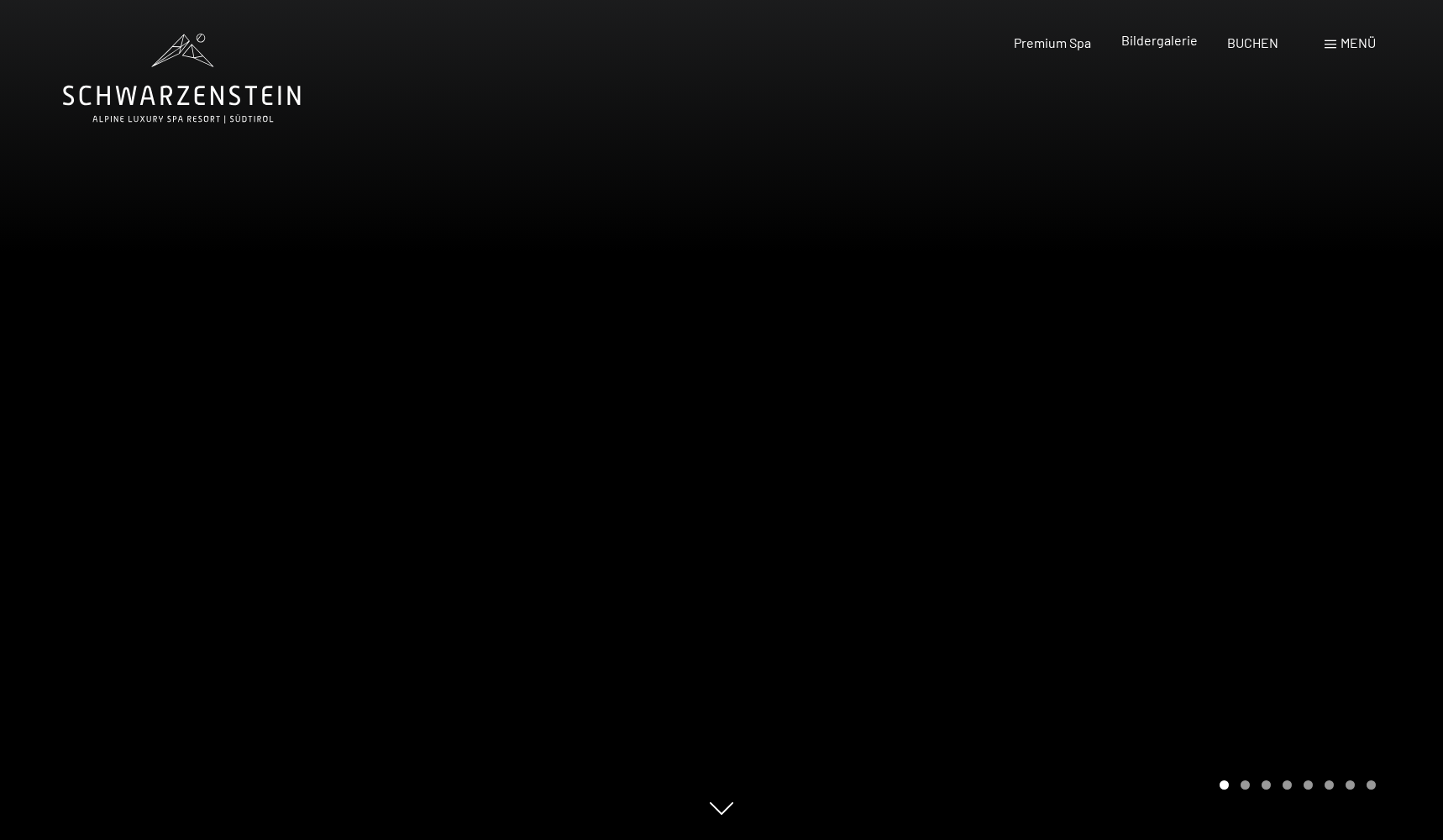
click at [1159, 45] on span "Bildergalerie" at bounding box center [1160, 40] width 77 height 16
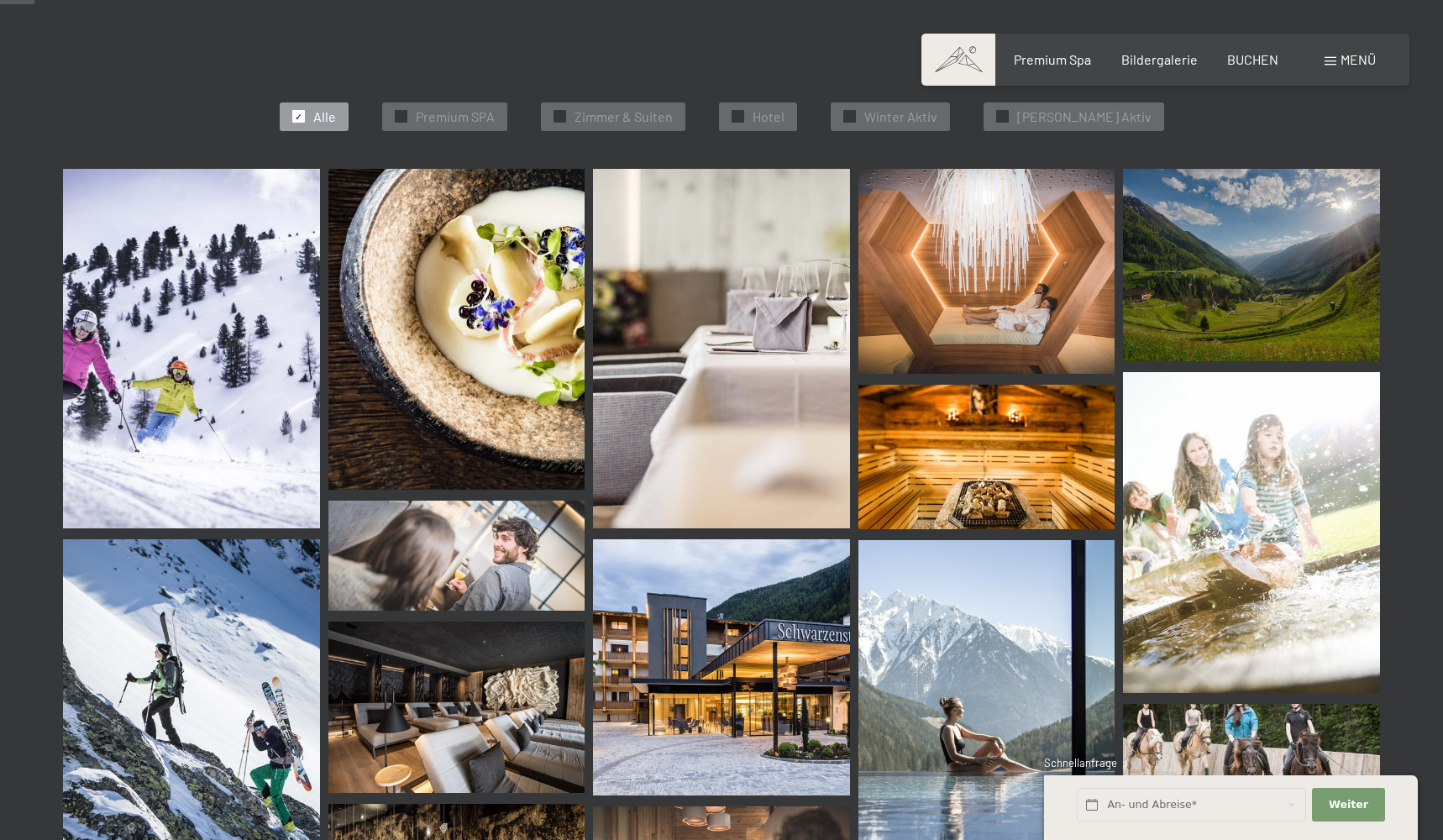
scroll to position [484, 0]
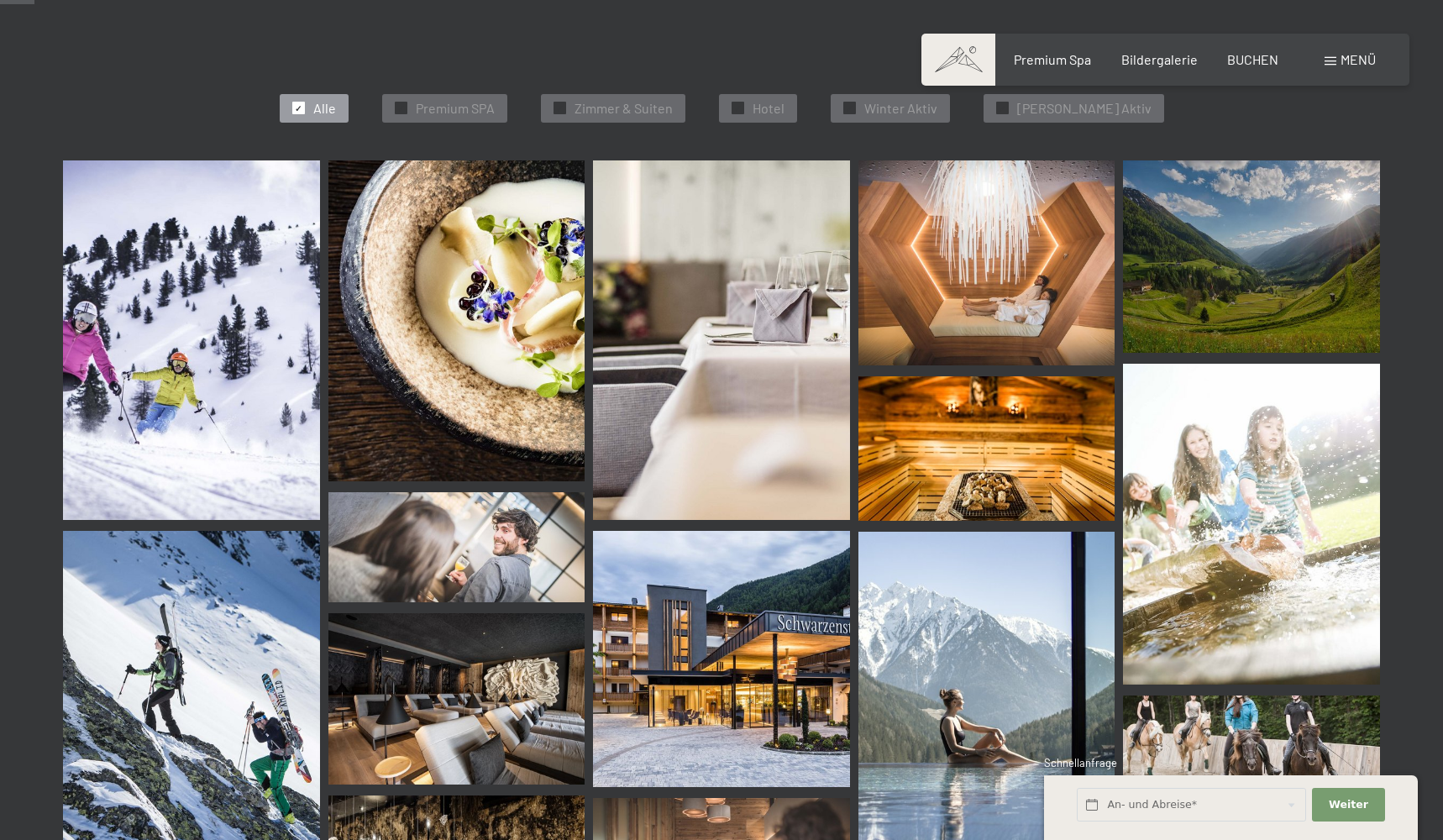
click at [957, 272] on img at bounding box center [987, 262] width 257 height 205
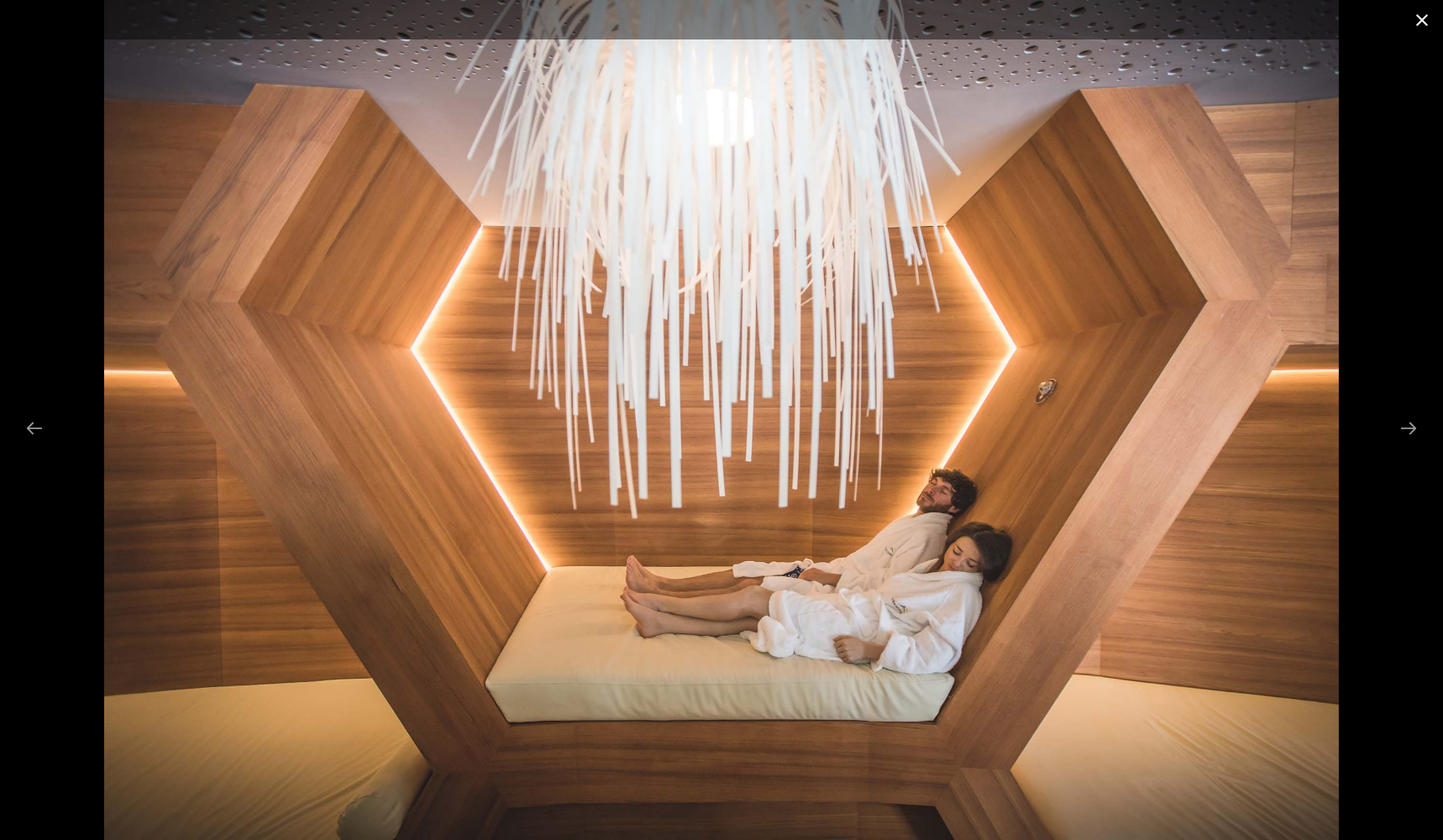
click at [1419, 25] on button "Close gallery" at bounding box center [1422, 20] width 42 height 39
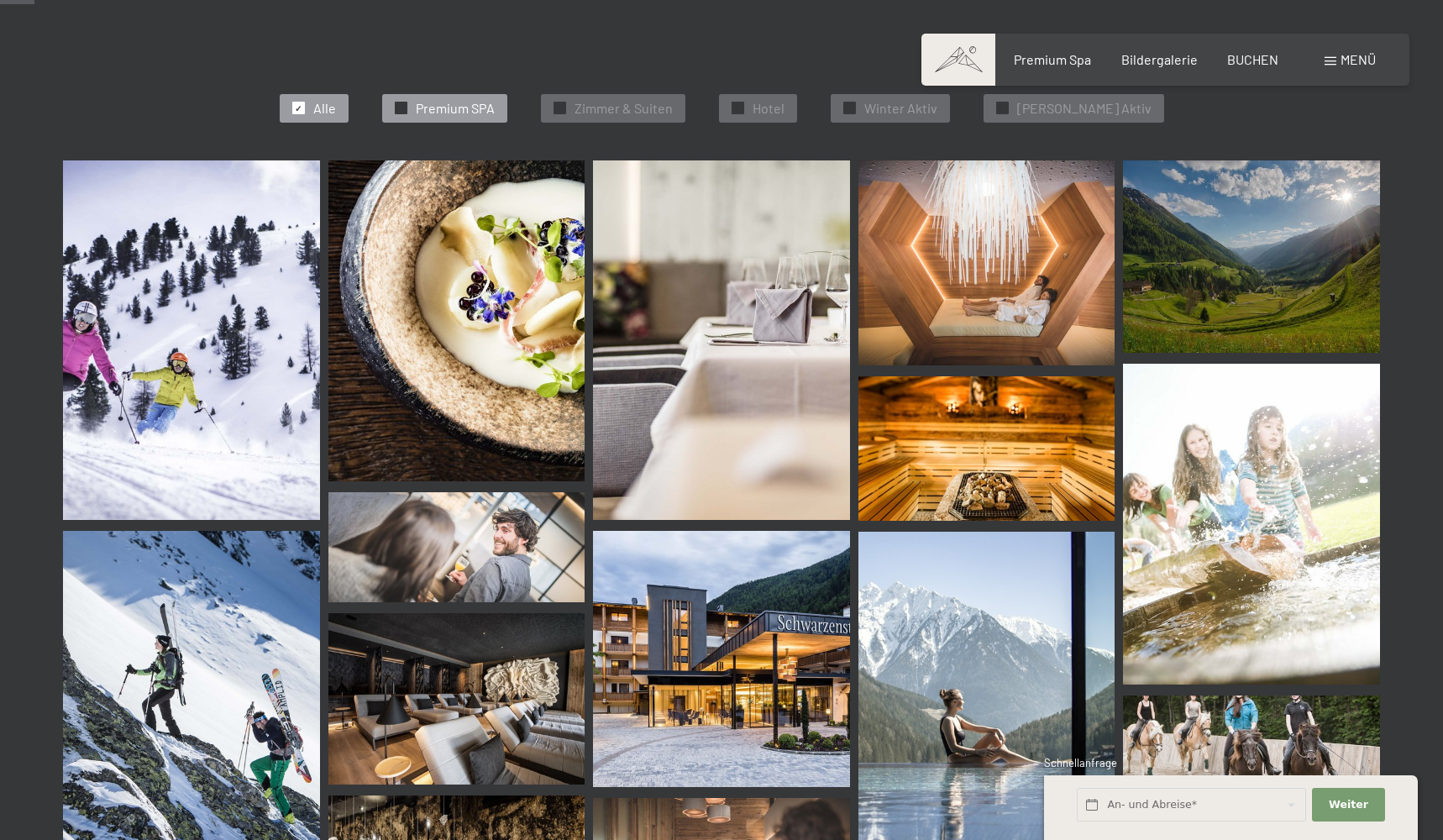
click at [486, 114] on div "✓ Premium SPA" at bounding box center [445, 108] width 125 height 29
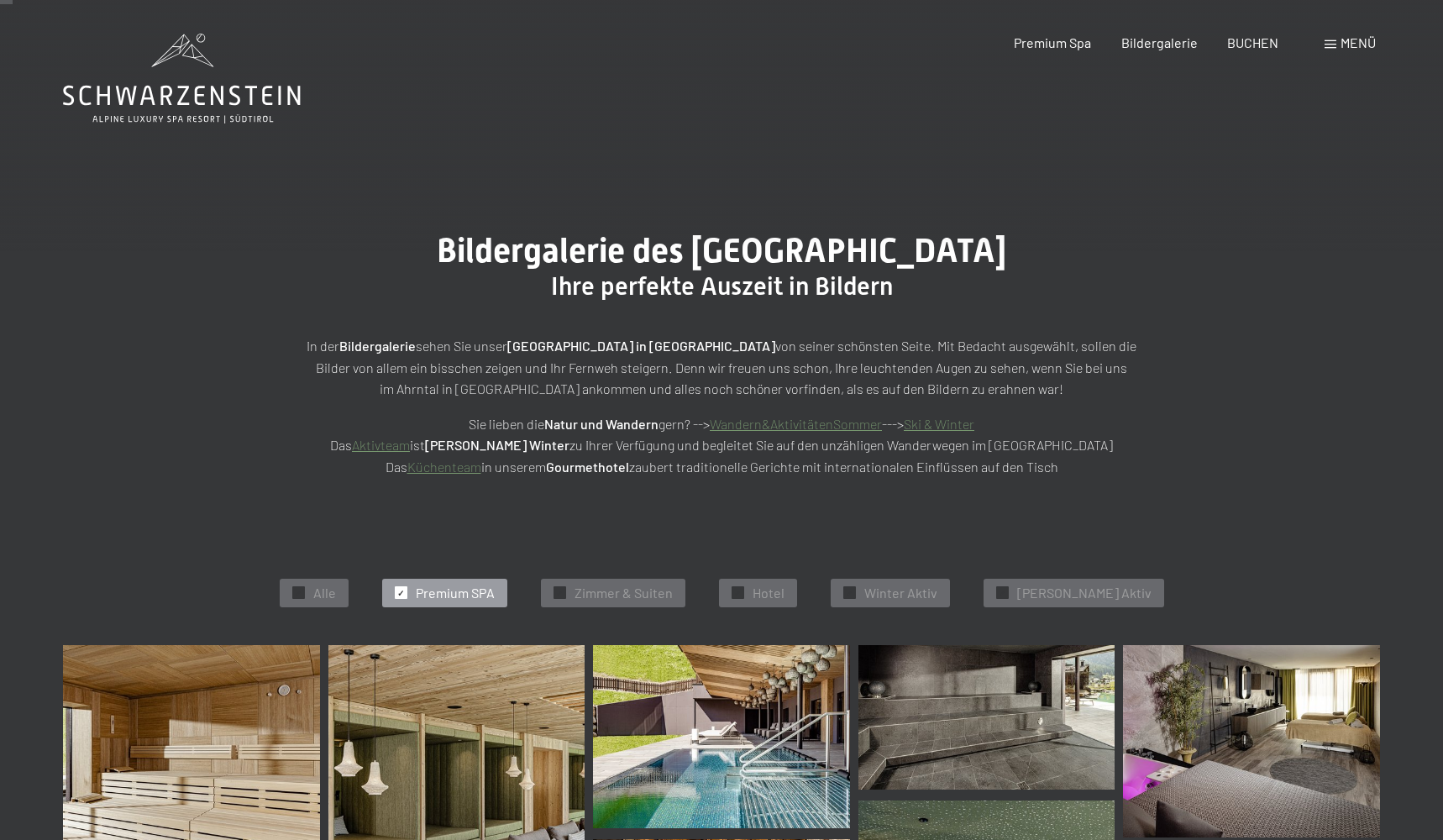
scroll to position [0, 0]
click at [459, 589] on span "Premium SPA" at bounding box center [455, 592] width 79 height 19
click at [349, 596] on div "✓ Alle" at bounding box center [314, 592] width 69 height 29
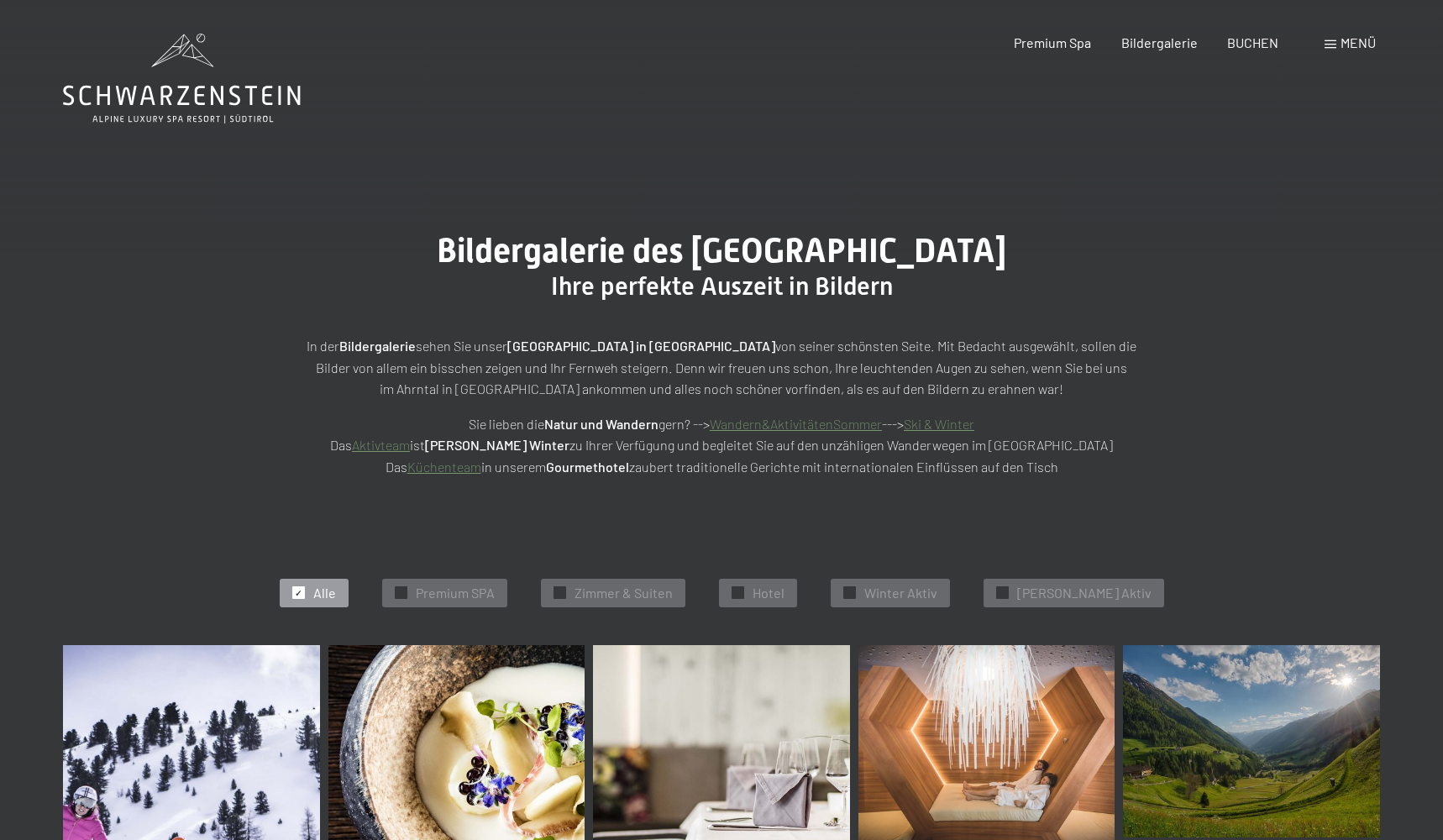
click at [1337, 34] on div "Buchen Anfragen Premium Spa Bildergalerie BUCHEN Menü DE IT EN Gutschein Bilder…" at bounding box center [1165, 43] width 421 height 19
click at [1334, 46] on span at bounding box center [1330, 44] width 12 height 8
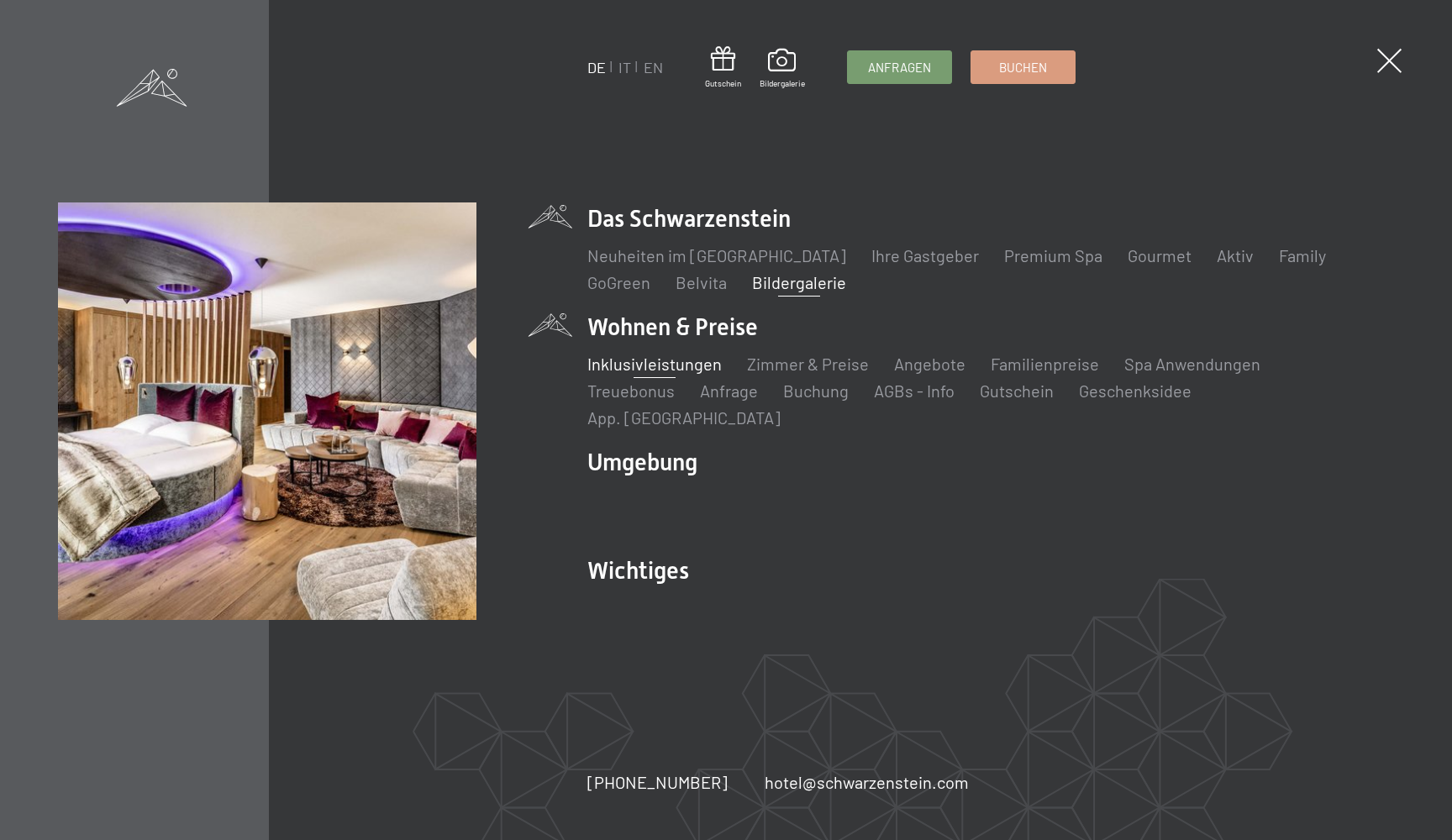
click at [652, 366] on link "Inklusivleistungen" at bounding box center [654, 364] width 134 height 21
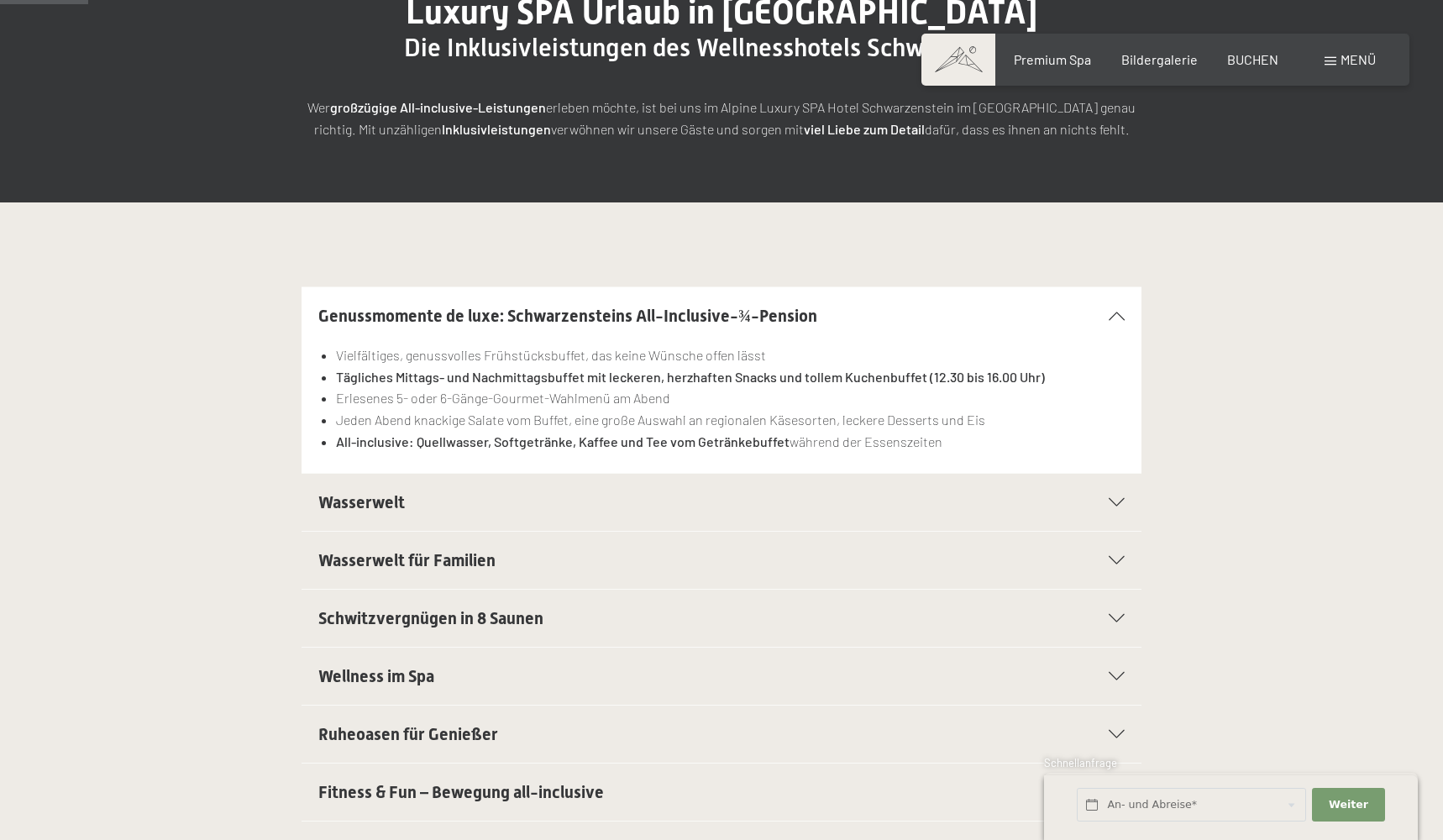
scroll to position [272, 0]
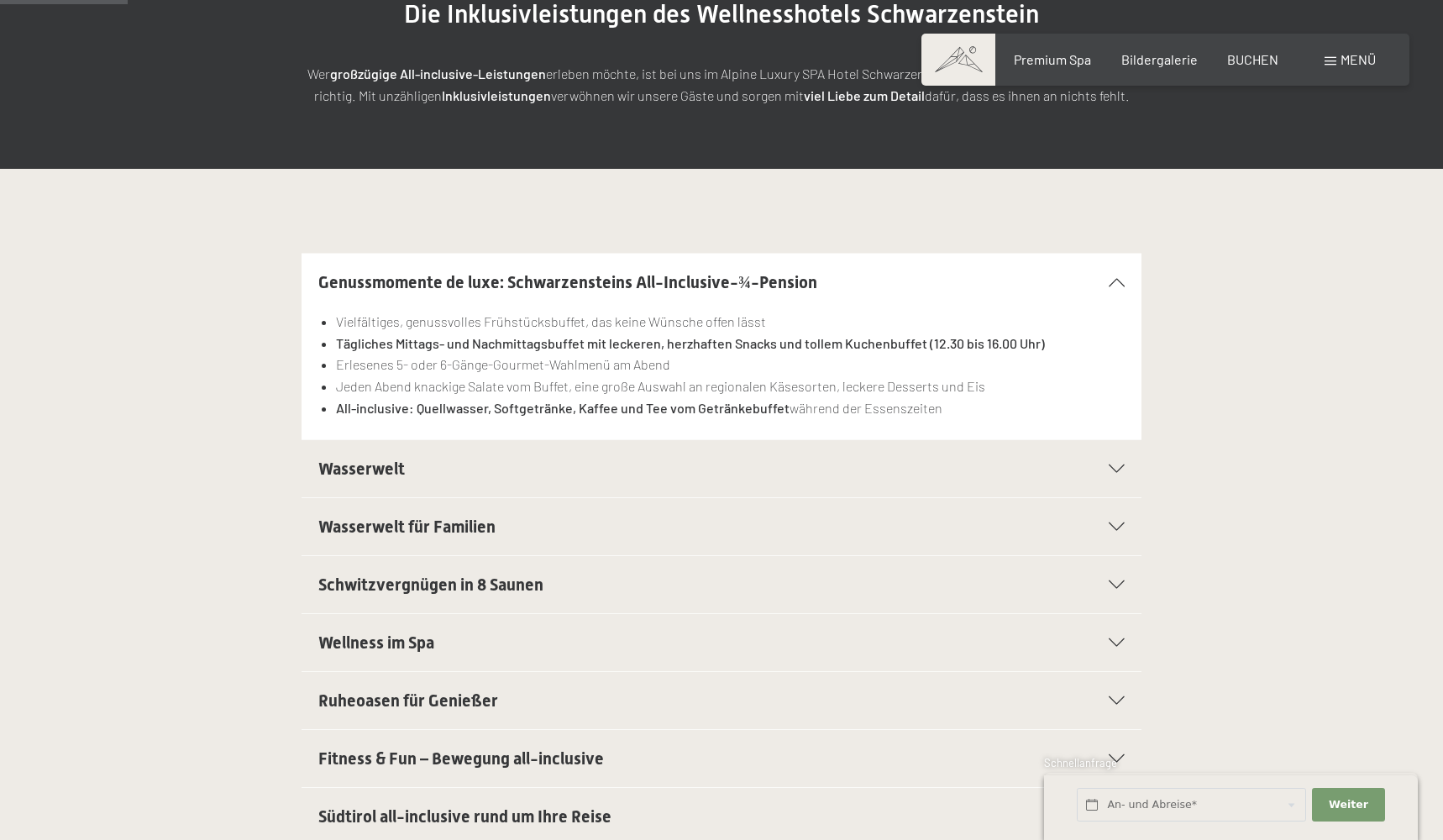
click at [367, 644] on span "Wellness im Spa" at bounding box center [376, 642] width 116 height 21
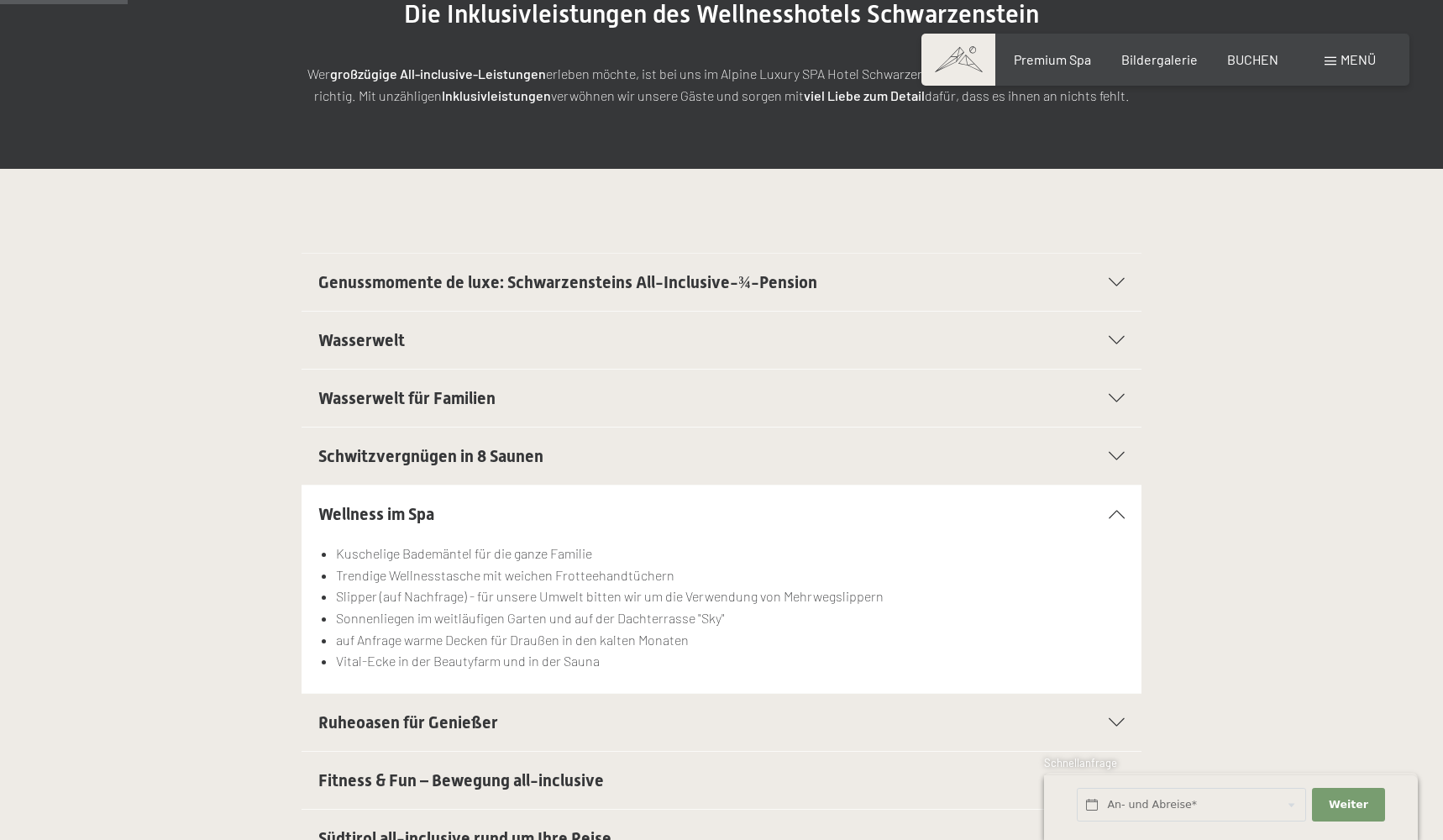
click at [457, 300] on div "Genussmomente de luxe: Schwarzensteins All-Inclusive-¾-Pension" at bounding box center [722, 282] width 806 height 57
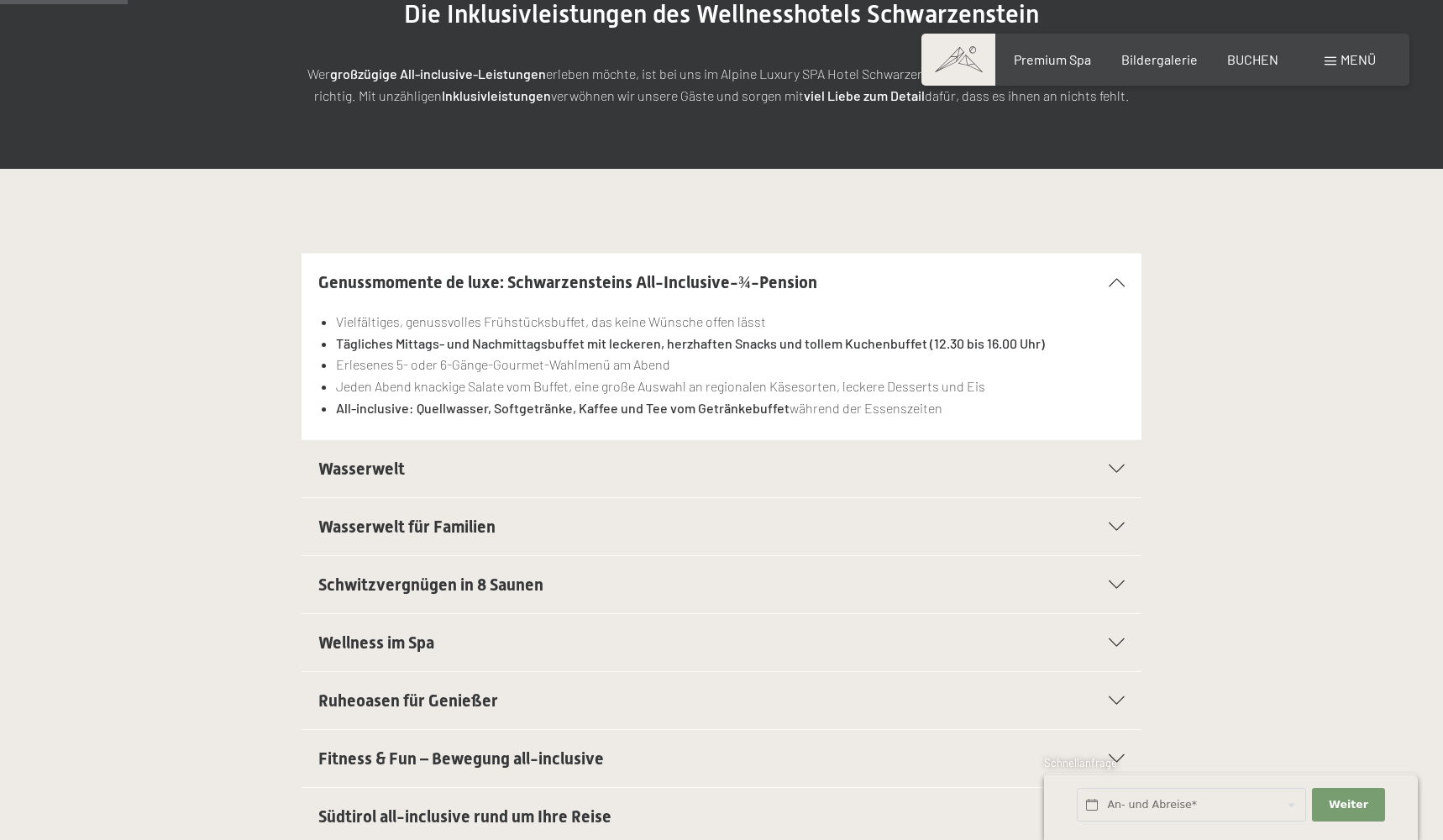
click at [400, 592] on span "Schwitzvergnügen in 8 Saunen" at bounding box center [431, 584] width 225 height 21
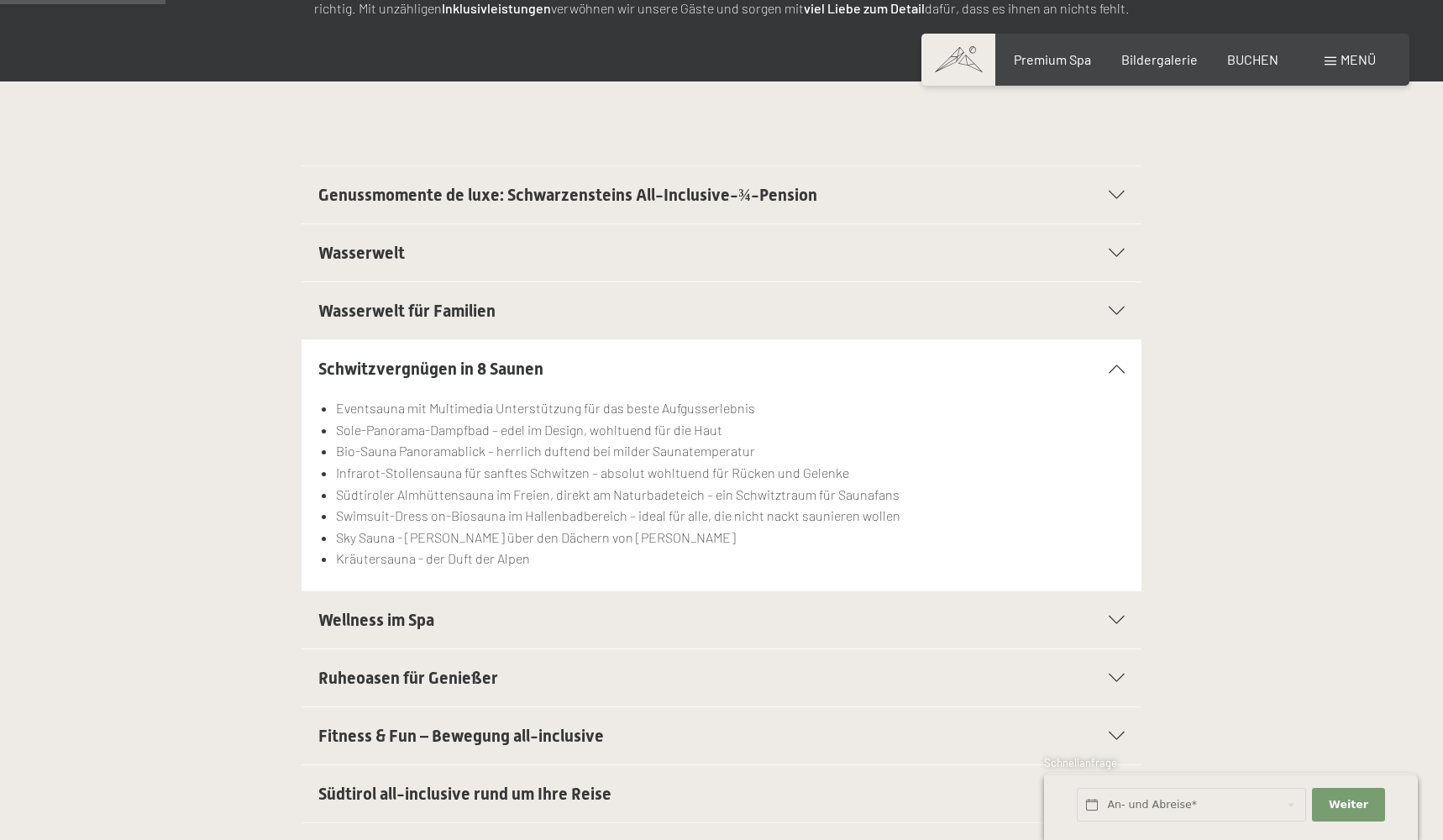
scroll to position [361, 0]
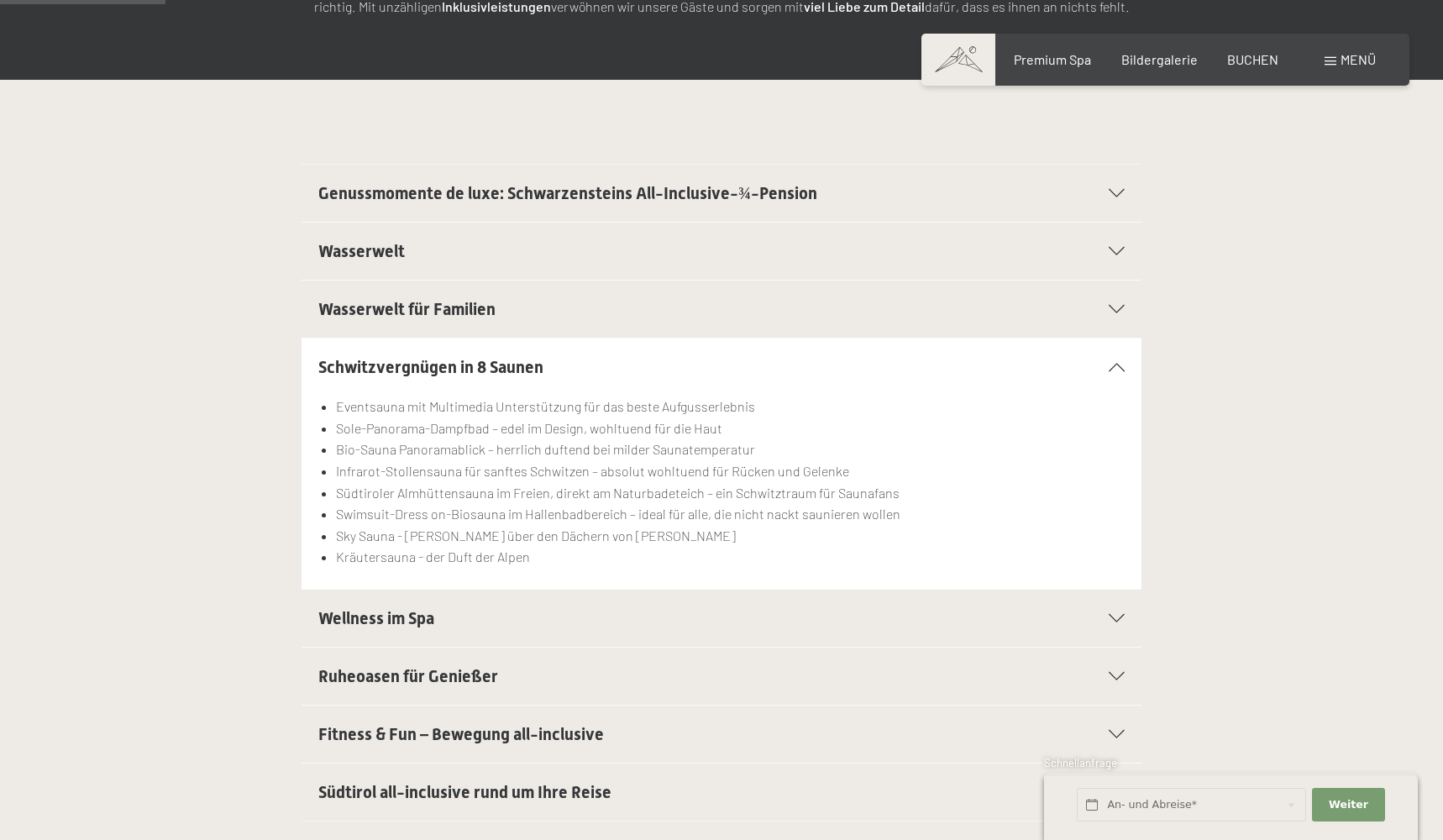
click at [396, 618] on span "Wellness im Spa" at bounding box center [376, 617] width 116 height 21
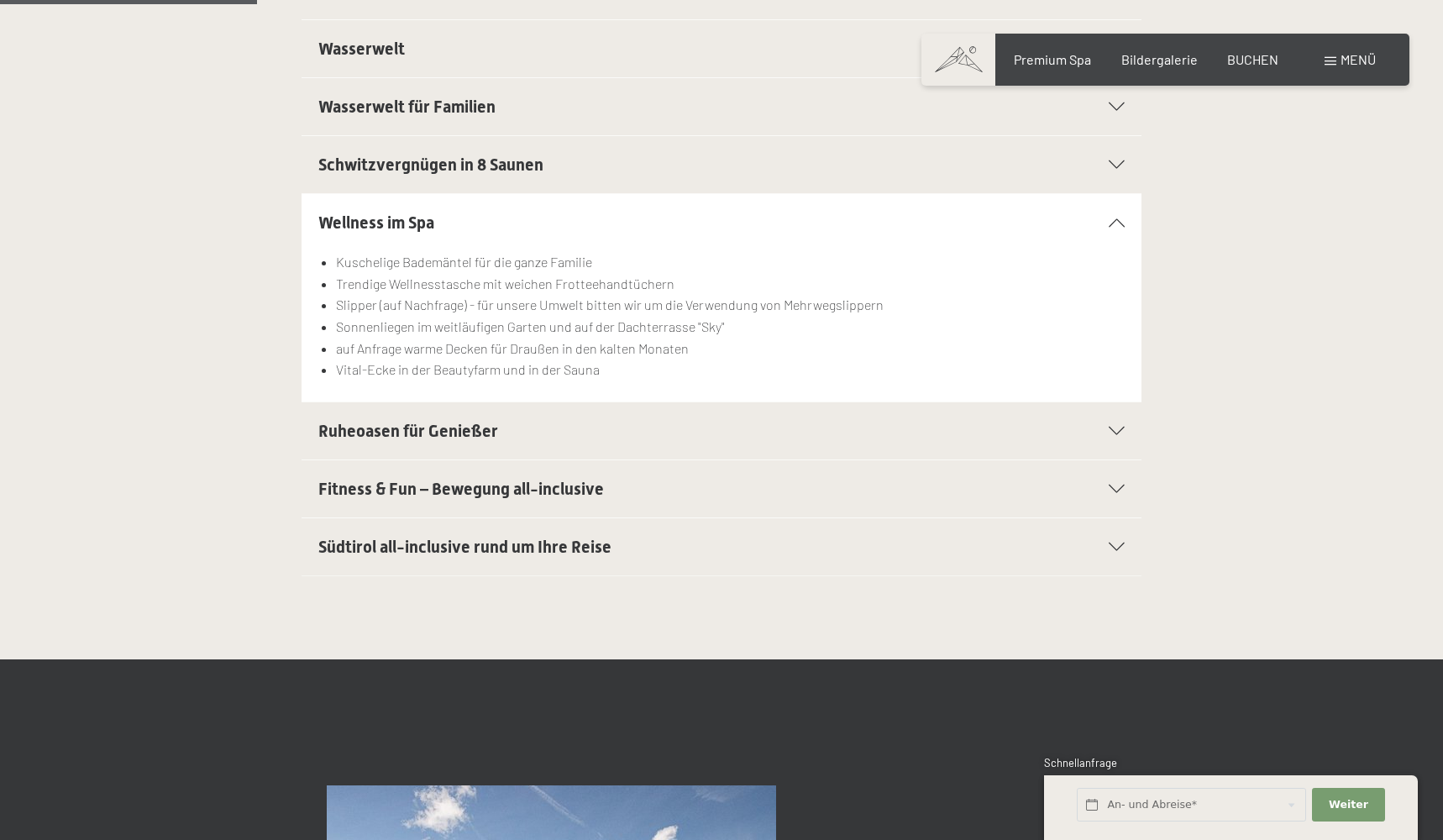
scroll to position [564, 0]
click at [393, 427] on span "Ruheoasen für Genießer" at bounding box center [408, 430] width 180 height 21
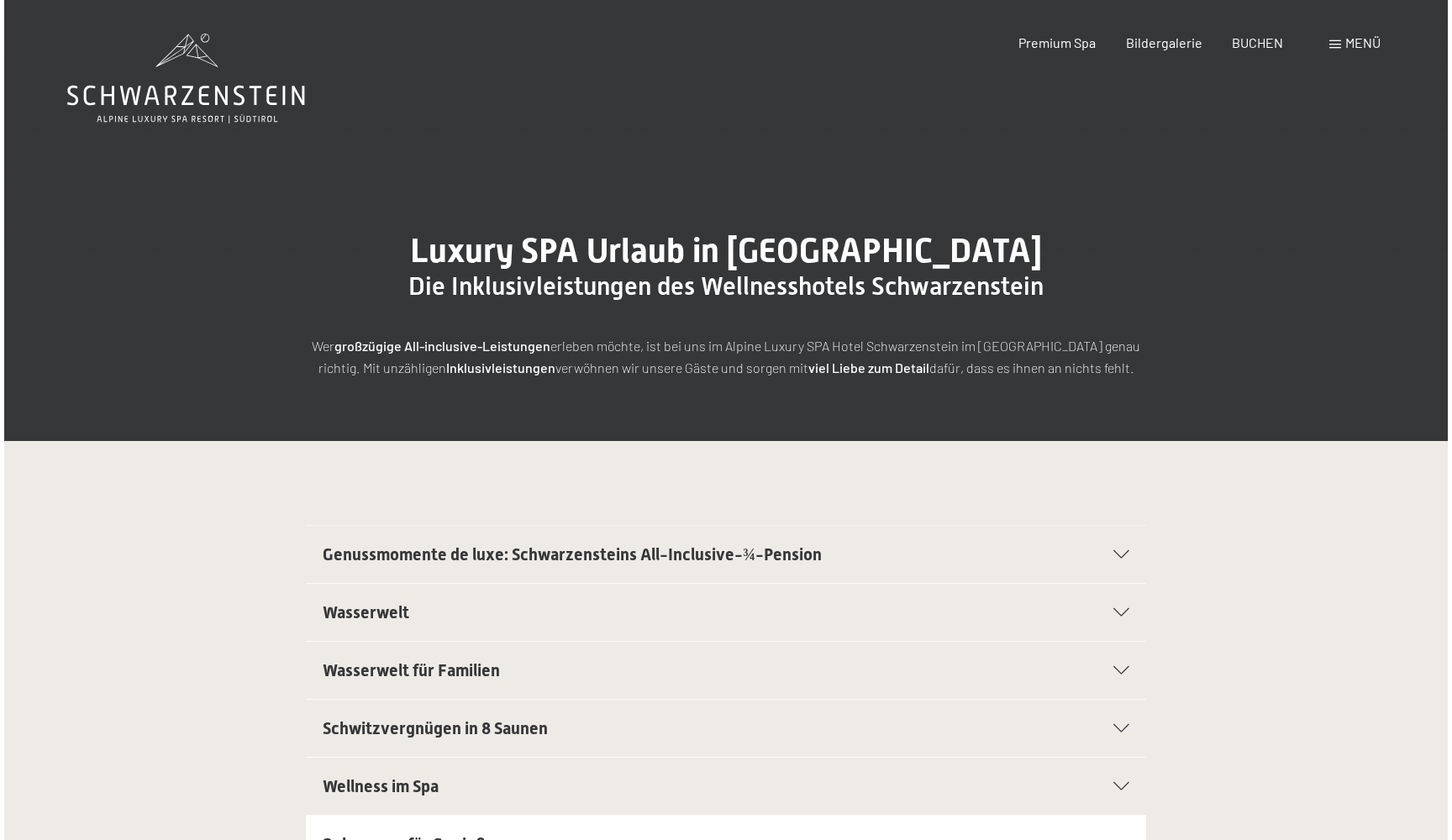
scroll to position [0, 0]
click at [1345, 52] on div "Buchen Anfragen Premium Spa Bildergalerie BUCHEN Menü DE IT EN Gutschein Bilder…" at bounding box center [1165, 43] width 421 height 19
click at [1336, 48] on div "Menü" at bounding box center [1350, 43] width 51 height 19
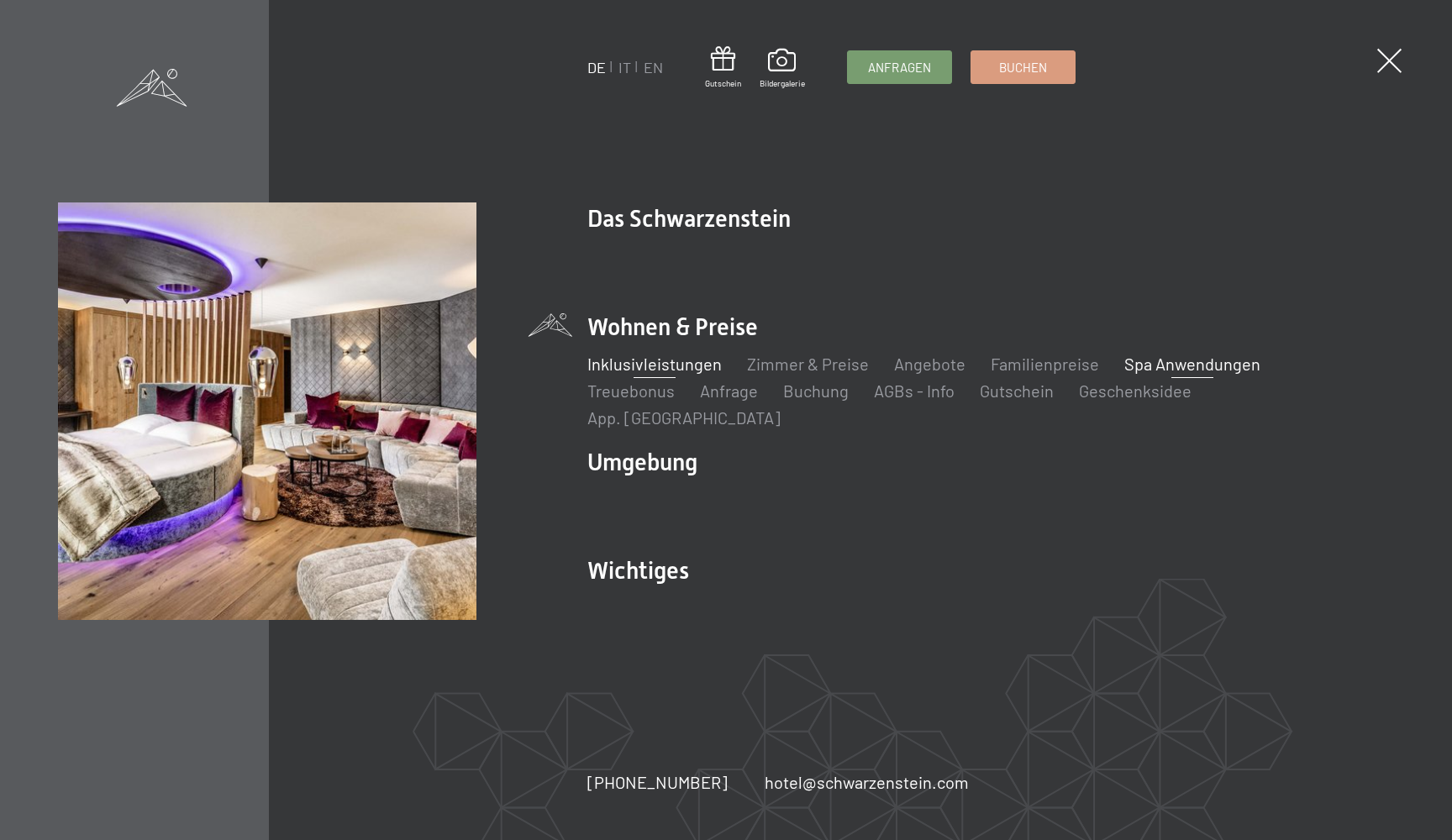
click at [1149, 374] on link "Spa Anwendungen" at bounding box center [1192, 364] width 136 height 21
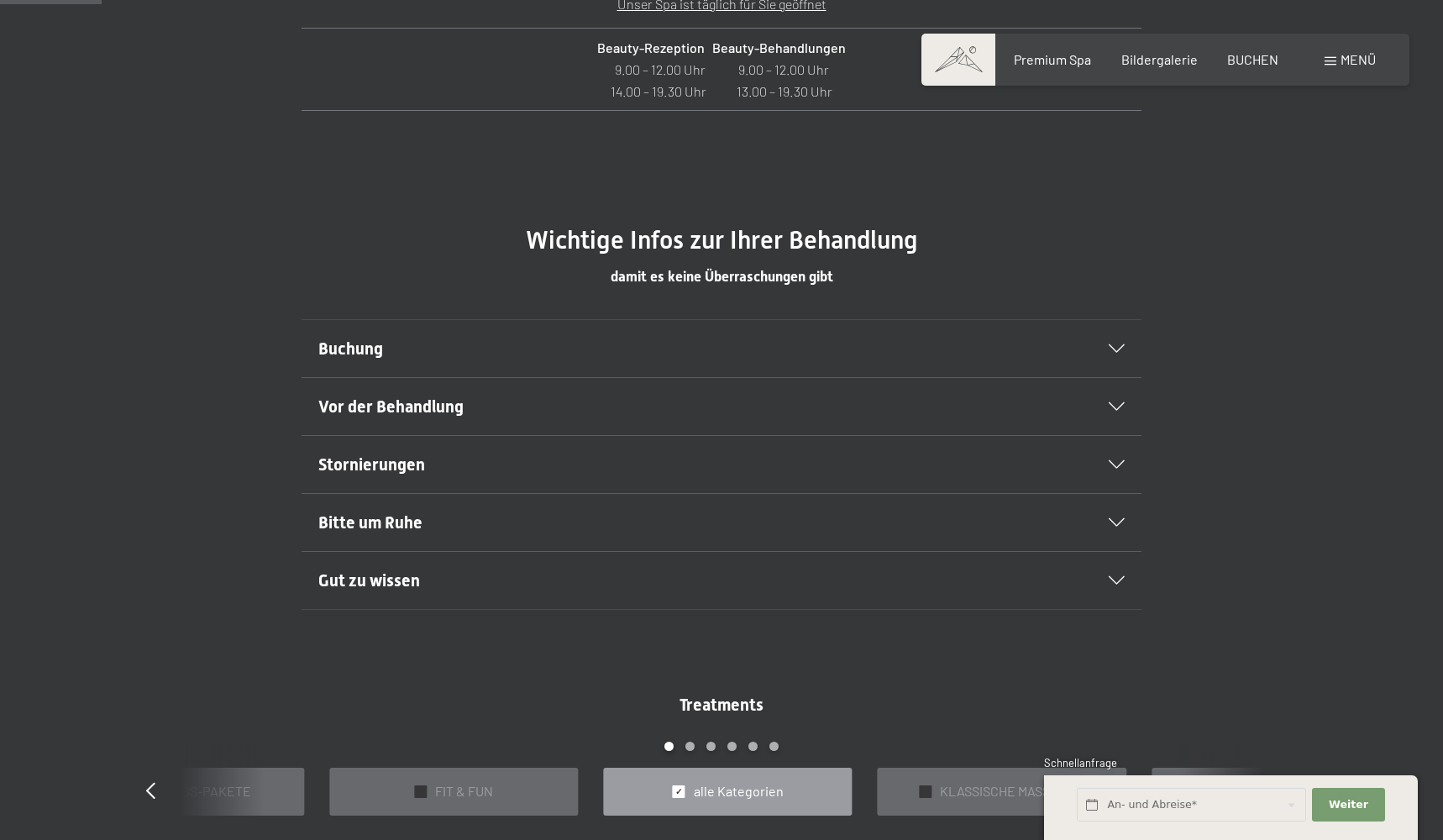
scroll to position [936, 0]
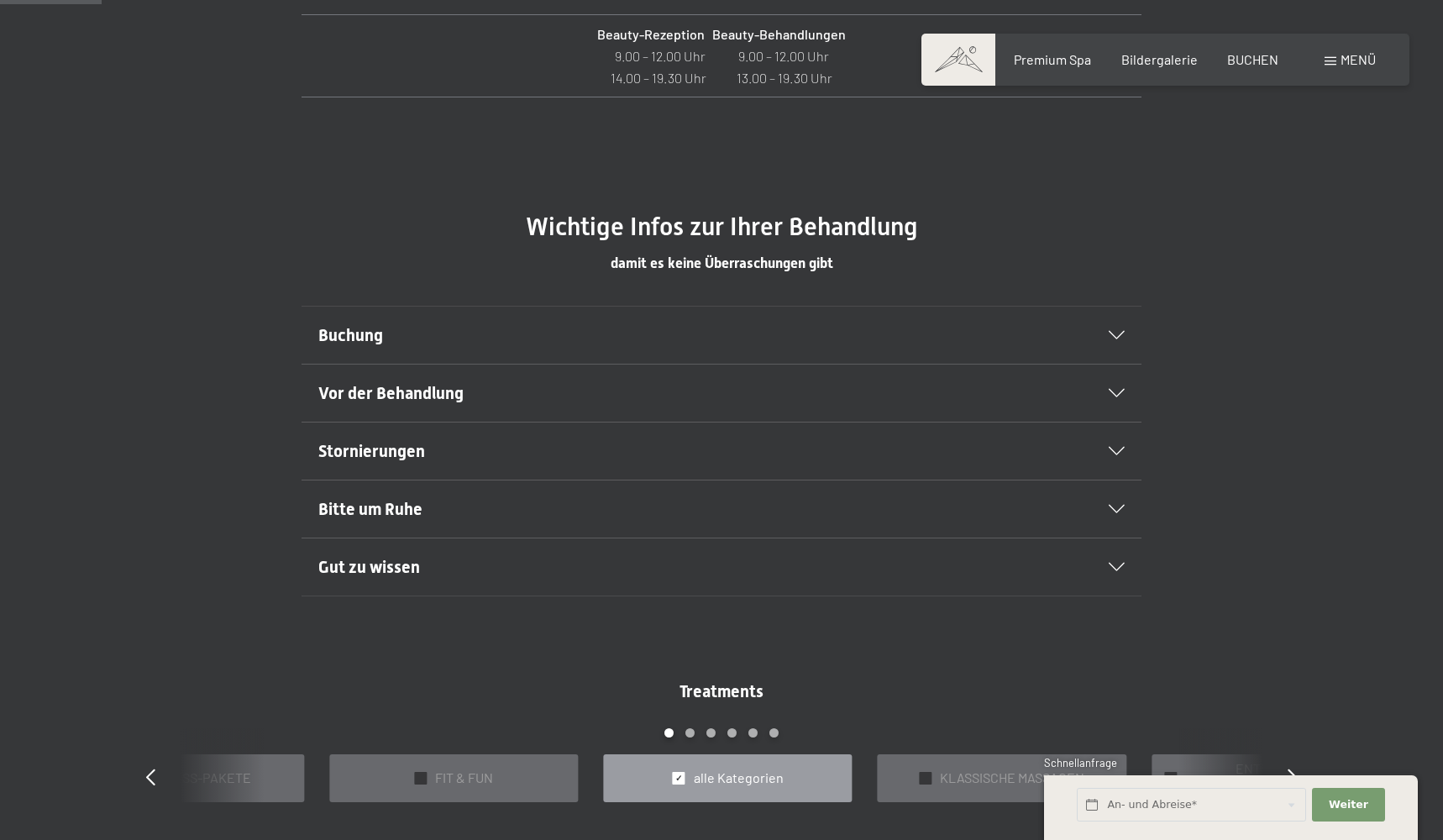
click at [469, 396] on h2 "Vor der Behandlung" at bounding box center [681, 393] width 726 height 23
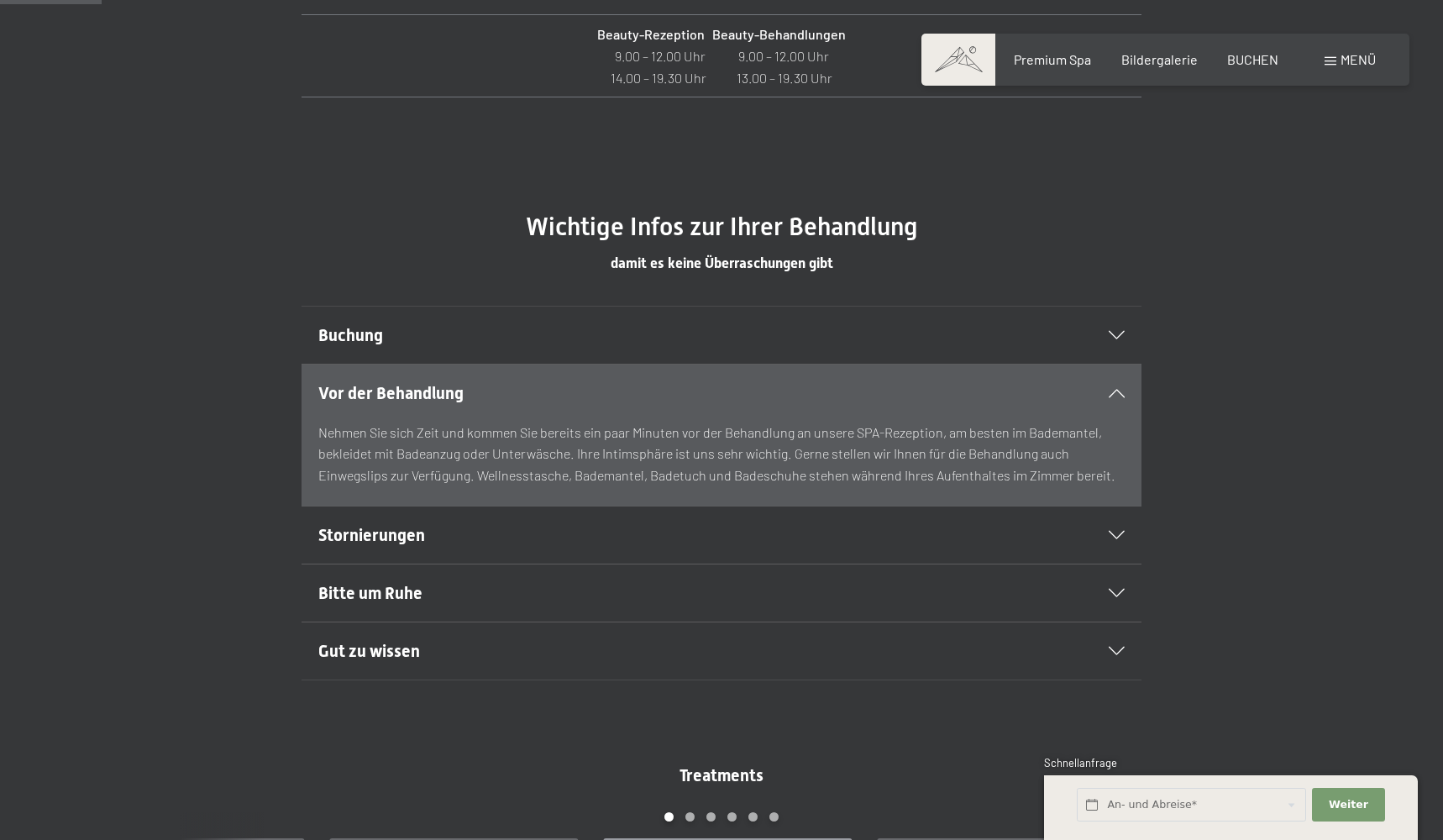
click at [468, 385] on h2 "Vor der Behandlung" at bounding box center [681, 393] width 726 height 23
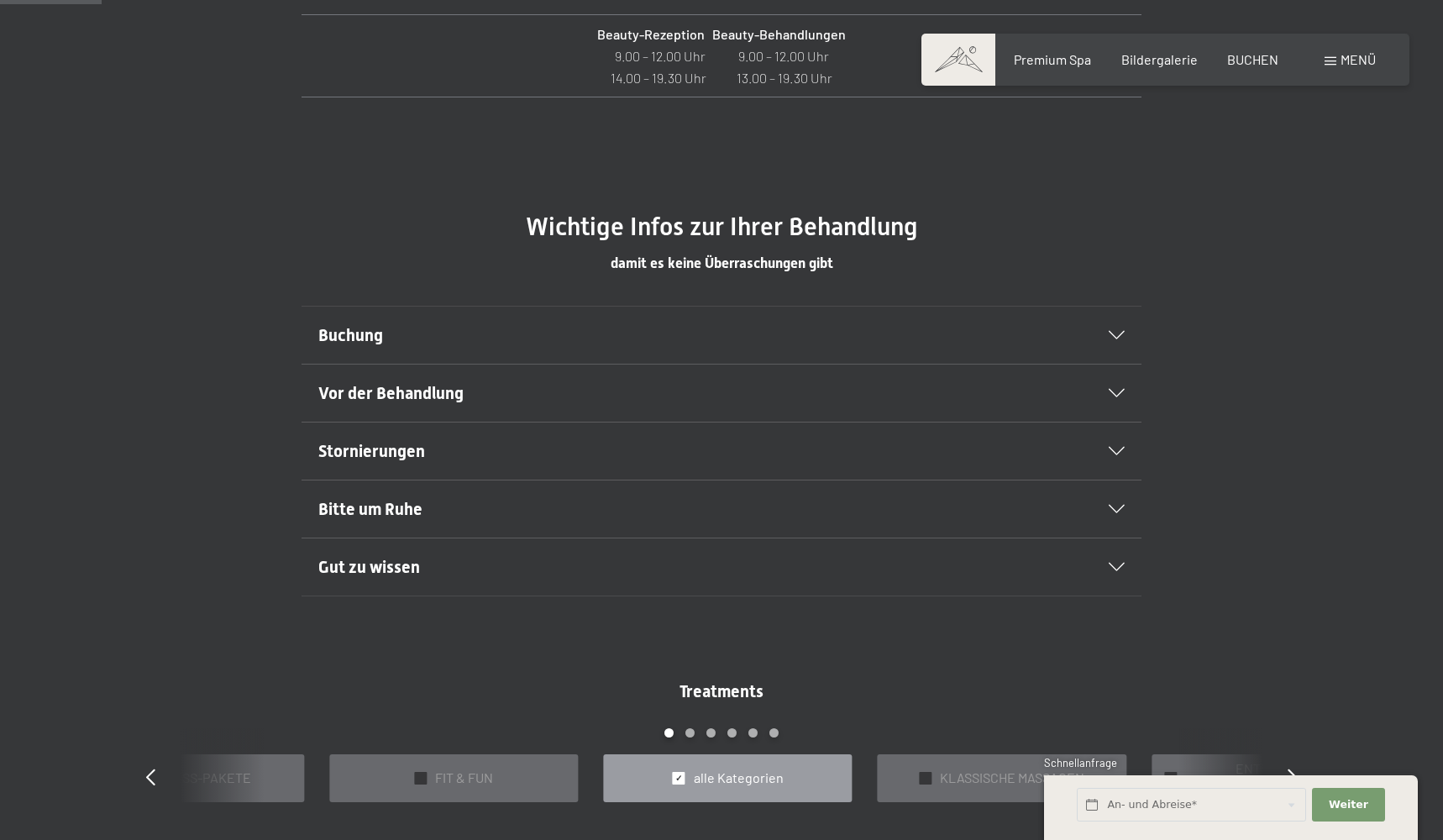
click at [414, 359] on div "Buchung" at bounding box center [722, 335] width 806 height 57
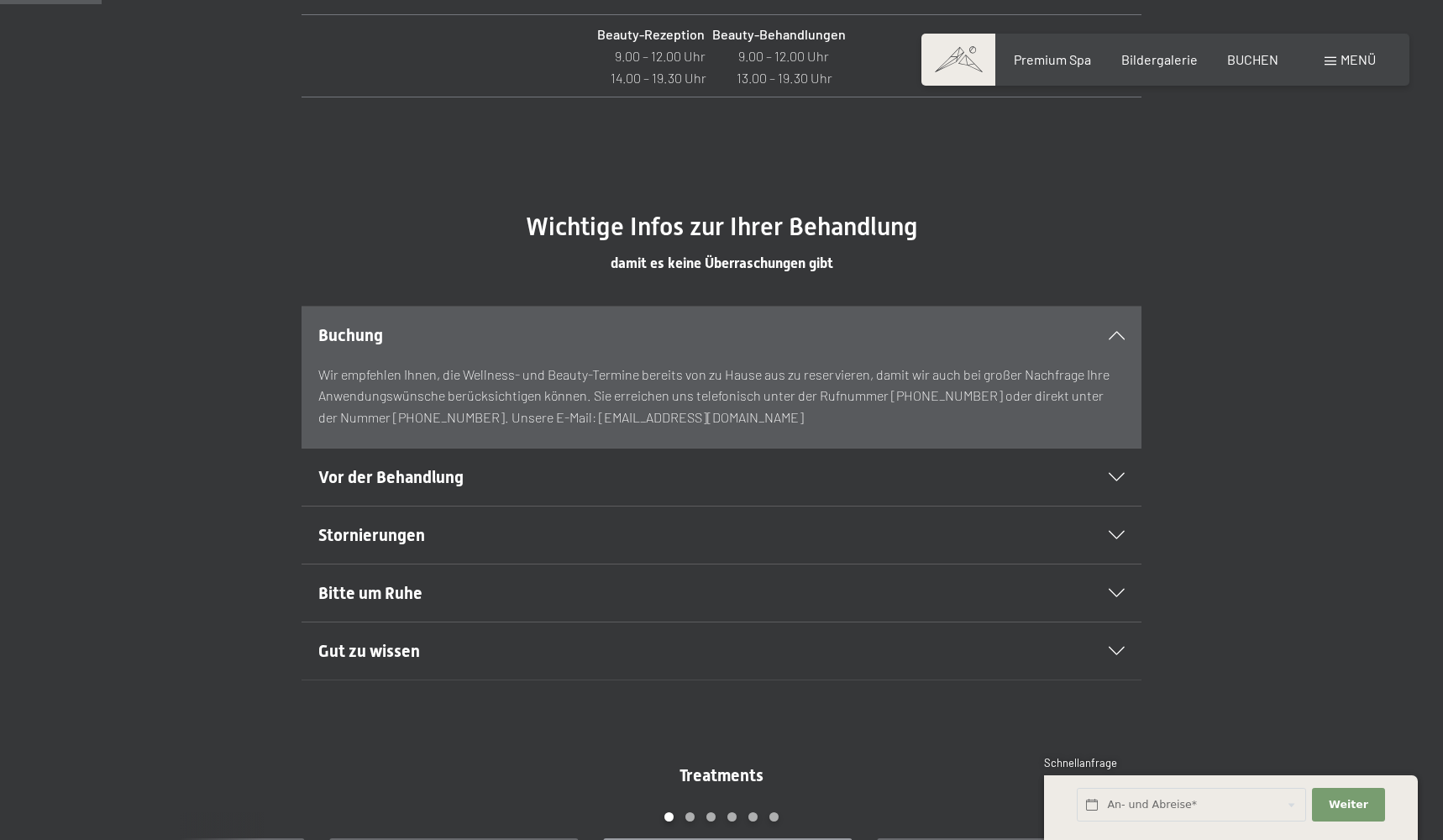
click at [423, 345] on div "Buchung" at bounding box center [722, 335] width 806 height 57
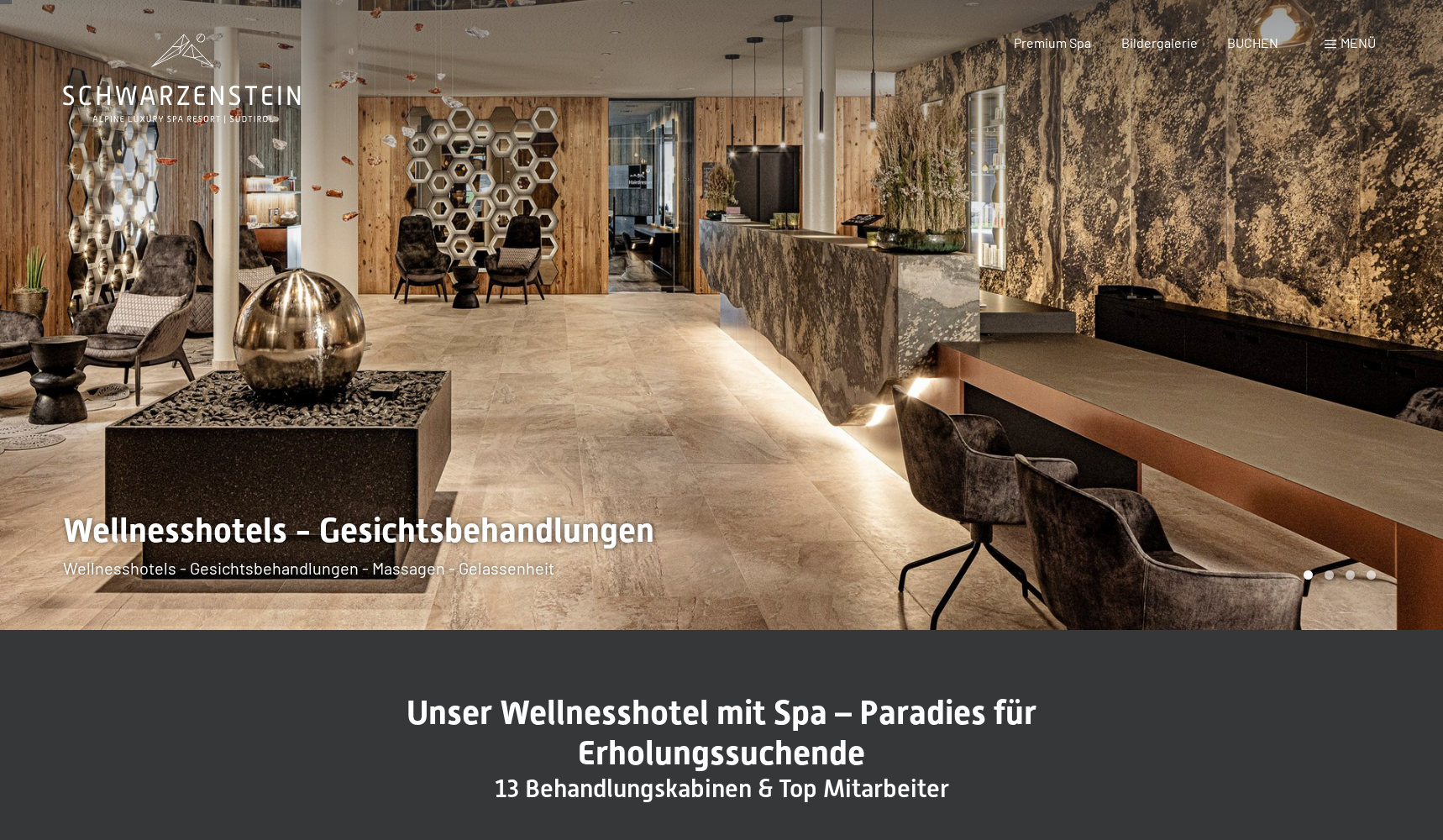
scroll to position [0, 0]
click at [1255, 39] on span "BUCHEN" at bounding box center [1253, 40] width 51 height 16
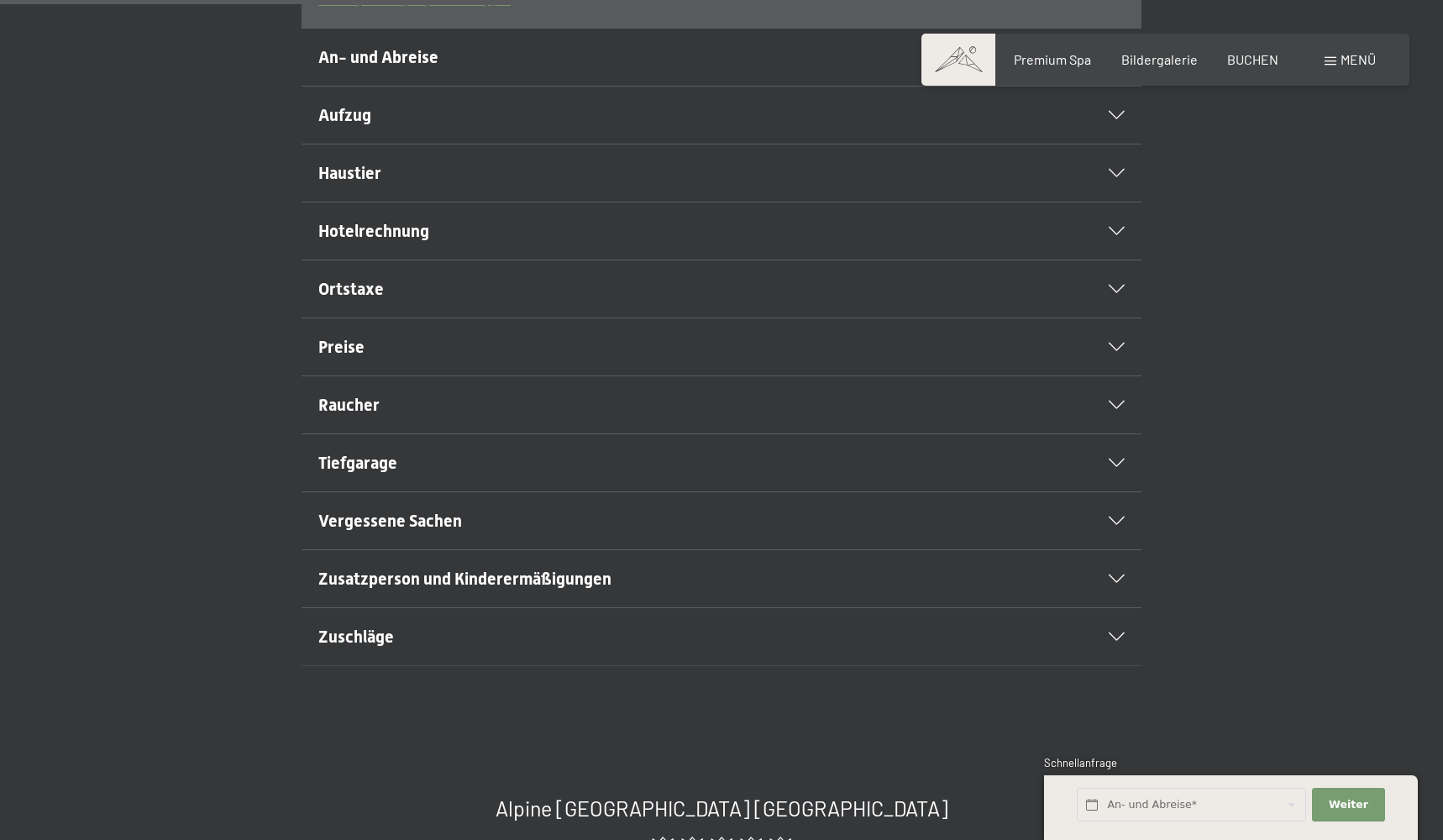
scroll to position [769, 0]
click at [398, 239] on span "Hotelrechnung" at bounding box center [374, 228] width 111 height 21
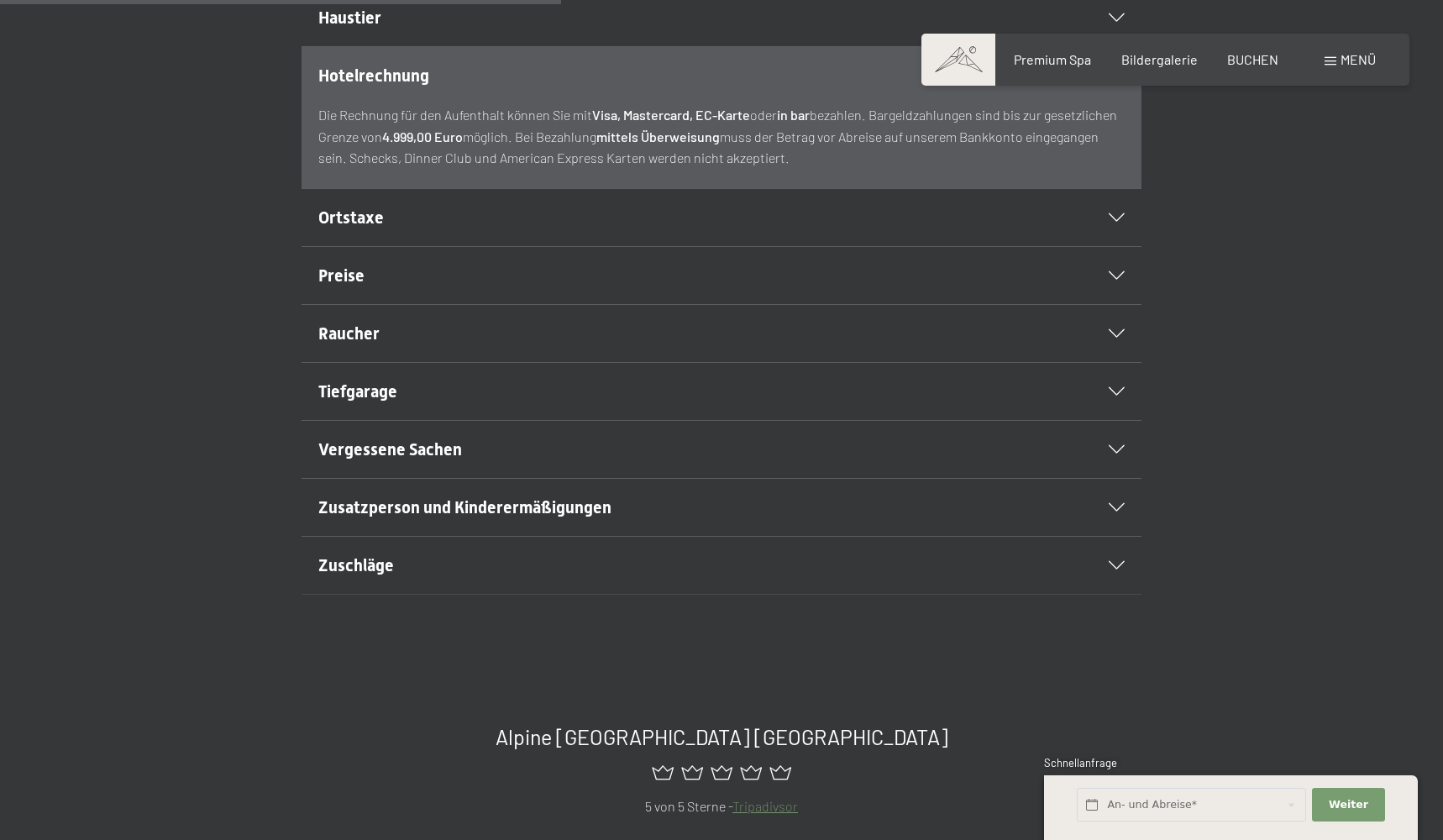
click at [359, 343] on span "Raucher" at bounding box center [349, 333] width 62 height 21
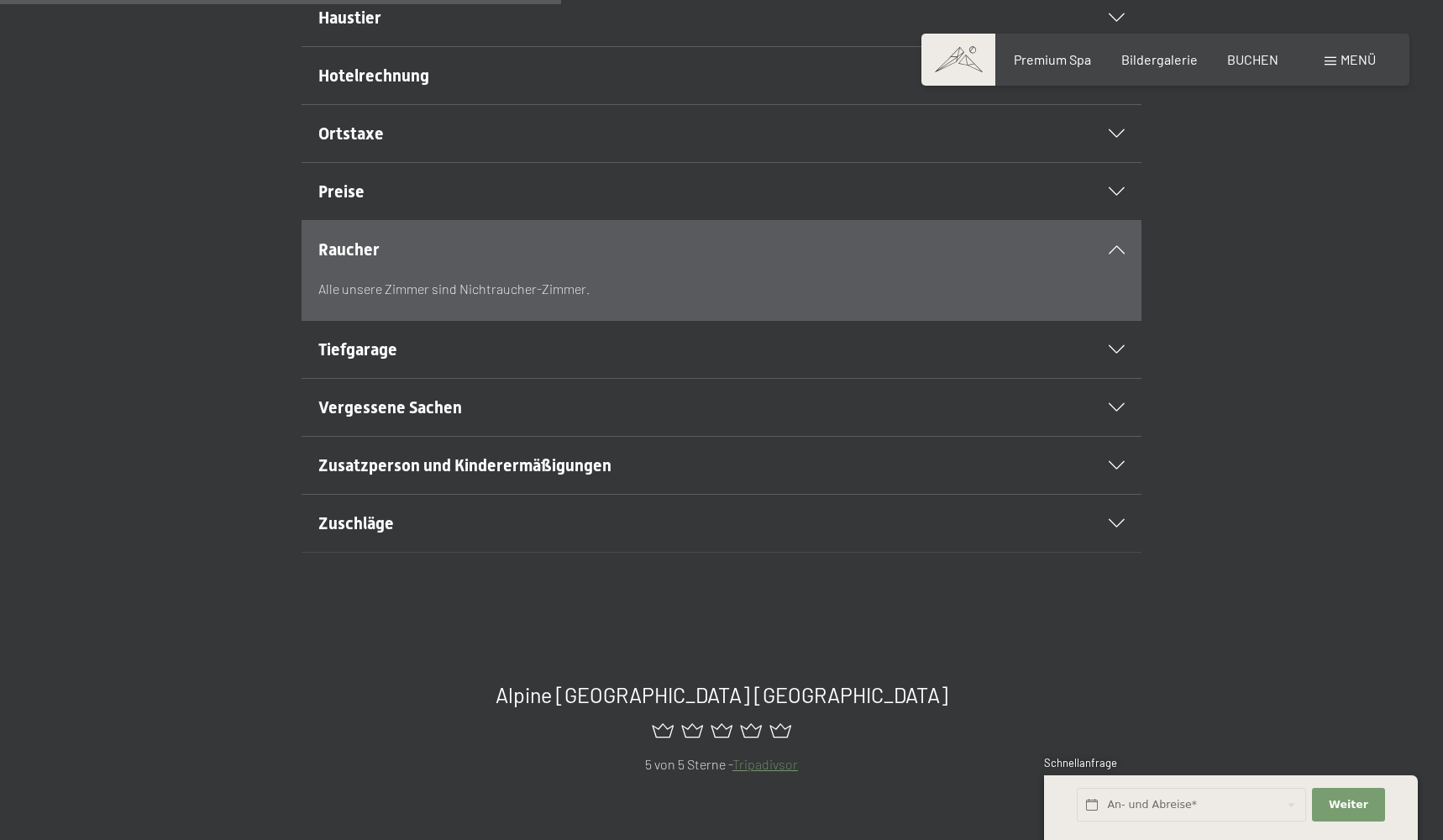
click at [417, 361] on h2 "Tiefgarage" at bounding box center [681, 349] width 726 height 23
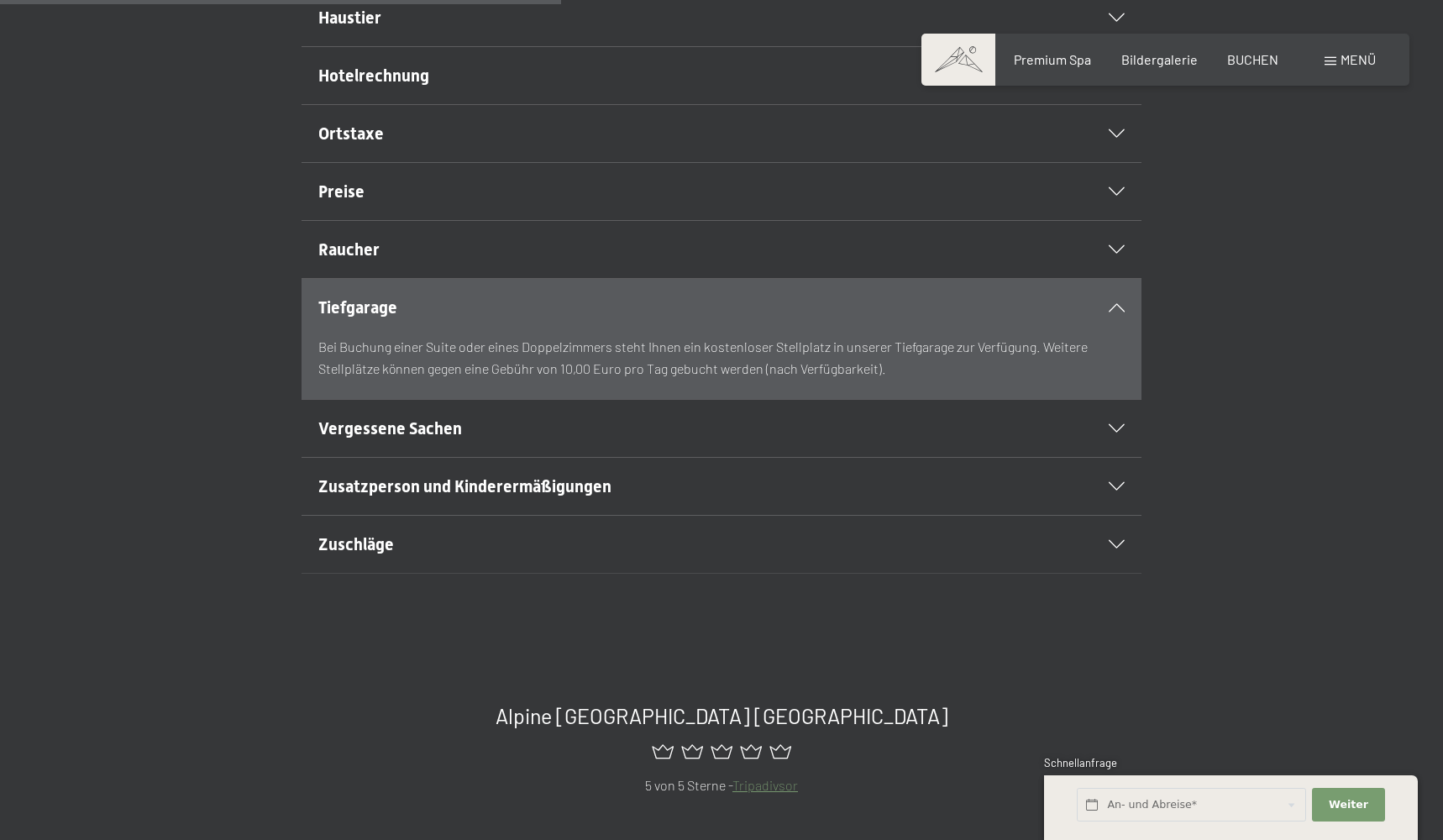
click at [476, 457] on div "Vergessene Sachen" at bounding box center [722, 428] width 806 height 57
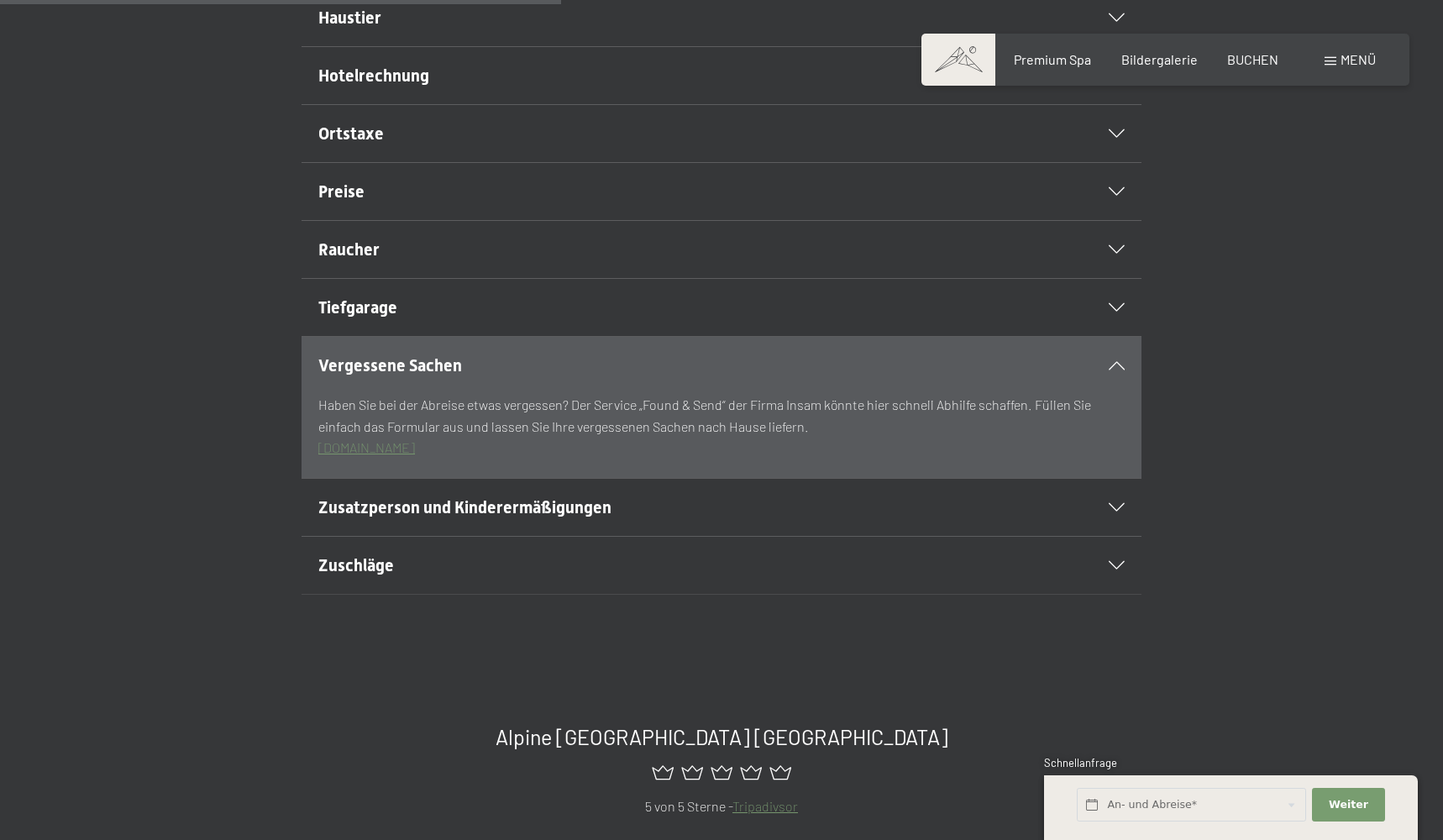
click at [507, 517] on span "Zusatzperson und Kinderermäßigungen" at bounding box center [465, 507] width 293 height 21
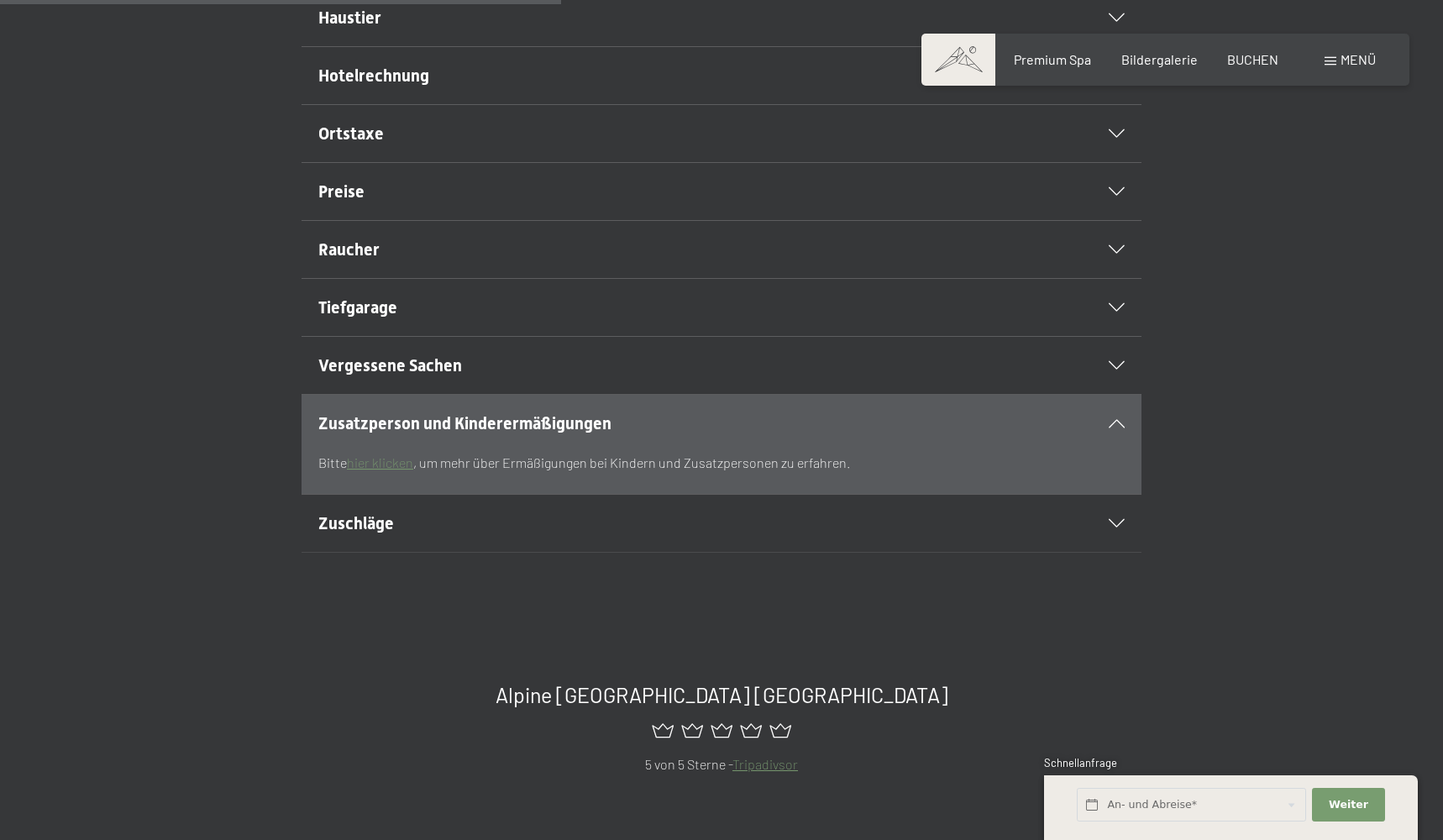
click at [383, 470] on link "hier klicken" at bounding box center [380, 462] width 66 height 16
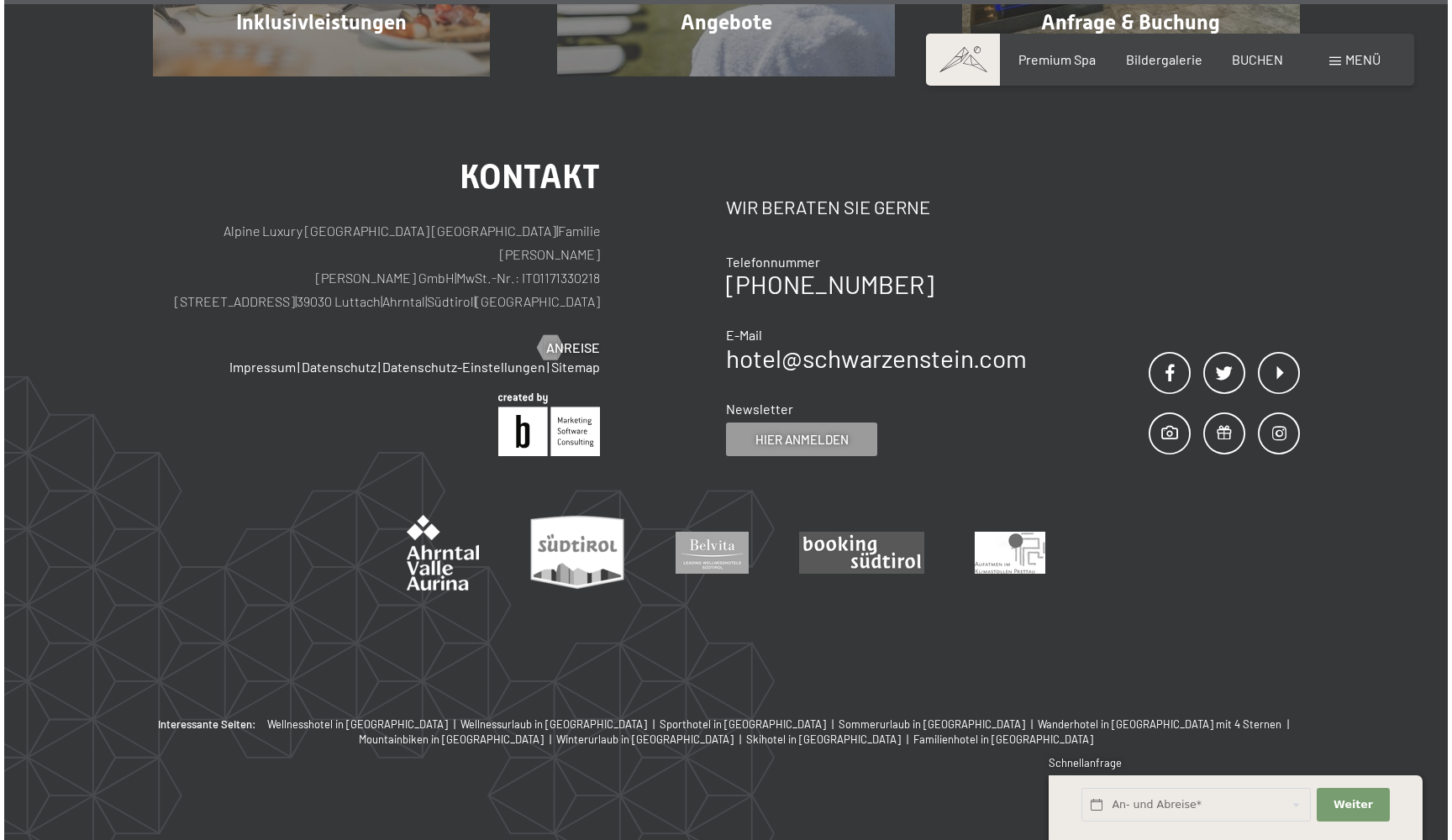
scroll to position [5287, 0]
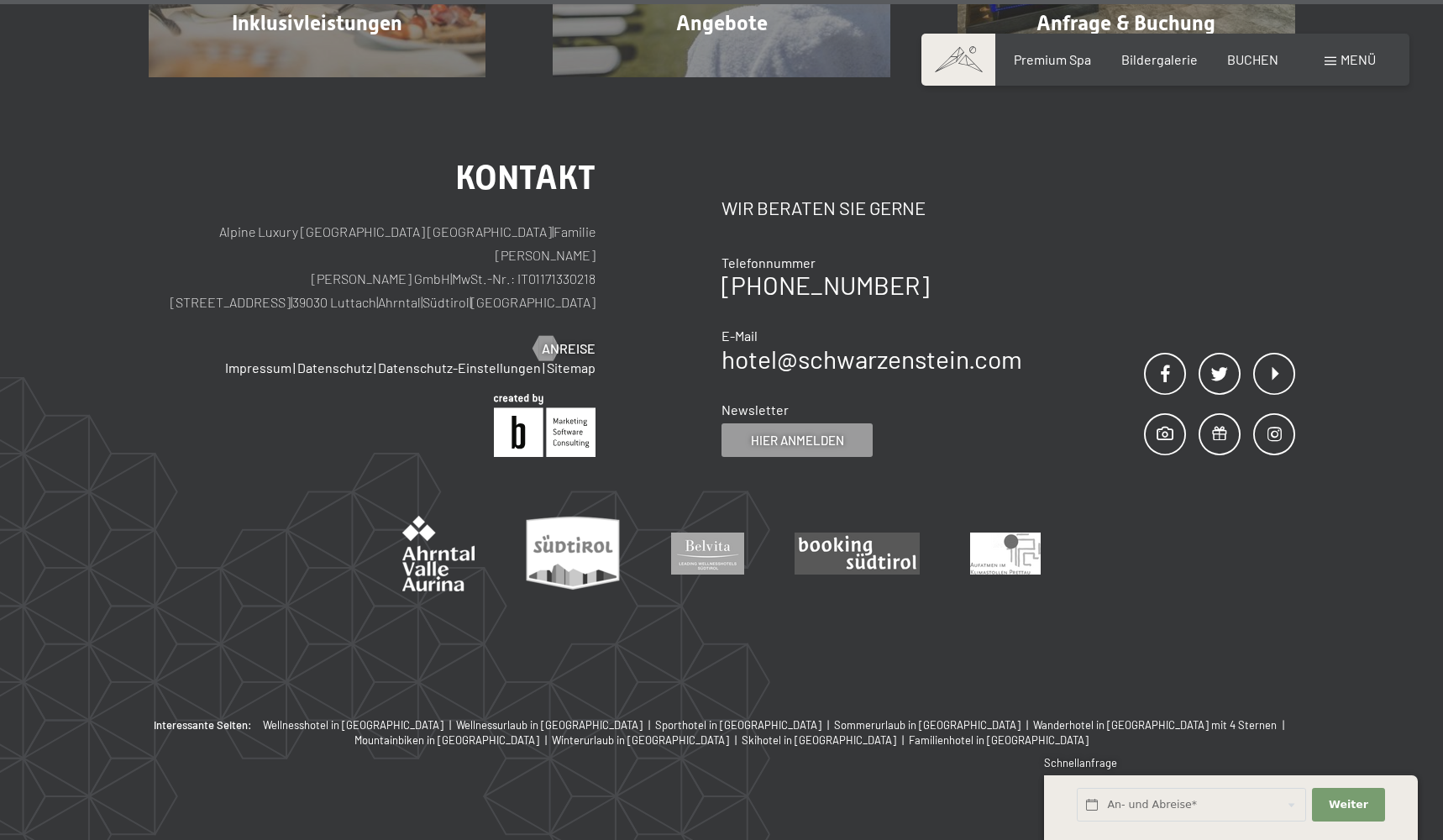
click at [1329, 62] on span at bounding box center [1330, 61] width 12 height 8
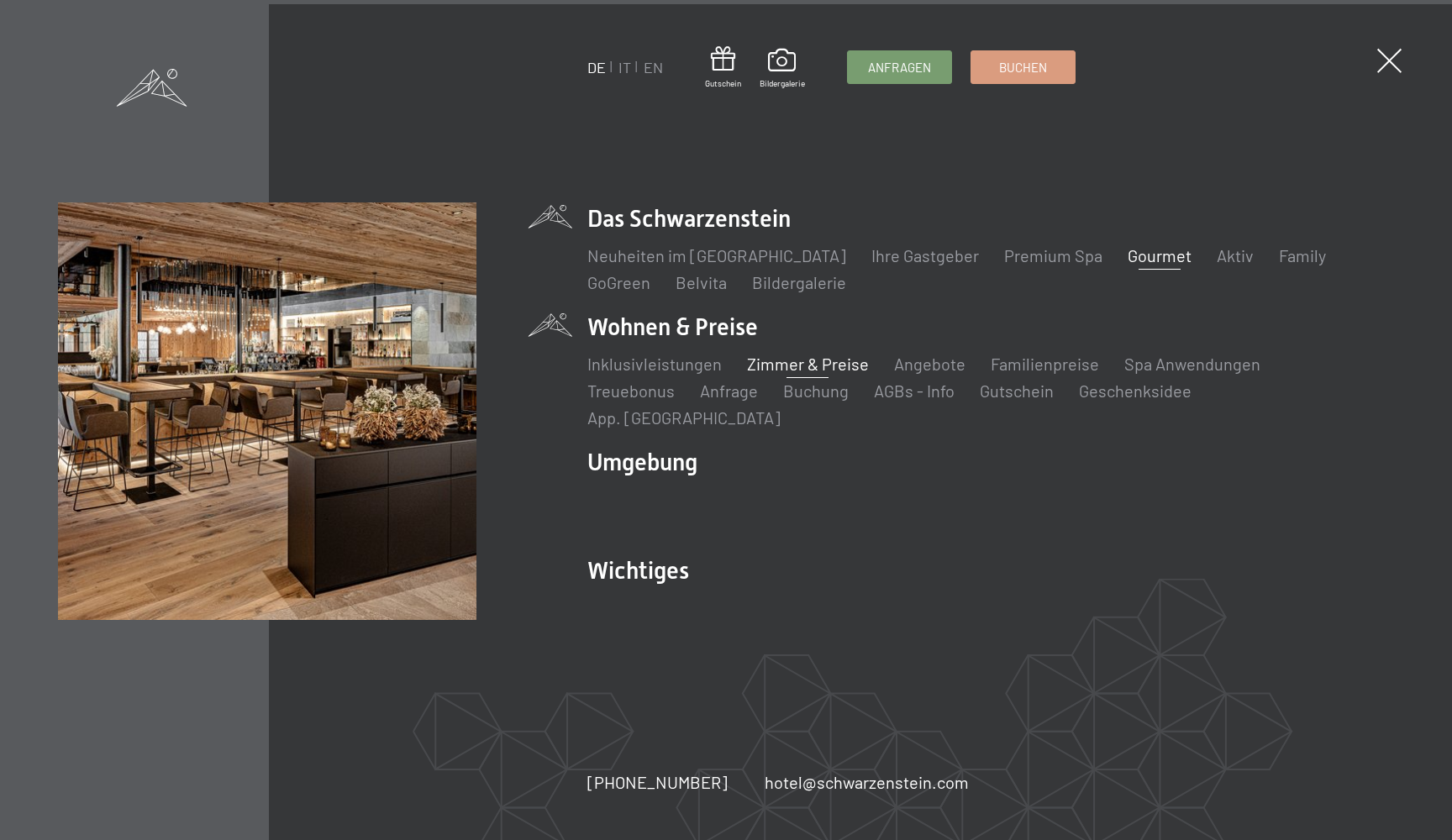
click at [1127, 265] on link "Gourmet" at bounding box center [1159, 255] width 63 height 21
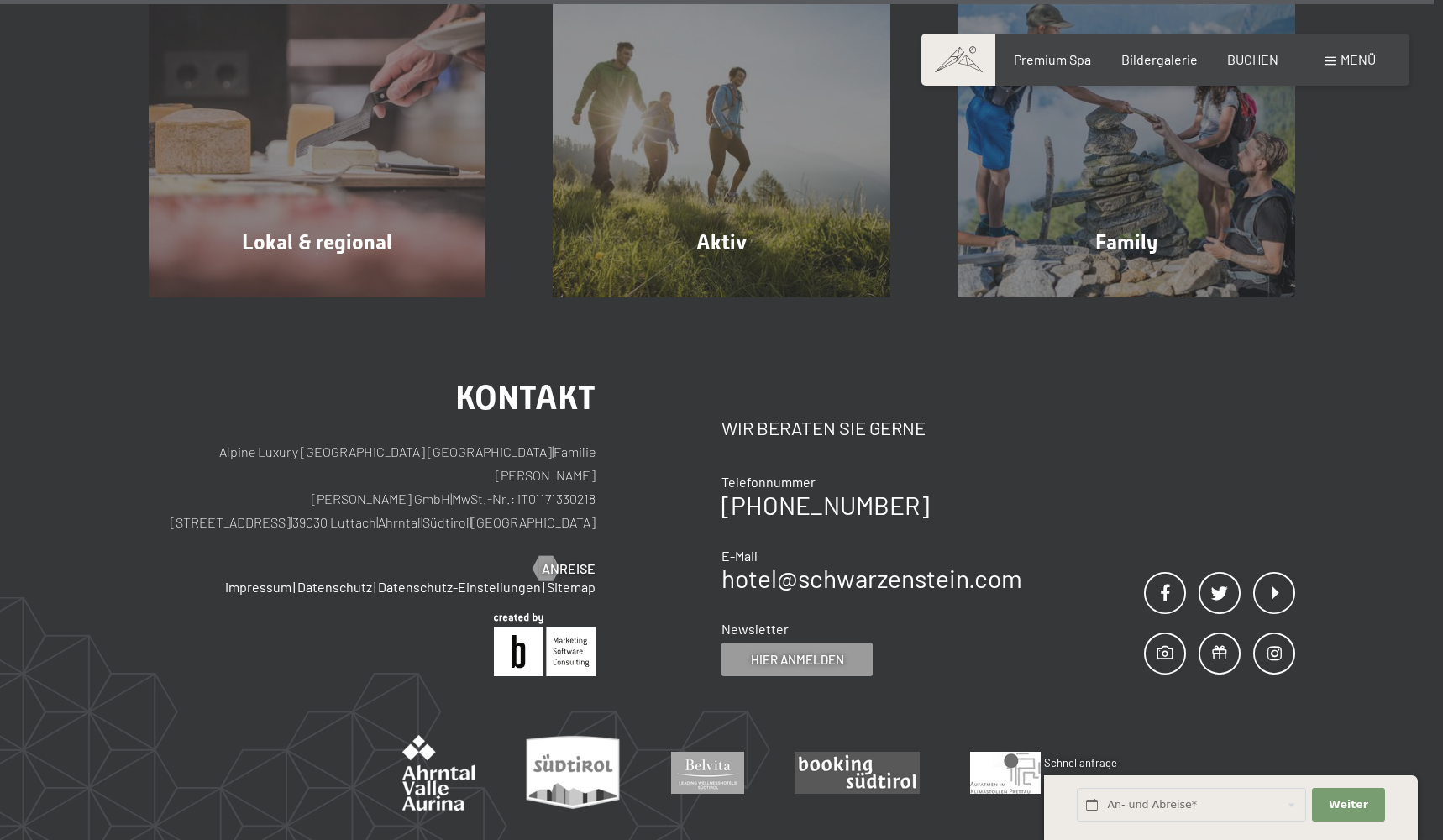
scroll to position [6242, 0]
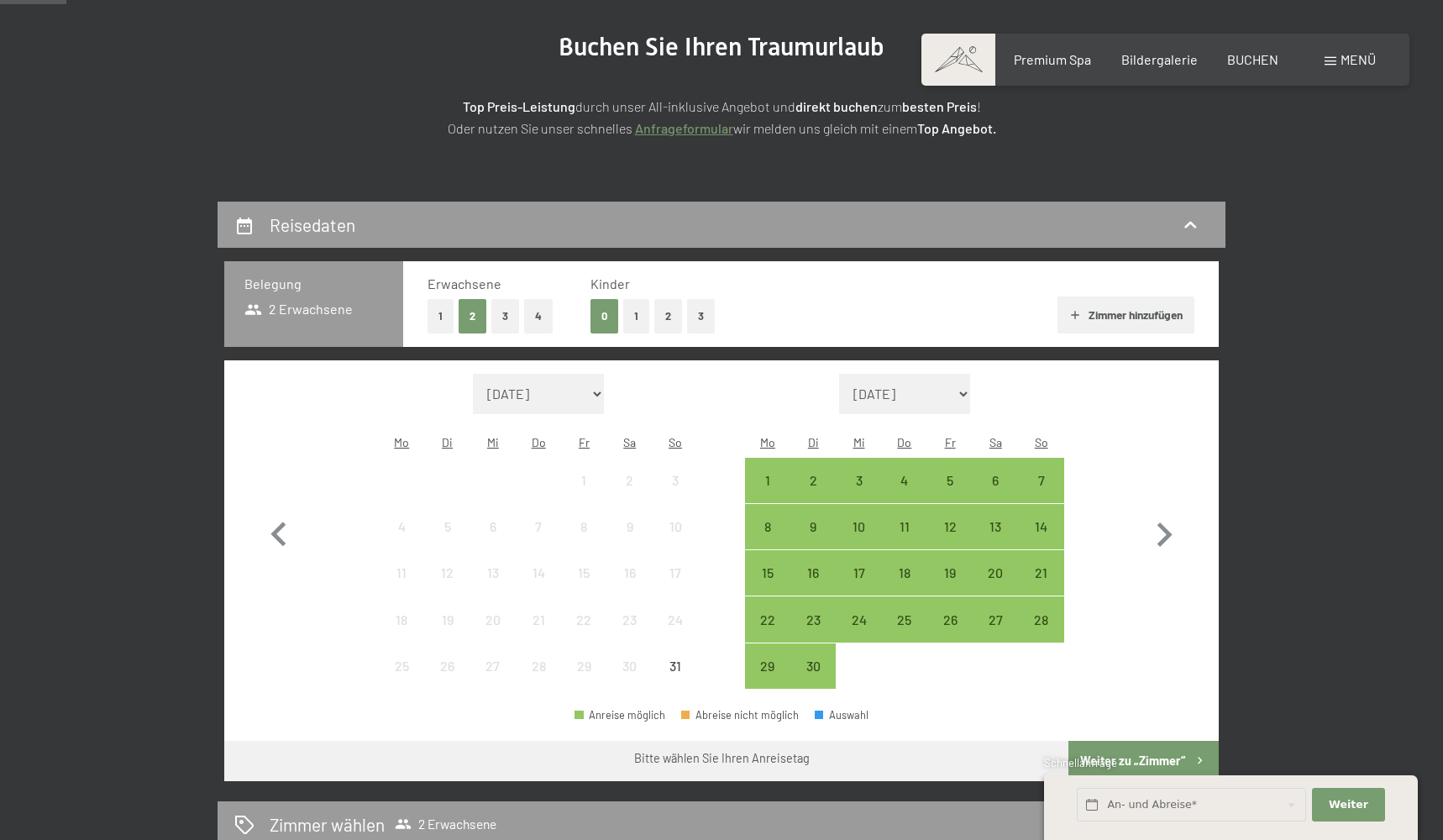
scroll to position [206, 0]
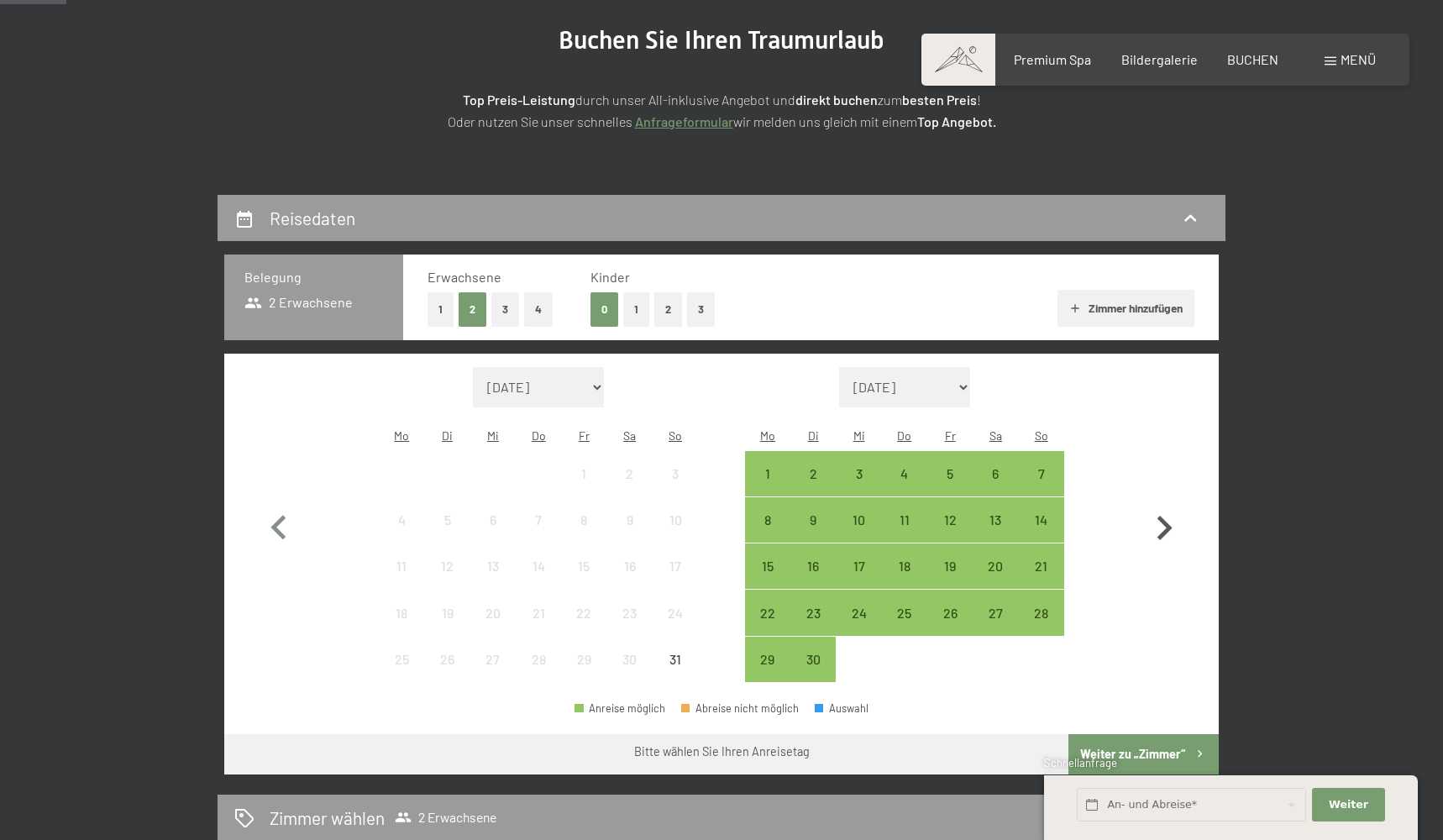
click at [1164, 525] on icon "button" at bounding box center [1164, 528] width 48 height 48
select select "2025-09-01"
select select "2025-10-01"
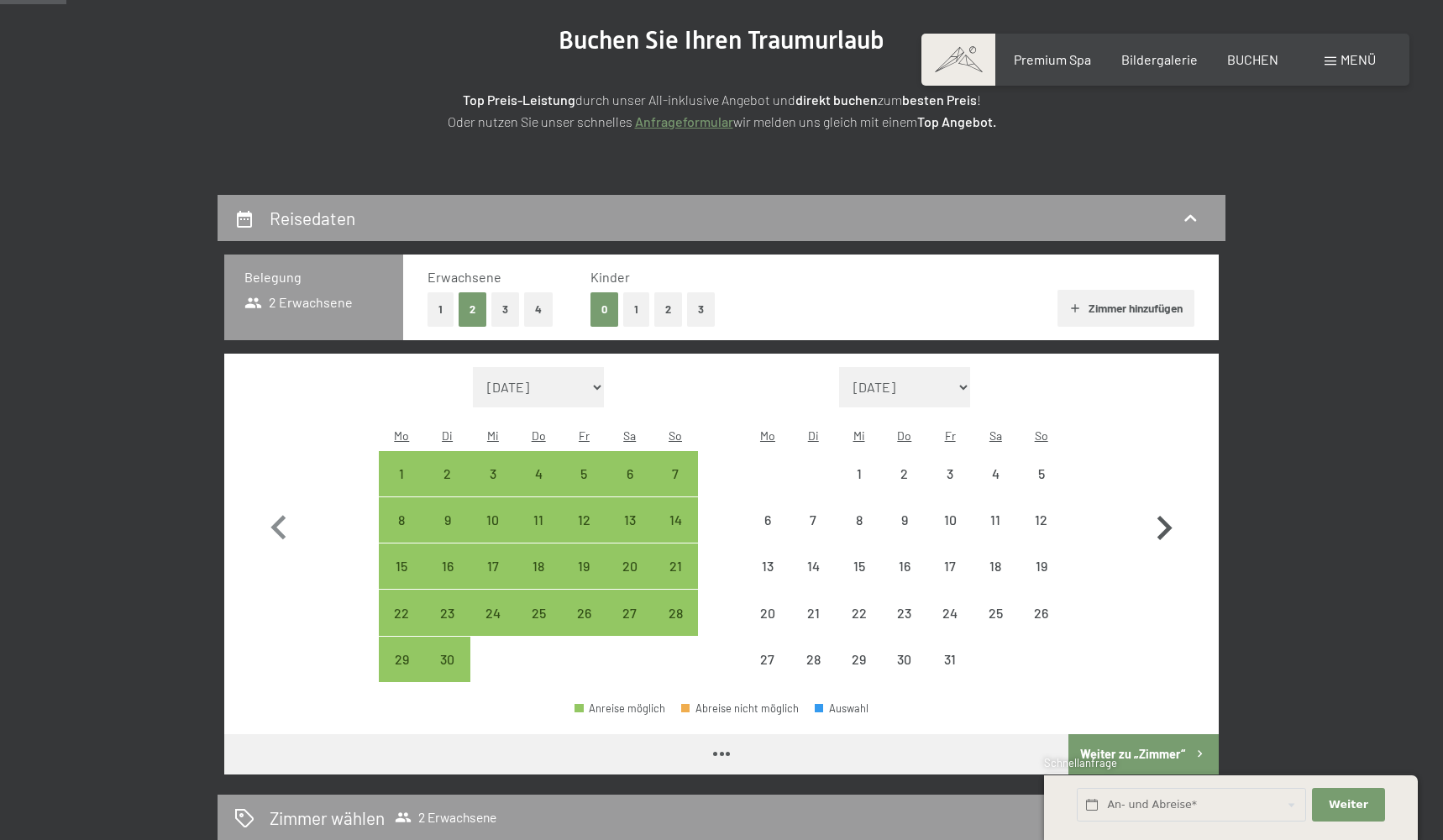
select select "2025-09-01"
select select "2025-10-01"
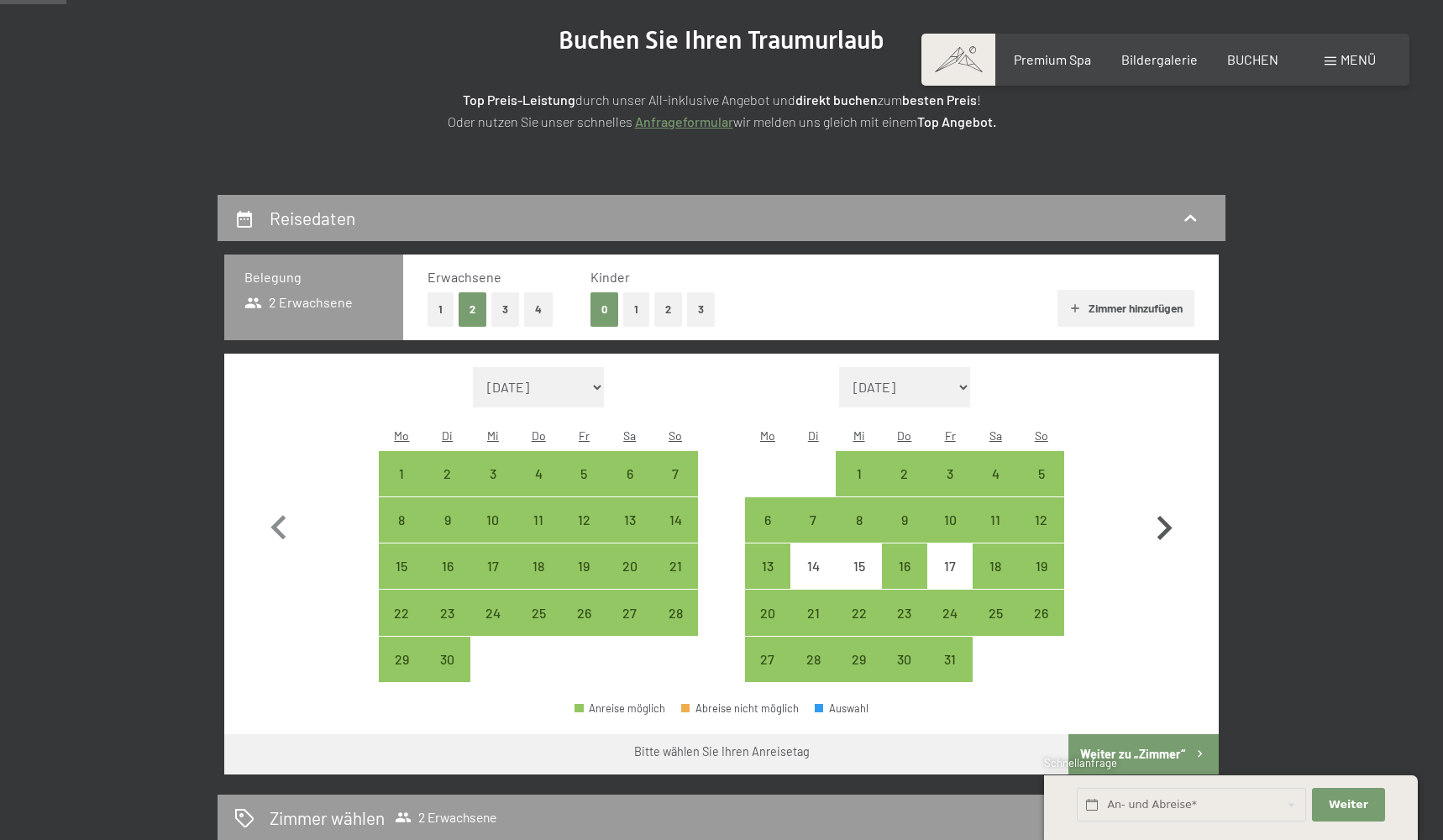
click at [1165, 516] on icon "button" at bounding box center [1164, 528] width 48 height 48
select select "2025-10-01"
select select "2025-11-01"
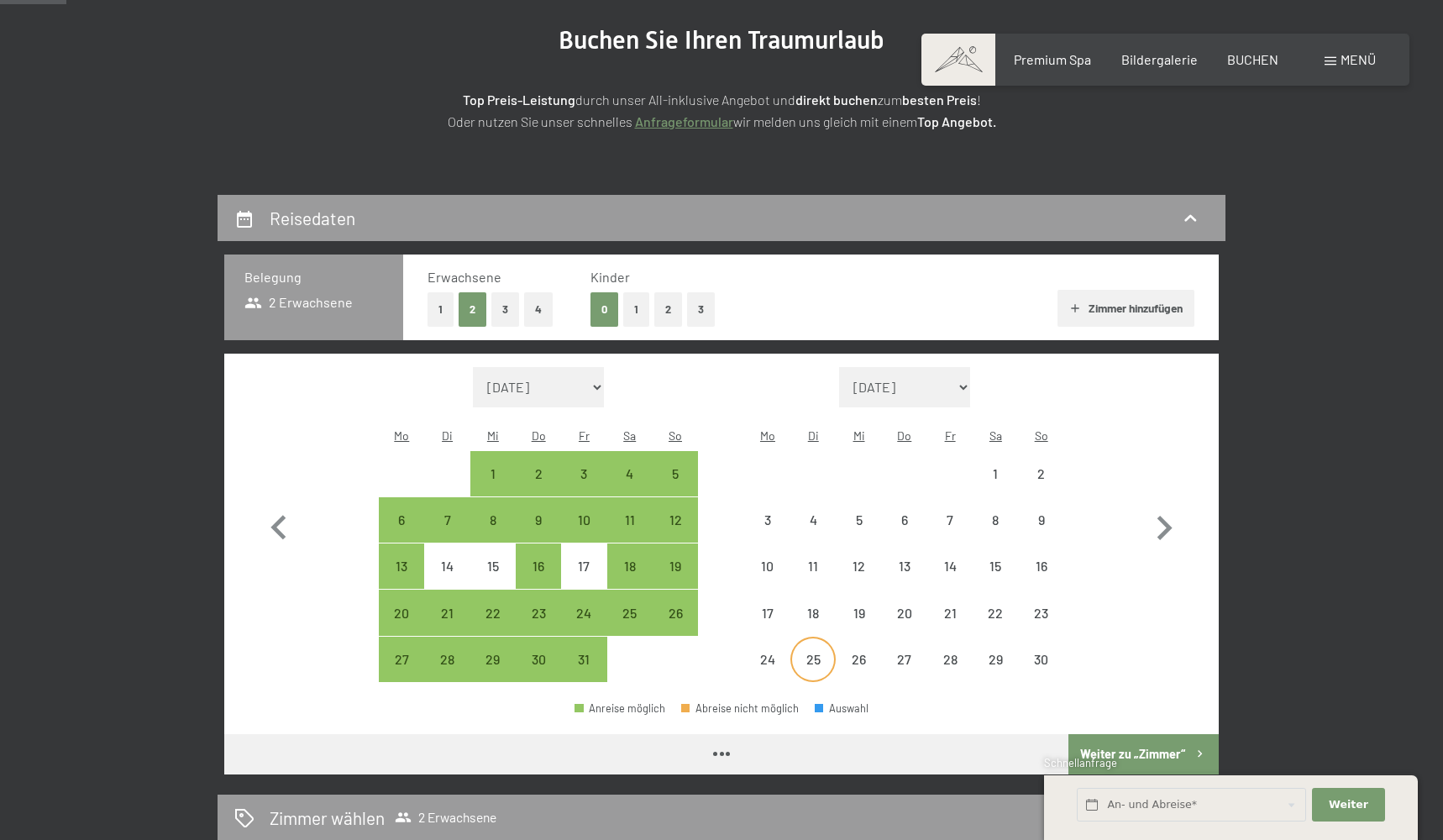
select select "2025-10-01"
select select "2025-11-01"
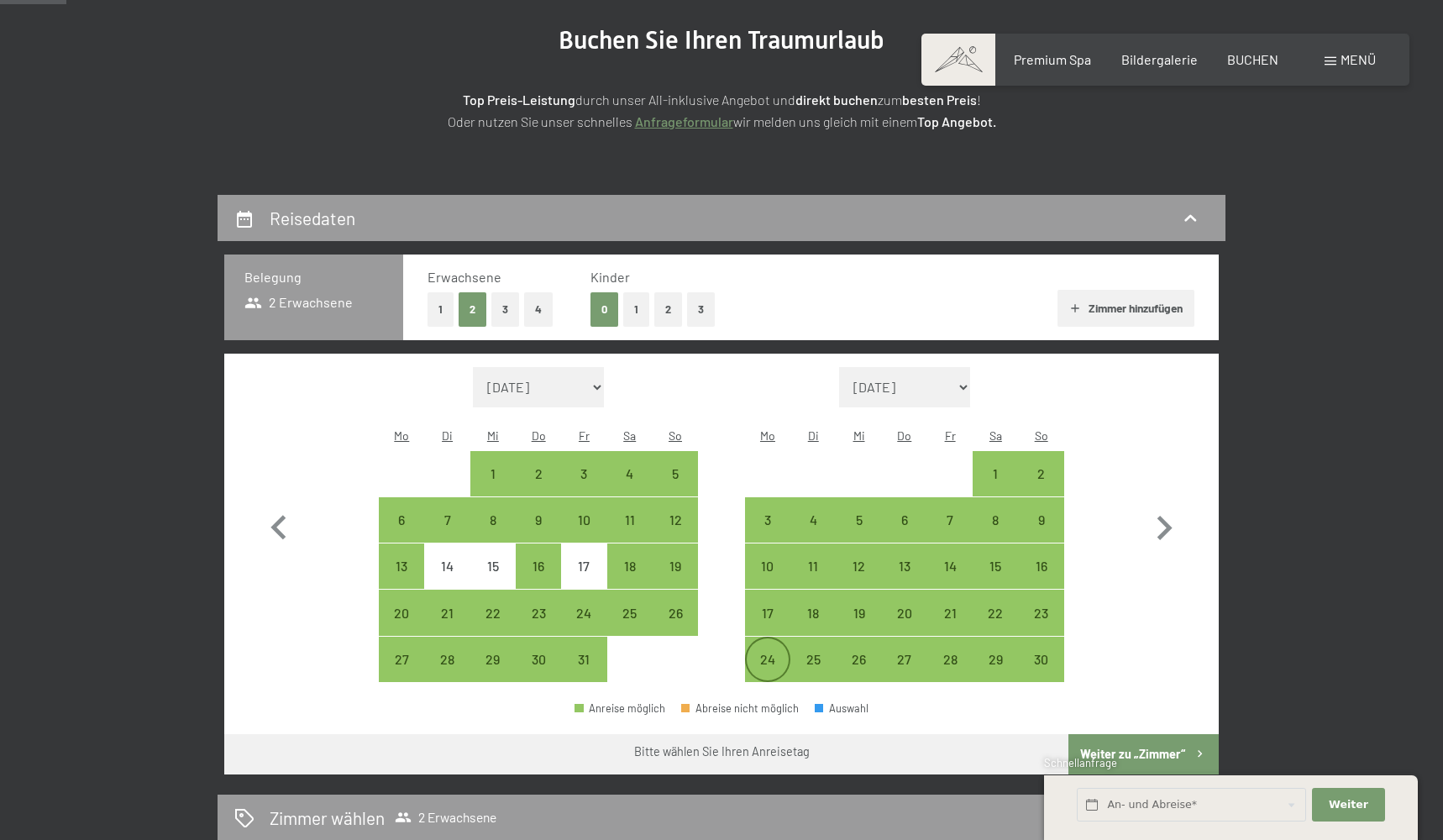
click at [769, 652] on div "24" at bounding box center [767, 673] width 42 height 42
select select "2025-10-01"
select select "2025-11-01"
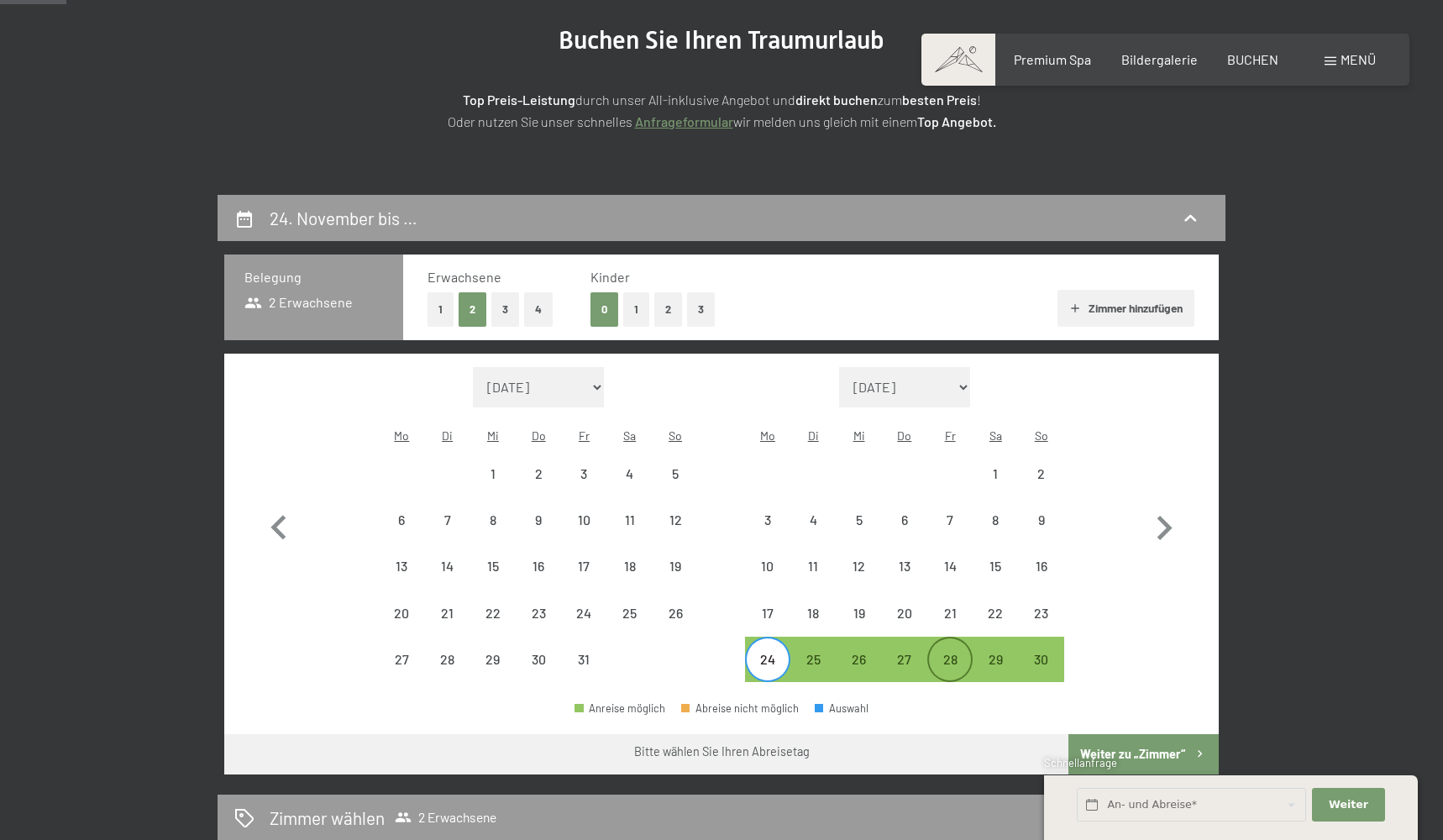
click at [949, 652] on div "28" at bounding box center [949, 673] width 42 height 42
select select "2025-10-01"
select select "2025-11-01"
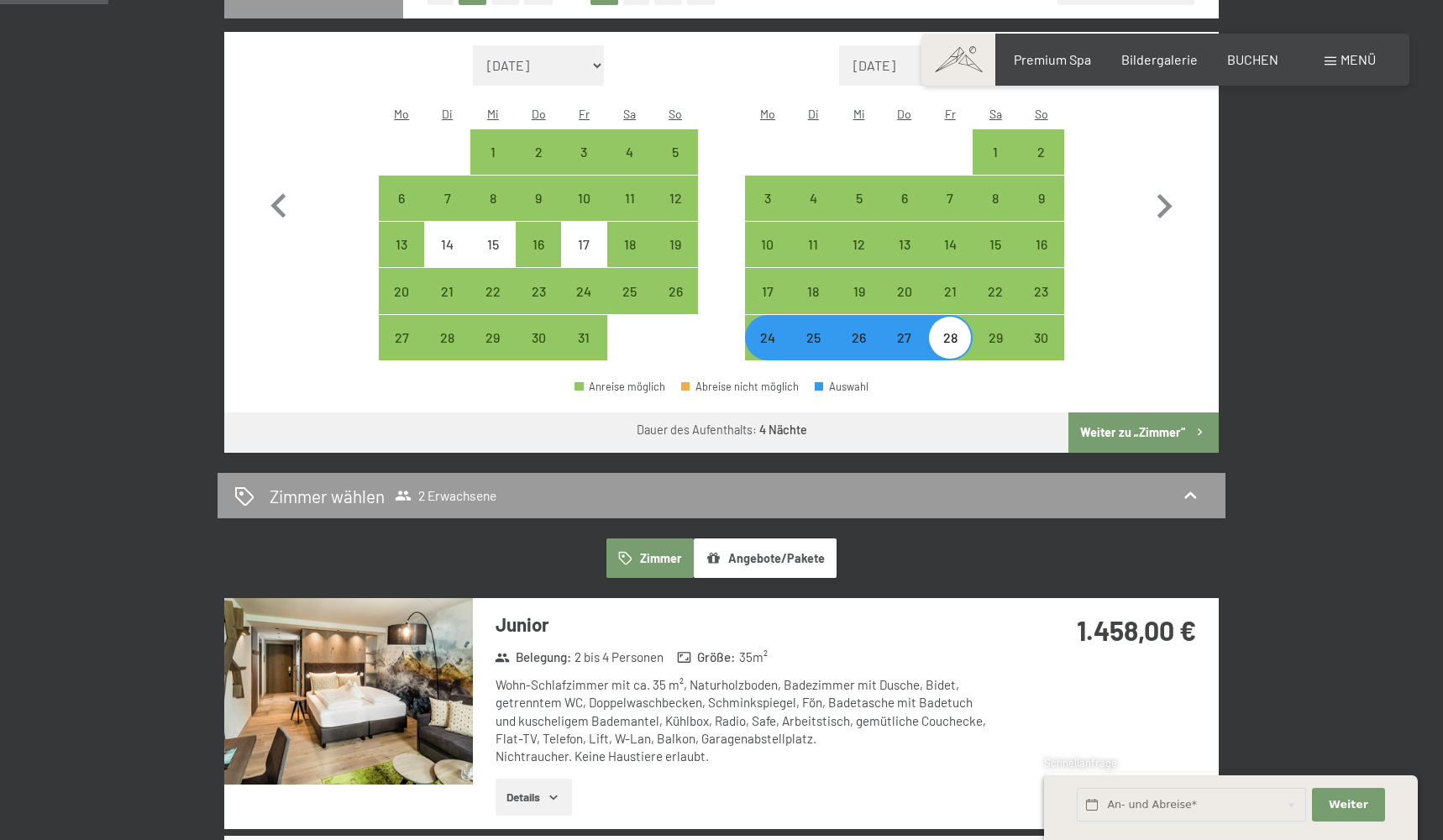
click at [1163, 412] on button "Weiter zu „Zimmer“" at bounding box center [1143, 432] width 150 height 40
select select "2025-10-01"
select select "2025-11-01"
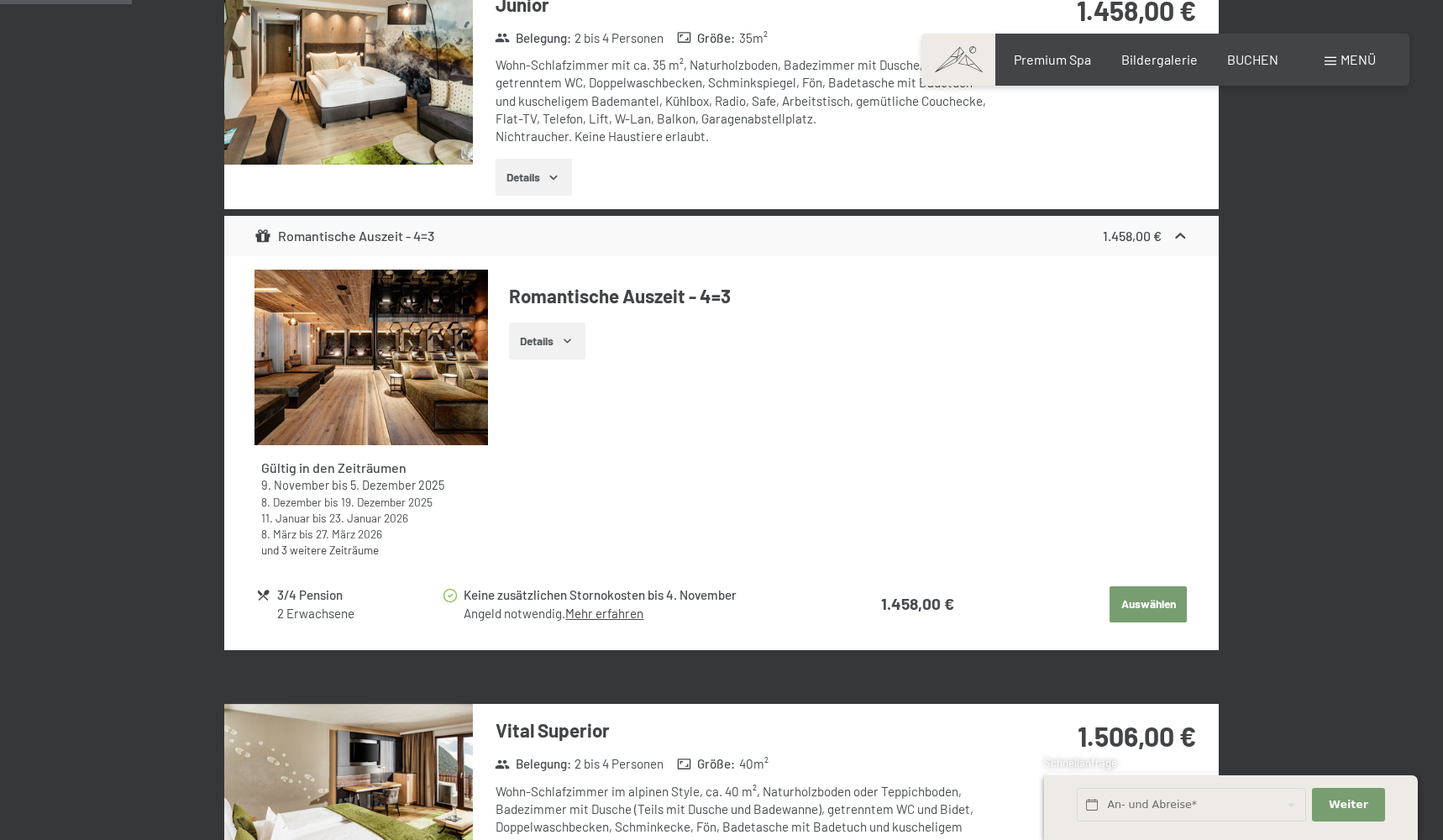
scroll to position [517, 0]
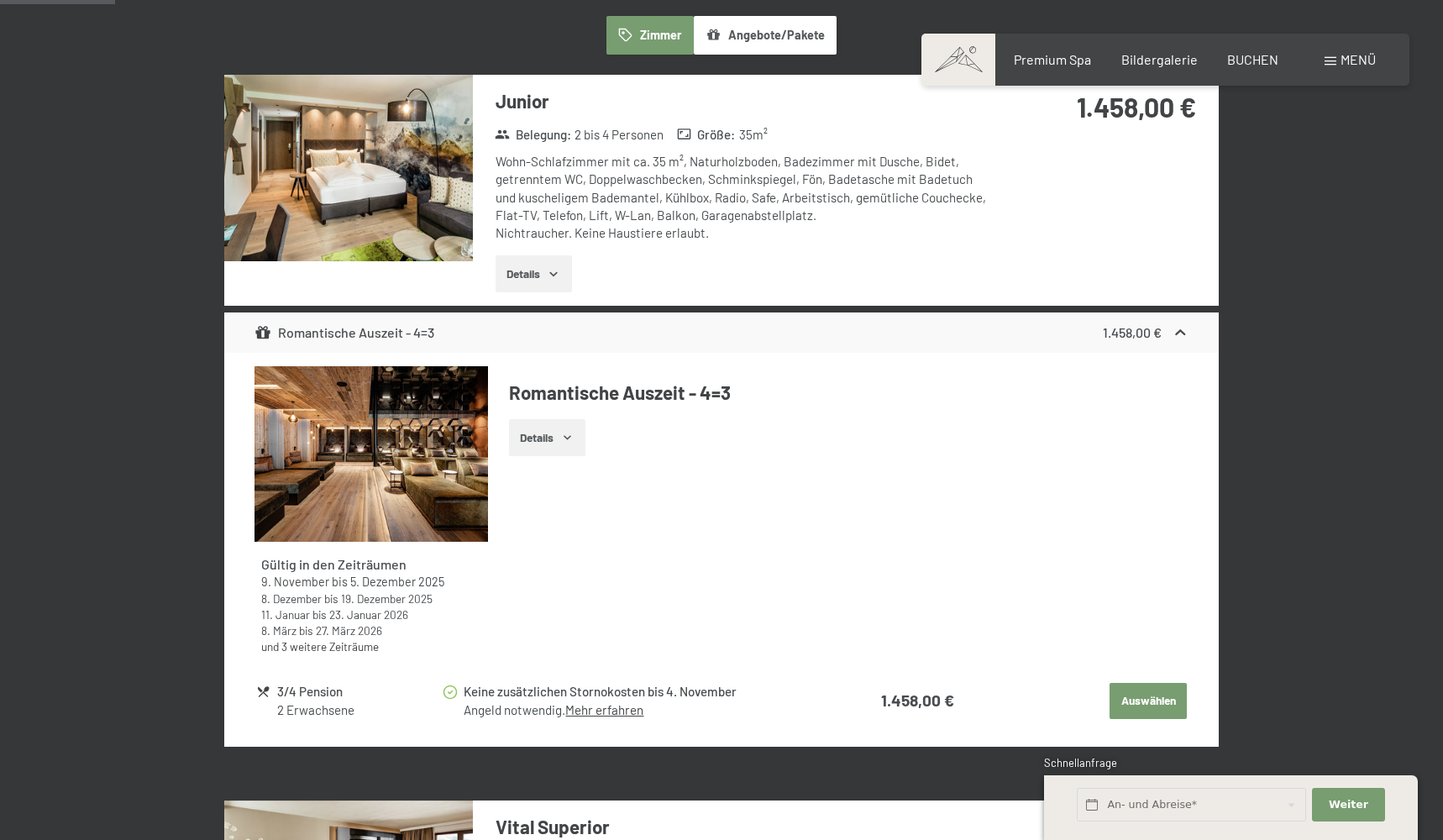
click at [318, 179] on img at bounding box center [349, 168] width 249 height 187
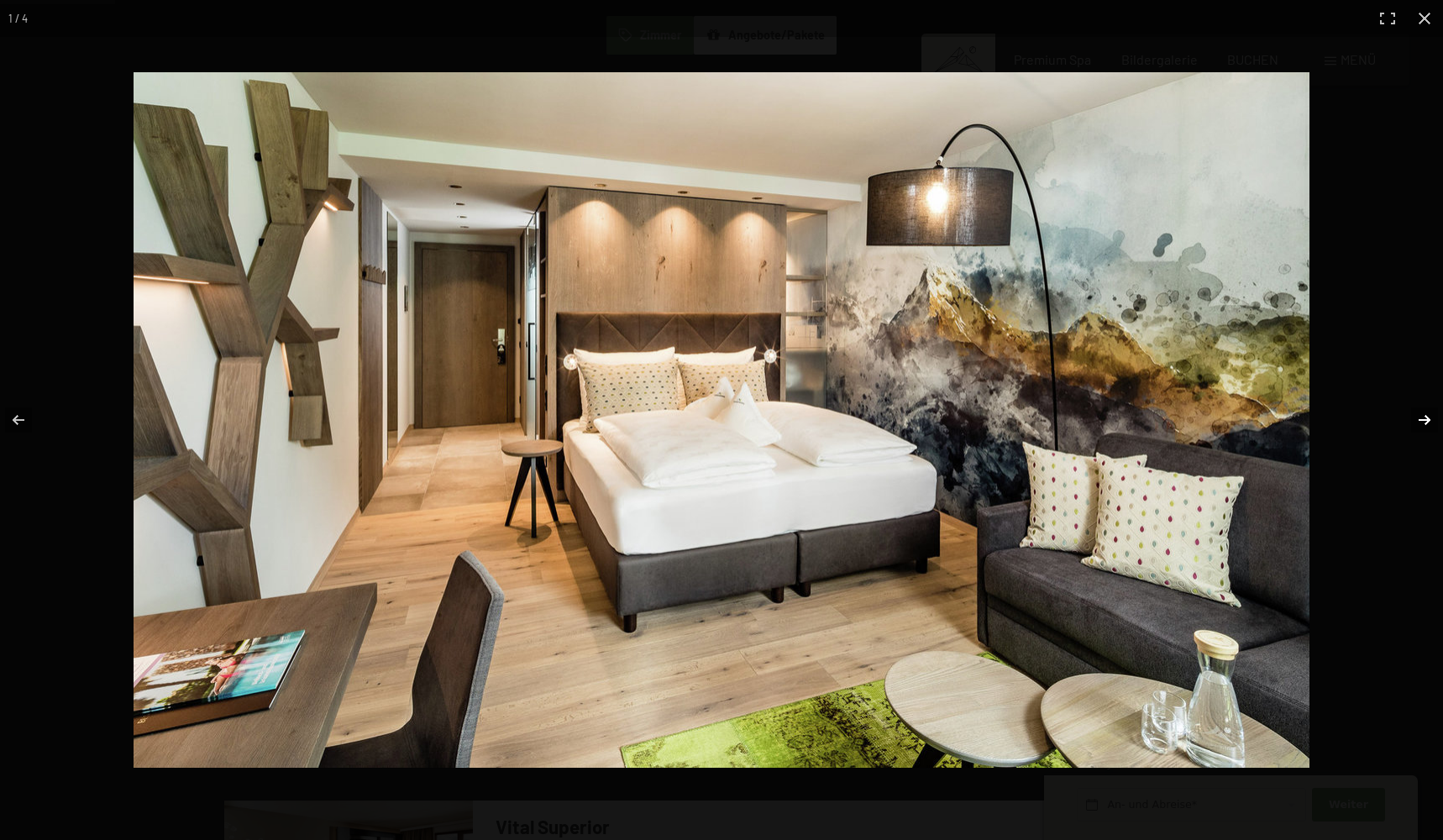
click at [1429, 418] on button "button" at bounding box center [1413, 420] width 59 height 84
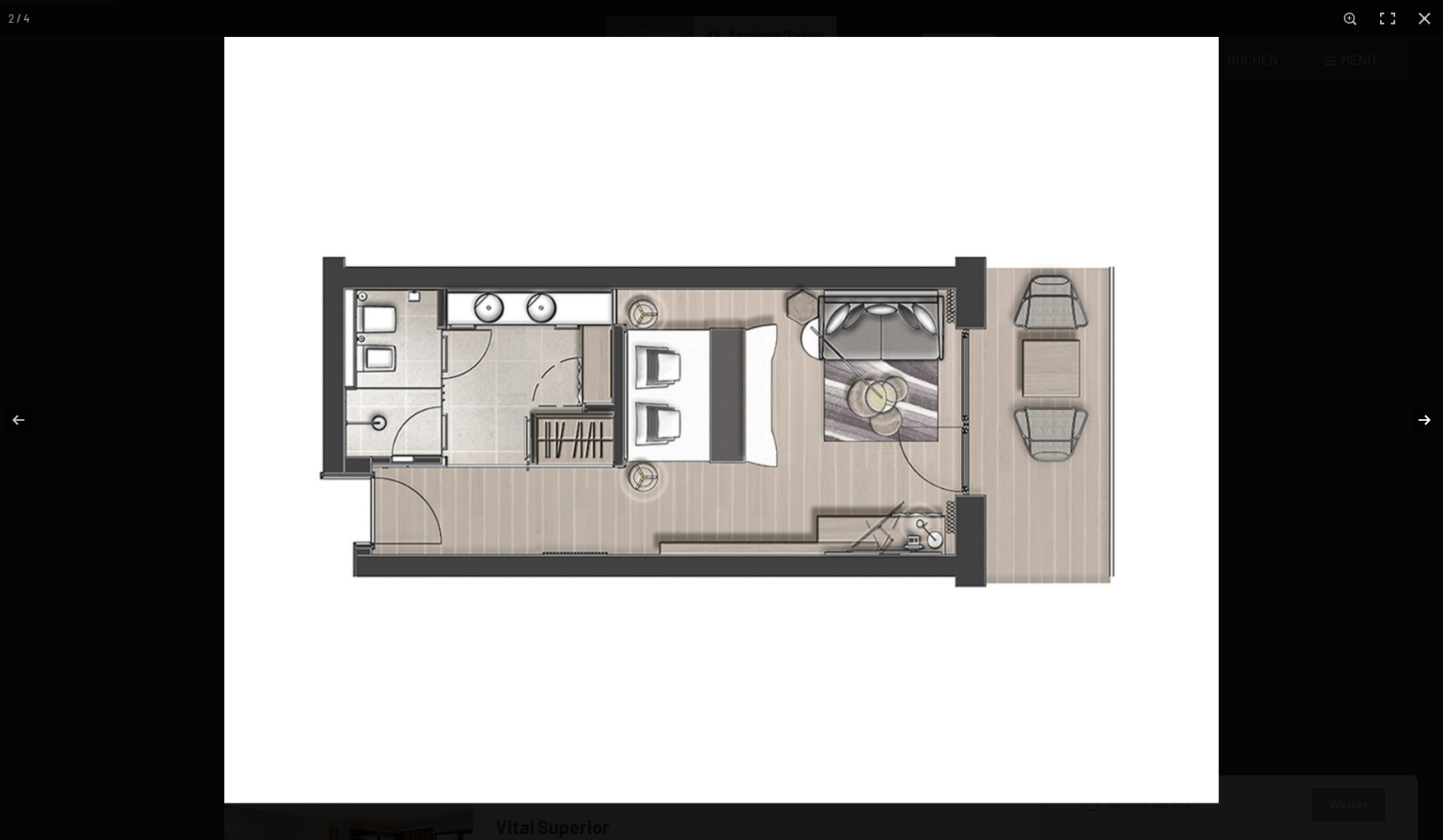
click at [1429, 418] on button "button" at bounding box center [1413, 420] width 59 height 84
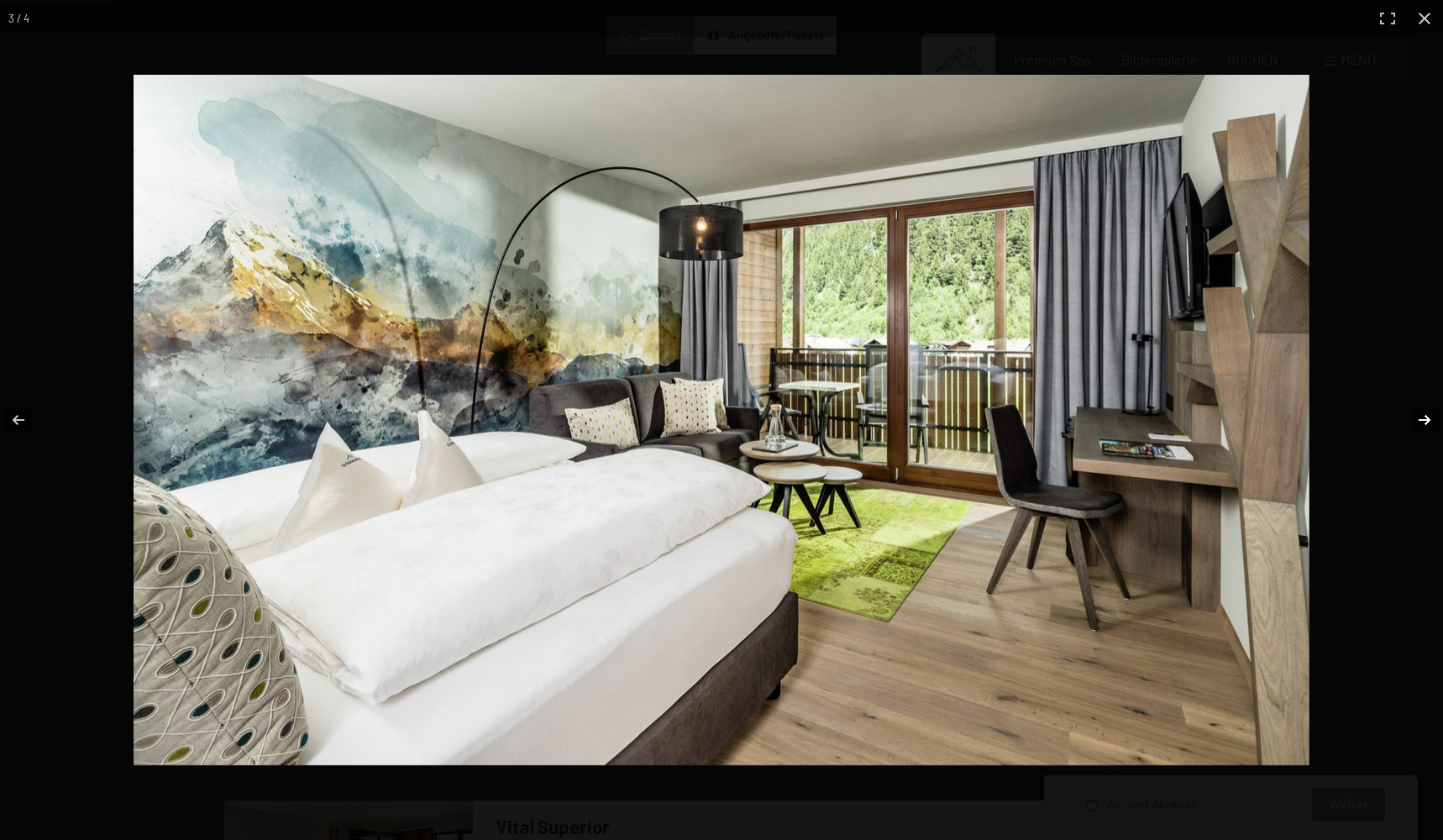
click at [1432, 418] on button "button" at bounding box center [1413, 420] width 59 height 84
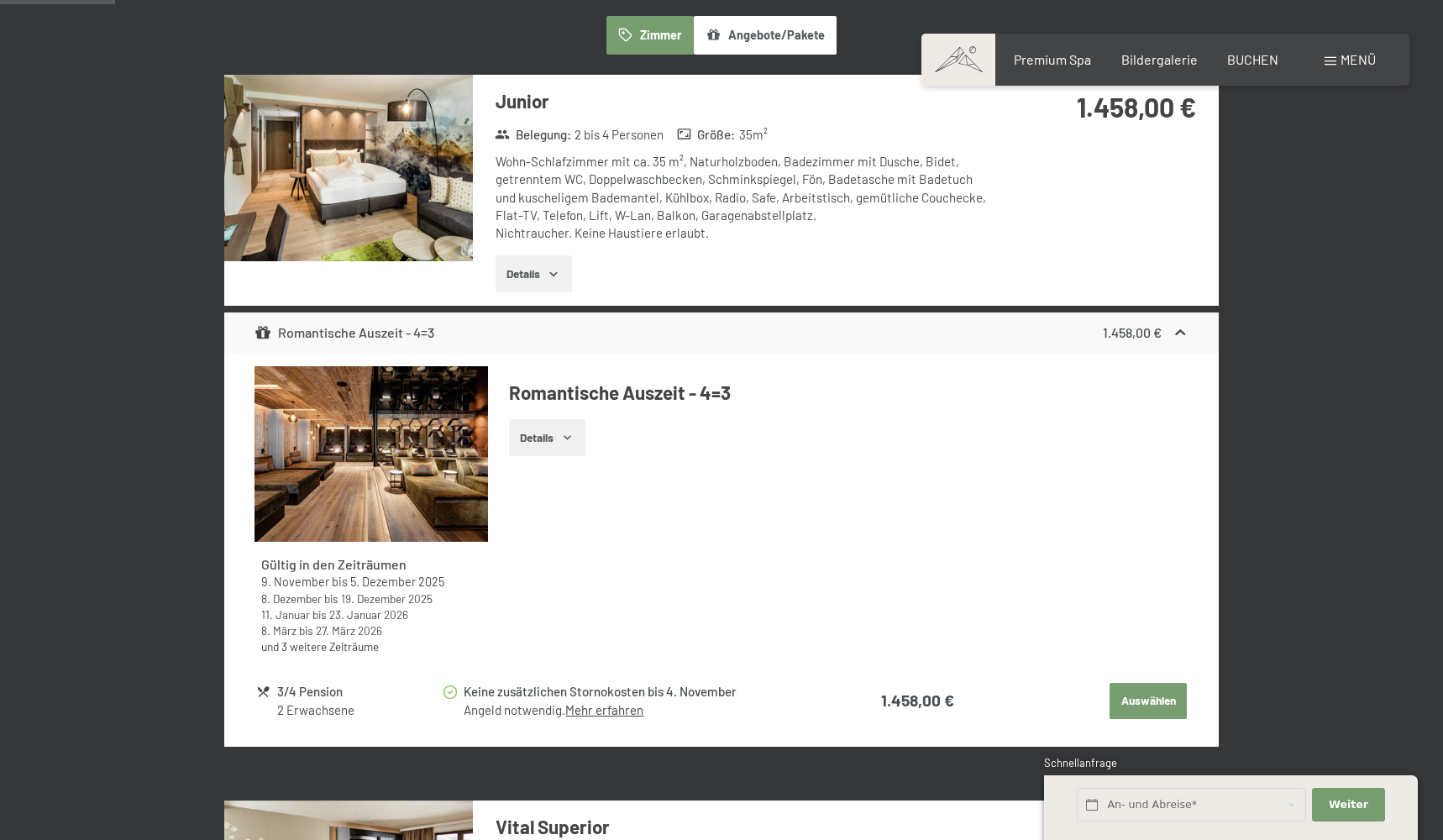
click at [0, 0] on button "button" at bounding box center [0, 0] width 0 height 0
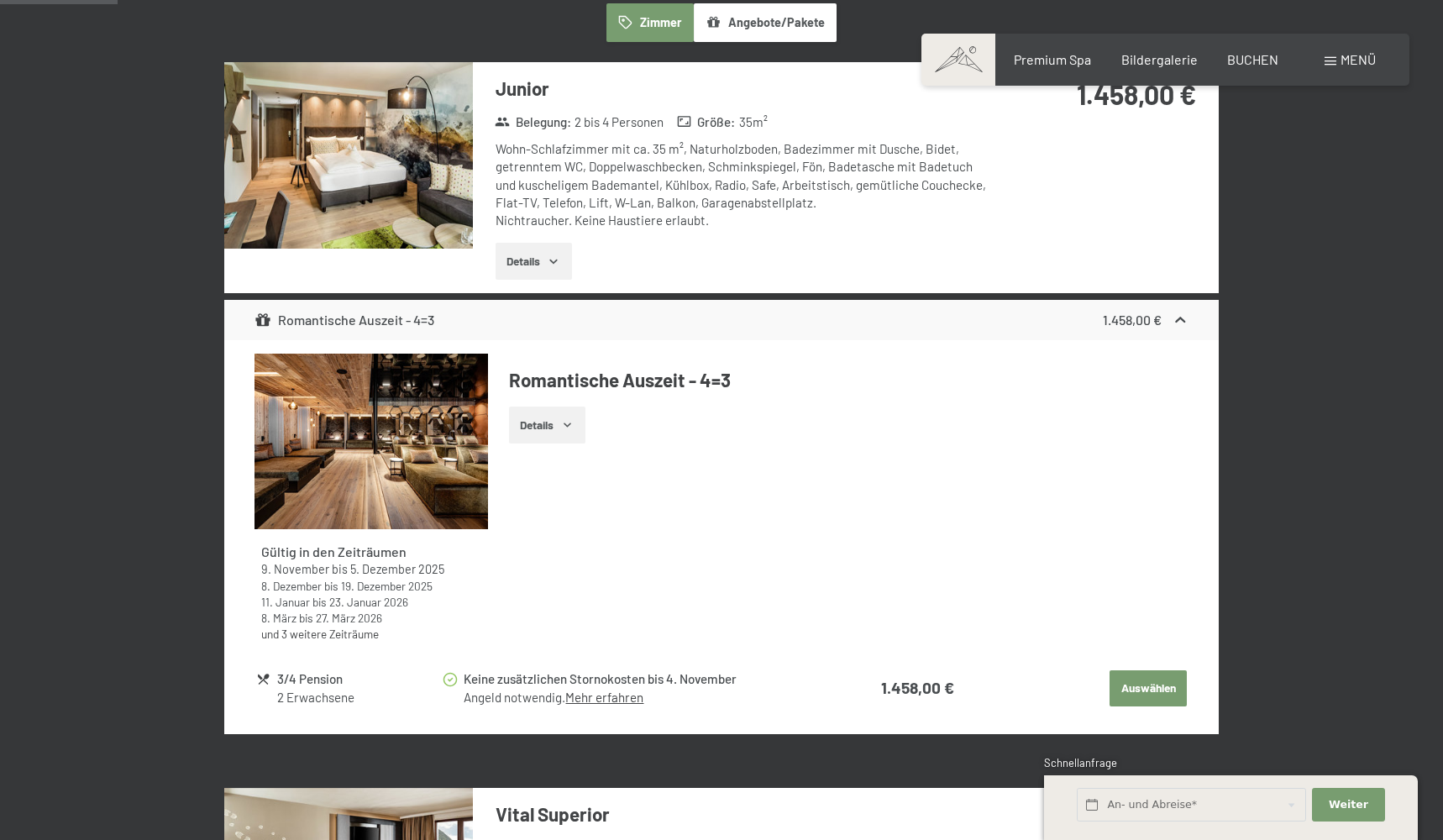
scroll to position [524, 0]
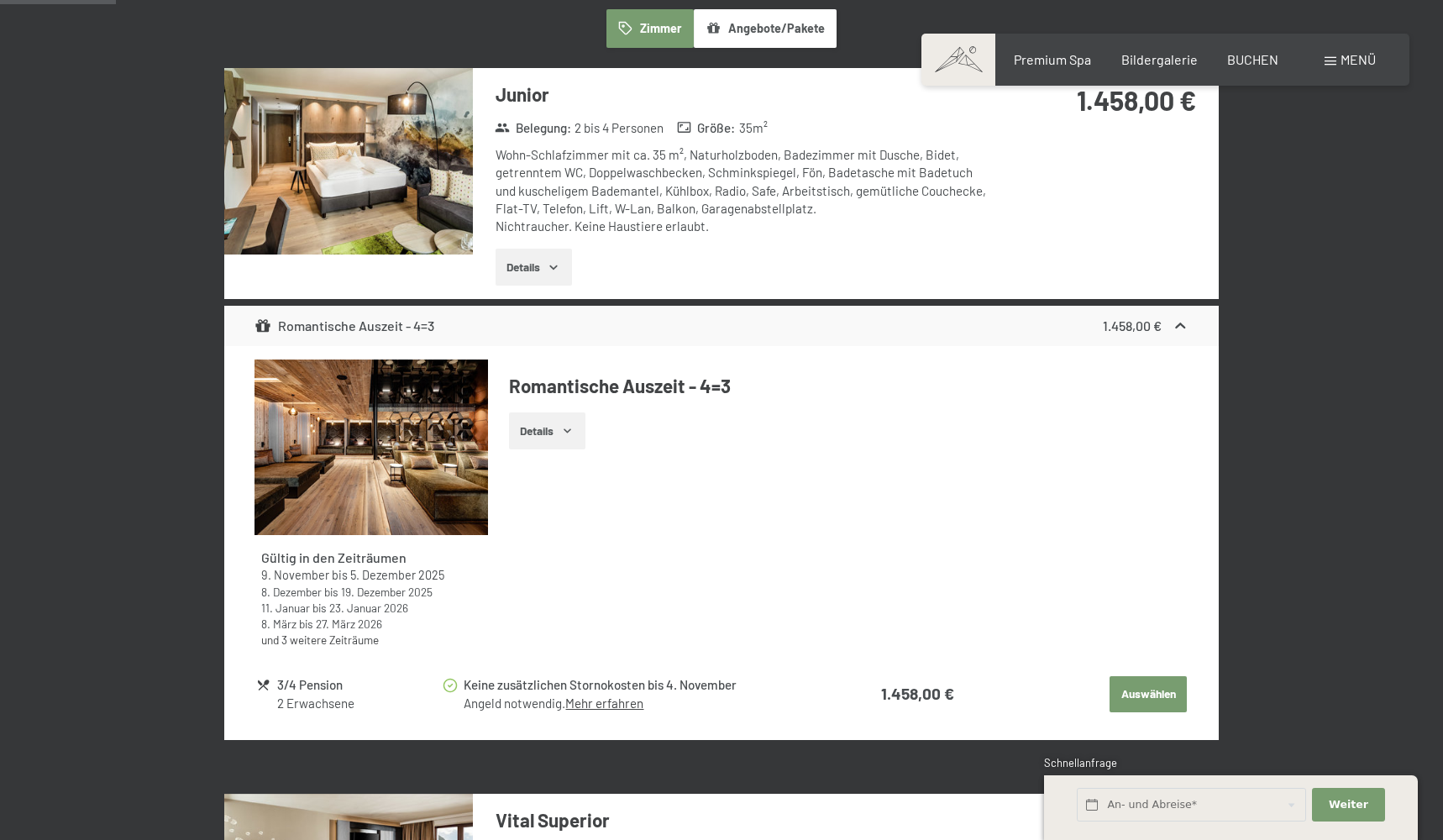
click at [498, 271] on button "Details" at bounding box center [534, 266] width 77 height 37
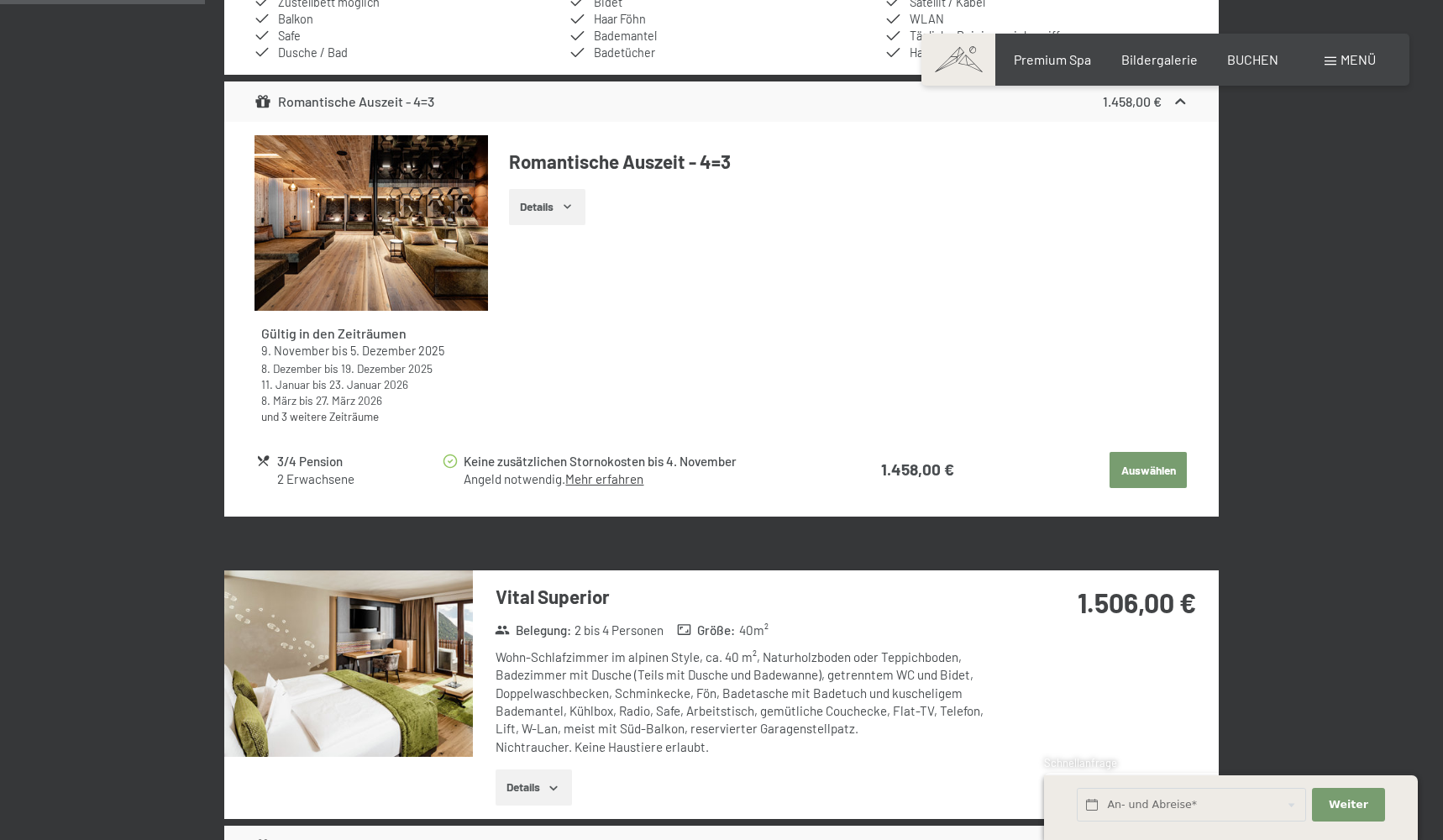
scroll to position [952, 0]
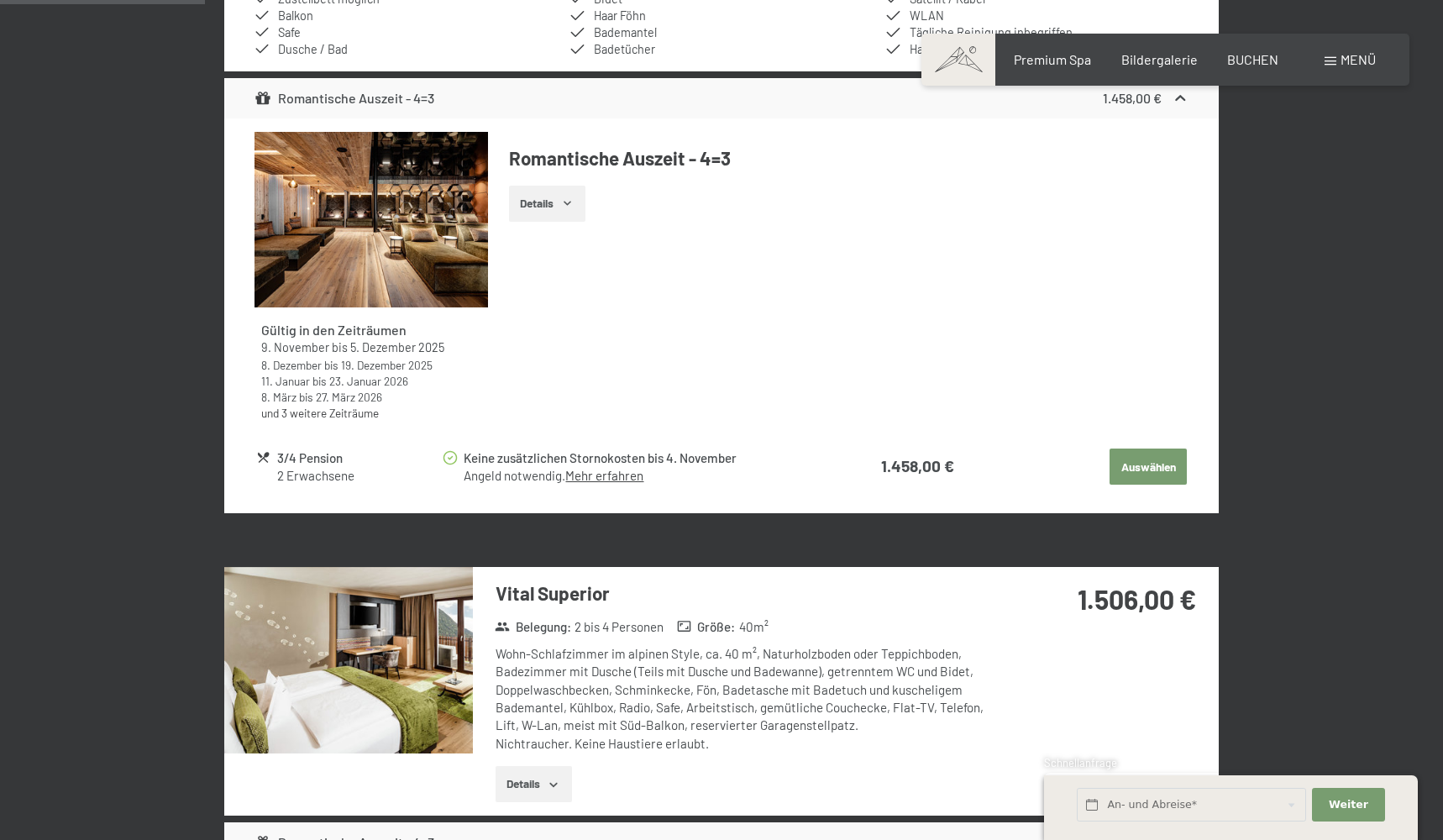
click at [1147, 465] on button "Auswählen" at bounding box center [1148, 466] width 77 height 37
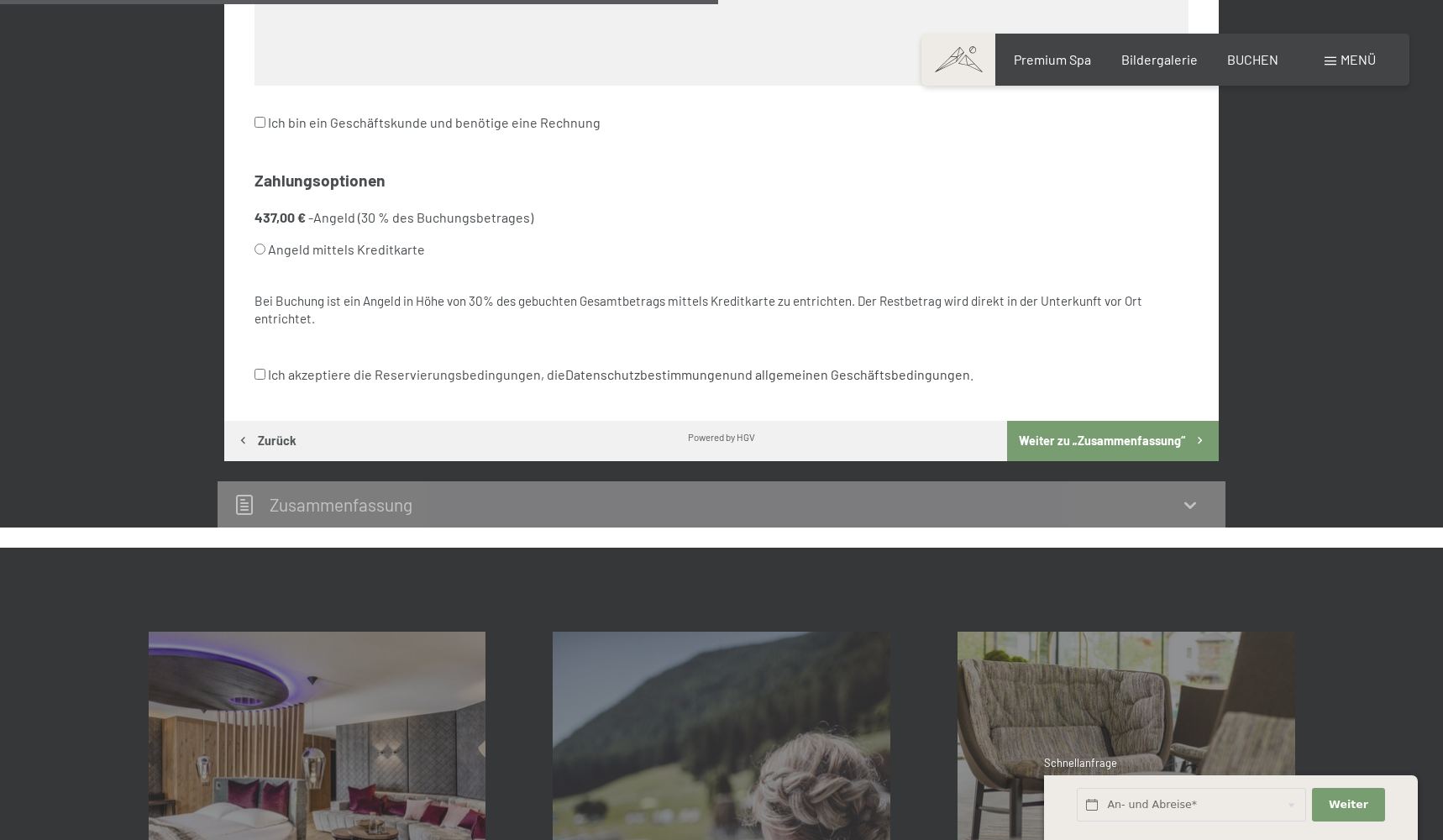
scroll to position [1058, 0]
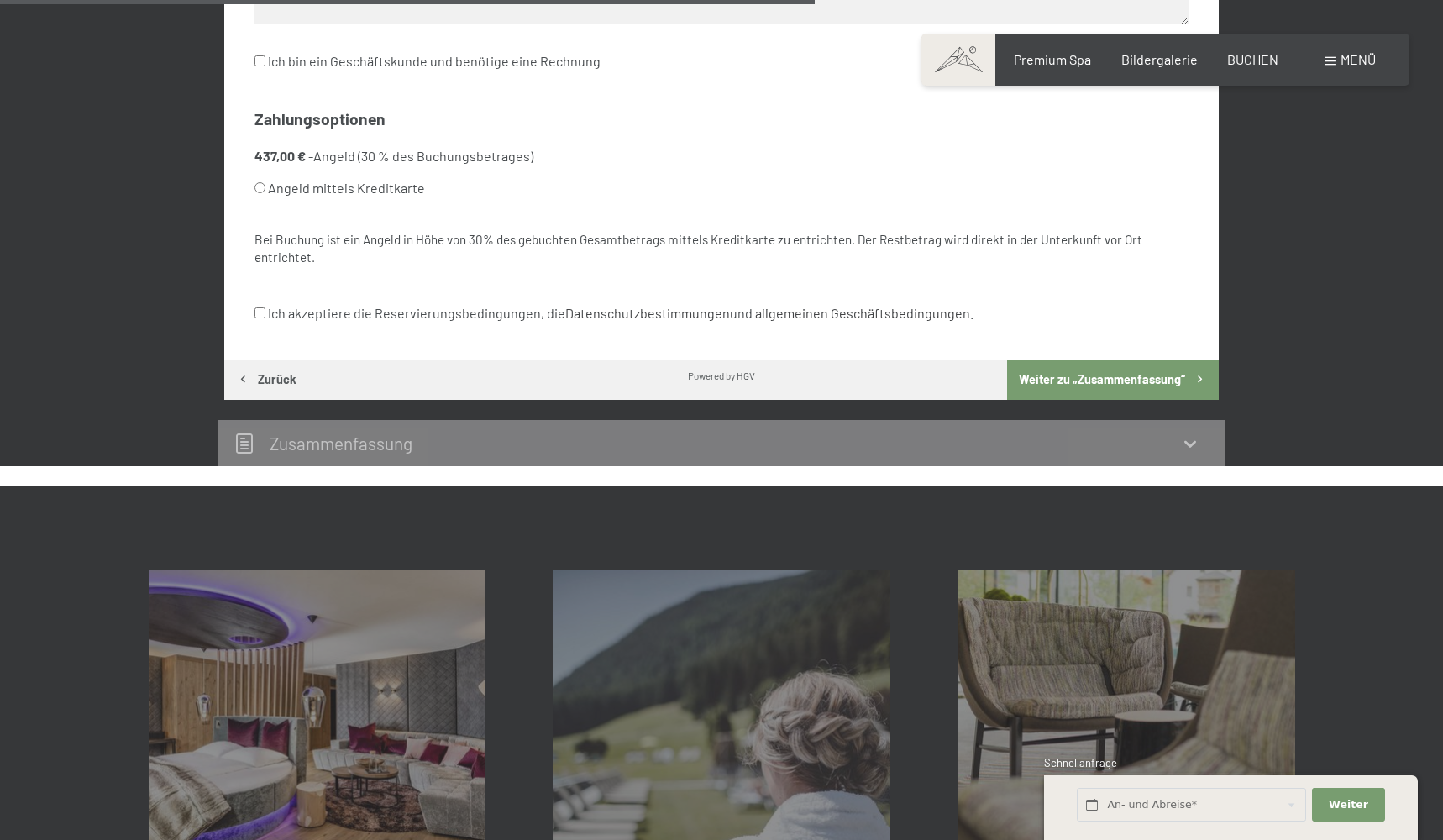
click at [1184, 433] on icon at bounding box center [1190, 443] width 21 height 21
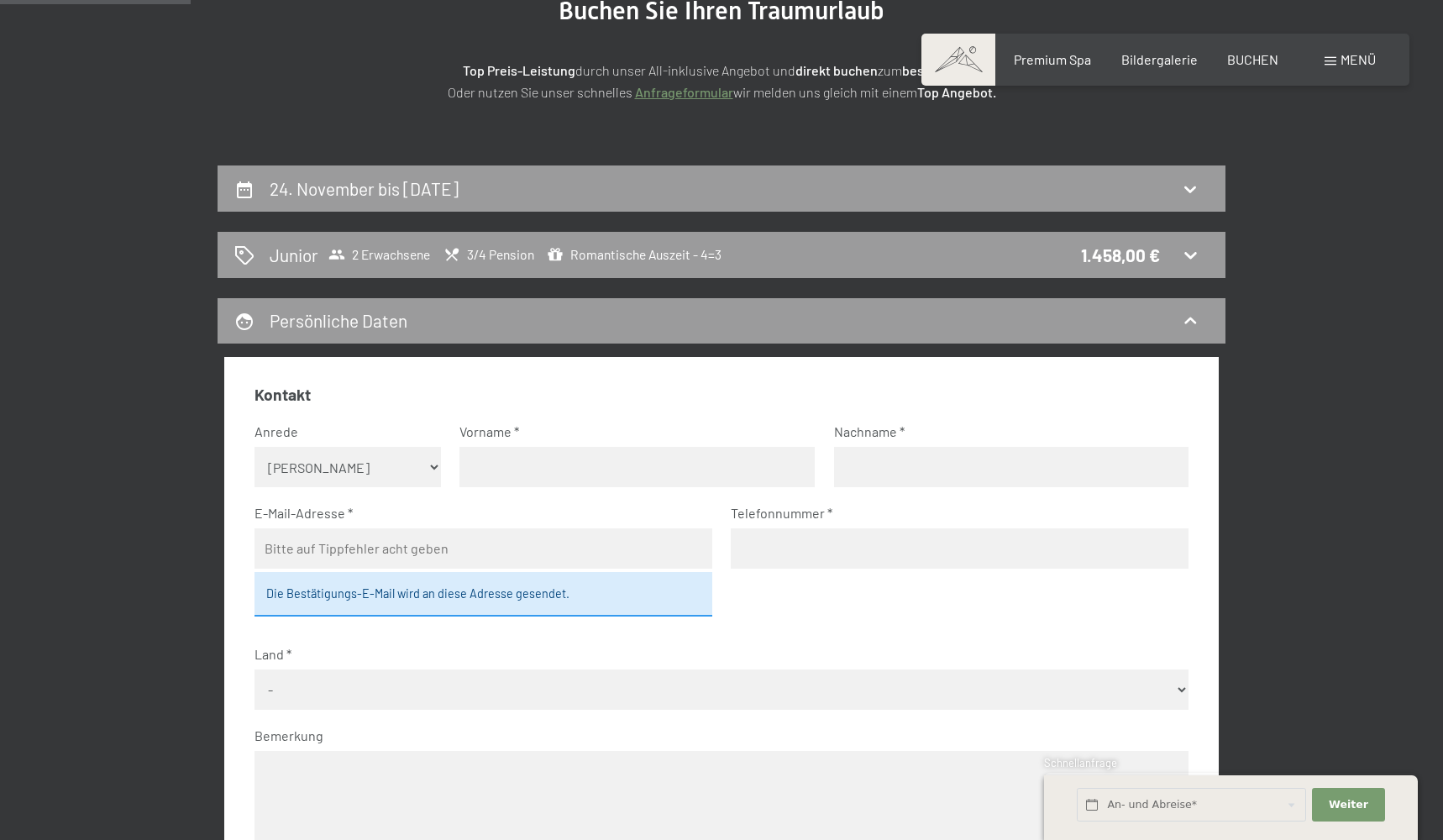
scroll to position [230, 0]
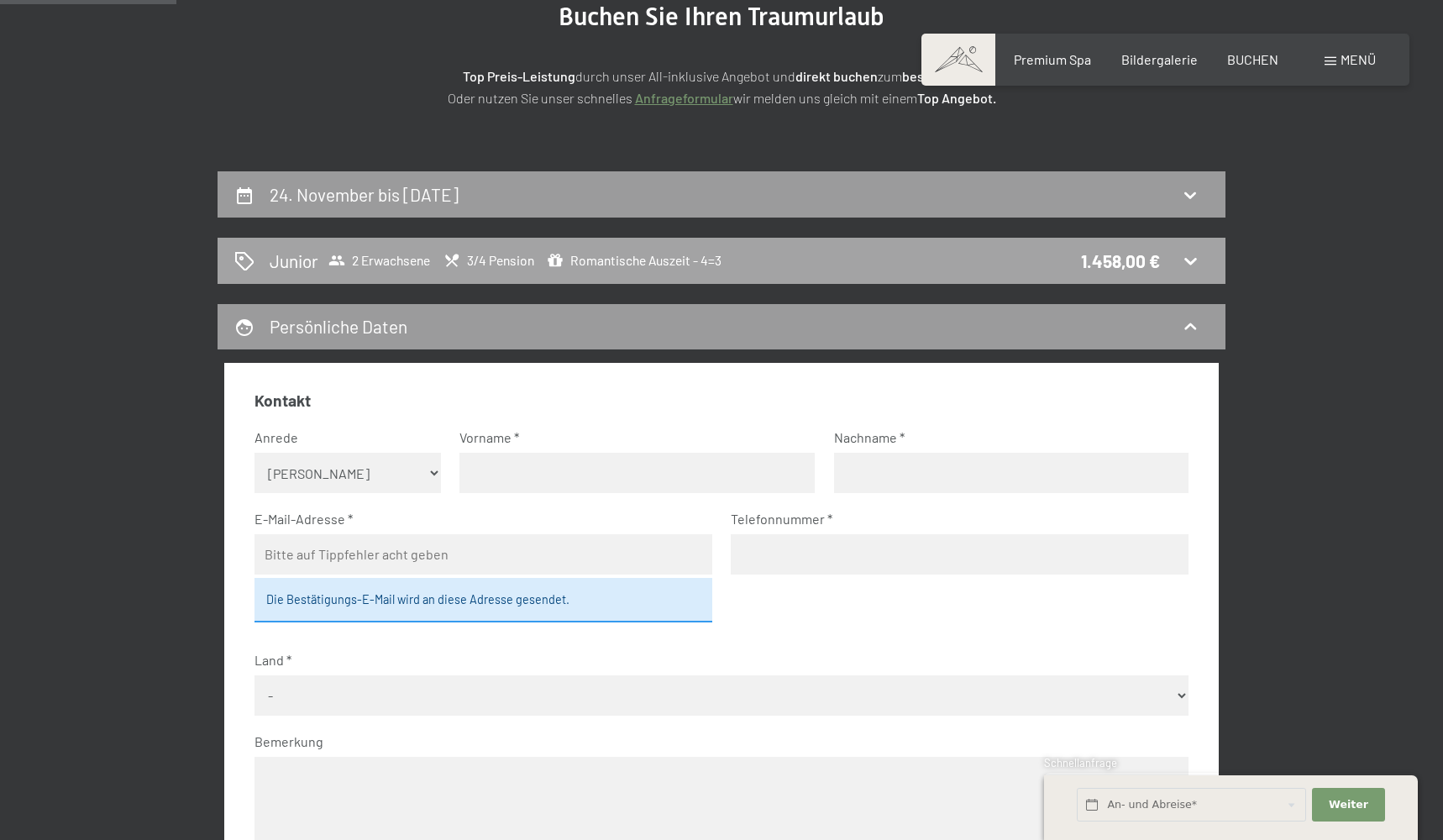
click at [684, 260] on span "Romantische Auszeit - 4=3" at bounding box center [634, 260] width 174 height 17
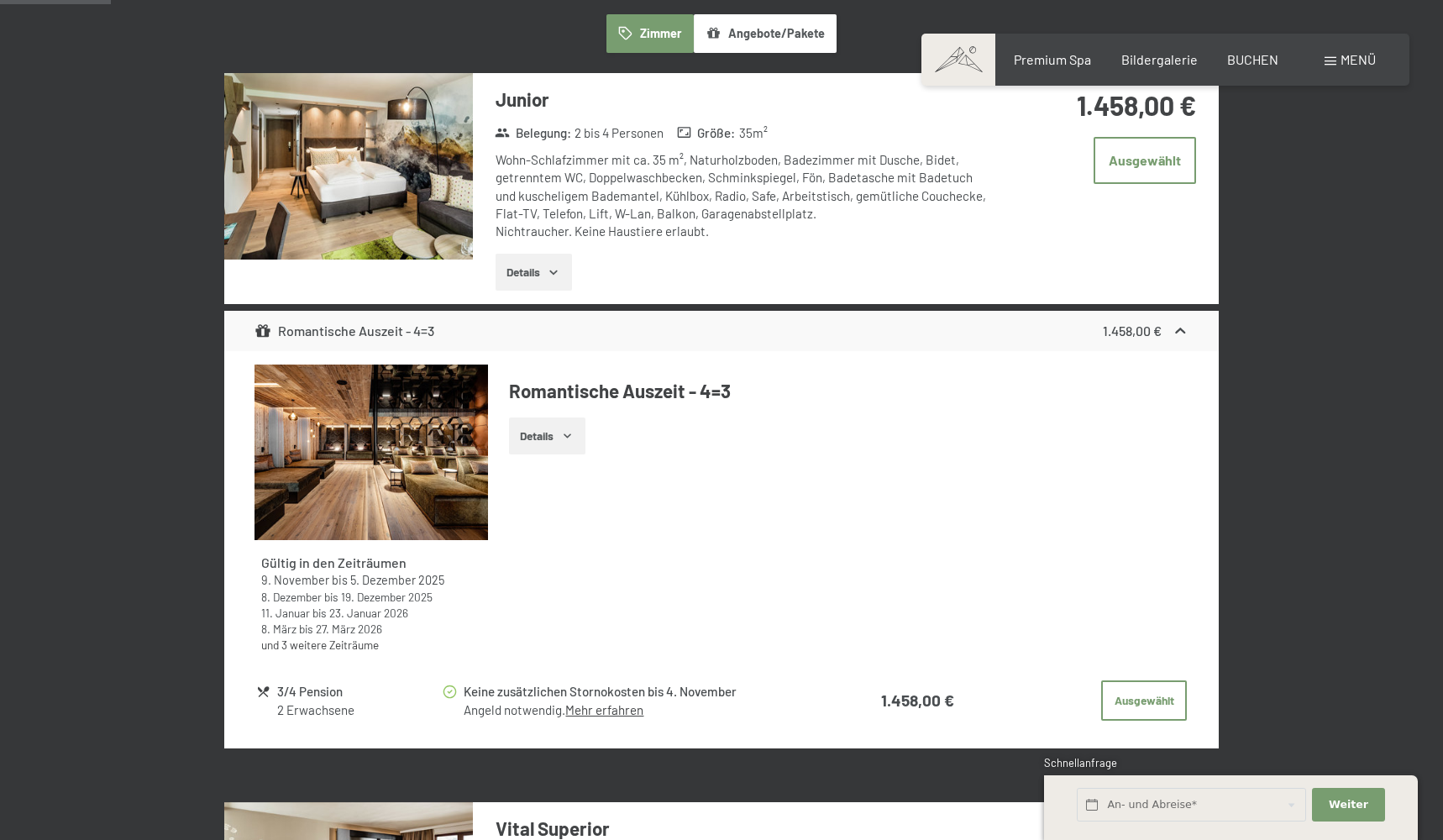
scroll to position [533, 0]
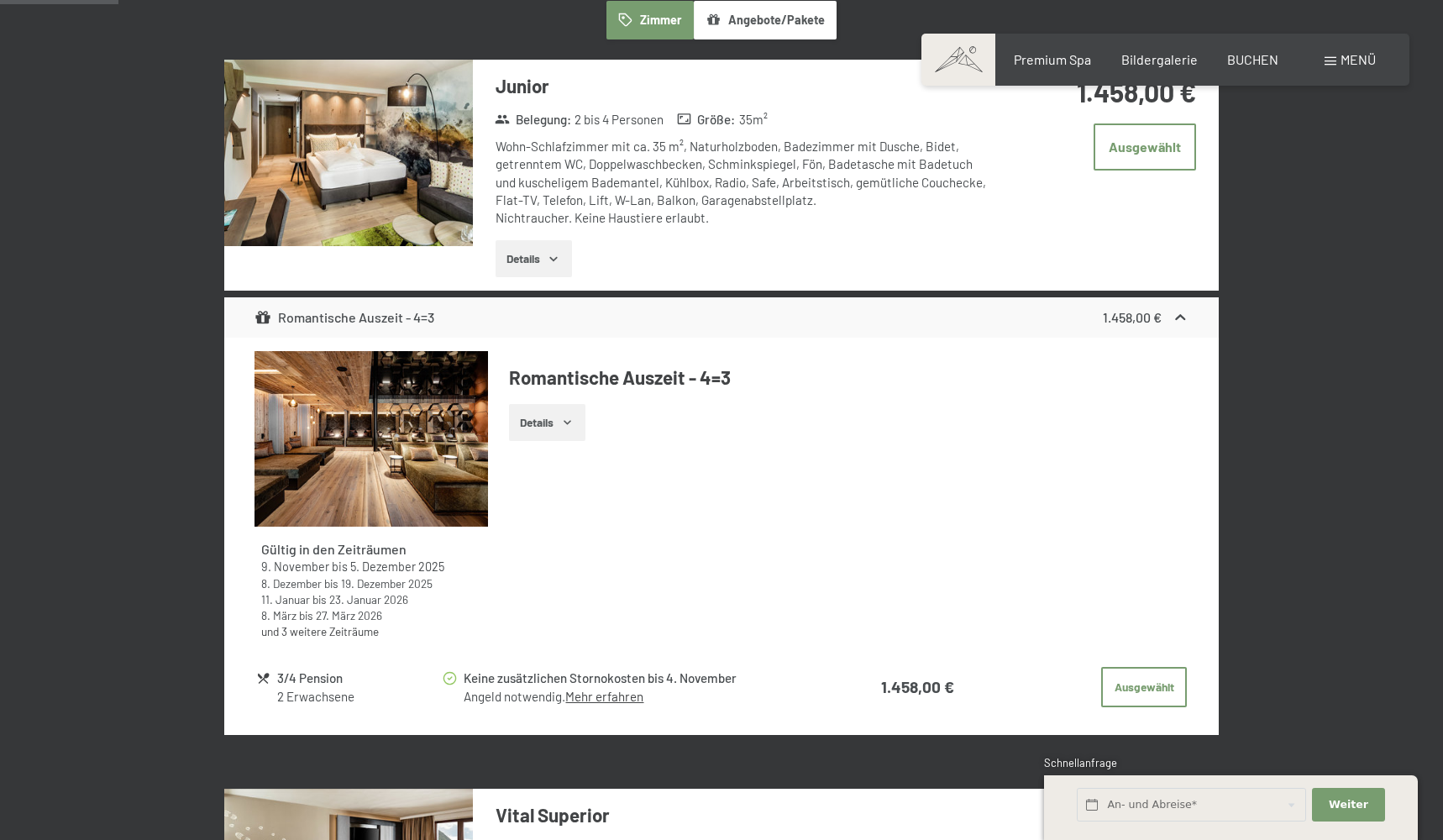
click at [559, 252] on icon "button" at bounding box center [553, 258] width 13 height 13
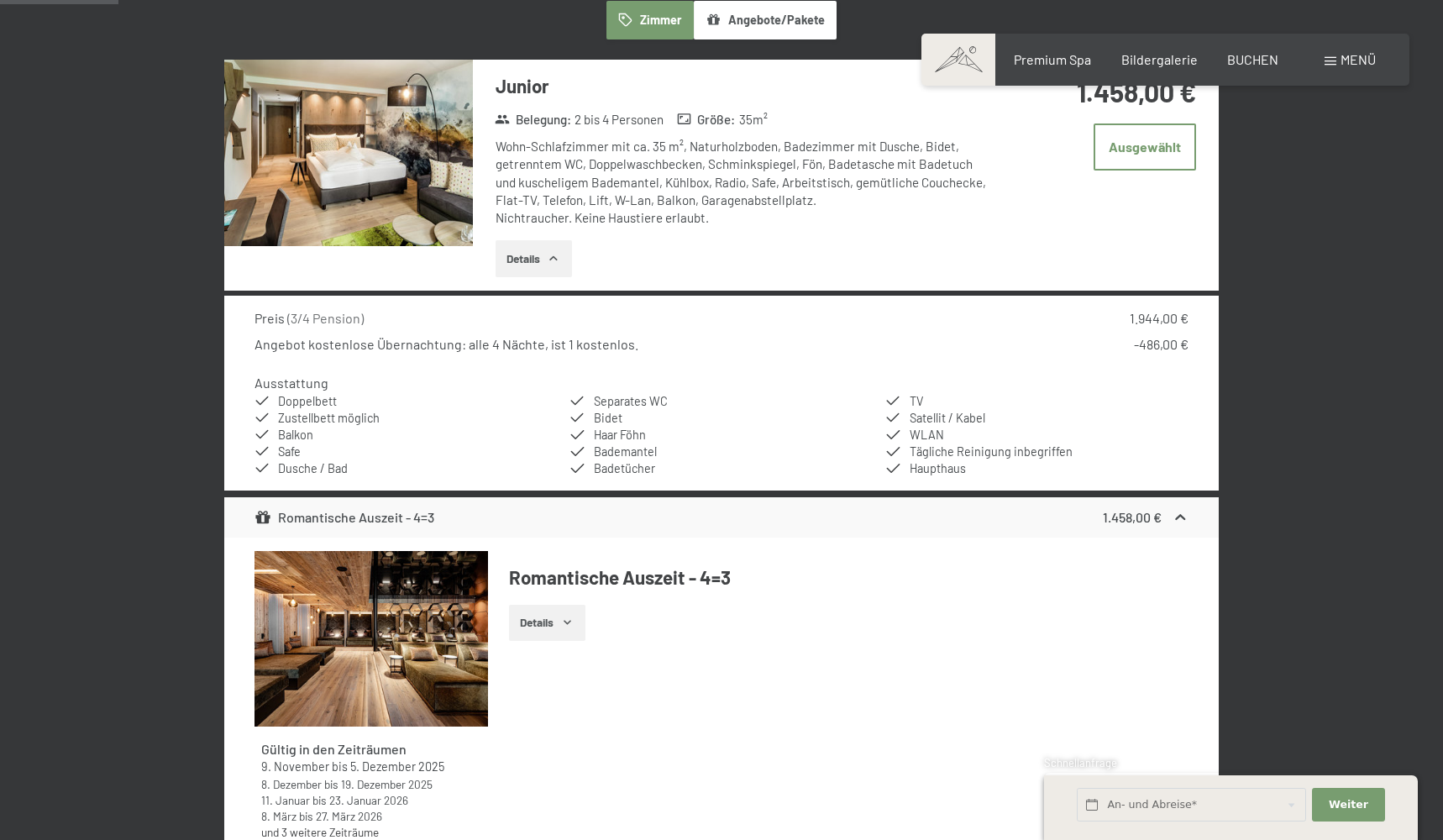
click at [559, 252] on icon "button" at bounding box center [553, 258] width 13 height 13
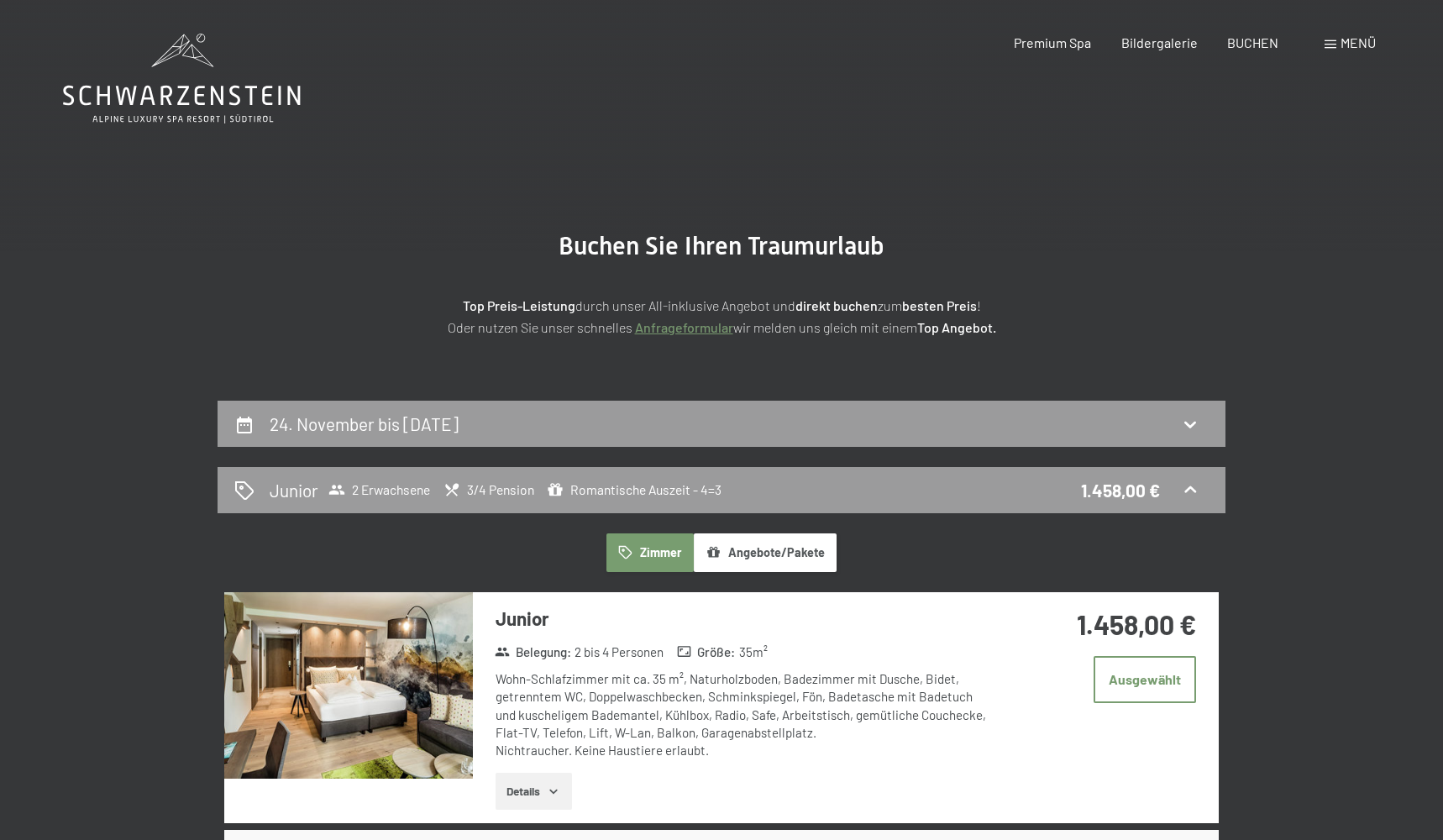
scroll to position [0, 0]
click at [1172, 440] on div "24. November bis 28. November 2025" at bounding box center [721, 424] width 1008 height 46
select select "2025-10-01"
select select "2025-11-01"
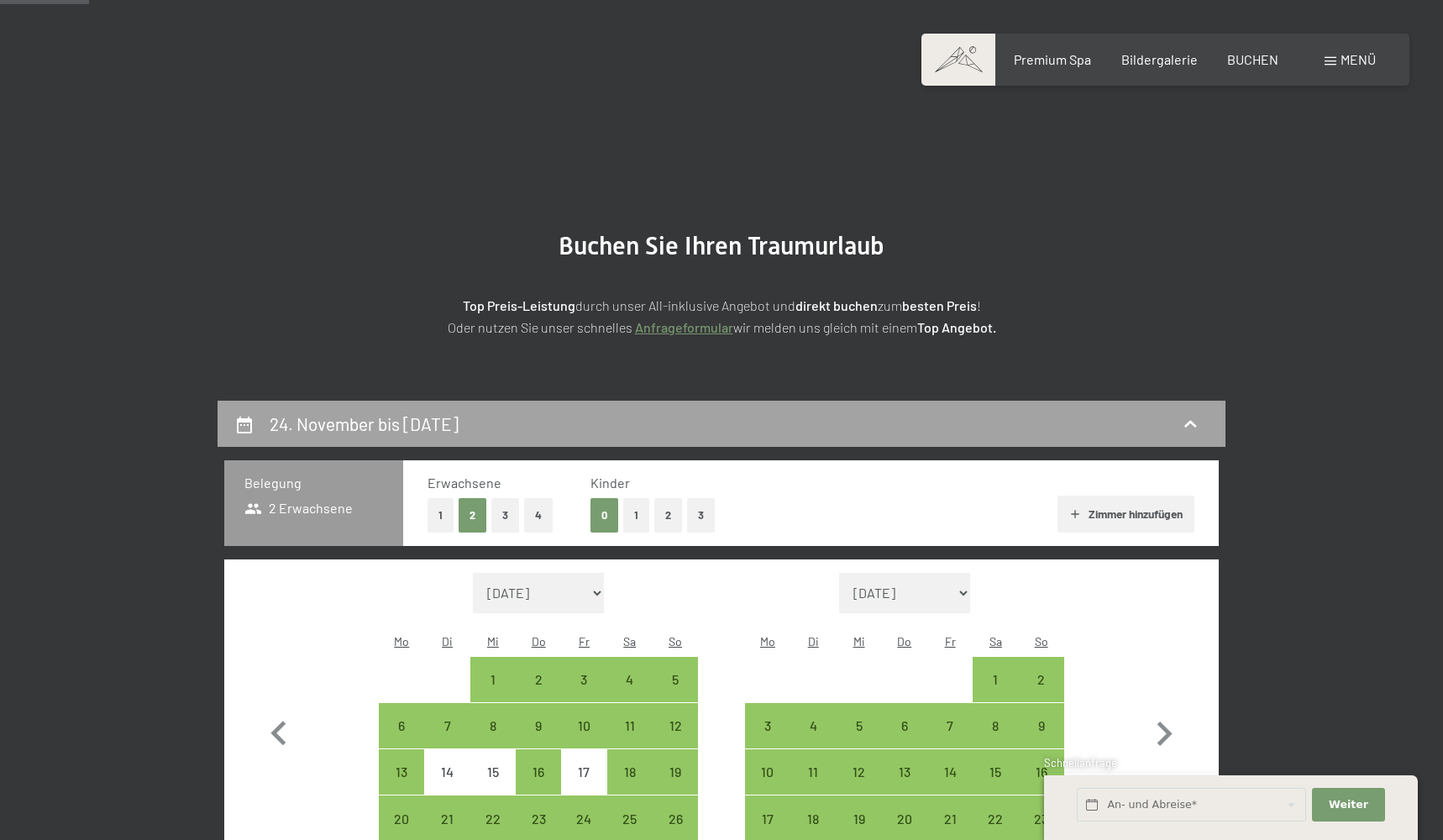
scroll to position [399, 0]
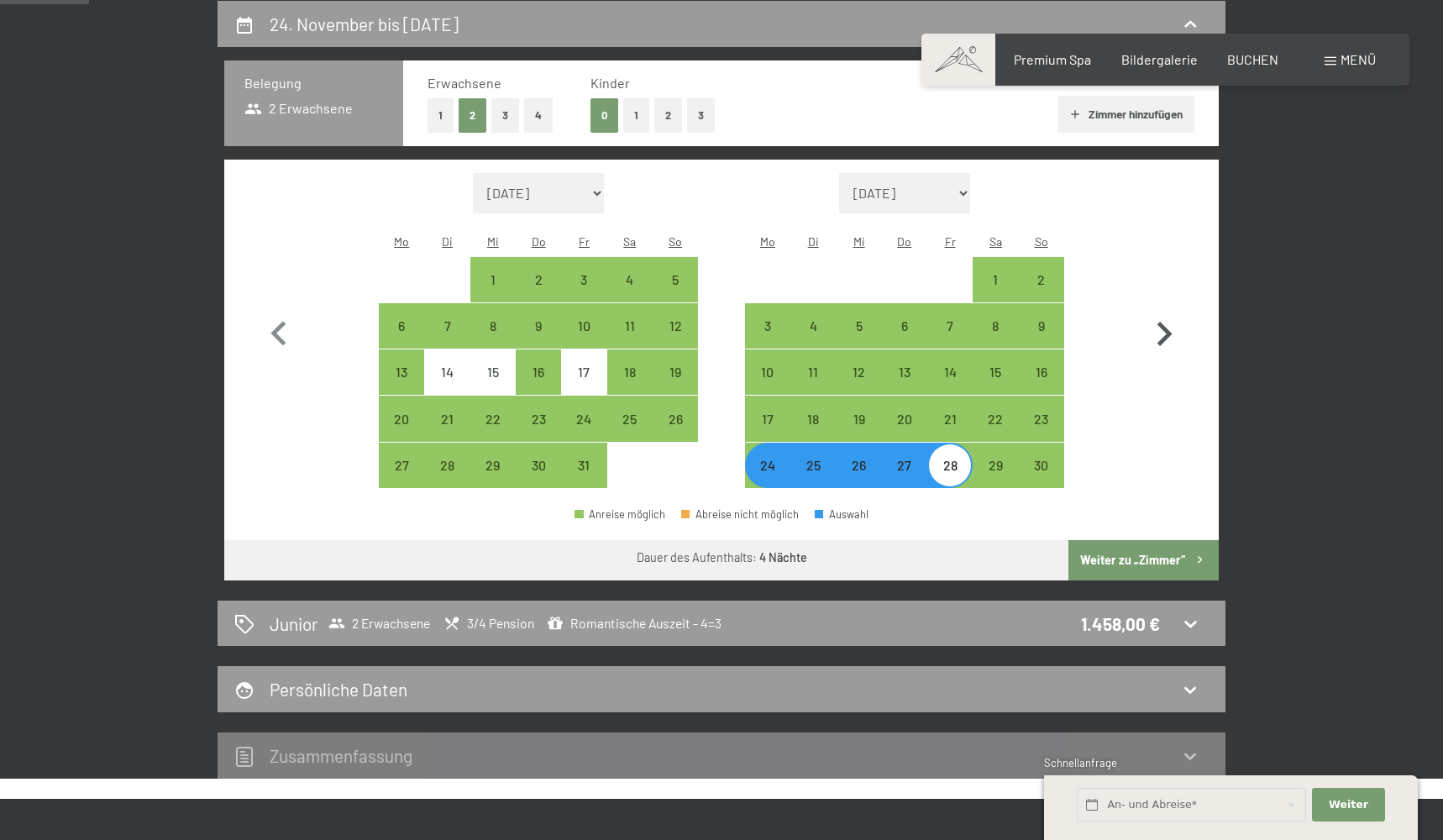
click at [1169, 324] on icon "button" at bounding box center [1165, 333] width 15 height 24
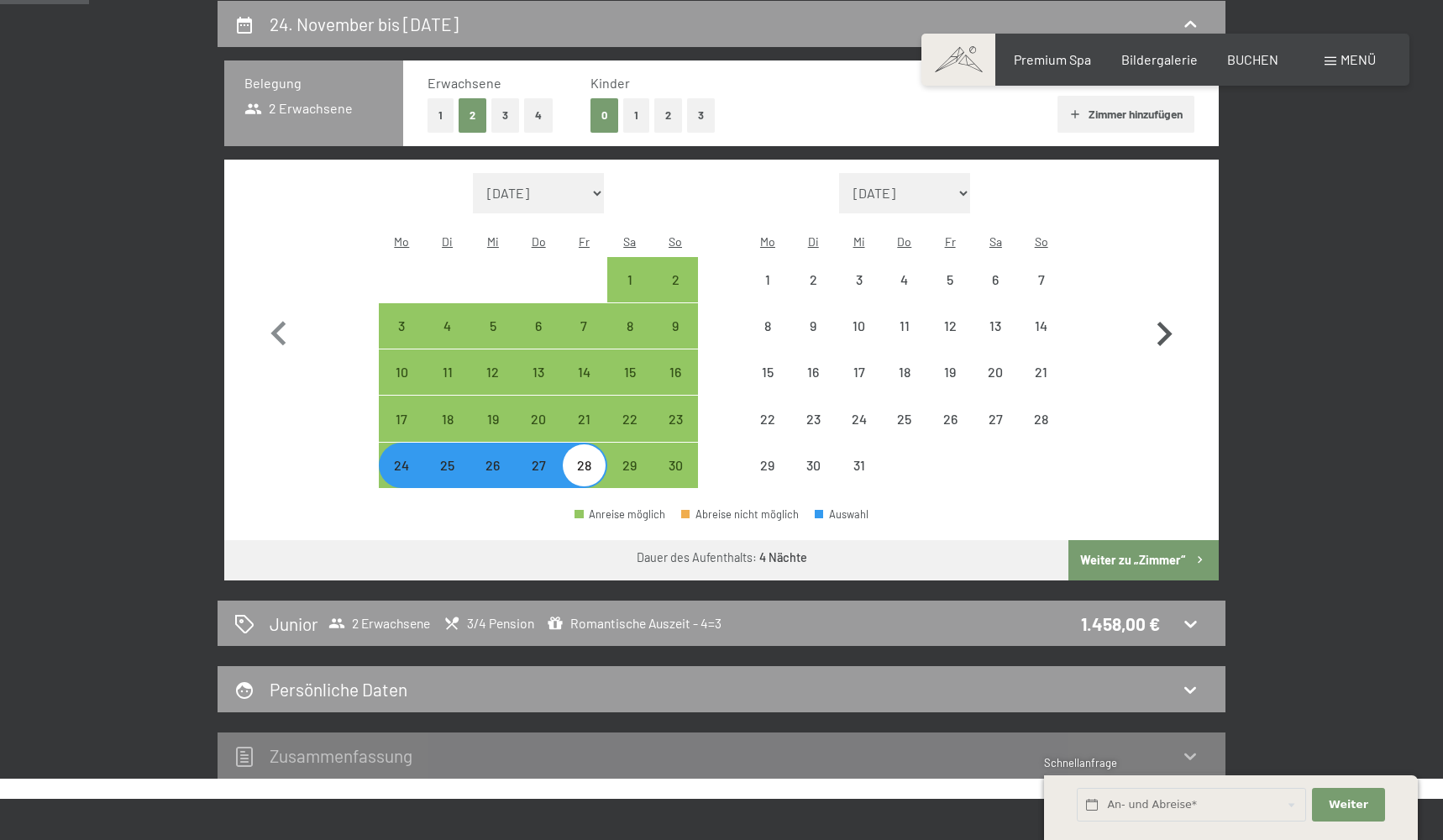
select select "2025-11-01"
select select "2025-12-01"
click at [1169, 324] on icon "button" at bounding box center [1165, 333] width 15 height 24
select select "2025-12-01"
select select "2026-01-01"
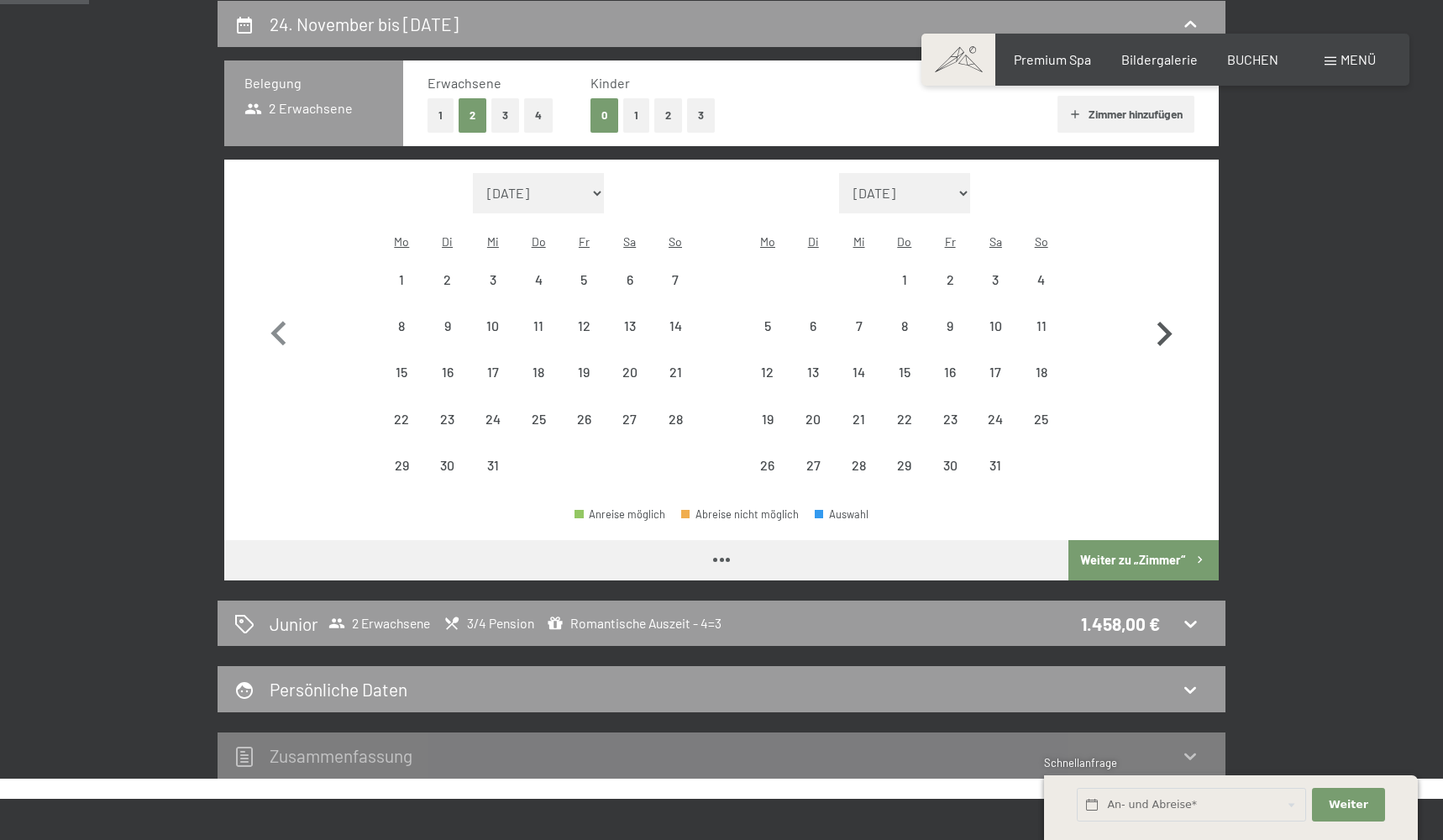
click at [1169, 324] on icon "button" at bounding box center [1165, 333] width 15 height 24
select select "2026-01-01"
select select "2026-02-01"
select select "2026-01-01"
select select "2026-02-01"
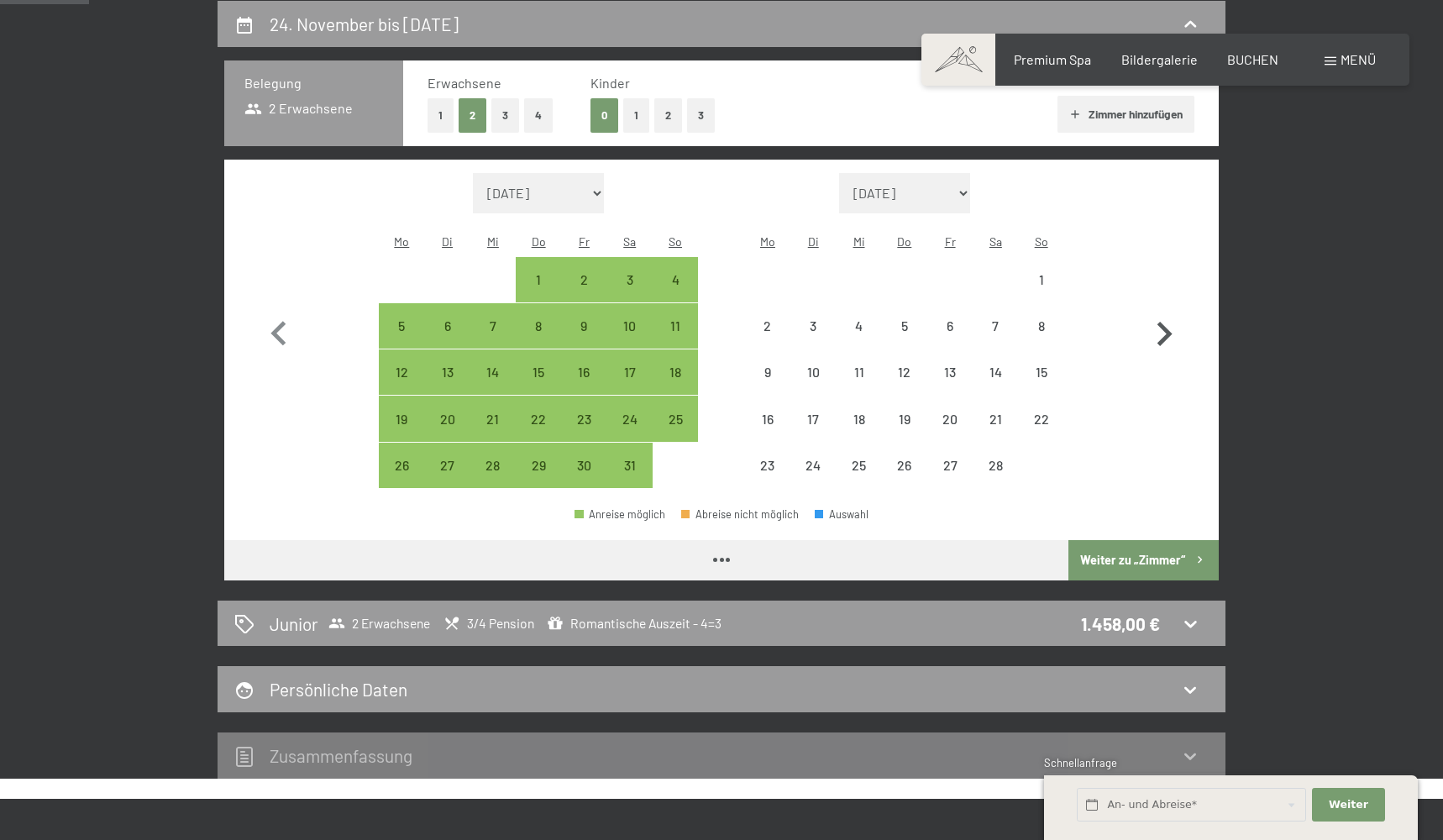
select select "2026-01-01"
select select "2026-02-01"
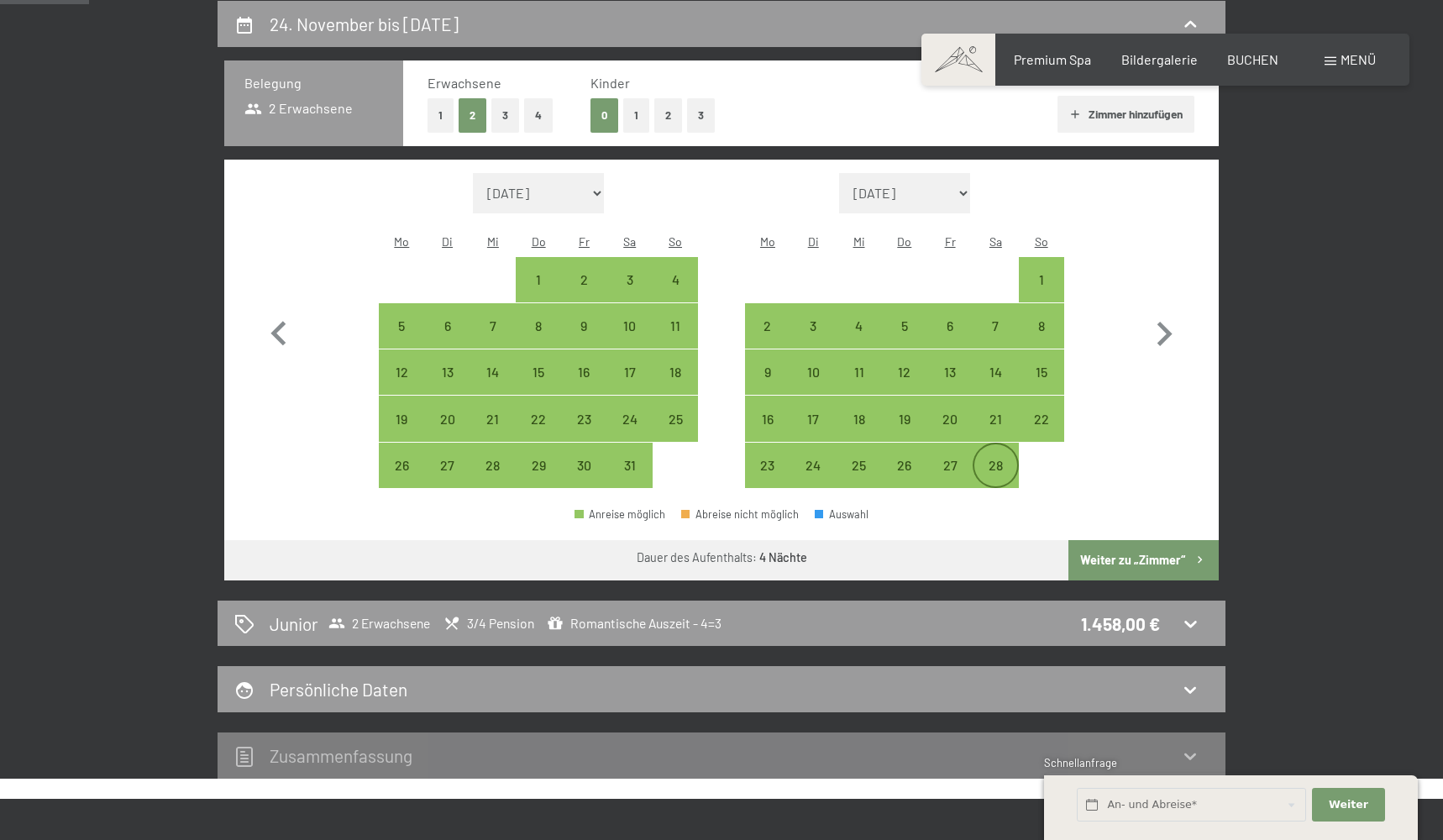
click at [1002, 458] on div "28" at bounding box center [995, 479] width 42 height 42
select select "2026-01-01"
select select "2026-02-01"
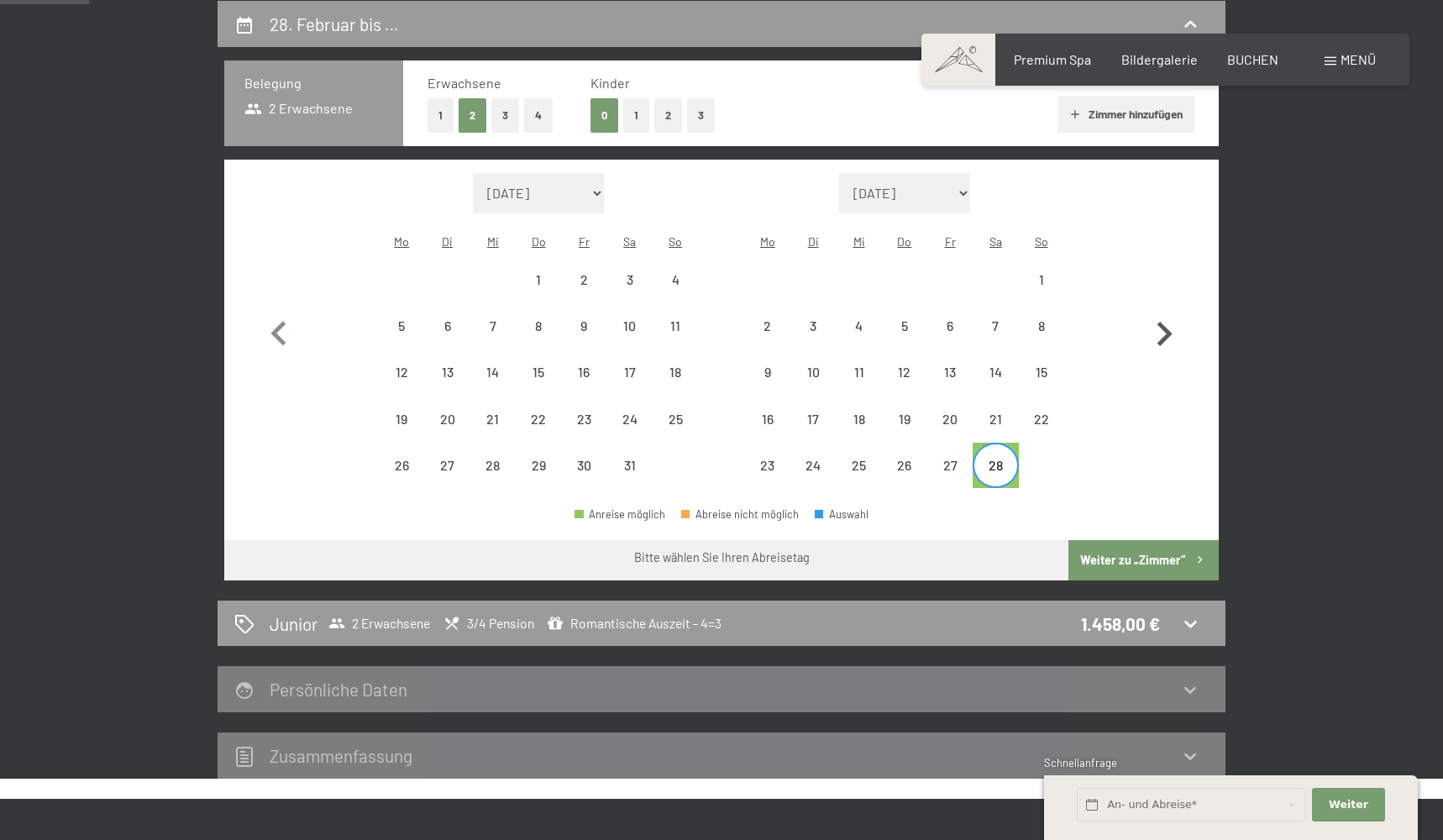
click at [1171, 319] on icon "button" at bounding box center [1164, 334] width 48 height 48
select select "2026-02-01"
select select "2026-03-01"
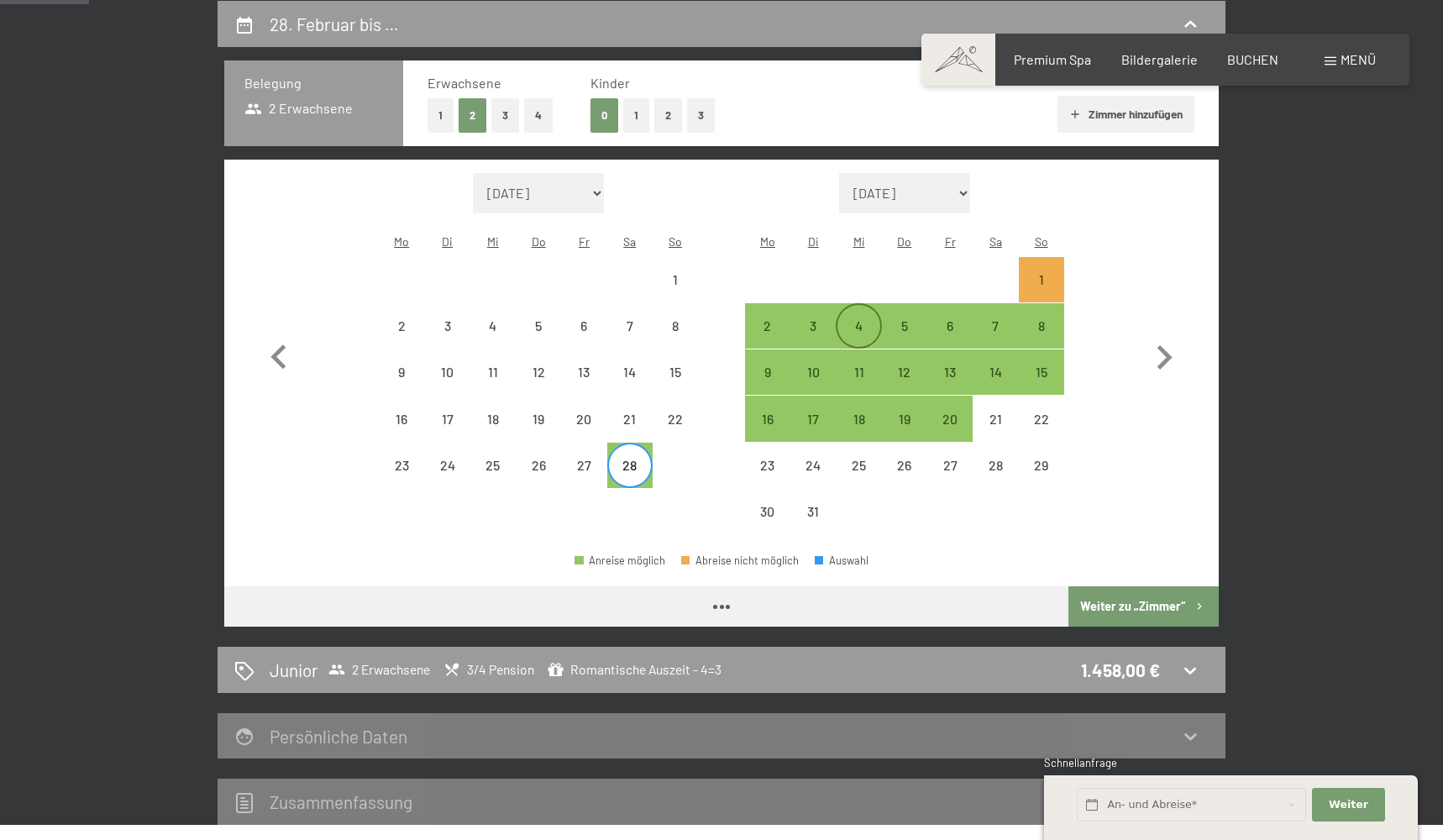
select select "2026-02-01"
select select "2026-03-01"
click at [848, 319] on div "4" at bounding box center [858, 340] width 42 height 42
select select "2026-02-01"
select select "2026-03-01"
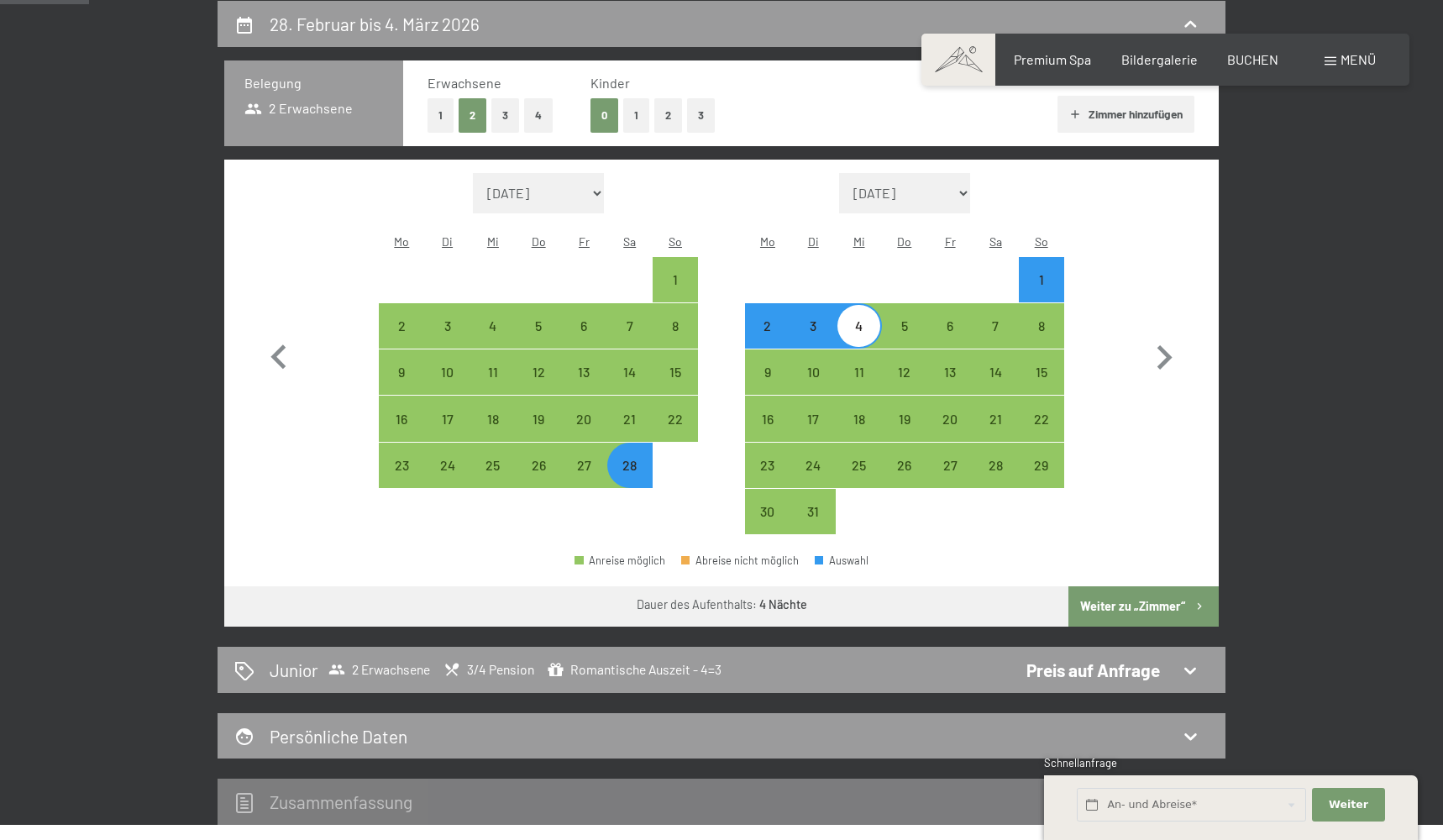
click at [1147, 592] on button "Weiter zu „Zimmer“" at bounding box center [1143, 606] width 150 height 40
select select "2026-02-01"
select select "2026-03-01"
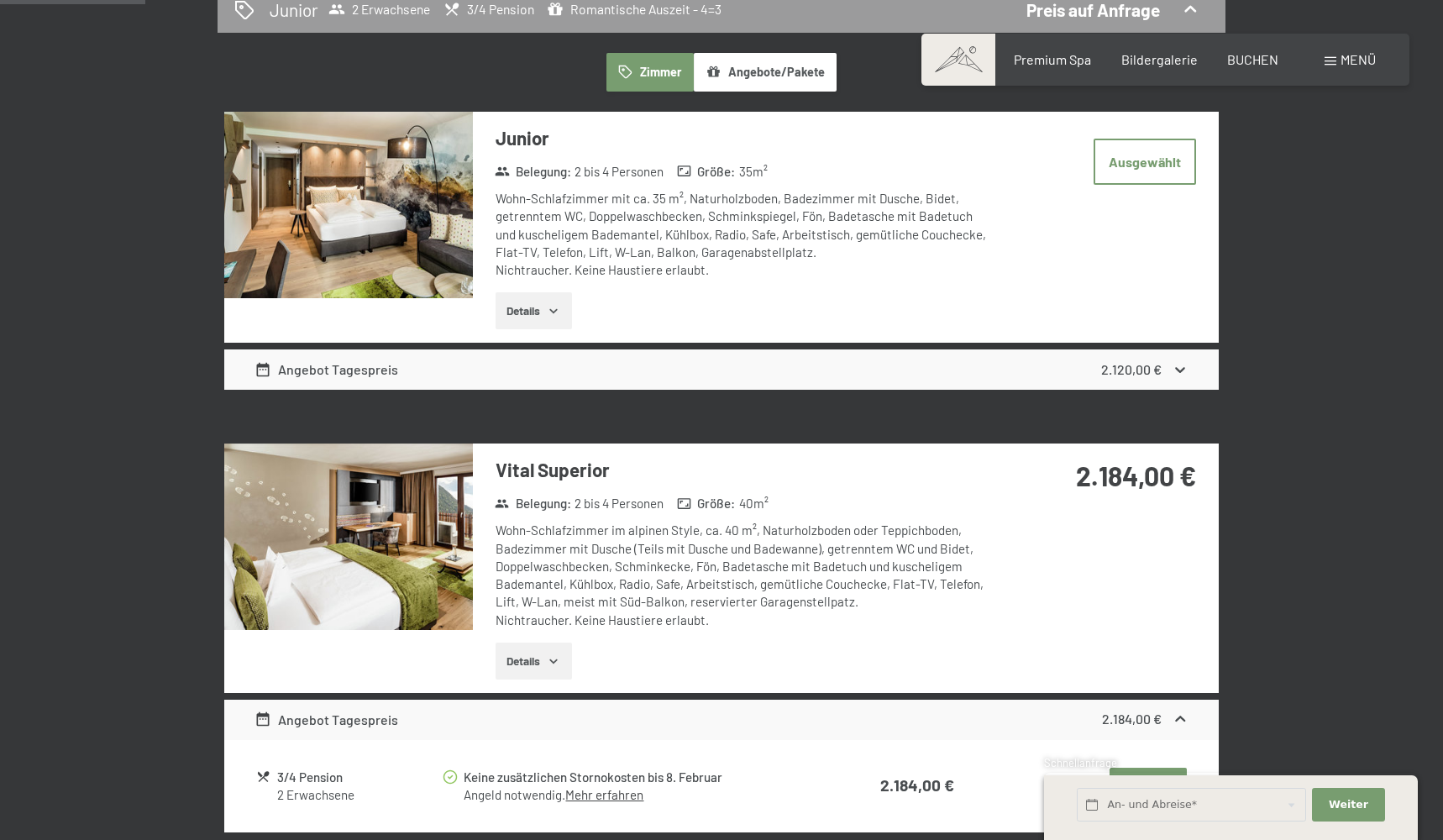
scroll to position [483, 0]
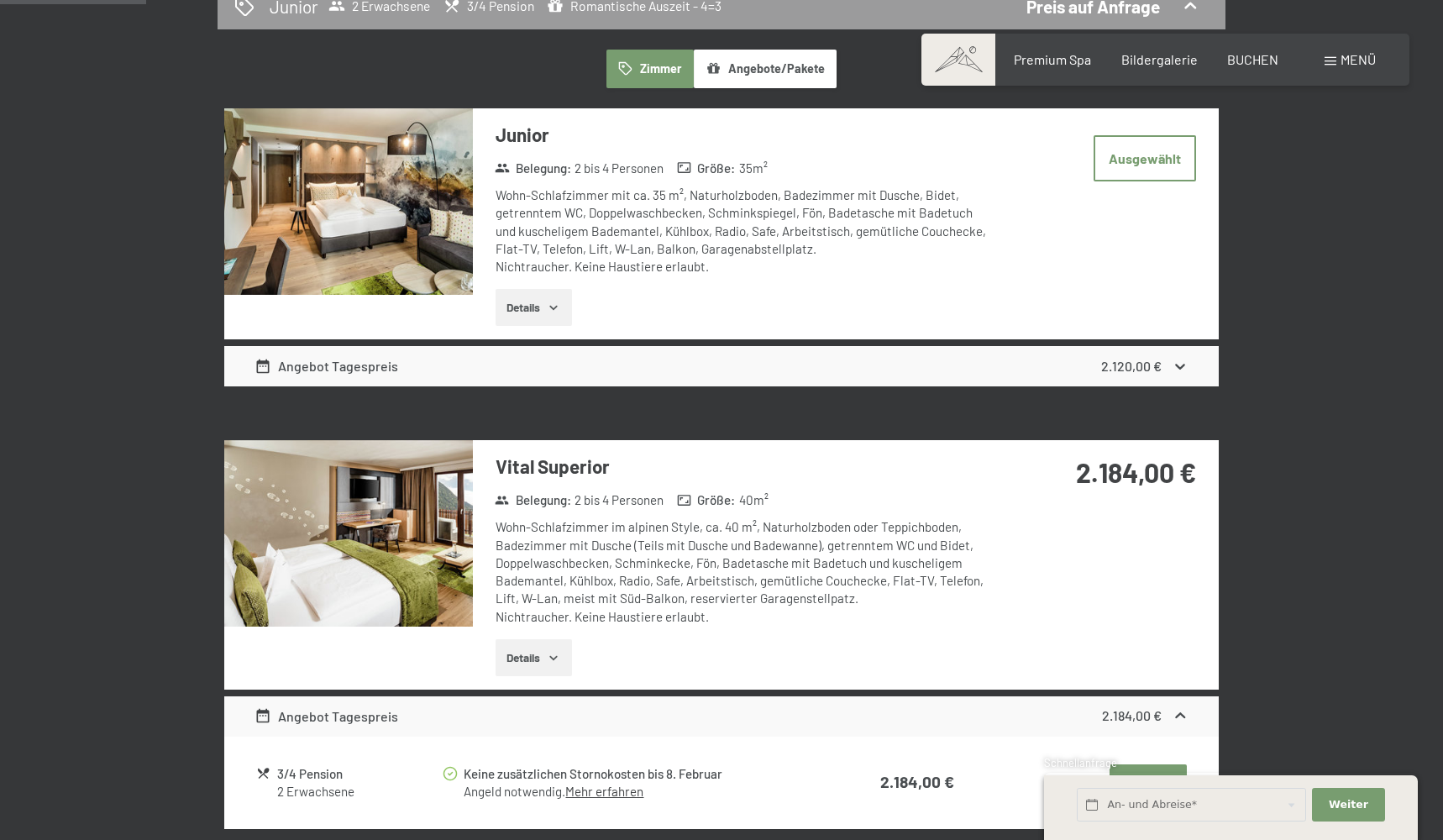
click at [1185, 358] on icon at bounding box center [1181, 366] width 18 height 18
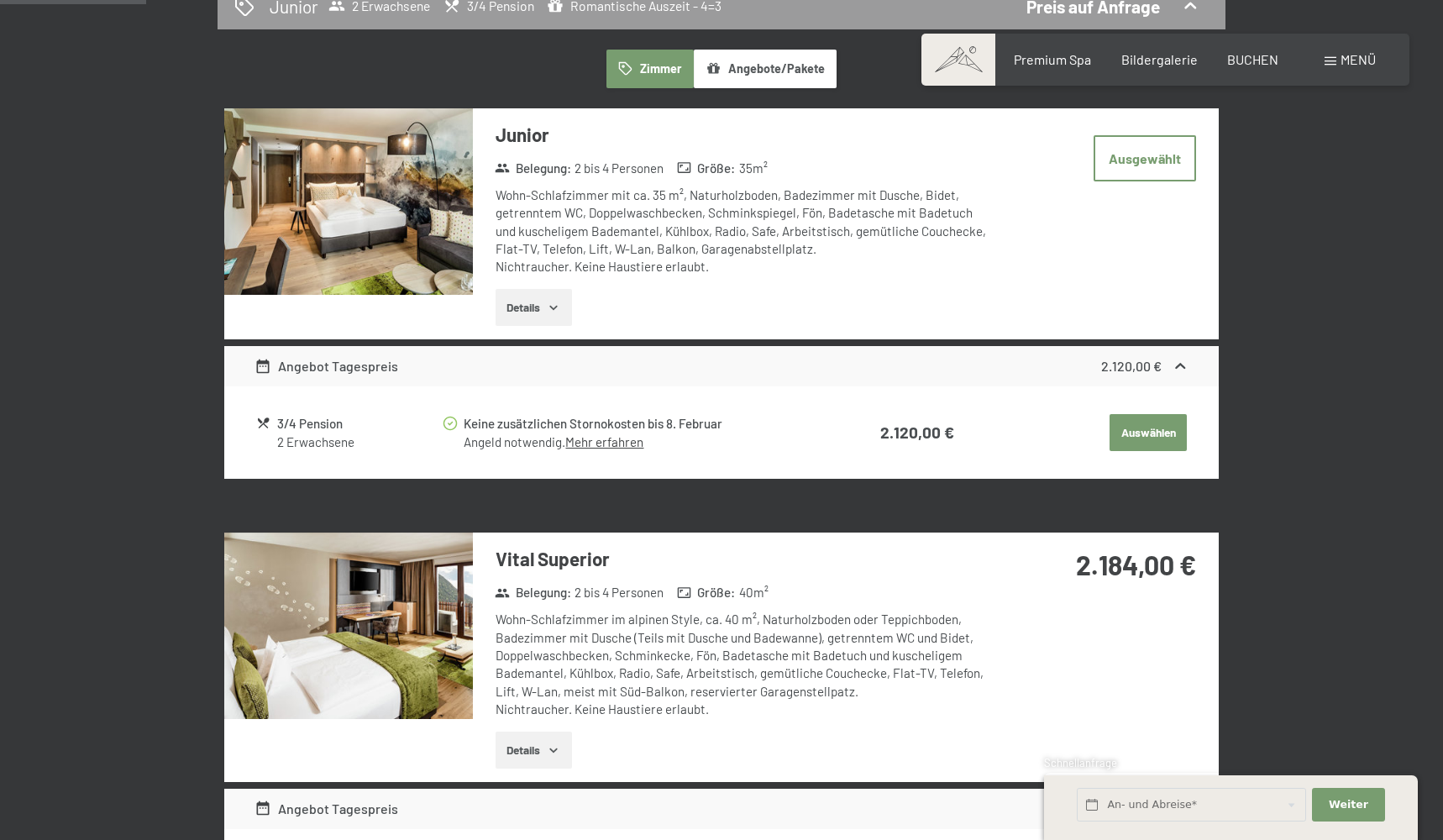
click at [1185, 358] on icon at bounding box center [1181, 366] width 18 height 18
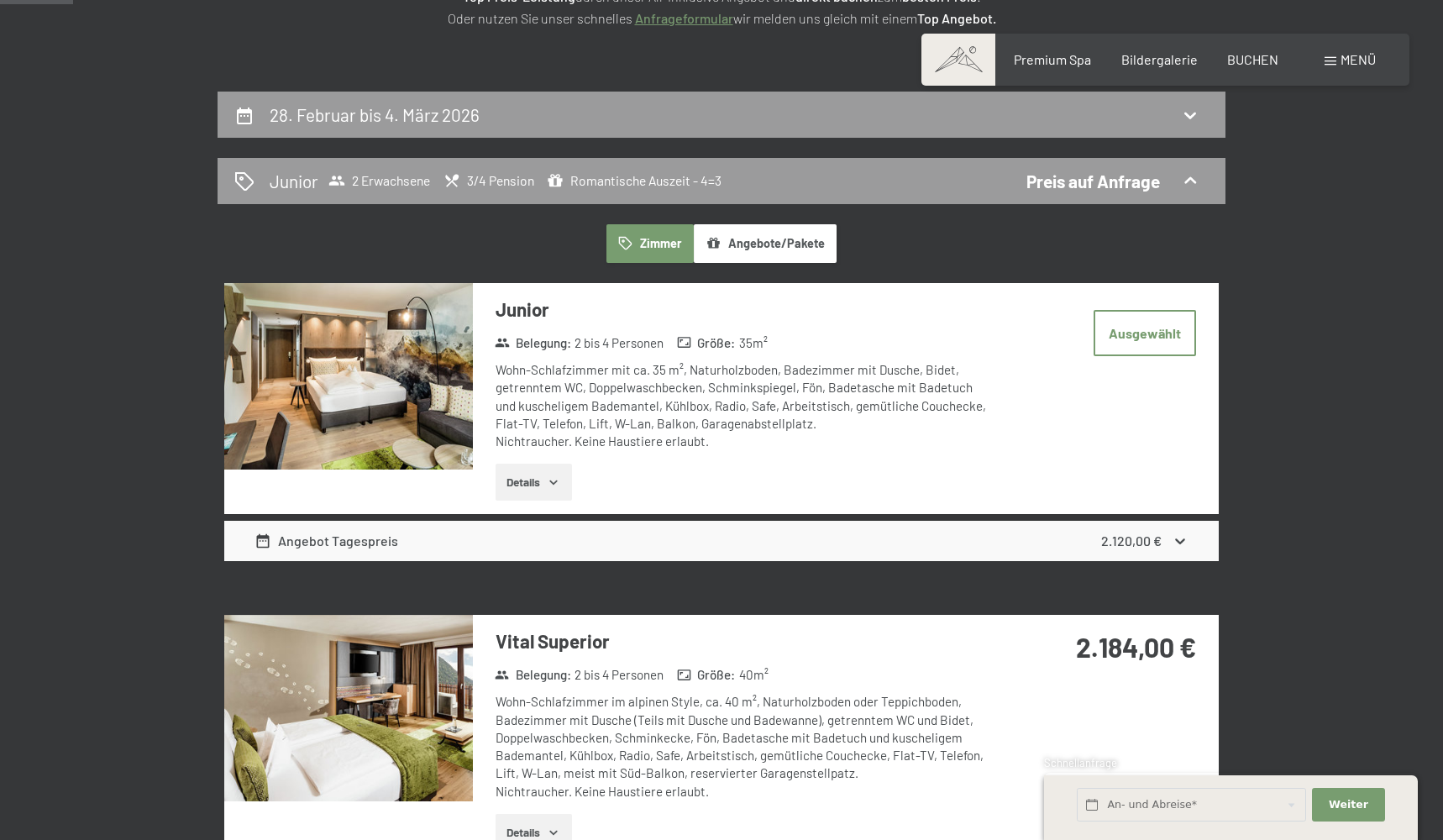
scroll to position [55, 0]
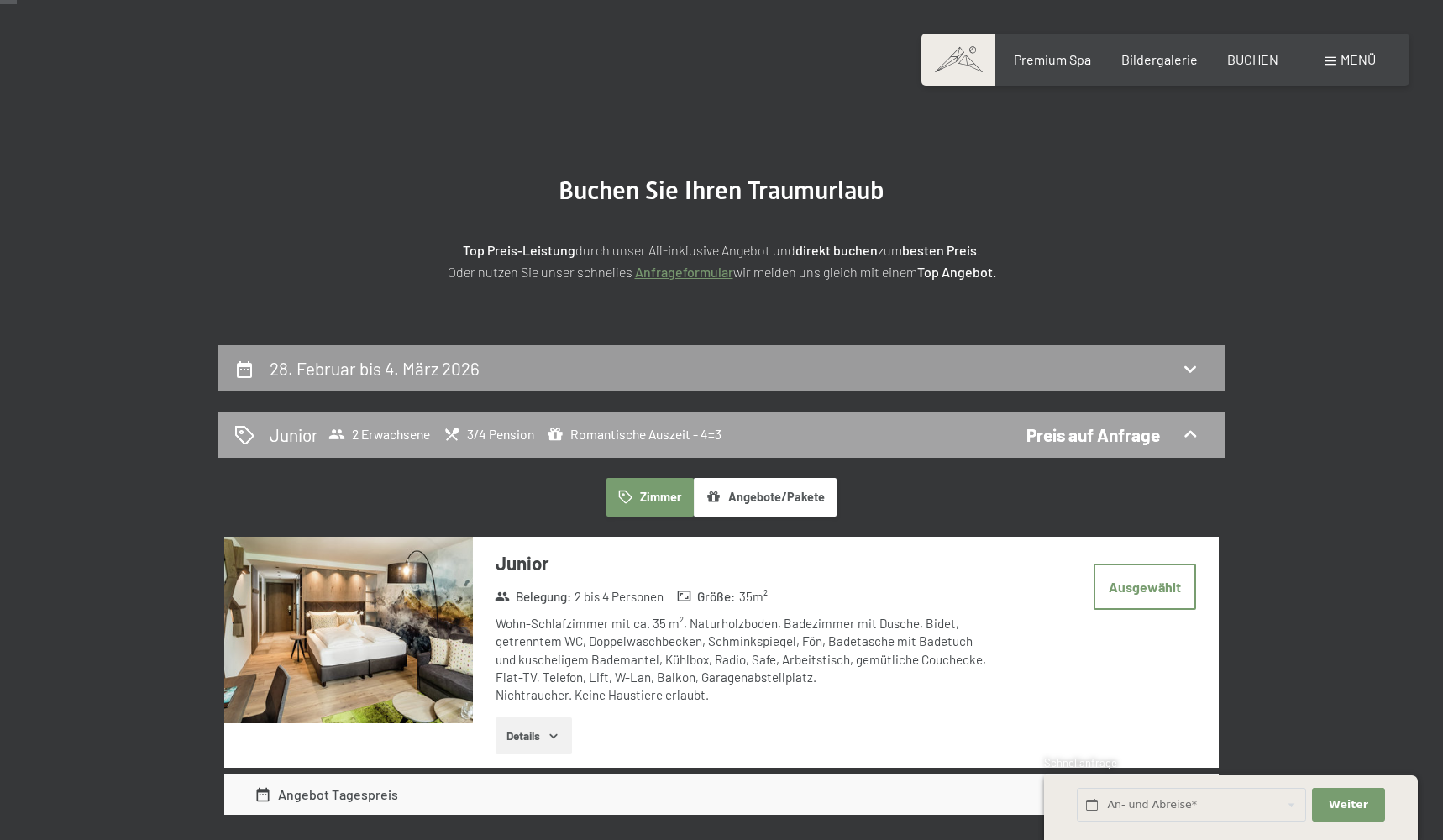
click at [1154, 429] on div "Preis auf Anfrage" at bounding box center [1093, 434] width 133 height 24
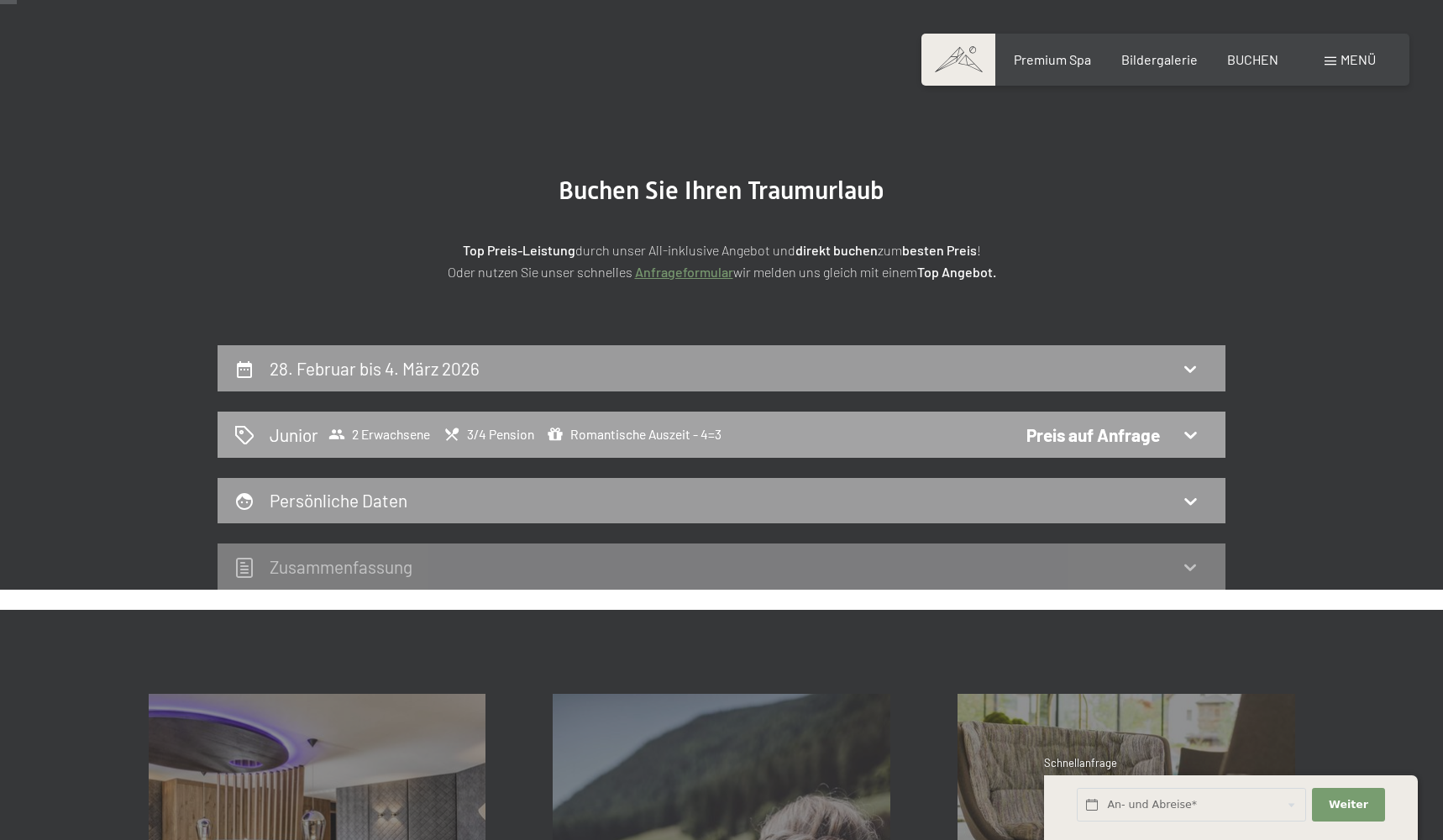
click at [1175, 431] on div "Junior 2 Erwachsene 3/4 Pension Romantische Auszeit - 4=3 Preis auf Anfrage" at bounding box center [722, 434] width 975 height 24
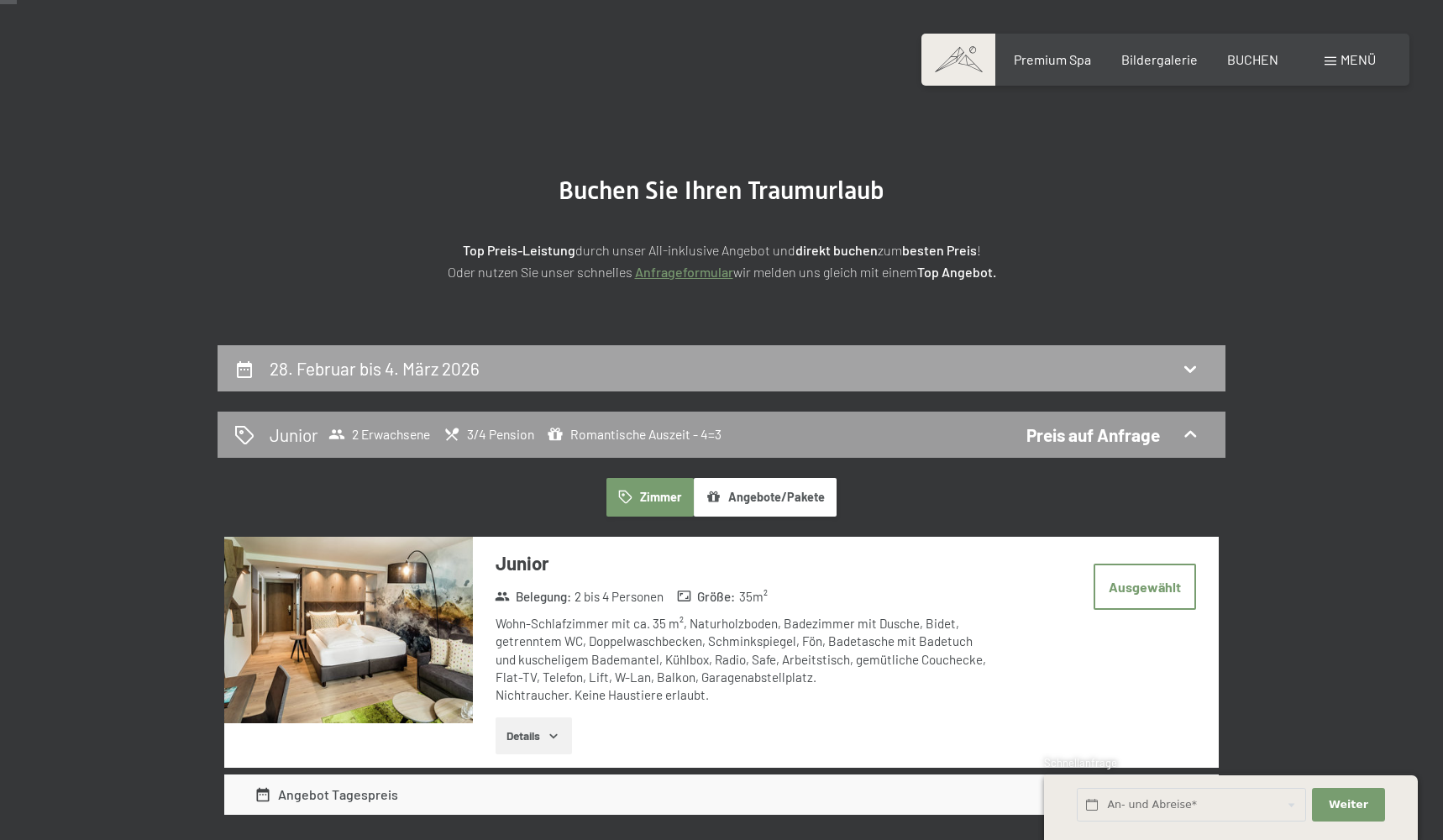
click at [1194, 375] on icon at bounding box center [1190, 368] width 21 height 21
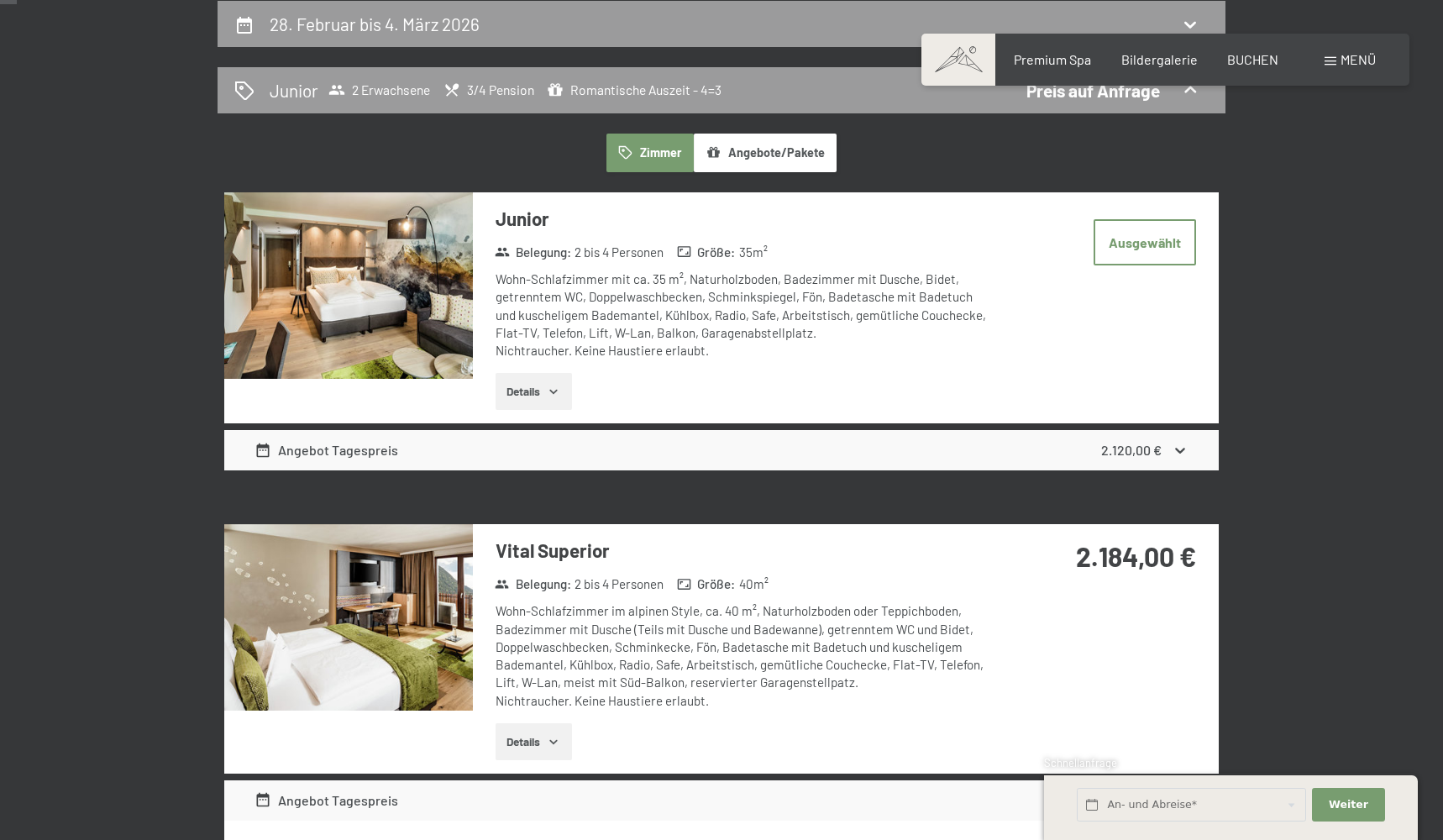
select select "2026-02-01"
select select "2026-03-01"
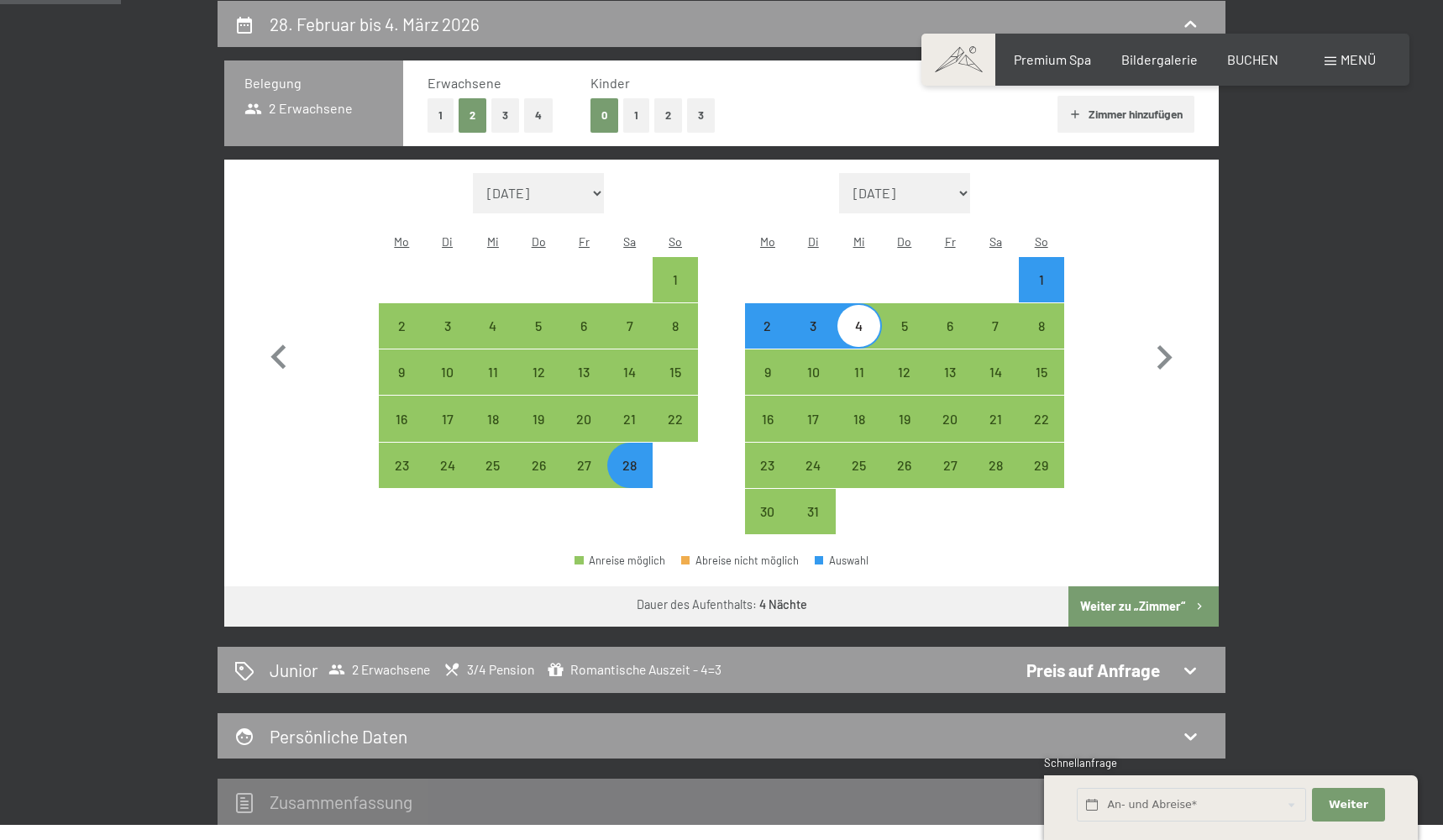
click at [774, 319] on div "2" at bounding box center [767, 340] width 42 height 42
select select "2026-02-01"
select select "2026-03-01"
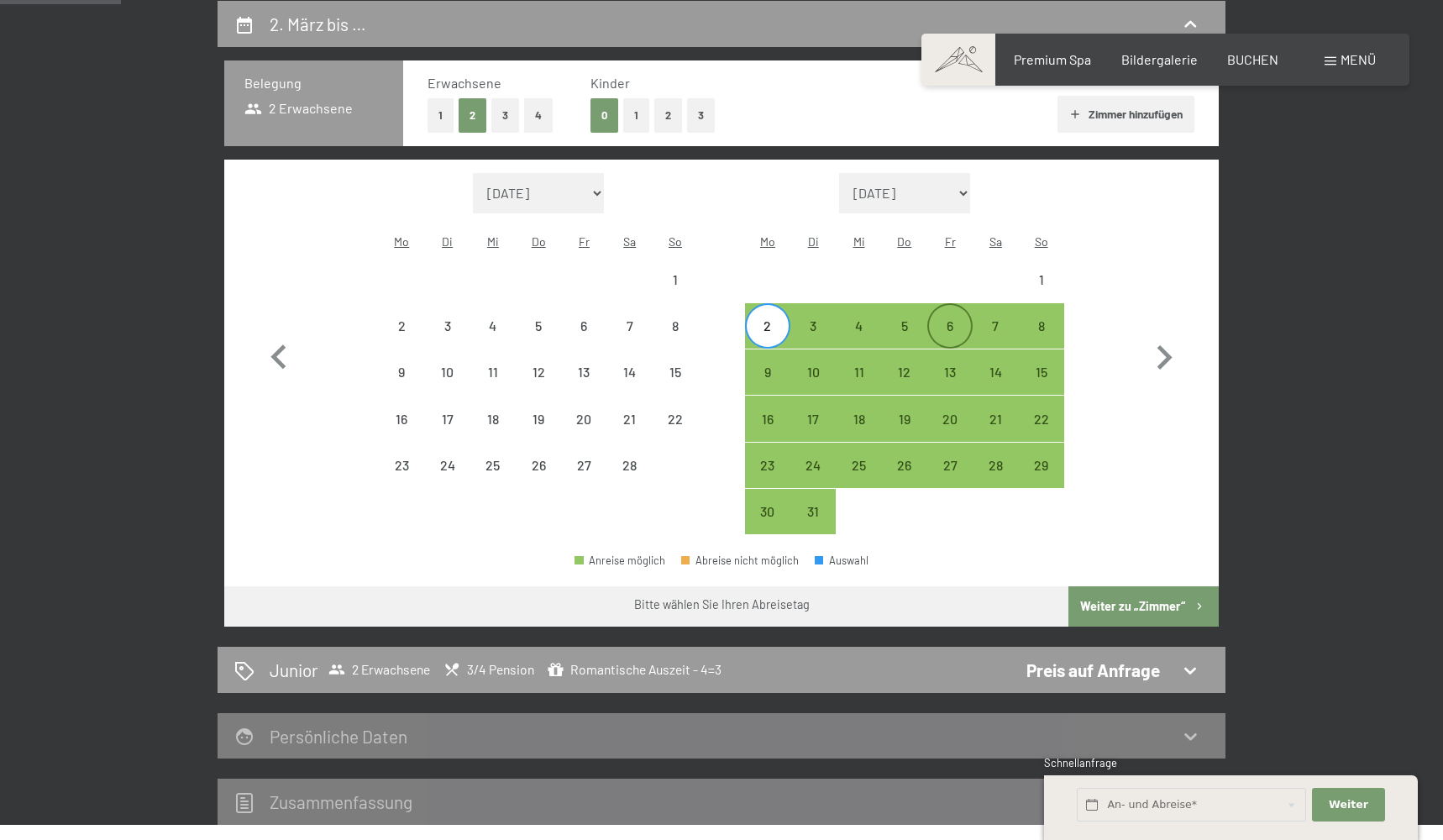
click at [970, 319] on div "6" at bounding box center [949, 340] width 42 height 42
select select "2026-02-01"
select select "2026-03-01"
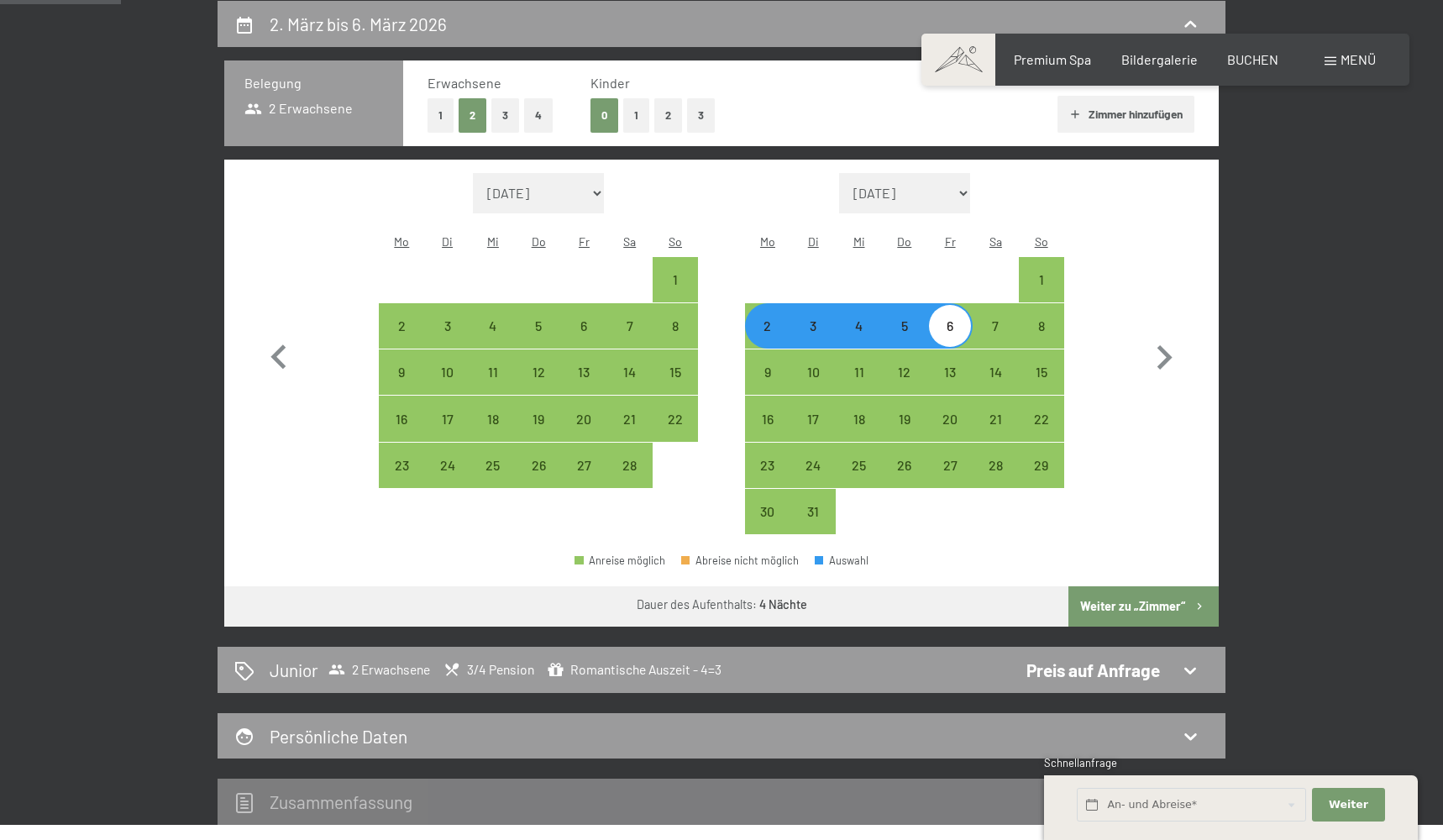
click at [1132, 586] on button "Weiter zu „Zimmer“" at bounding box center [1143, 606] width 150 height 40
select select "2026-02-01"
select select "2026-03-01"
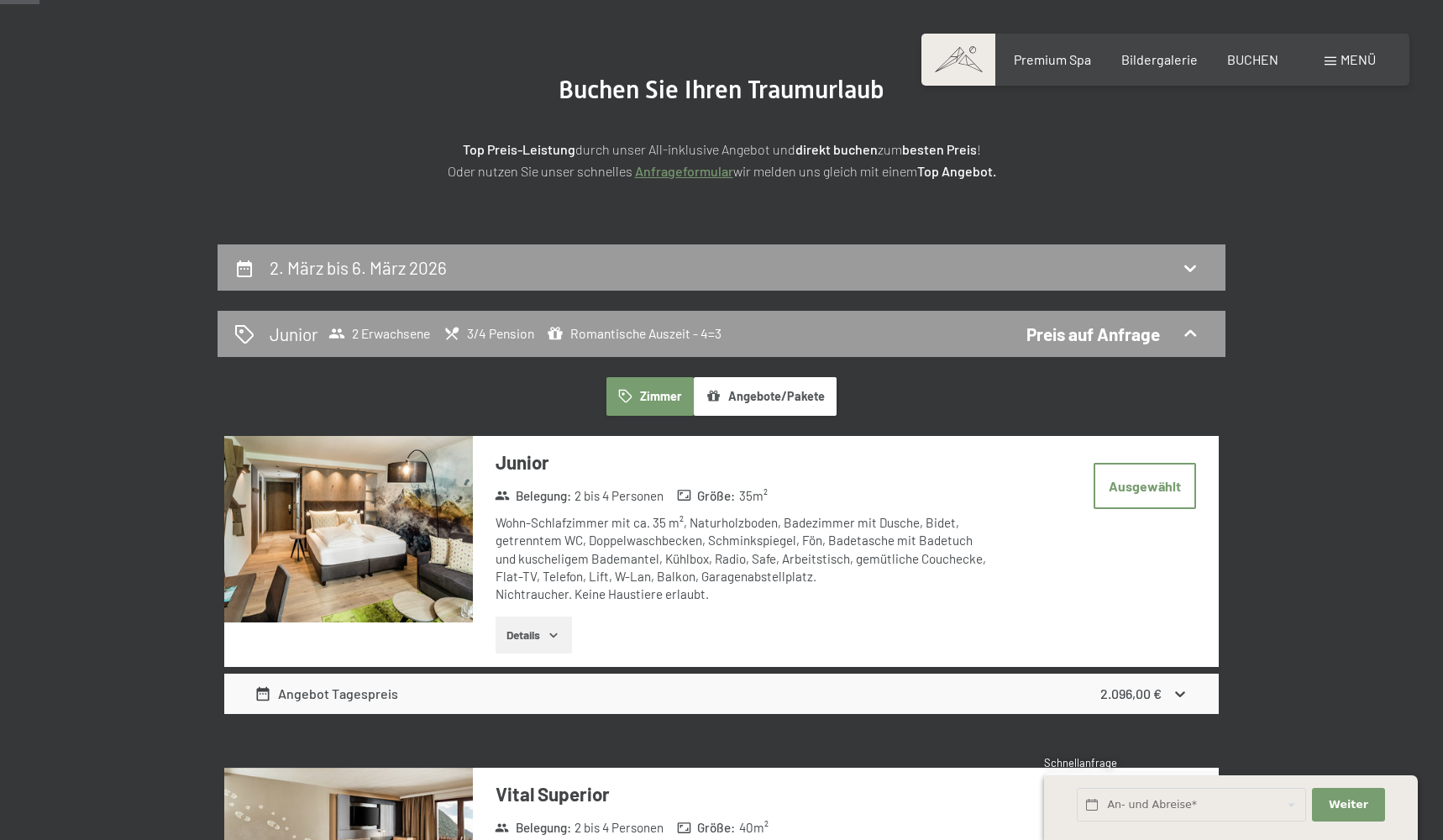
scroll to position [173, 0]
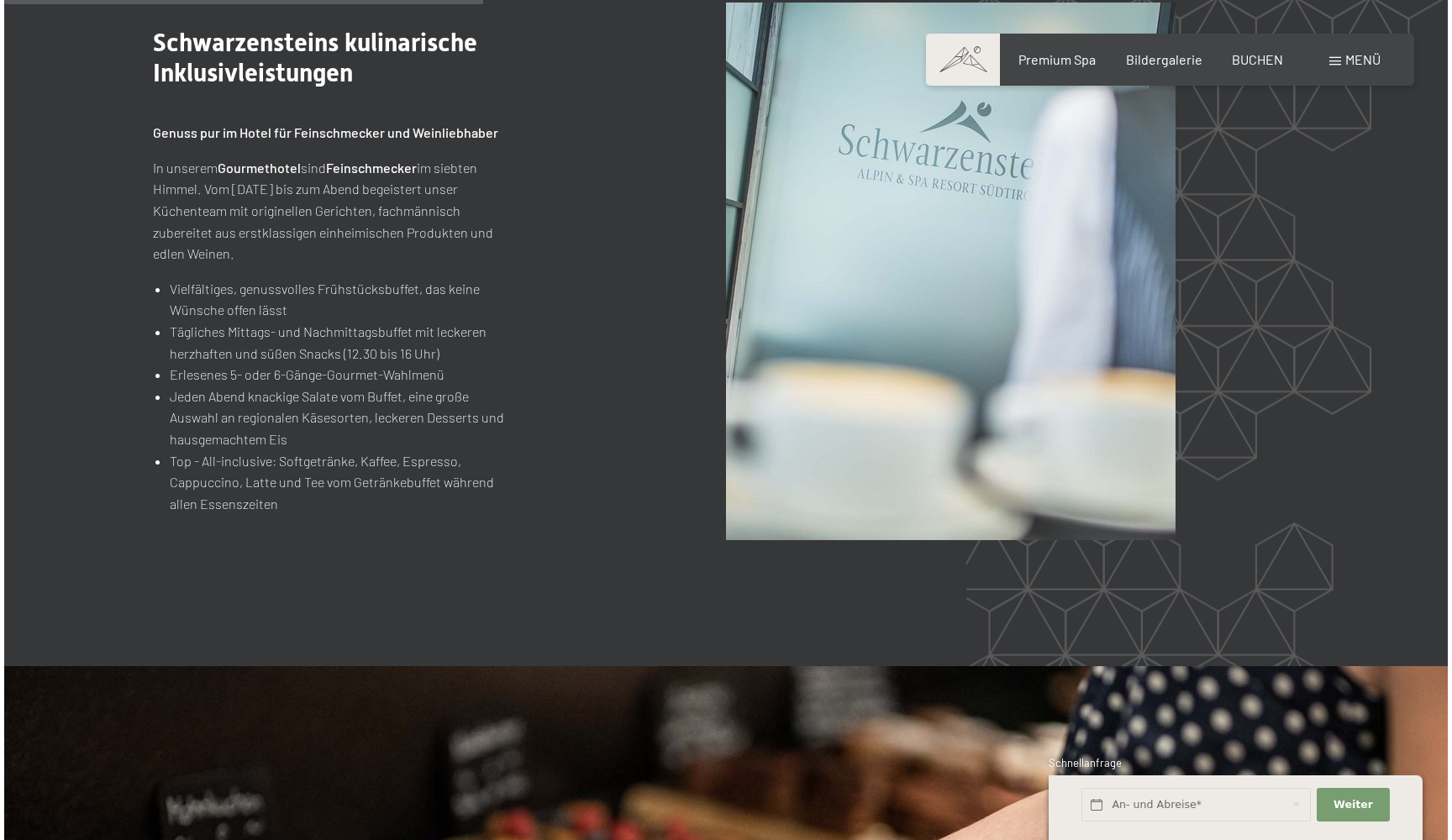
scroll to position [2060, 0]
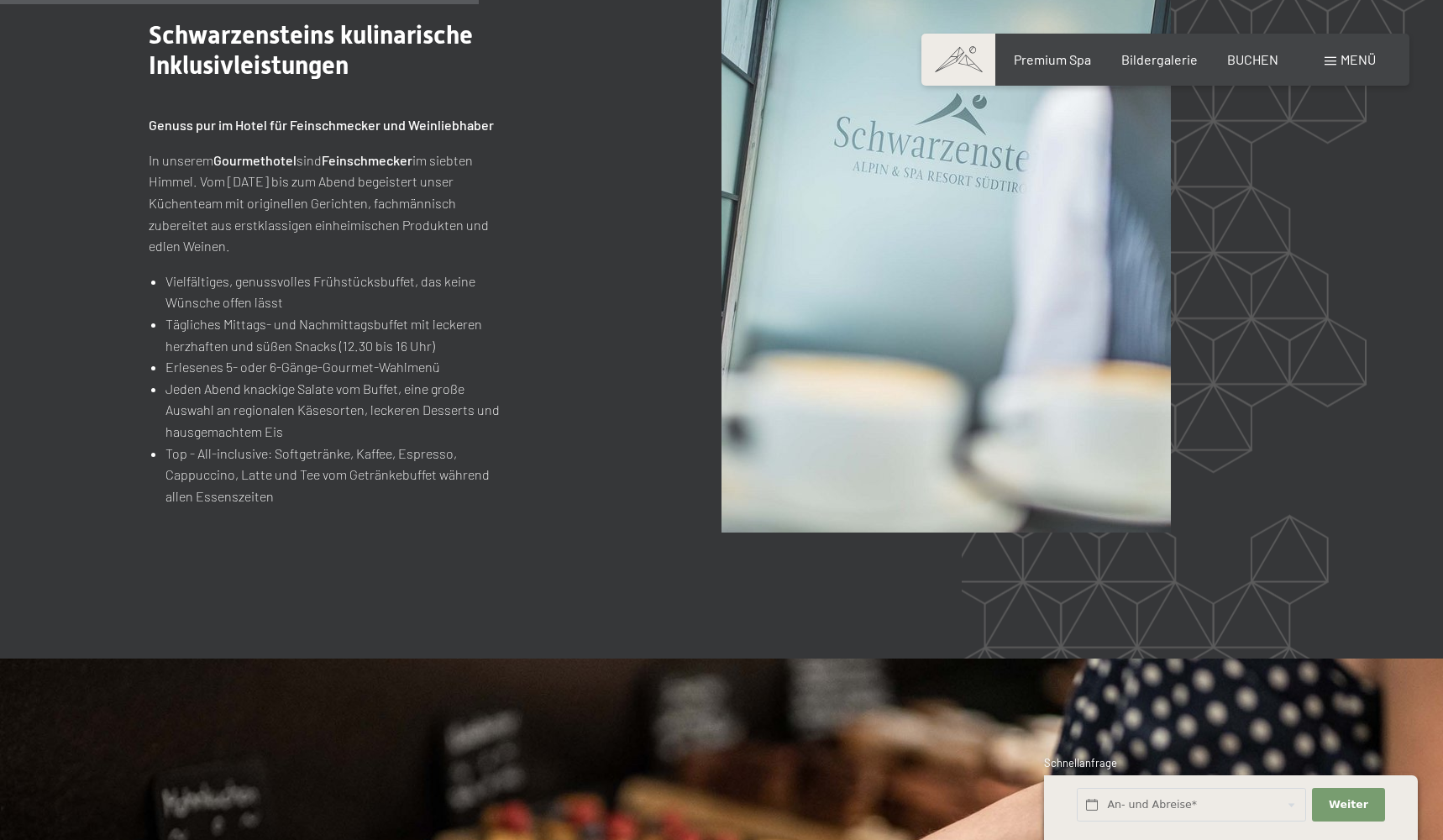
click at [1371, 64] on span "Menü" at bounding box center [1358, 59] width 35 height 16
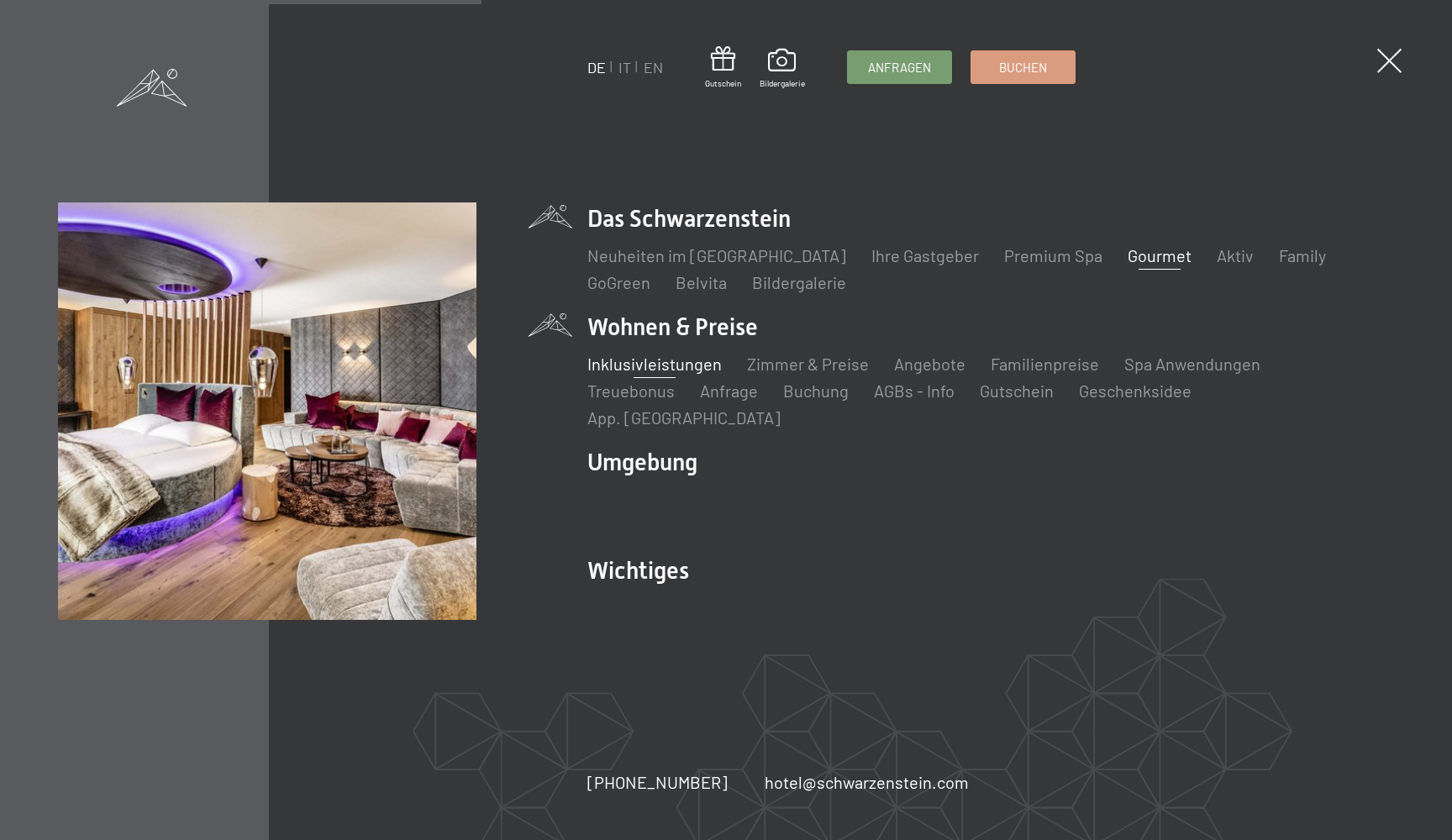
click at [673, 374] on link "Inklusivleistungen" at bounding box center [654, 364] width 134 height 21
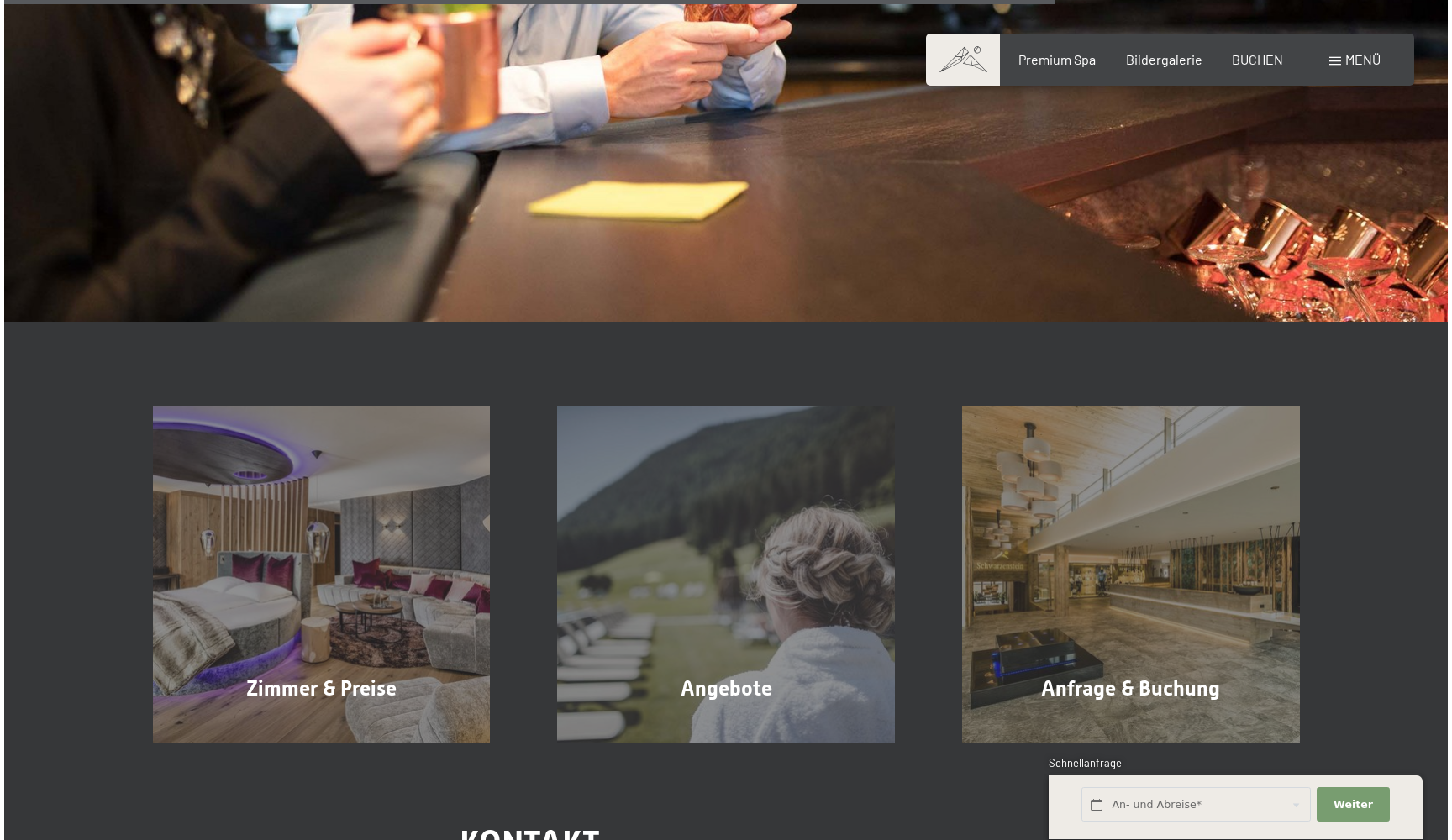
scroll to position [2279, 0]
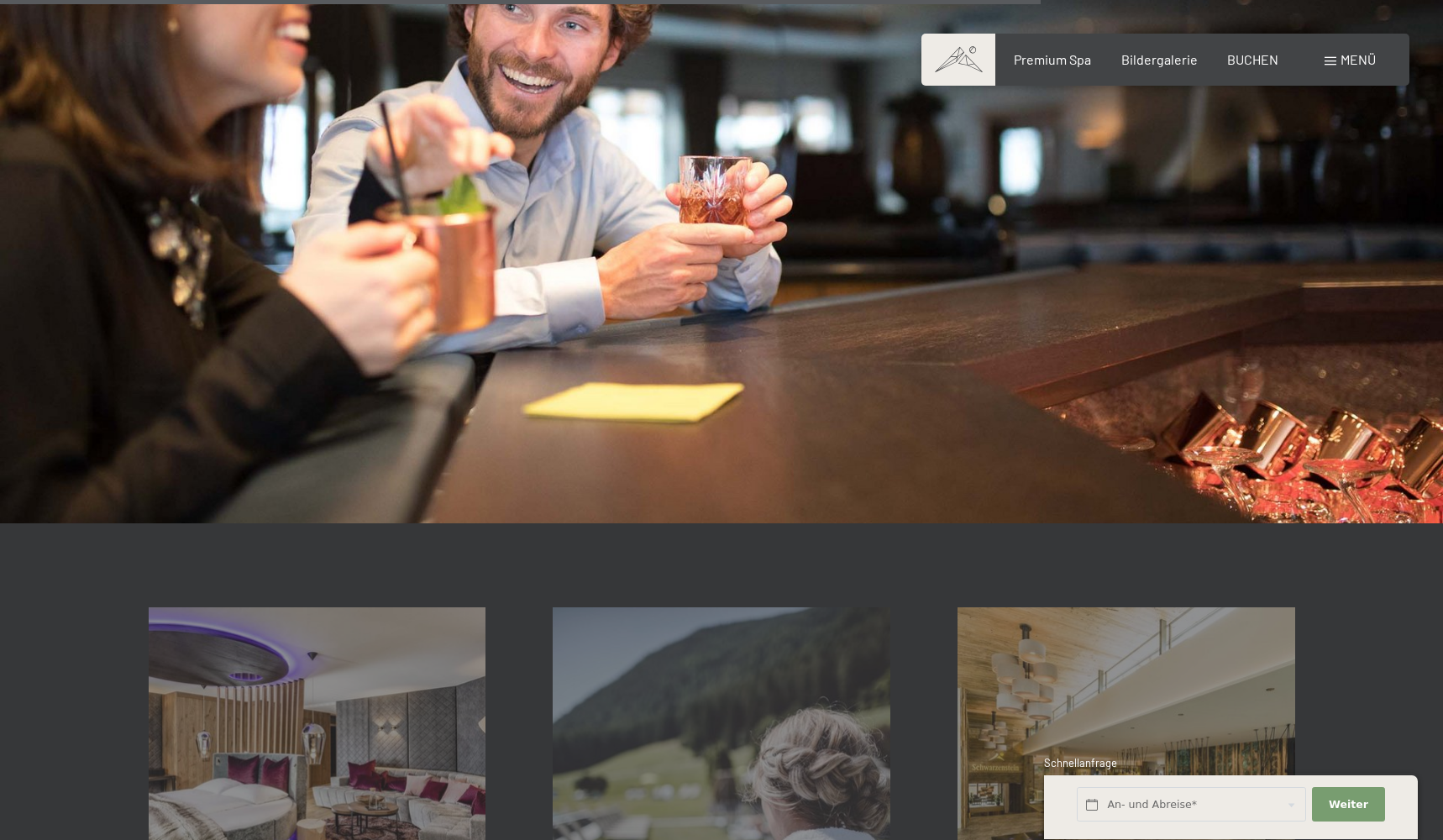
click at [1362, 60] on span "Menü" at bounding box center [1358, 59] width 35 height 16
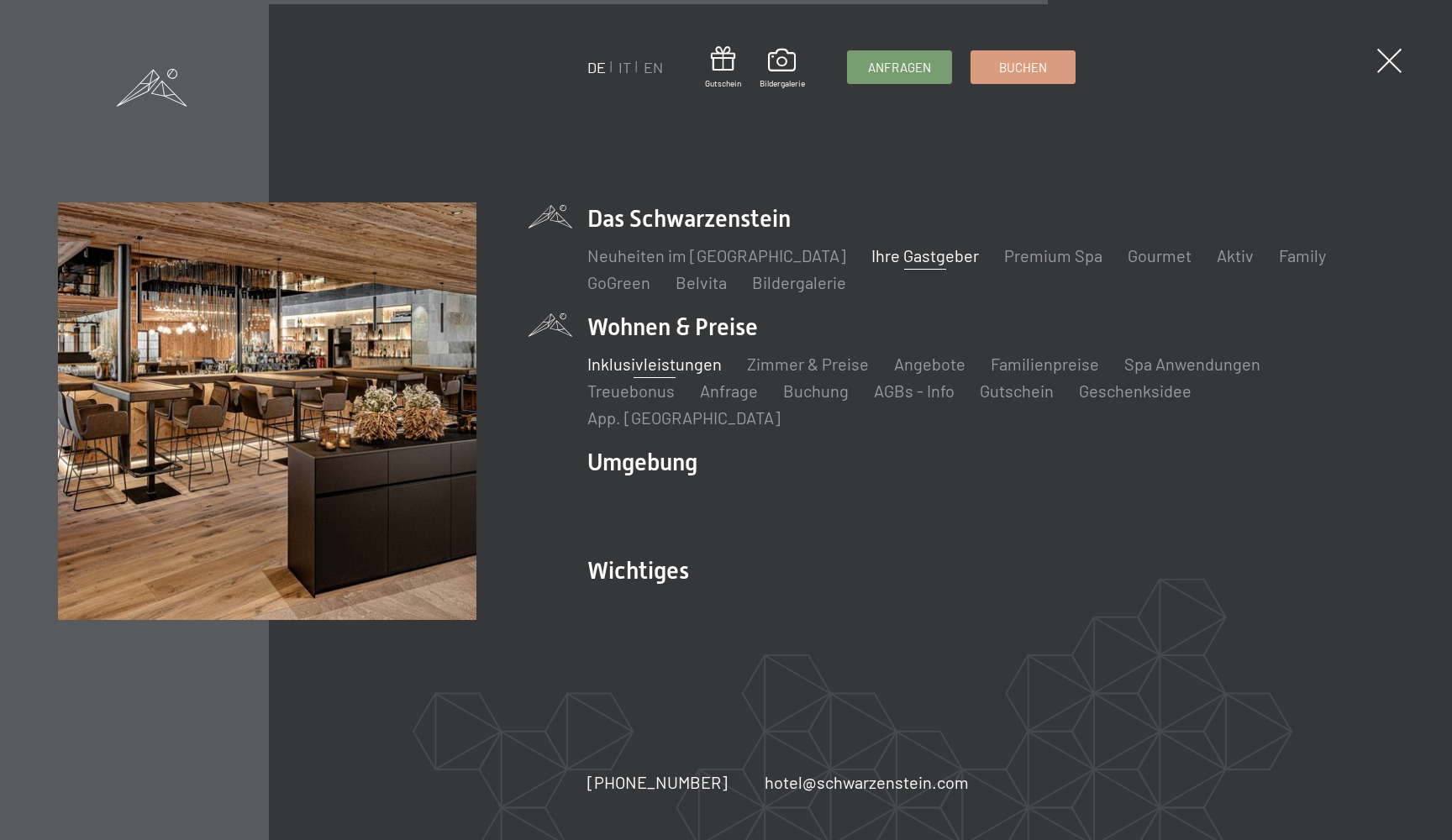
click at [881, 265] on link "Ihre Gastgeber" at bounding box center [924, 255] width 107 height 21
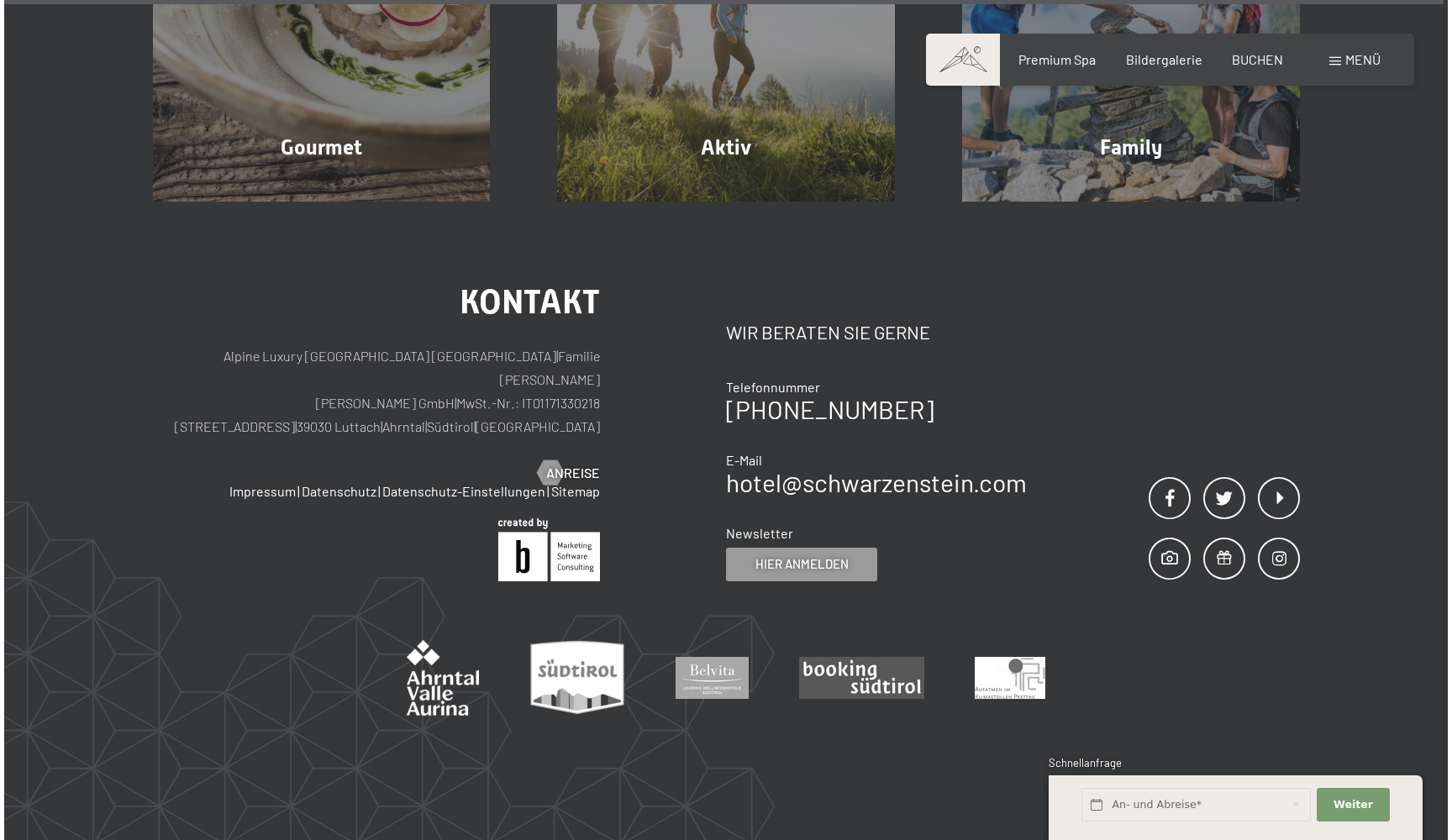
scroll to position [5708, 0]
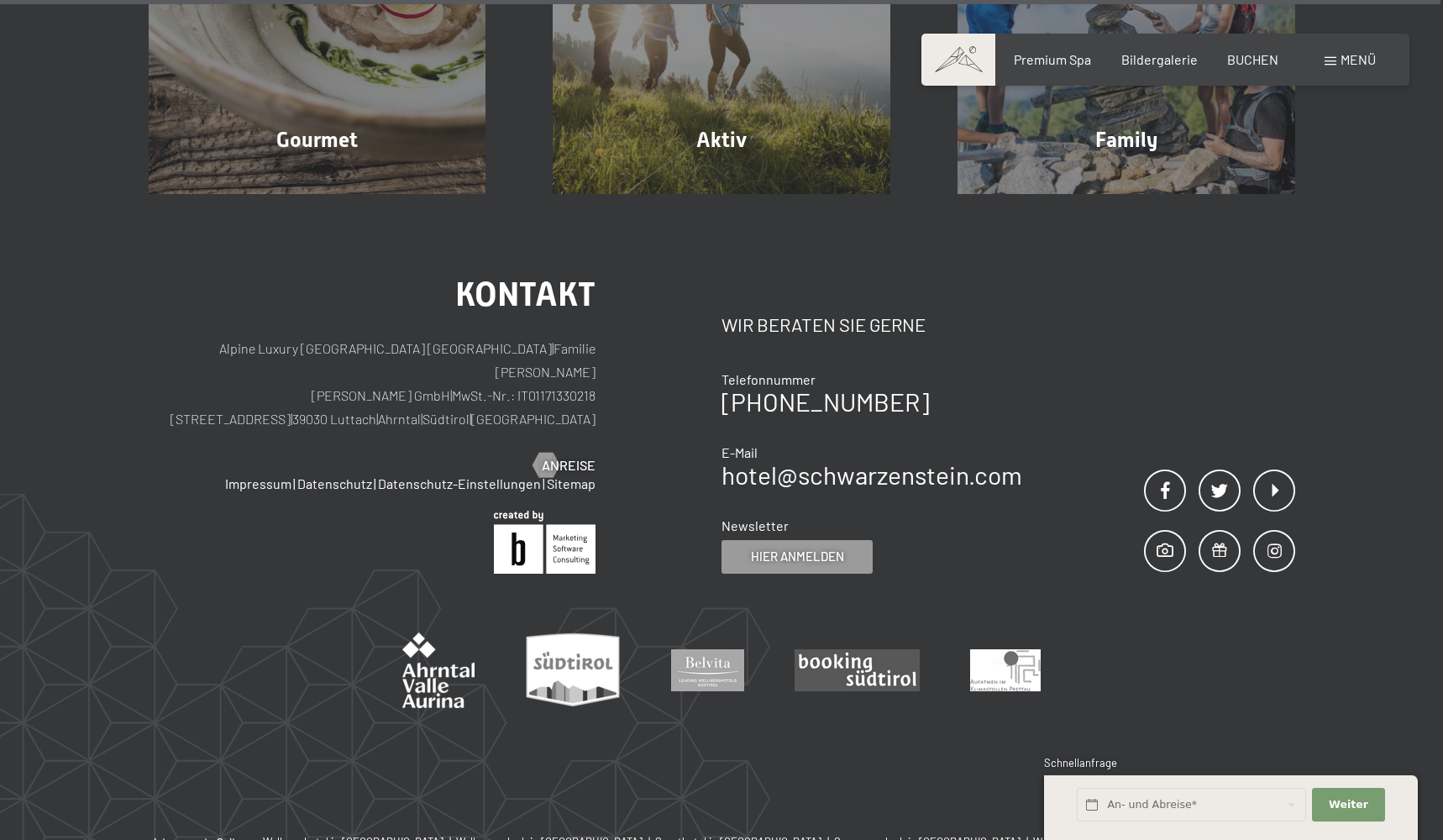
click at [1346, 59] on span "Menü" at bounding box center [1358, 59] width 35 height 16
